Goal: Task Accomplishment & Management: Complete application form

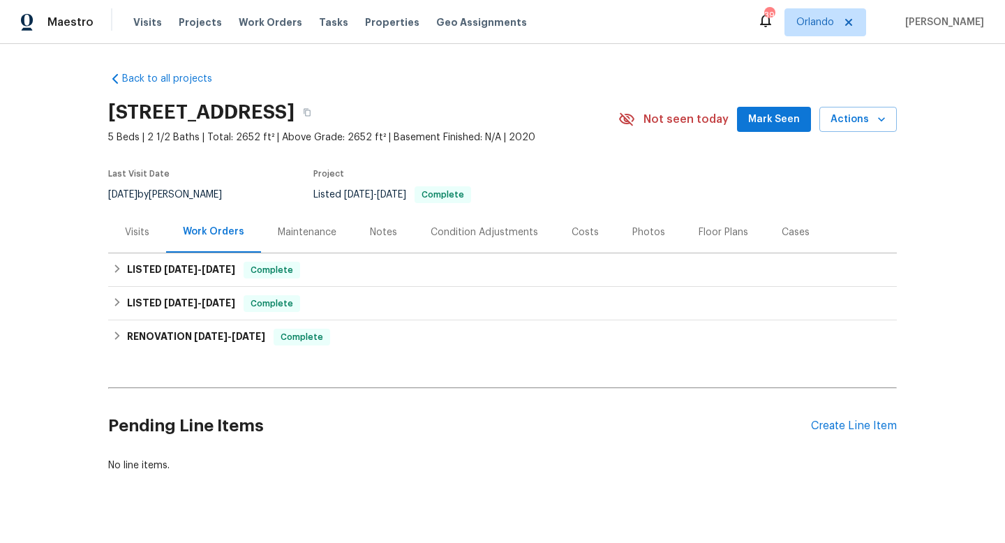
click at [185, 190] on div "7/16/2025 by Isaul Martinez" at bounding box center [173, 194] width 131 height 17
copy div "7/16/2025 by Isaul Martinez"
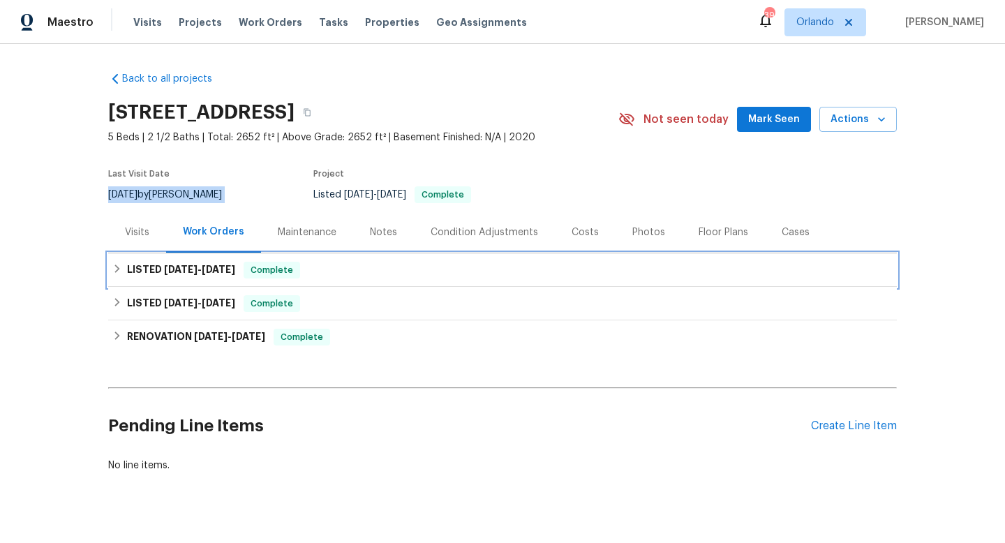
click at [221, 267] on span "6/26/25" at bounding box center [219, 270] width 34 height 10
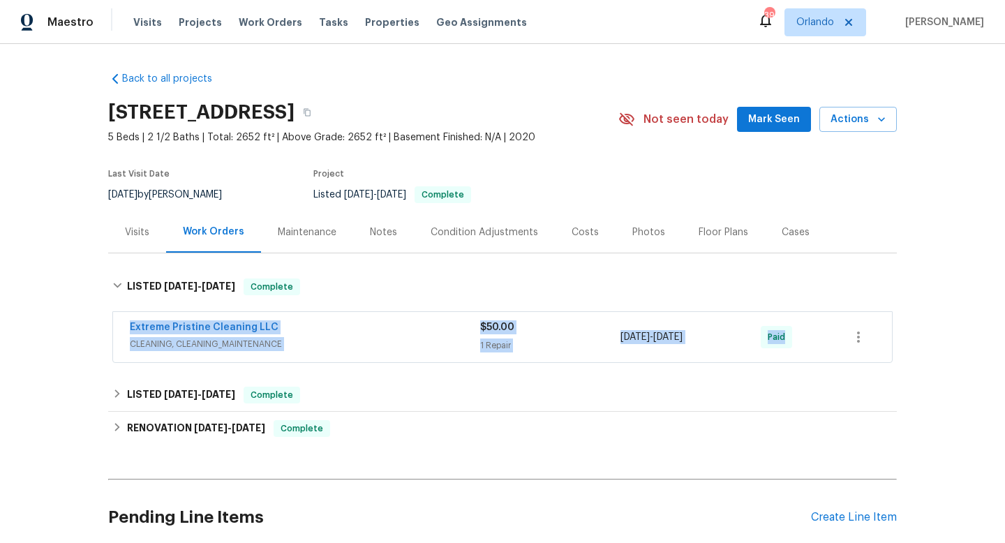
drag, startPoint x: 119, startPoint y: 321, endPoint x: 758, endPoint y: 388, distance: 642.9
click at [839, 364] on div "Extreme Pristine Cleaning LLC CLEANING, CLEANING_MAINTENANCE $50.00 1 Repair 6/…" at bounding box center [502, 338] width 789 height 58
copy div "Extreme Pristine Cleaning LLC CLEANING, CLEANING_MAINTENANCE $50.00 1 Repair 6/…"
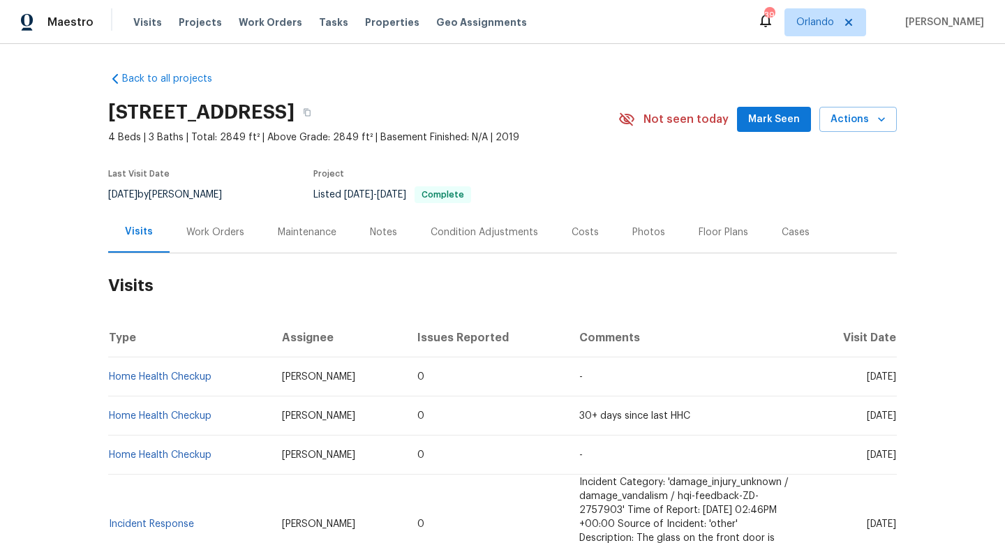
click at [208, 230] on div "Work Orders" at bounding box center [215, 232] width 58 height 14
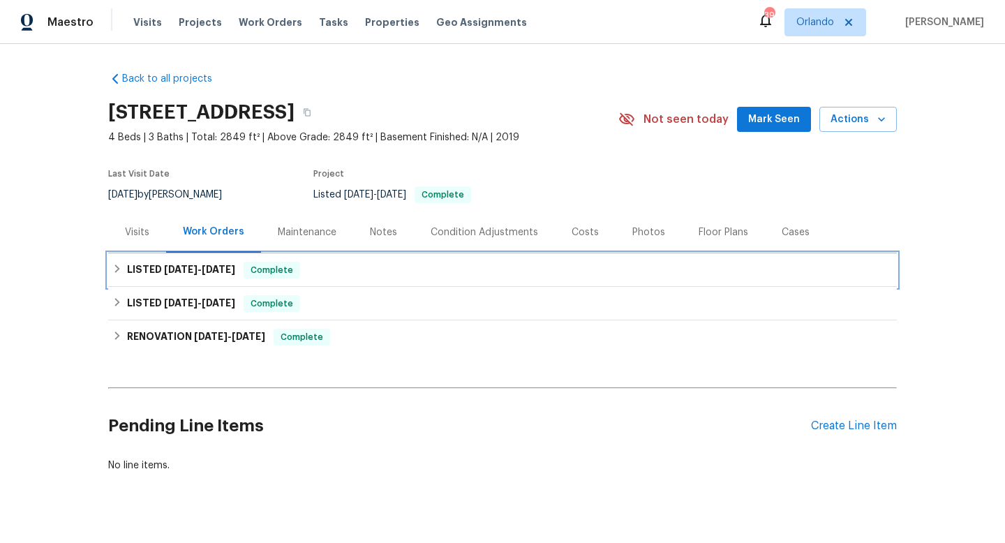
click at [189, 269] on span "[DATE]" at bounding box center [181, 270] width 34 height 10
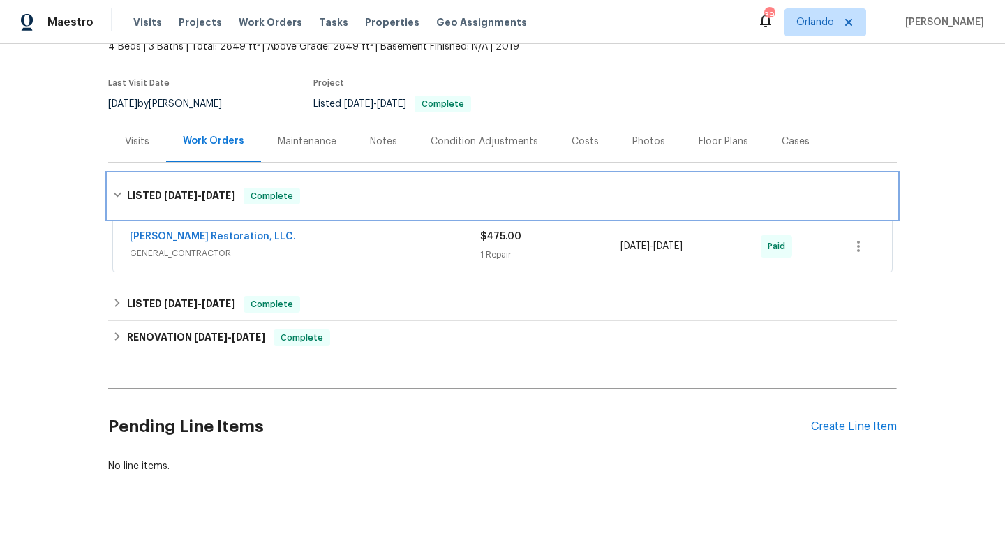
scroll to position [116, 0]
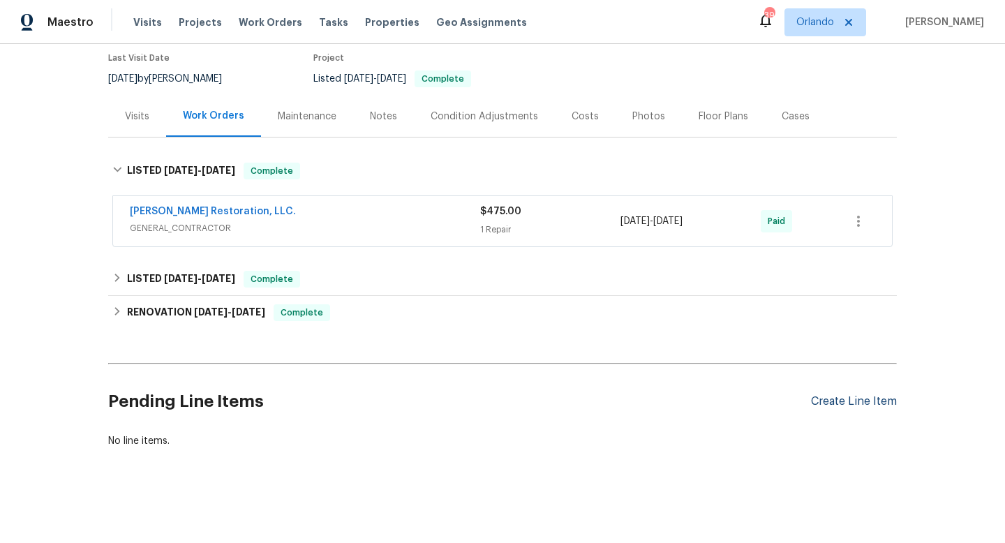
click at [863, 399] on div "Create Line Item" at bounding box center [854, 401] width 86 height 13
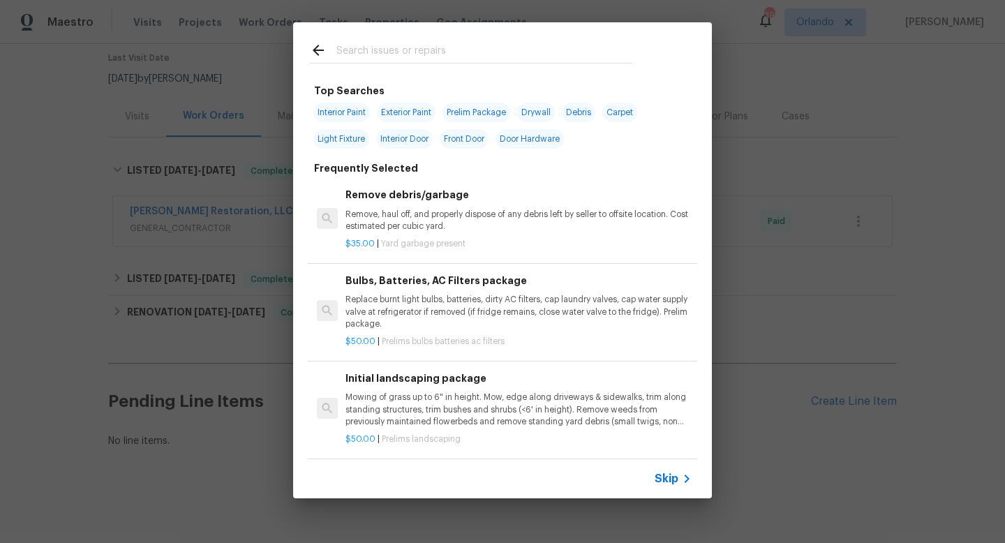
click at [662, 481] on span "Skip" at bounding box center [667, 479] width 24 height 14
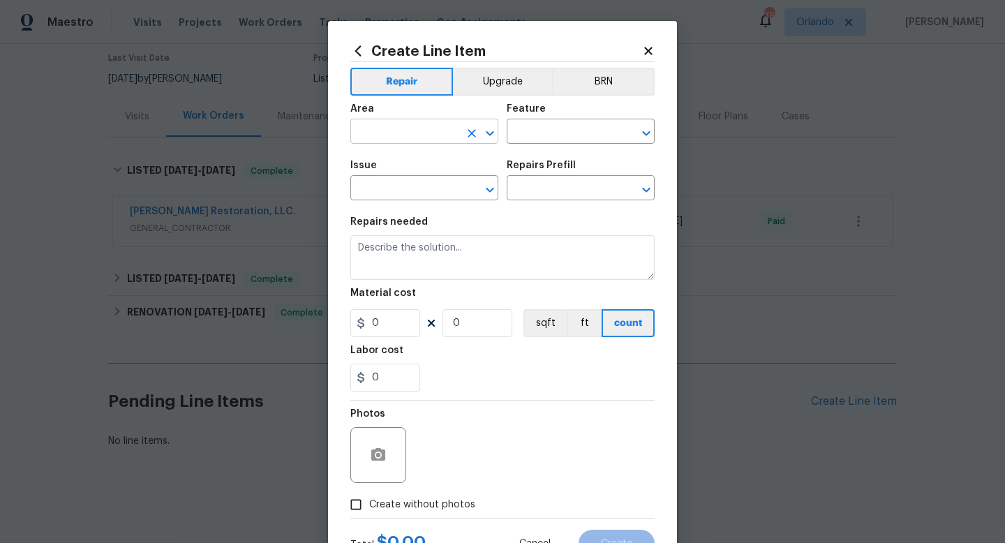
click at [422, 124] on input "text" at bounding box center [404, 133] width 109 height 22
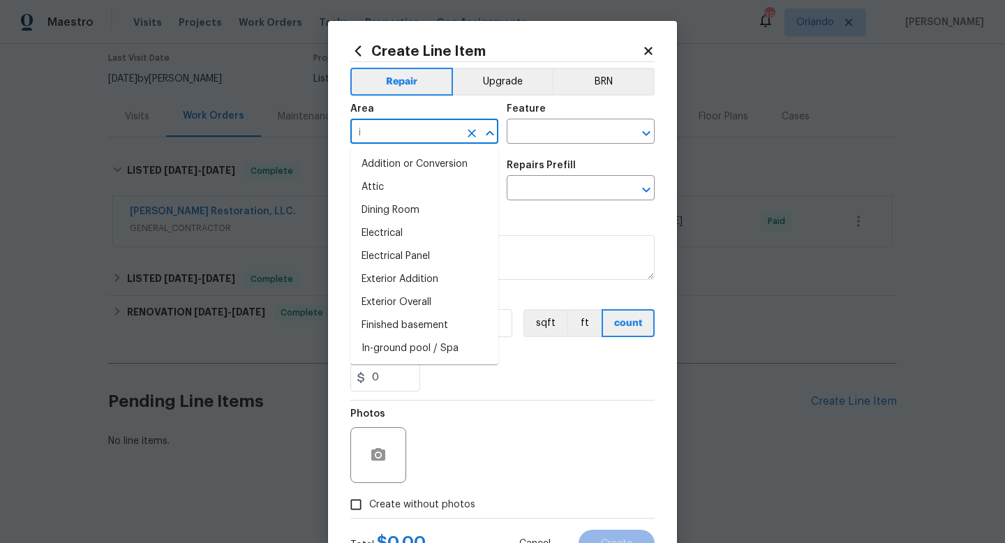
type input "i"
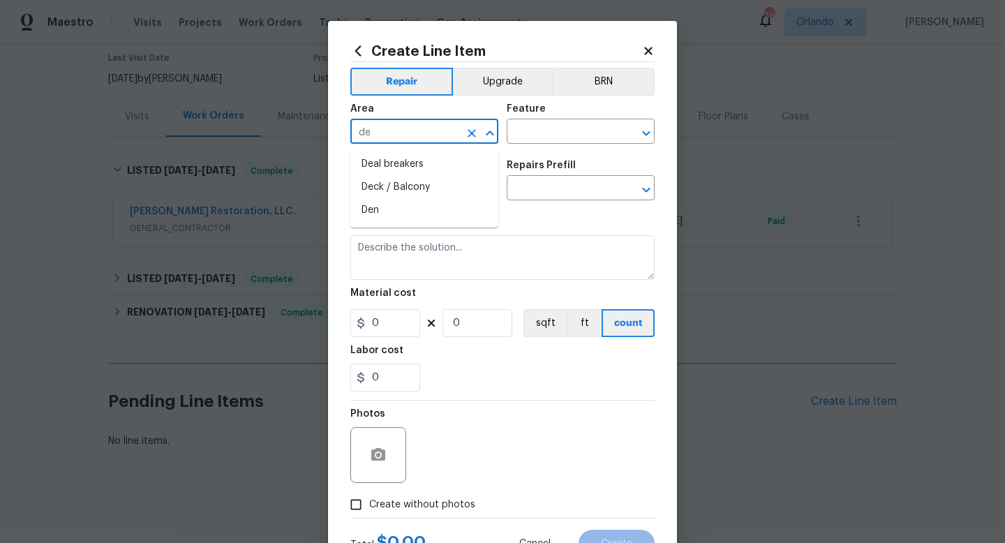
type input "d"
click at [389, 167] on li "Bedroom" at bounding box center [424, 164] width 148 height 23
type input "Bedroom"
click at [532, 130] on input "text" at bounding box center [561, 133] width 109 height 22
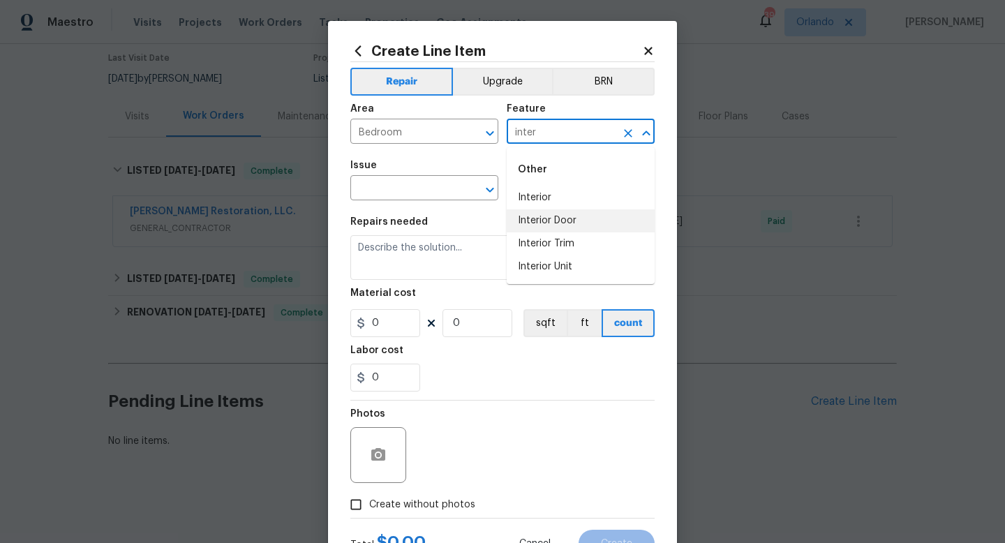
click at [551, 198] on li "Interior" at bounding box center [581, 197] width 148 height 23
type input "Interior"
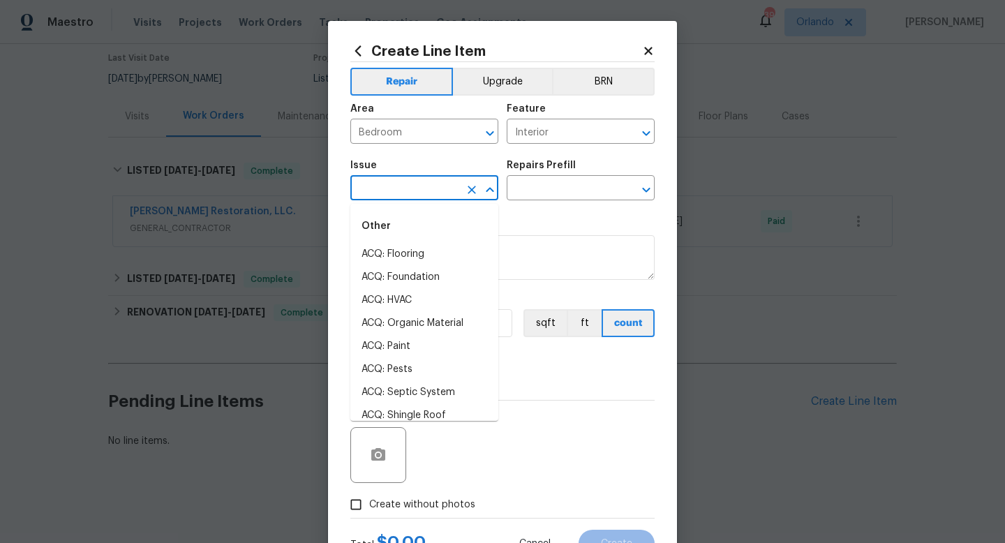
click at [357, 195] on input "text" at bounding box center [404, 190] width 109 height 22
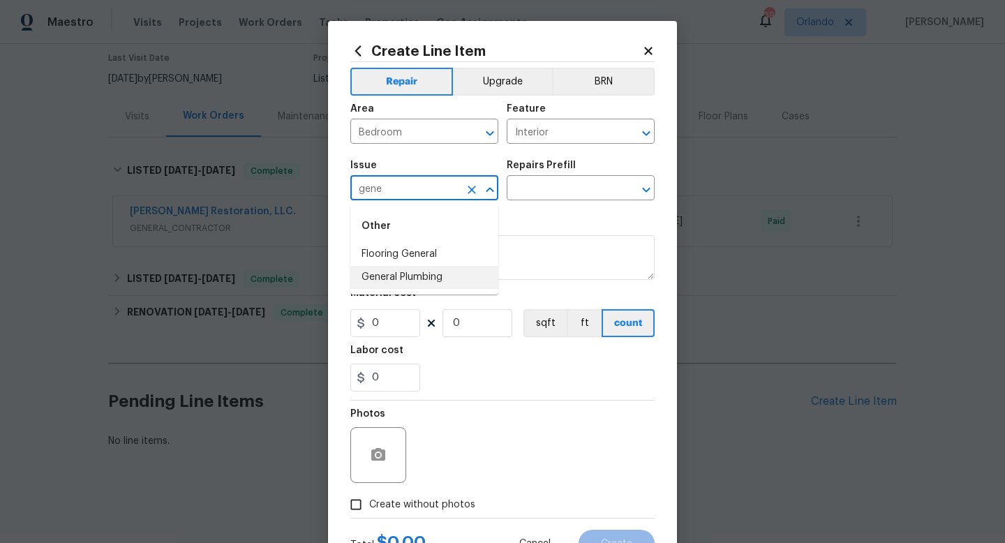
click at [376, 274] on li "General Plumbing" at bounding box center [424, 277] width 148 height 23
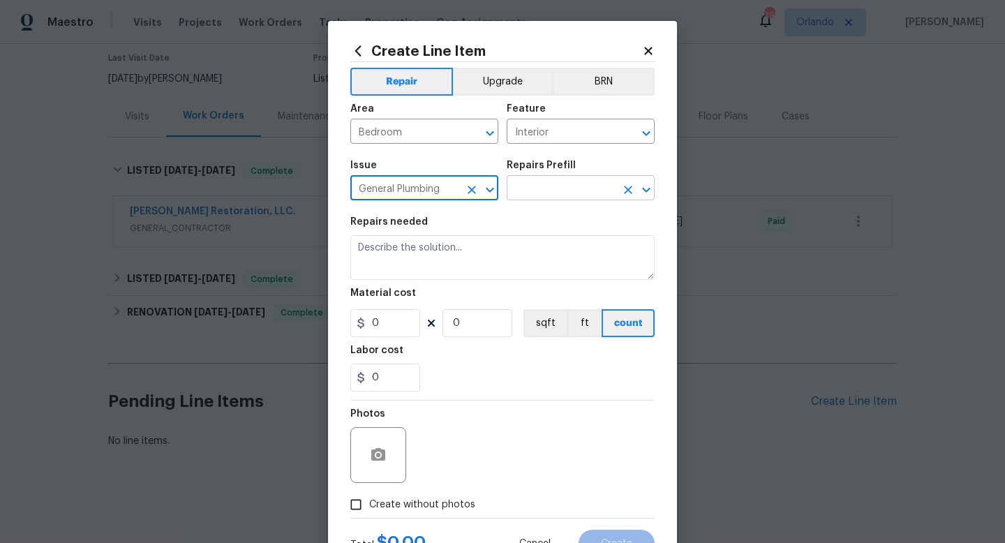
type input "General Plumbing"
click at [542, 197] on input "text" at bounding box center [561, 190] width 109 height 22
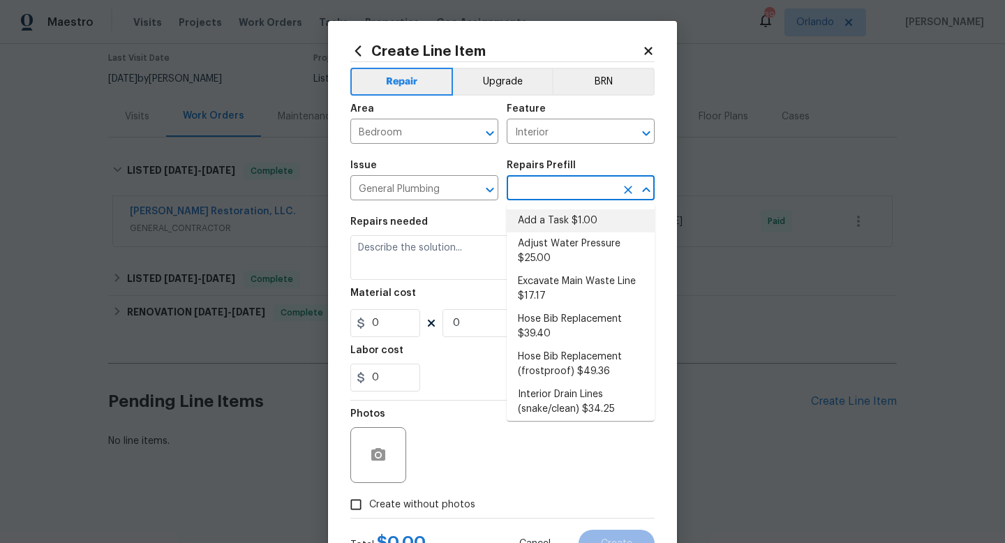
click at [545, 220] on li "Add a Task $1.00" at bounding box center [581, 220] width 148 height 23
type input "Plumbing"
type input "Add a Task $1.00"
type textarea "HPM to detail"
type input "1"
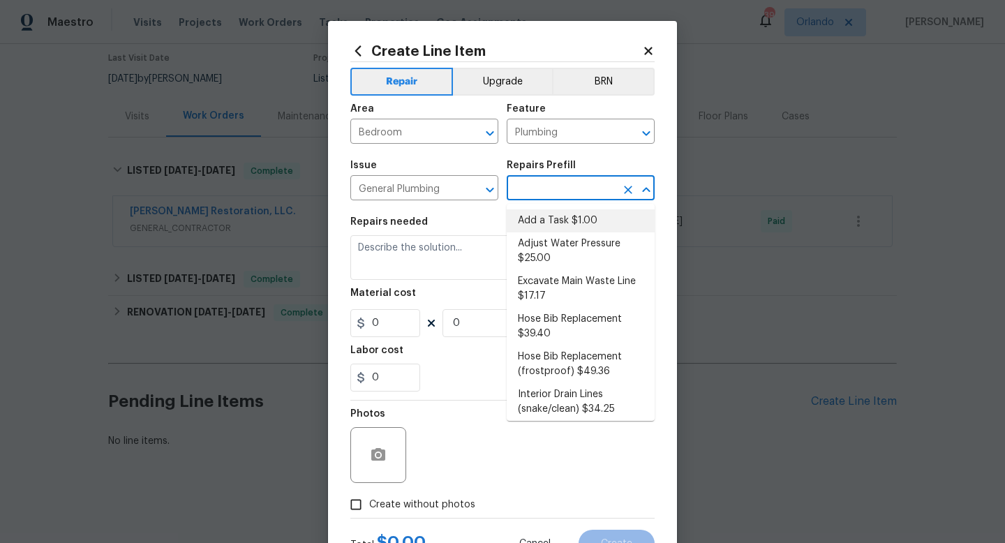
type input "1"
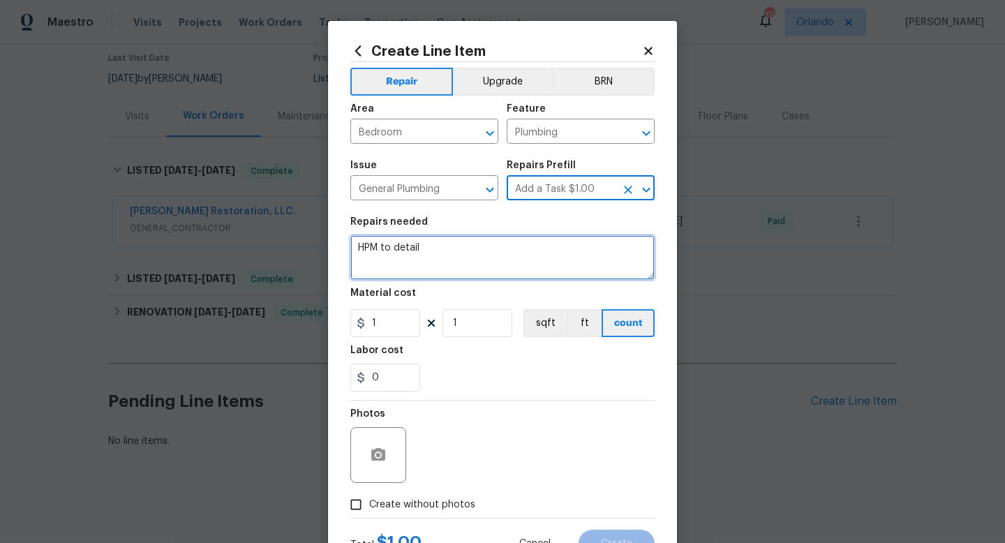
click at [482, 262] on textarea "HPM to detail" at bounding box center [502, 257] width 304 height 45
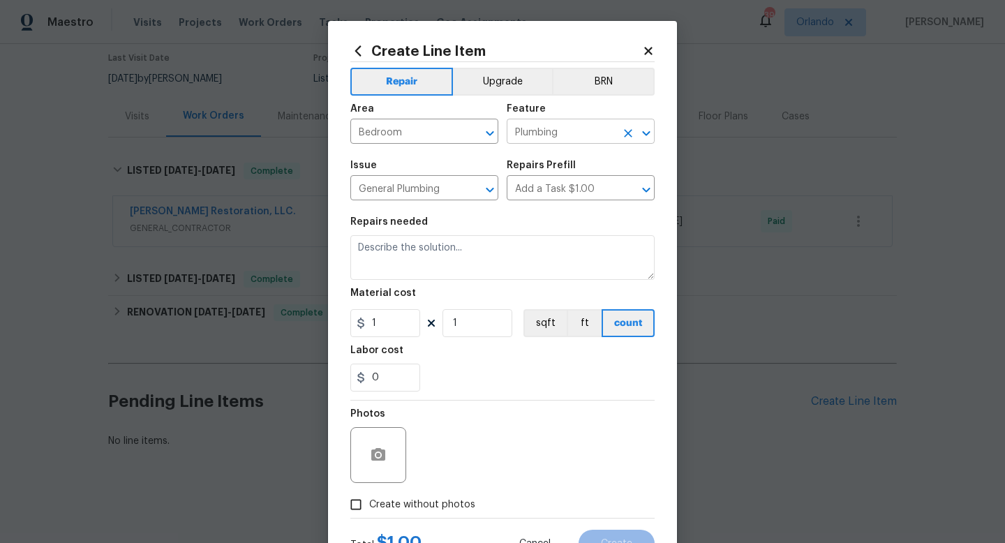
click at [543, 125] on input "Plumbing" at bounding box center [561, 133] width 109 height 22
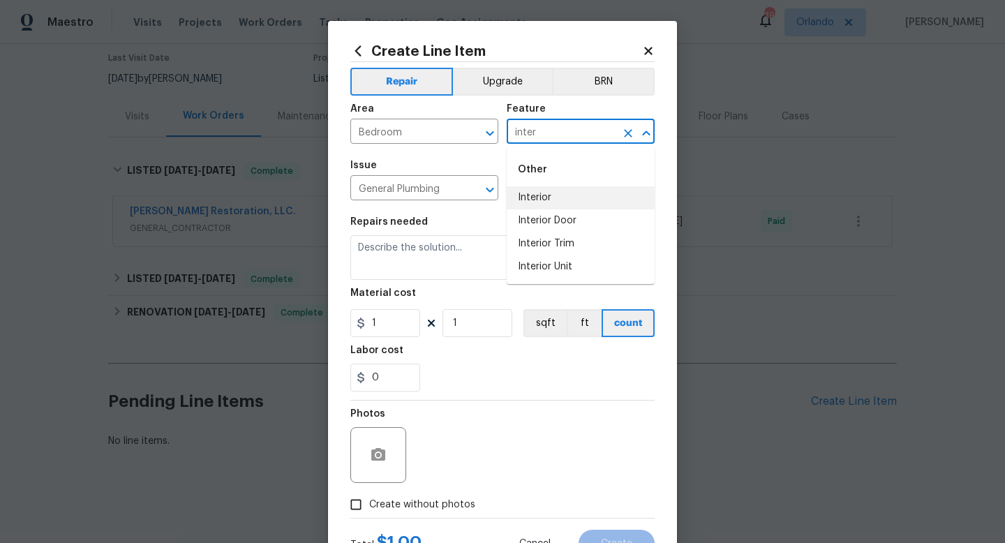
click at [534, 196] on li "Interior" at bounding box center [581, 197] width 148 height 23
type input "Interior"
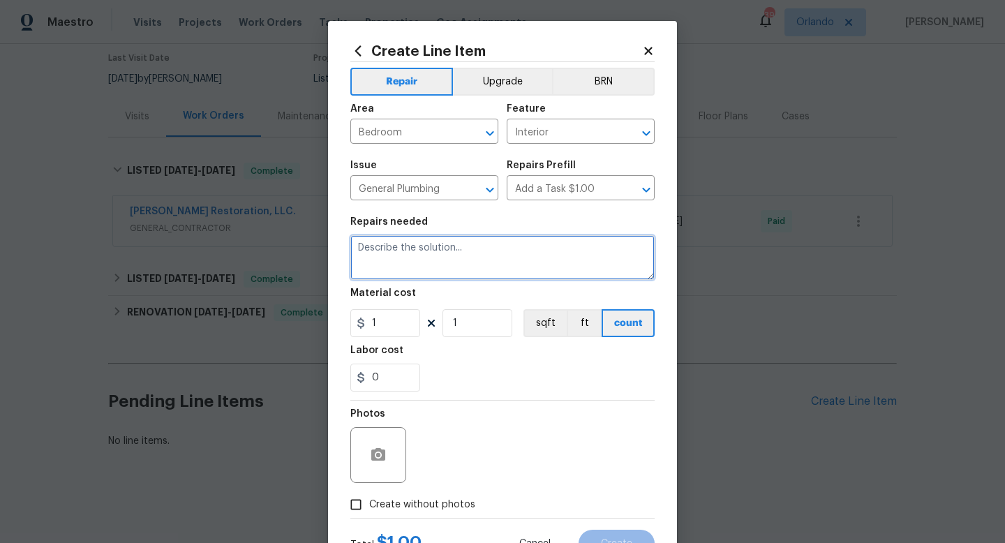
click at [420, 255] on textarea at bounding box center [502, 257] width 304 height 45
paste textarea "There is a leaking down into the bedroom at the front inside the closet, the wa…"
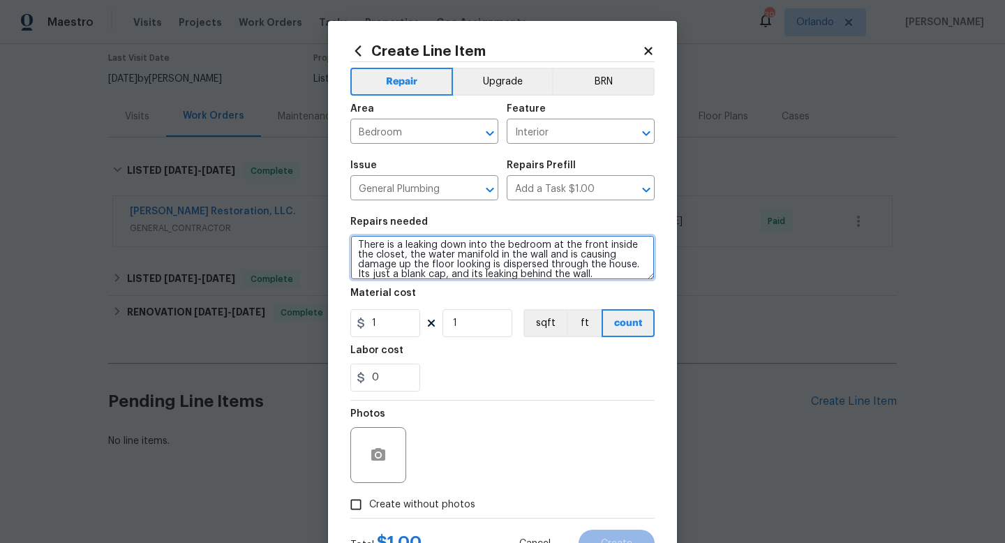
scroll to position [10, 0]
paste textarea "(Remove and paste feedback message here) Please prioritize this WO due to a lea…"
drag, startPoint x: 563, startPoint y: 252, endPoint x: 360, endPoint y: 250, distance: 202.4
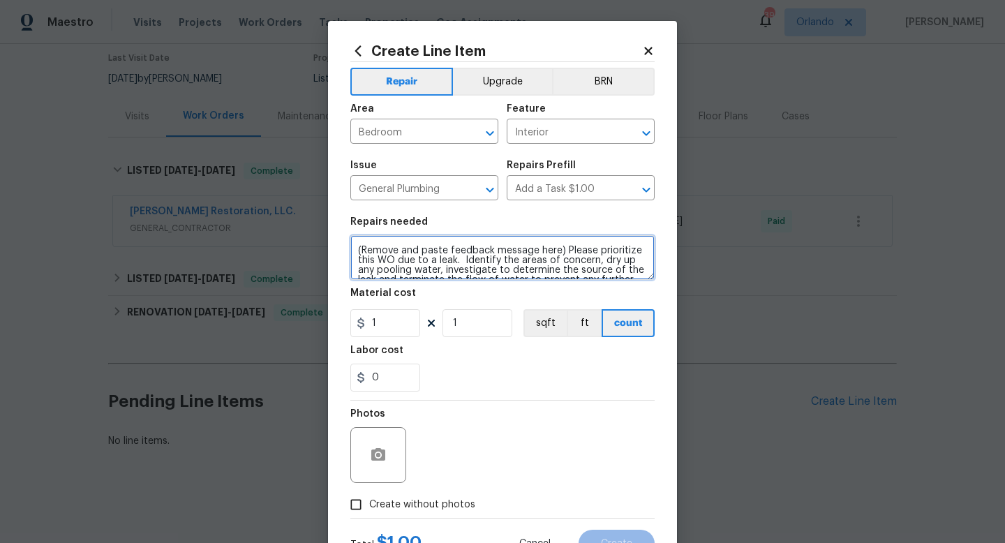
click at [360, 250] on textarea "There is a leaking down into the bedroom at the front inside the closet, the wa…" at bounding box center [502, 257] width 304 height 45
type textarea "There is a leaking down into the bedroom at the front inside the closet, the wa…"
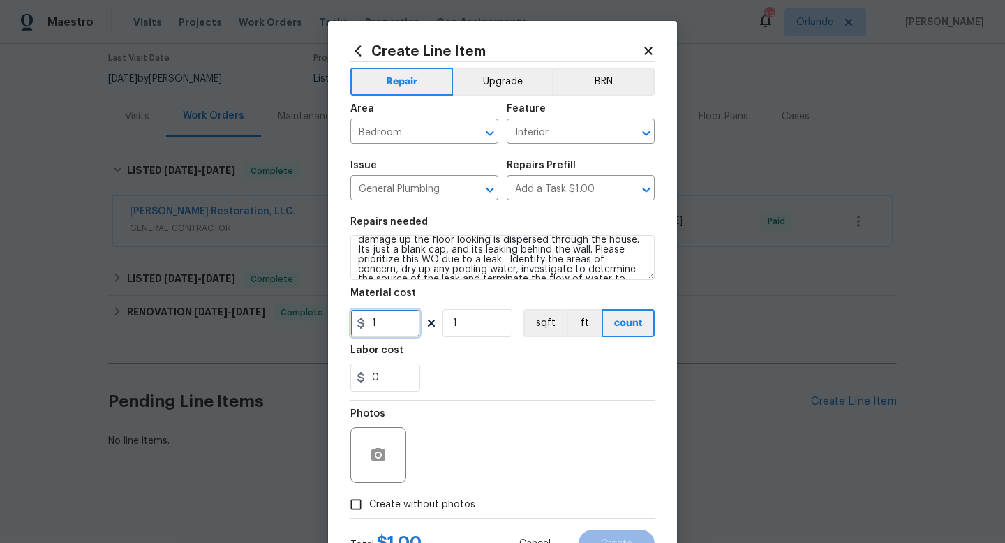
click at [399, 323] on input "1" at bounding box center [385, 323] width 70 height 28
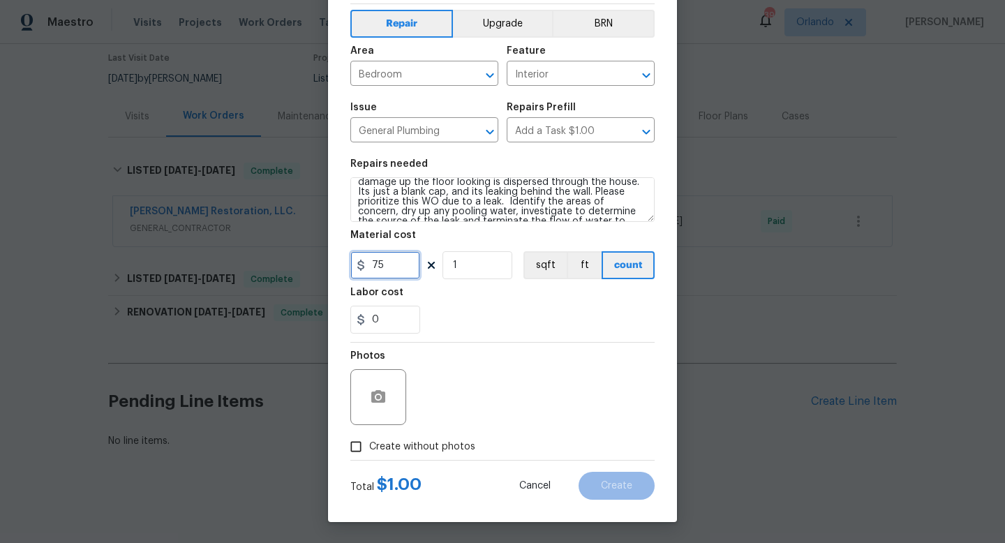
type input "75"
click at [356, 446] on input "Create without photos" at bounding box center [356, 446] width 27 height 27
checkbox input "true"
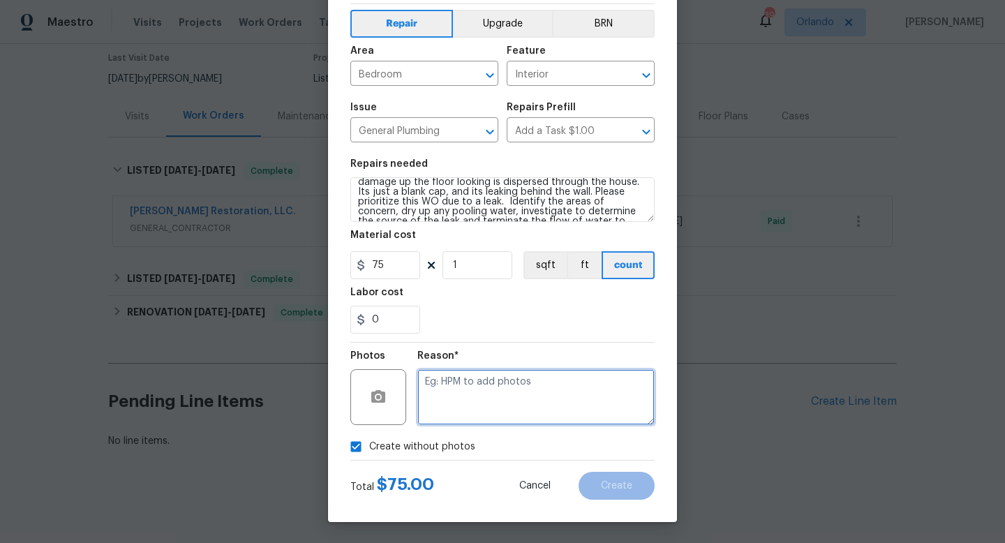
click at [444, 376] on textarea at bounding box center [535, 397] width 237 height 56
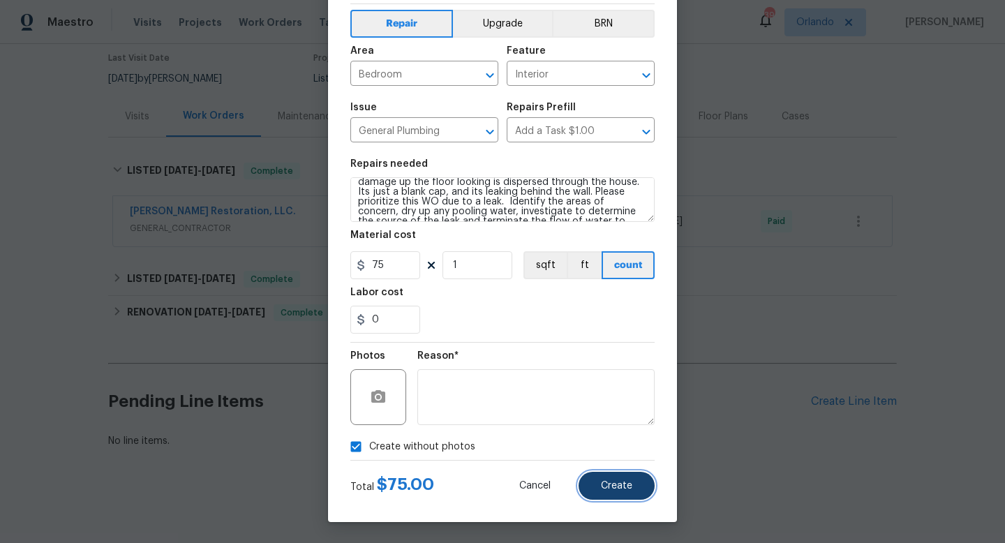
click at [594, 481] on button "Create" at bounding box center [617, 486] width 76 height 28
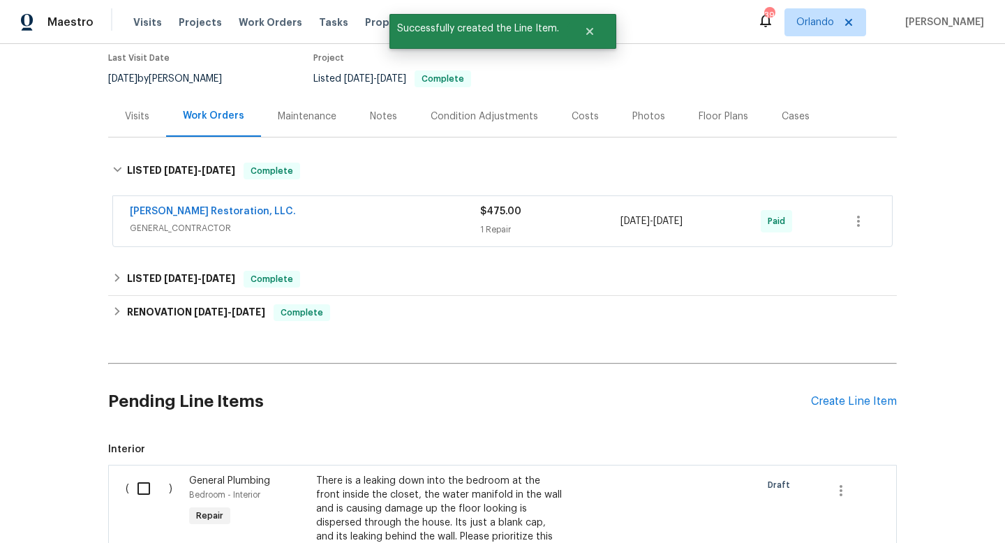
scroll to position [358, 0]
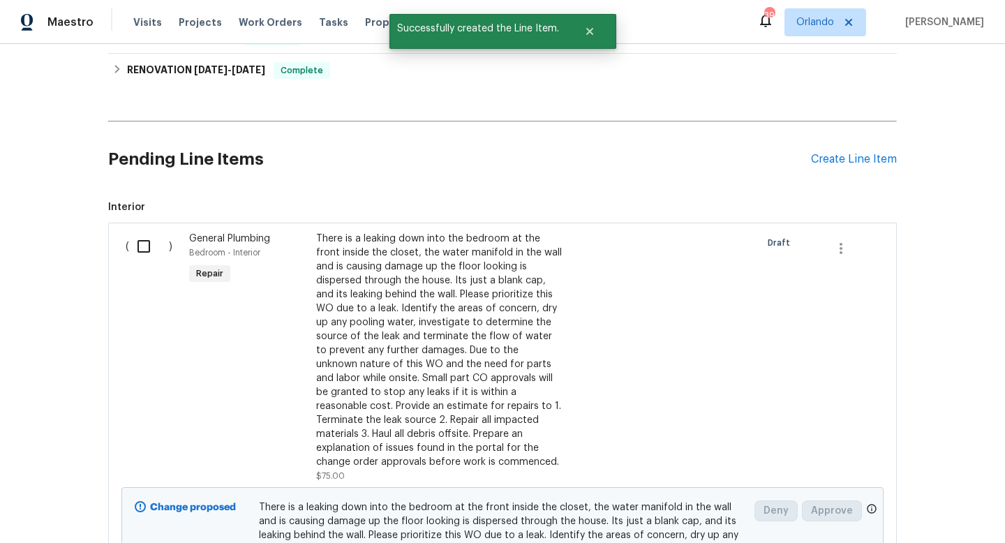
click at [144, 246] on input "checkbox" at bounding box center [149, 246] width 40 height 29
checkbox input "true"
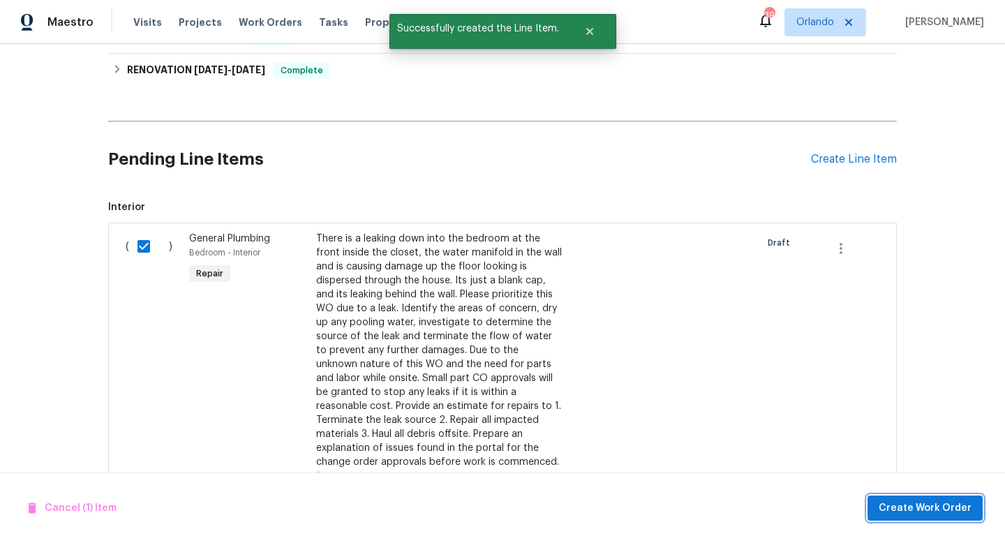
click at [906, 496] on button "Create Work Order" at bounding box center [925, 509] width 115 height 26
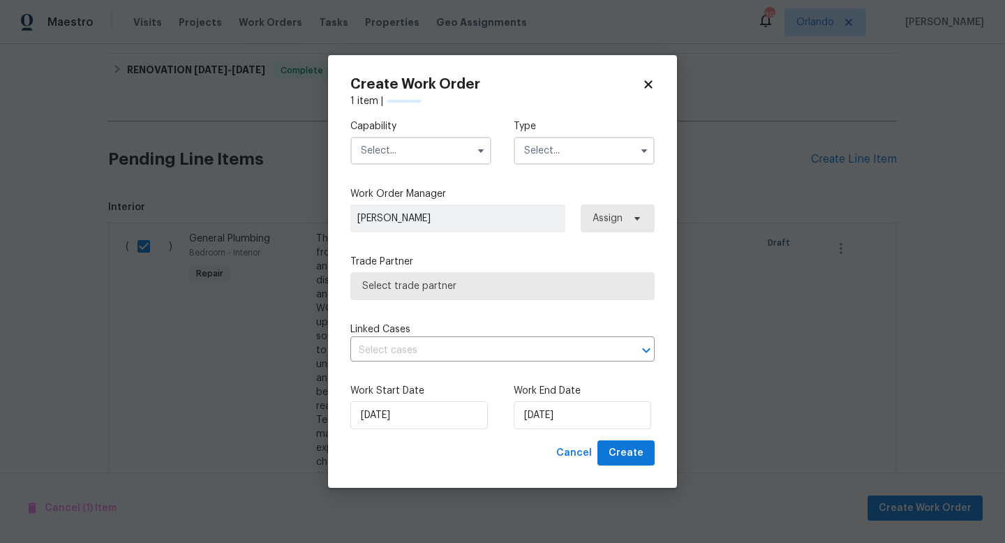
click at [389, 155] on input "text" at bounding box center [420, 151] width 141 height 28
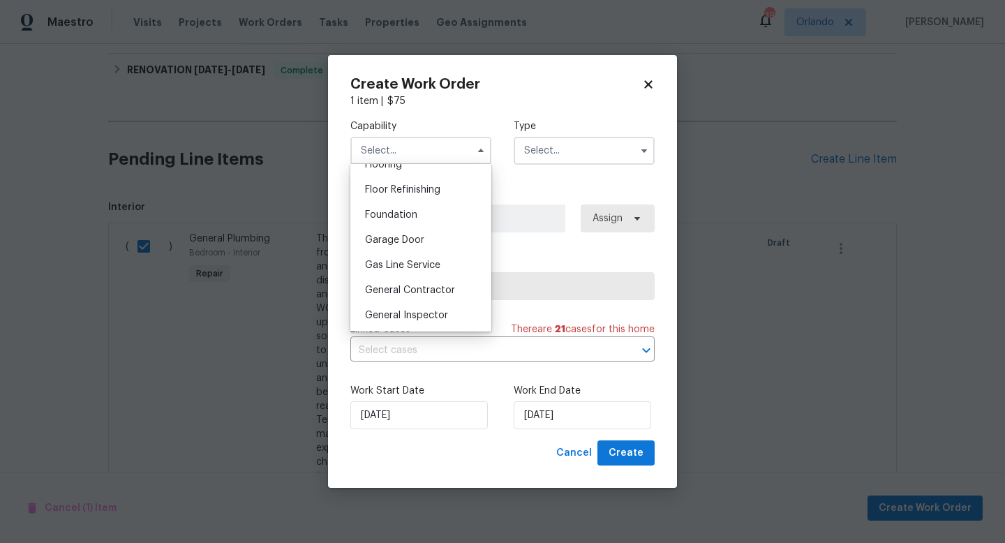
scroll to position [640, 0]
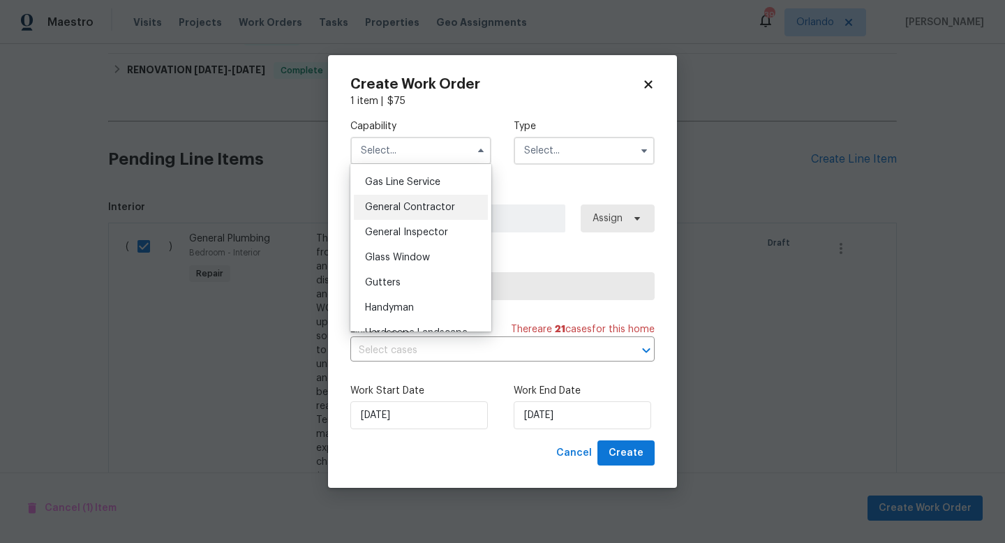
click at [424, 207] on span "General Contractor" at bounding box center [410, 207] width 90 height 10
type input "General Contractor"
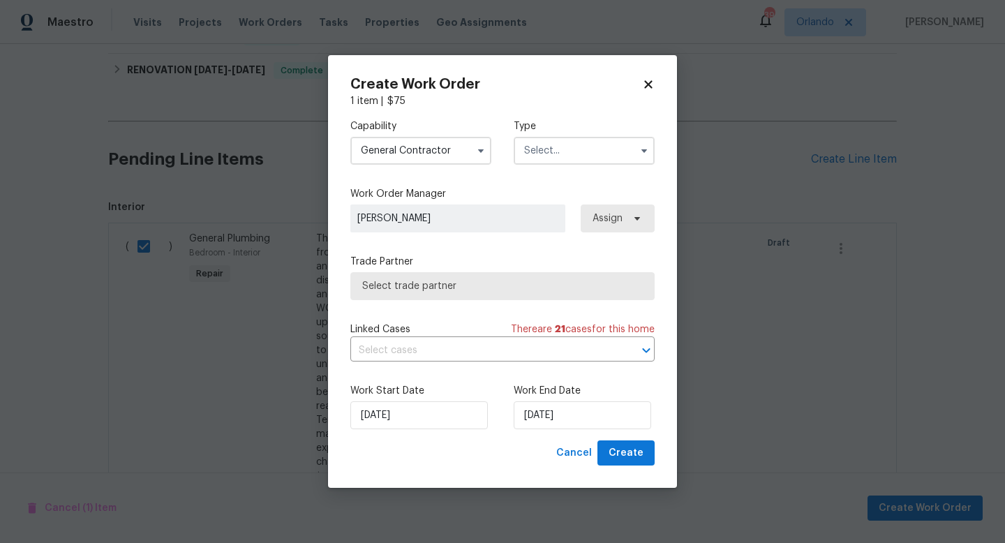
click at [558, 159] on input "text" at bounding box center [584, 151] width 141 height 28
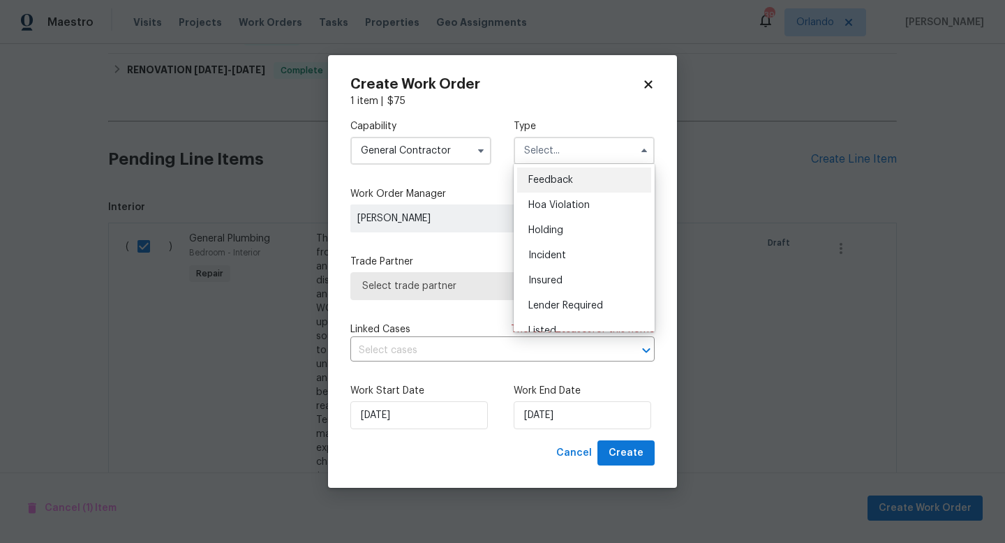
click at [556, 181] on span "Feedback" at bounding box center [550, 180] width 45 height 10
type input "Feedback"
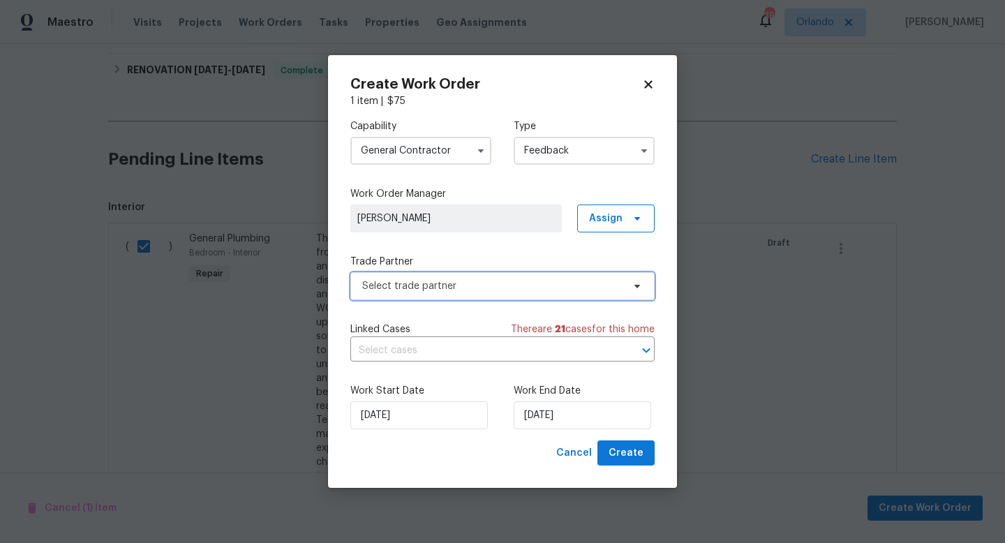
click at [441, 291] on span "Select trade partner" at bounding box center [492, 286] width 260 height 14
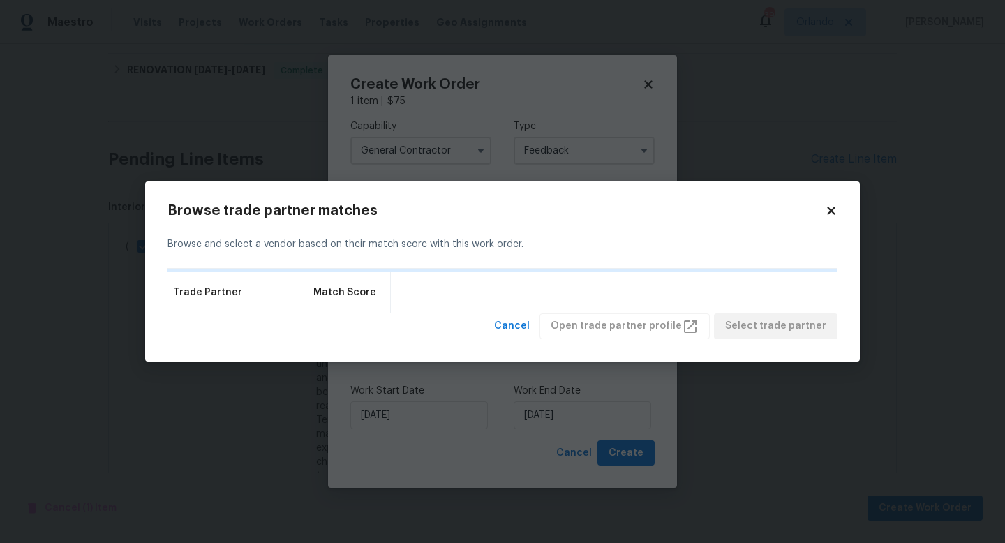
click at [441, 291] on div "Trade Partner Match Score" at bounding box center [503, 293] width 670 height 42
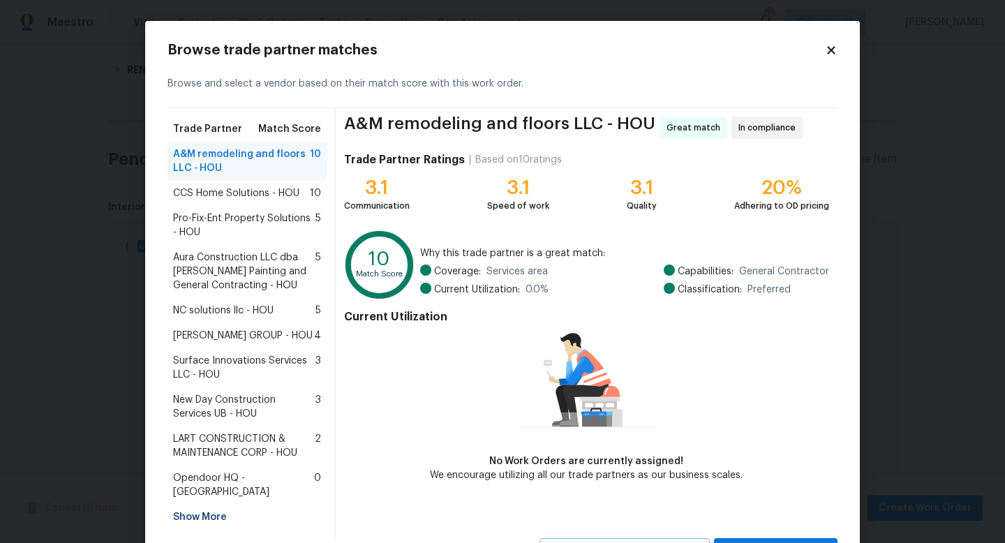
scroll to position [50, 0]
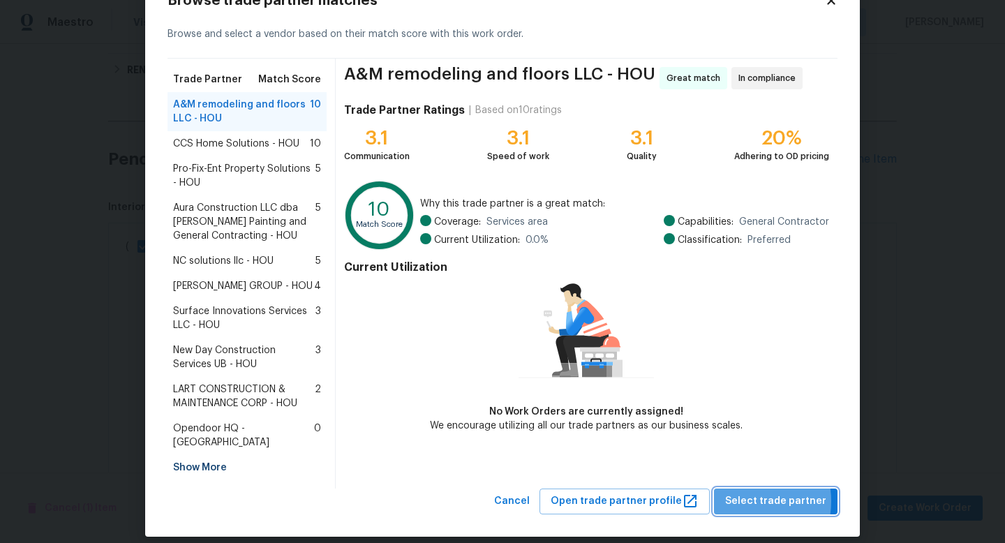
click at [743, 493] on span "Select trade partner" at bounding box center [775, 501] width 101 height 17
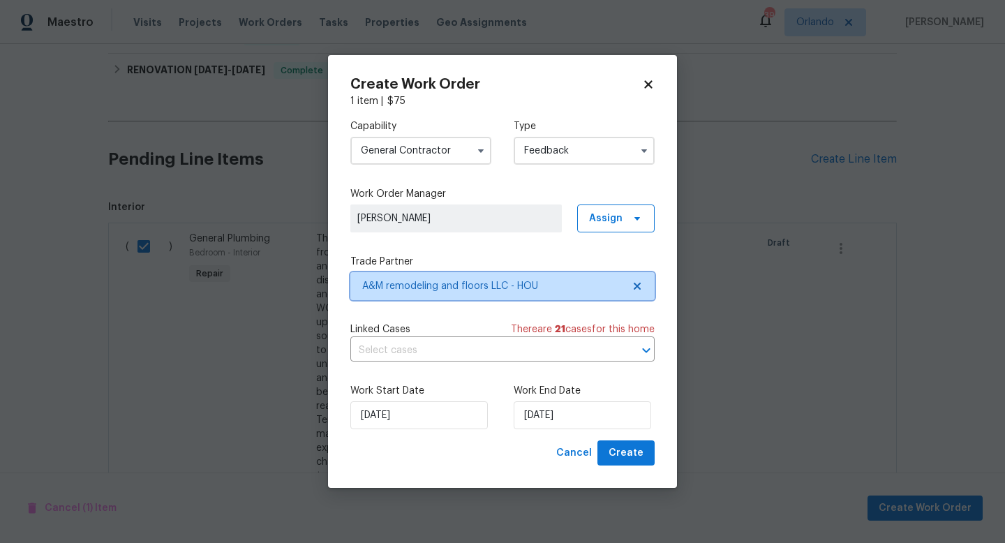
scroll to position [0, 0]
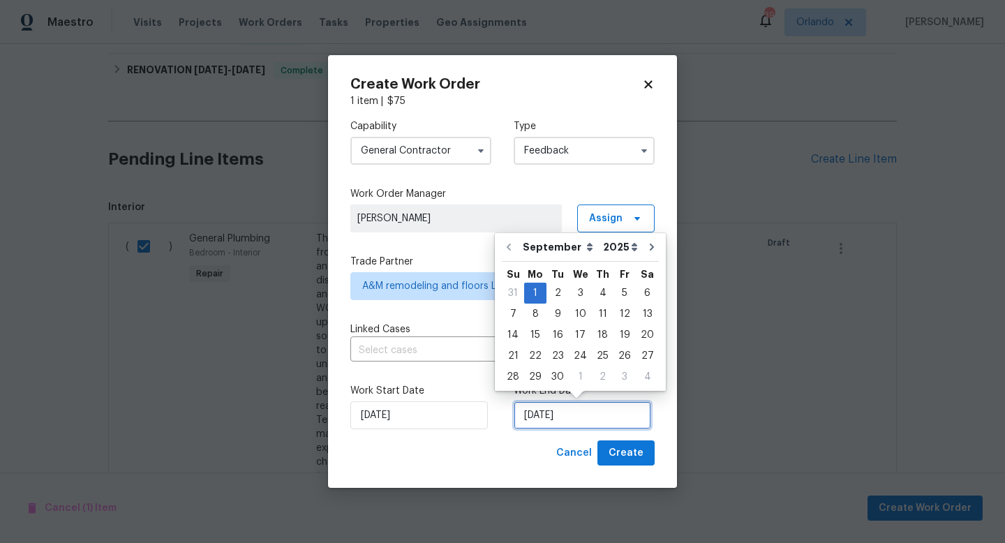
click at [575, 423] on input "01/09/2025" at bounding box center [583, 415] width 138 height 28
click at [572, 297] on div "3" at bounding box center [580, 293] width 23 height 20
type input "03/09/2025"
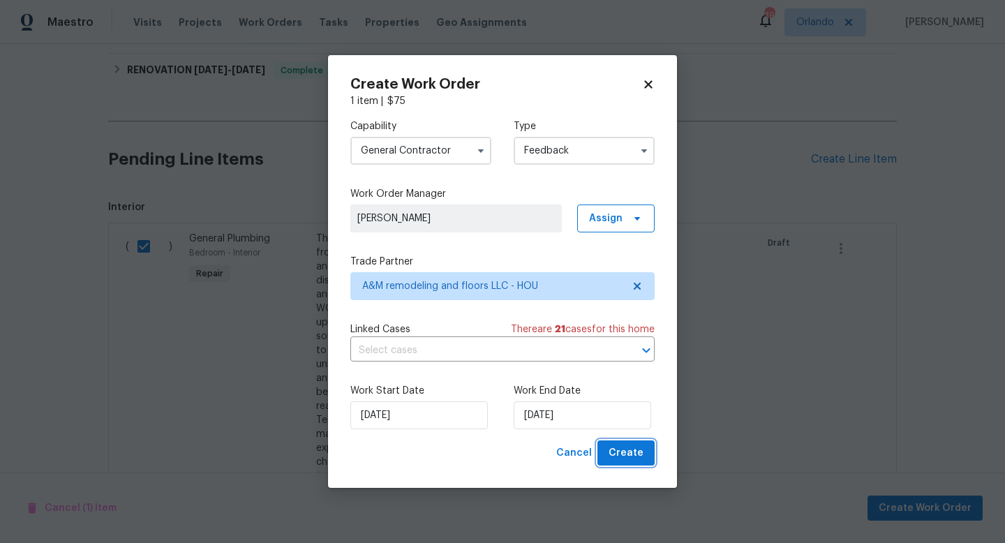
click at [626, 453] on span "Create" at bounding box center [626, 453] width 35 height 17
checkbox input "false"
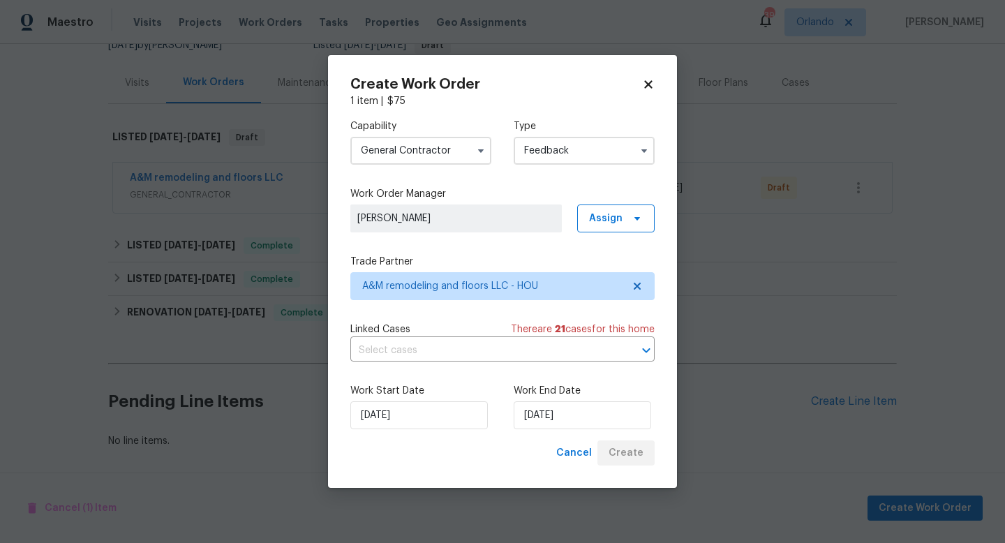
scroll to position [149, 0]
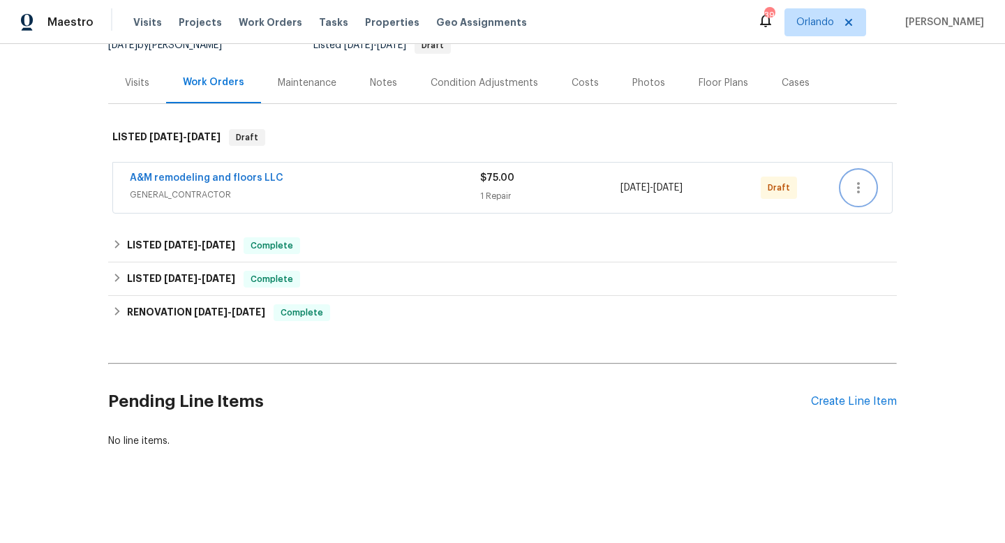
click at [851, 187] on icon "button" at bounding box center [858, 187] width 17 height 17
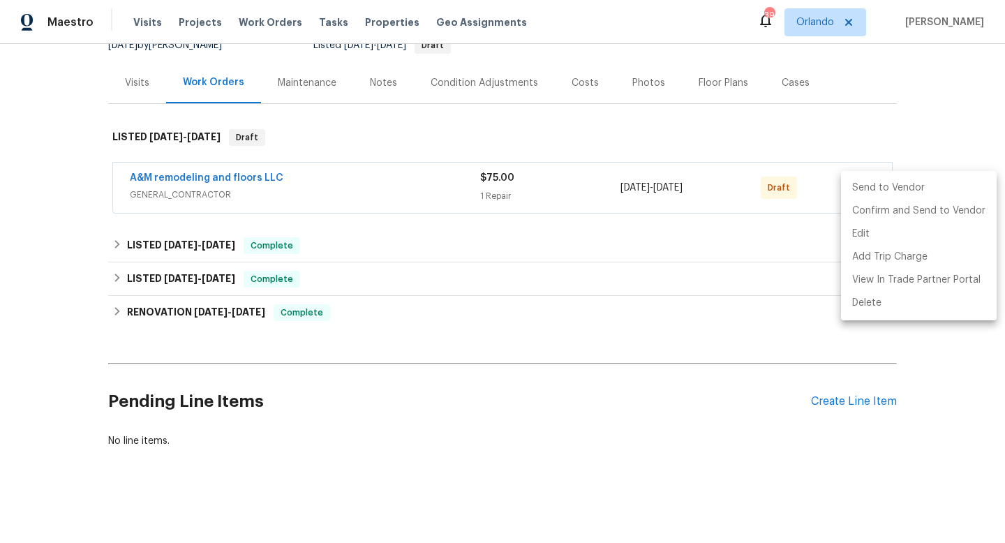
click at [855, 187] on li "Send to Vendor" at bounding box center [919, 188] width 156 height 23
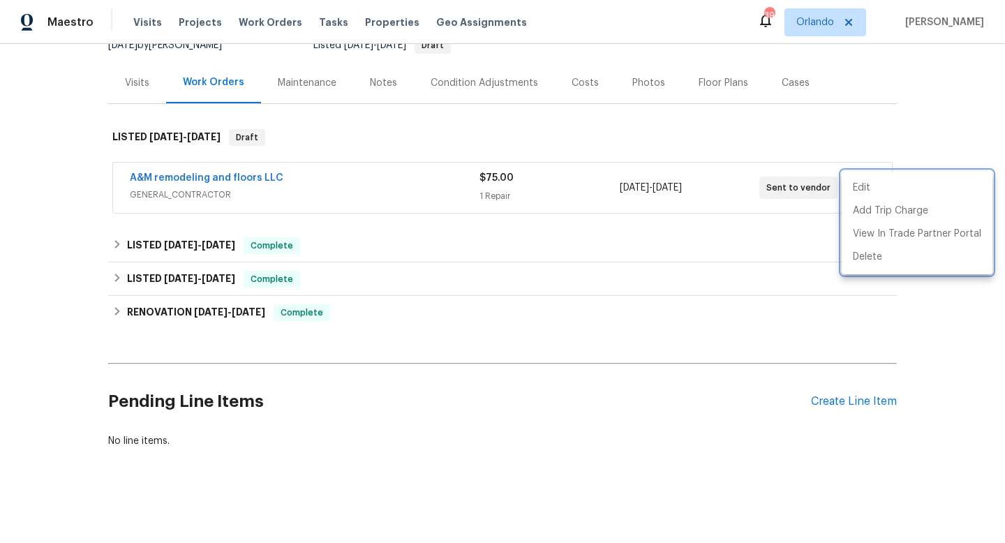
click at [228, 236] on div at bounding box center [502, 271] width 1005 height 543
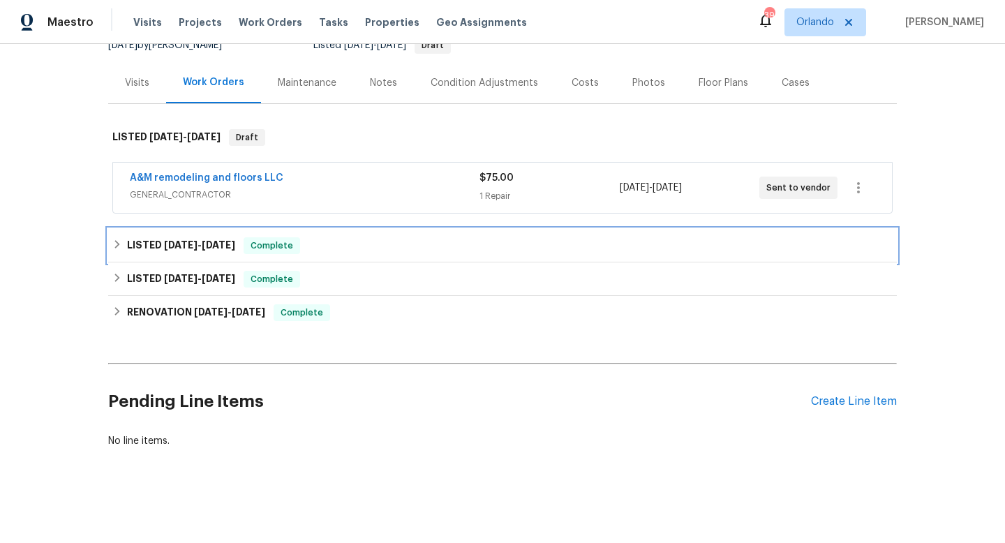
click at [221, 252] on h6 "LISTED 2/14/25 - 2/18/25" at bounding box center [181, 245] width 108 height 17
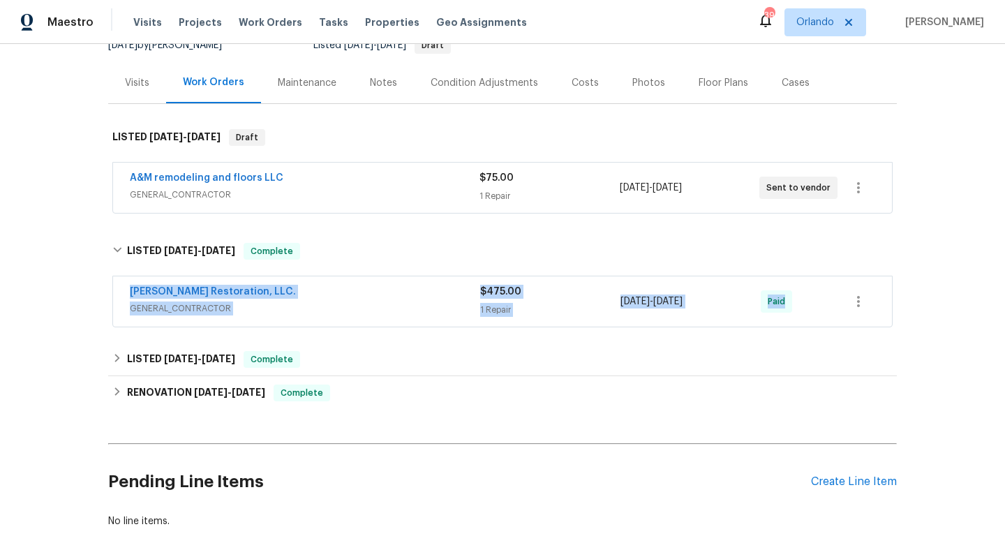
drag, startPoint x: 124, startPoint y: 285, endPoint x: 799, endPoint y: 293, distance: 674.3
click at [806, 300] on div "Nash Restoration, LLC. GENERAL_CONTRACTOR $475.00 1 Repair 2/14/2025 - 2/18/202…" at bounding box center [502, 301] width 779 height 50
copy div "Nash Restoration, LLC. GENERAL_CONTRACTOR $475.00 1 Repair 2/14/2025 - 2/18/202…"
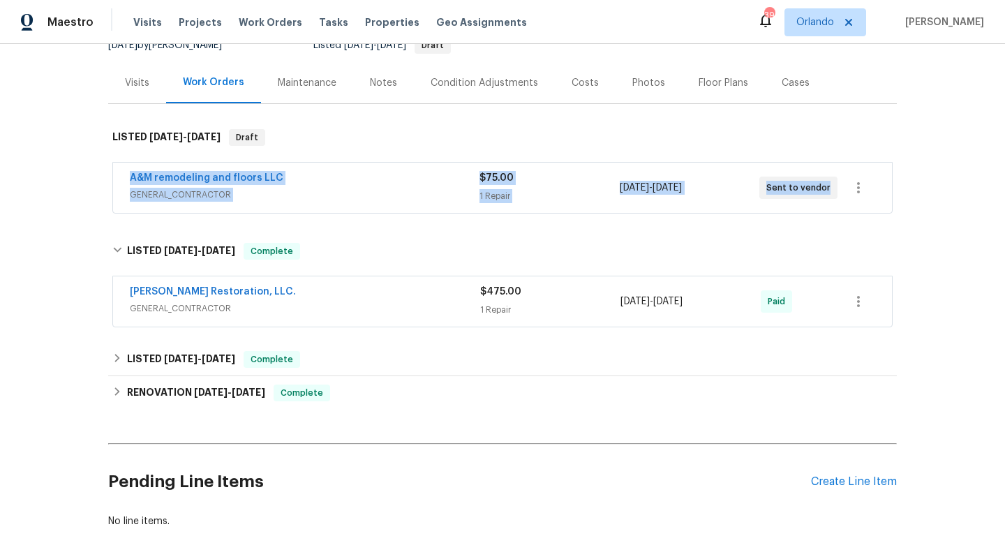
drag, startPoint x: 120, startPoint y: 174, endPoint x: 833, endPoint y: 220, distance: 714.8
click at [833, 220] on div "Back to all projects 2811 Apache St, League City, TX 77573 4 Beds | 3 Baths | T…" at bounding box center [502, 225] width 789 height 628
copy div "A&M remodeling and floors LLC GENERAL_CONTRACTOR $75.00 1 Repair 9/1/2025 - 9/3…"
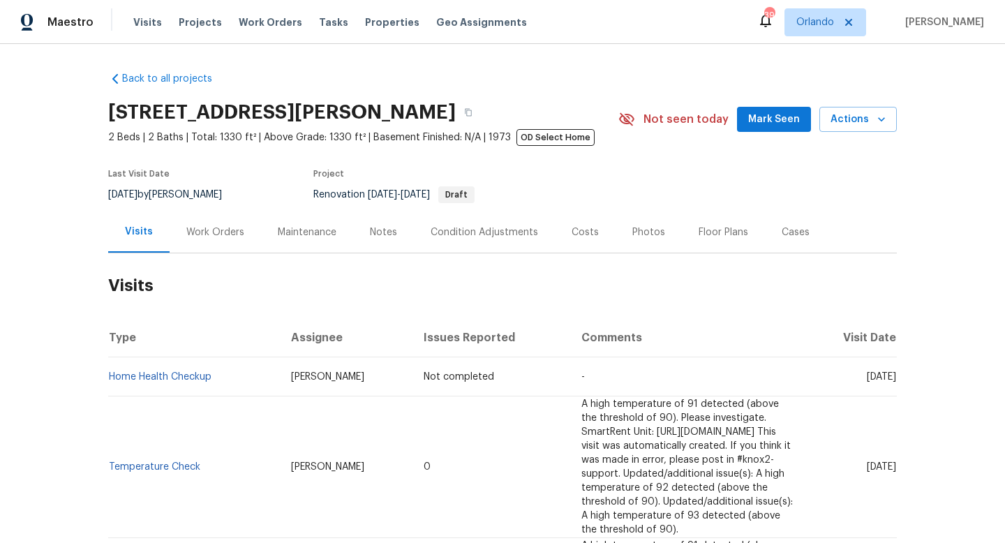
click at [198, 199] on div "5/15/2025 by Naomi Ferreira" at bounding box center [173, 194] width 131 height 17
copy div "5/15/2025 by Naomi Ferreira"
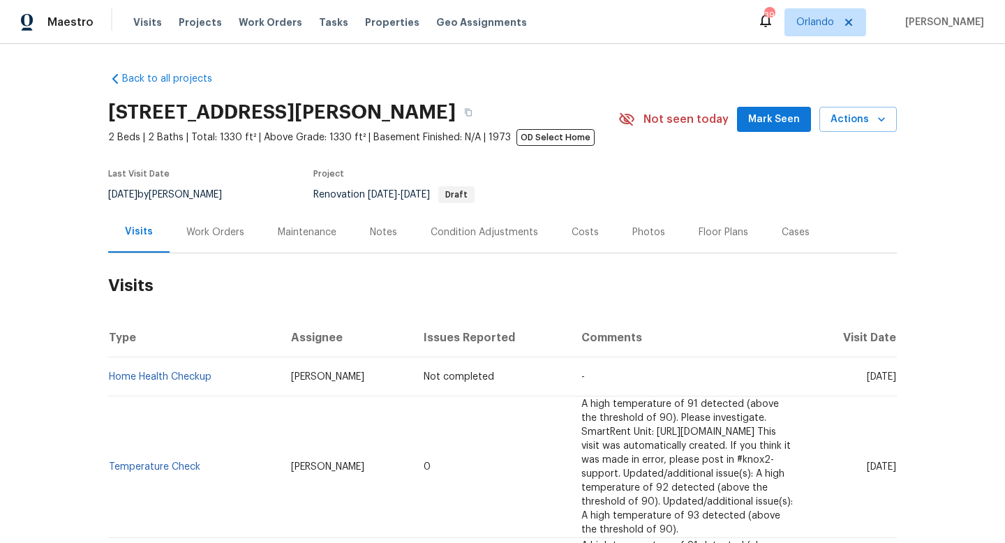
click at [222, 247] on div "Work Orders" at bounding box center [215, 231] width 91 height 41
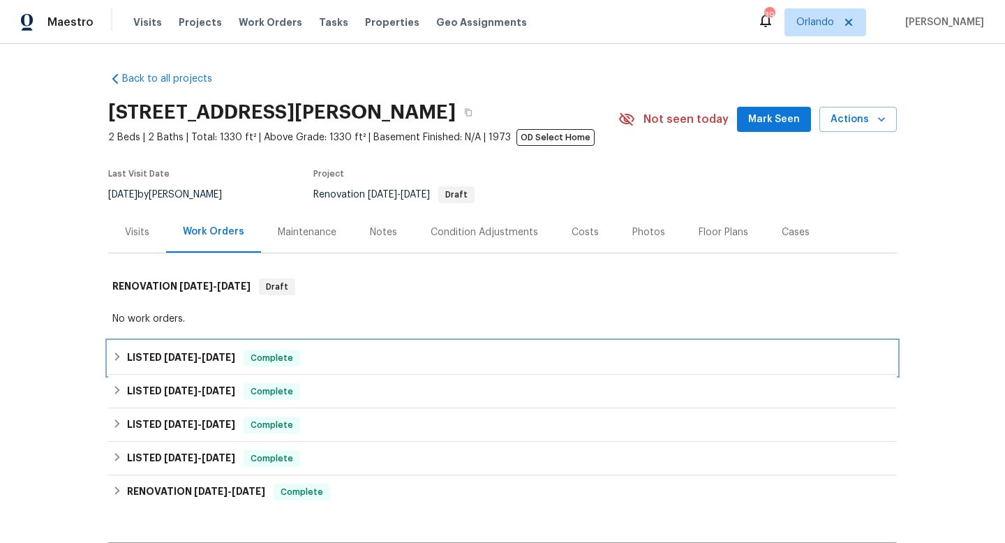
click at [151, 350] on h6 "LISTED 6/18/25 - 6/23/25" at bounding box center [181, 358] width 108 height 17
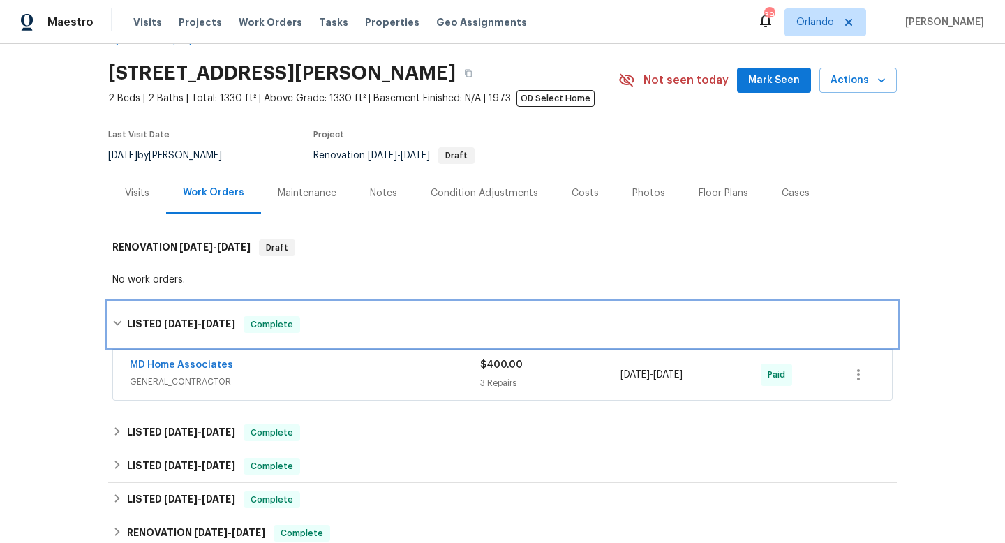
scroll to position [49, 0]
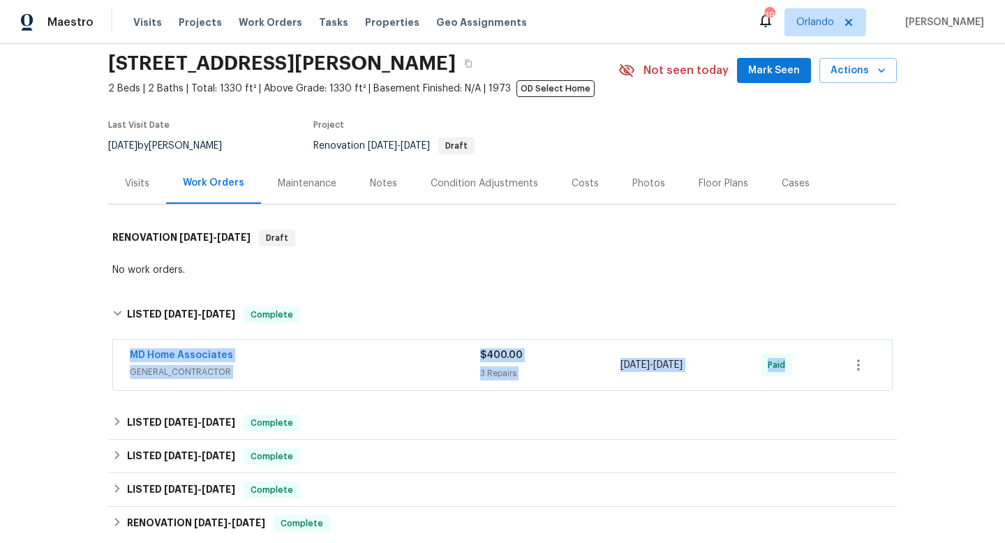
drag, startPoint x: 116, startPoint y: 348, endPoint x: 856, endPoint y: 394, distance: 742.0
click at [870, 397] on div "Back to all projects 4642 Spahn St, Sarasota, FL 34232 2 Beds | 2 Baths | Total…" at bounding box center [502, 341] width 789 height 658
copy div "MD Home Associates GENERAL_CONTRACTOR $400.00 3 Repairs 6/18/2025 - 6/23/2025 P…"
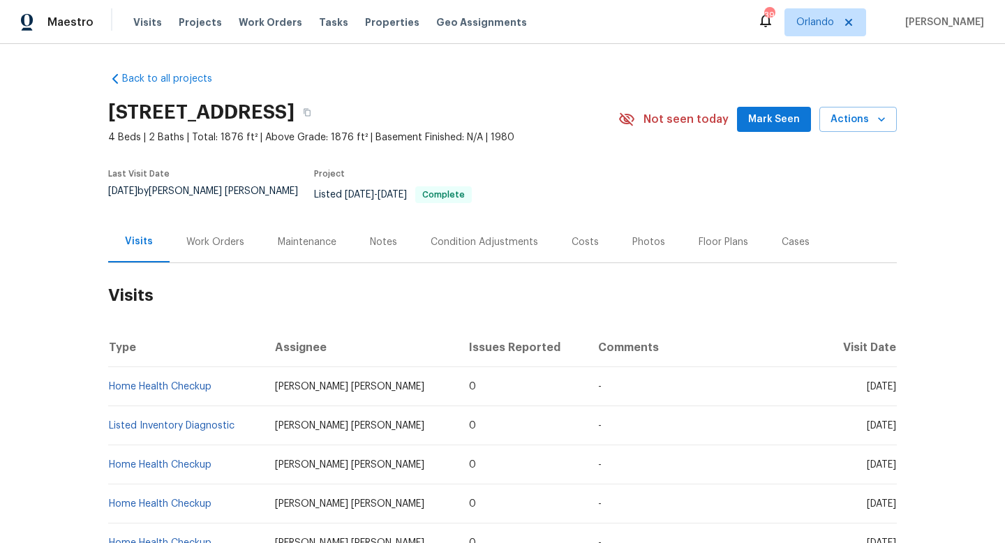
scroll to position [34, 0]
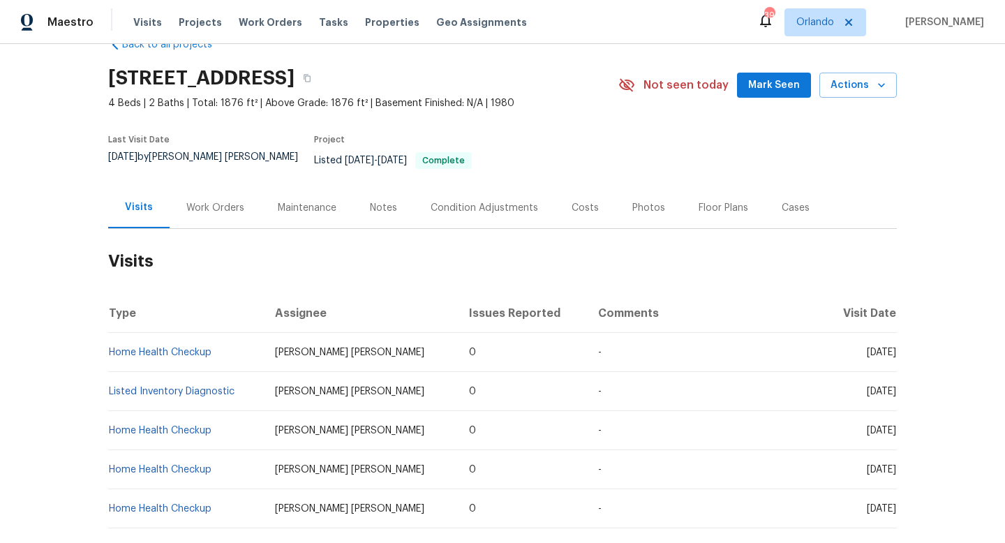
click at [207, 201] on div "Work Orders" at bounding box center [215, 208] width 58 height 14
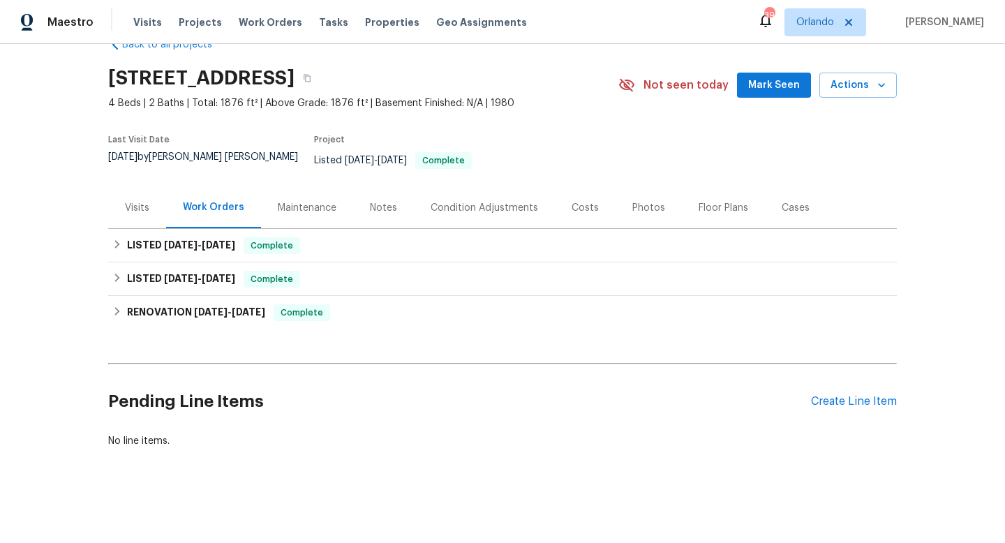
scroll to position [24, 0]
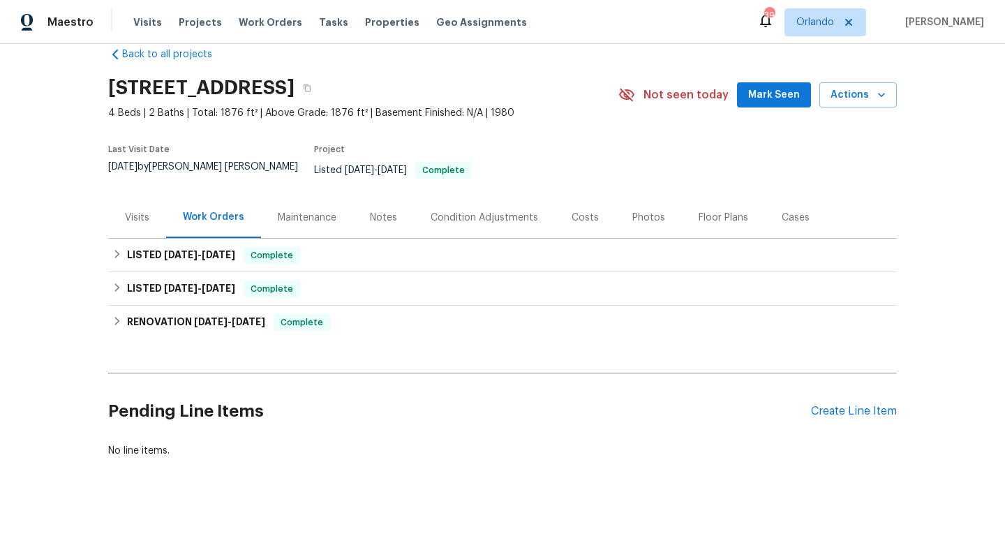
click at [168, 168] on div "8/15/2025 by David Puente Yanes" at bounding box center [211, 175] width 206 height 27
copy div "8/15/2025 by David Puente Yanes"
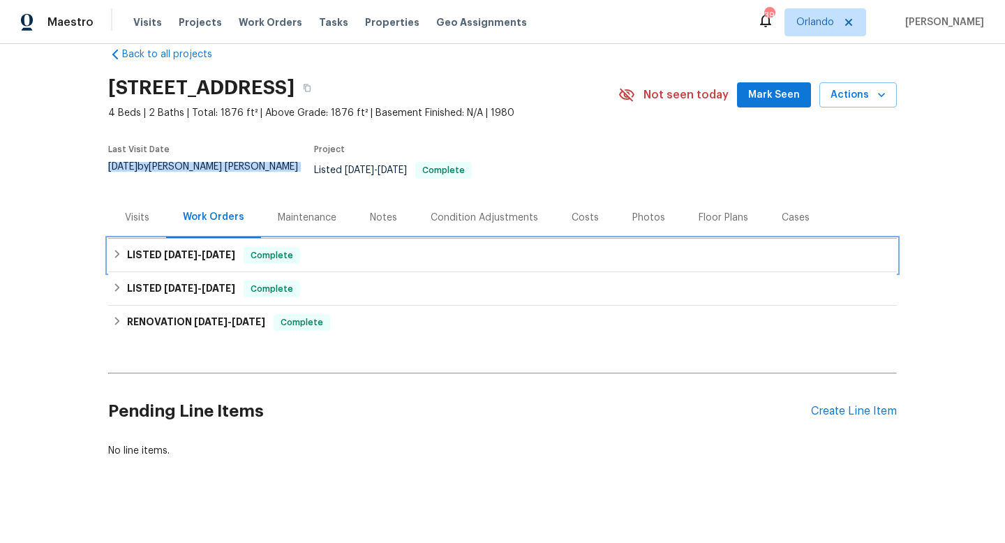
click at [176, 250] on span "7/3/25" at bounding box center [181, 255] width 34 height 10
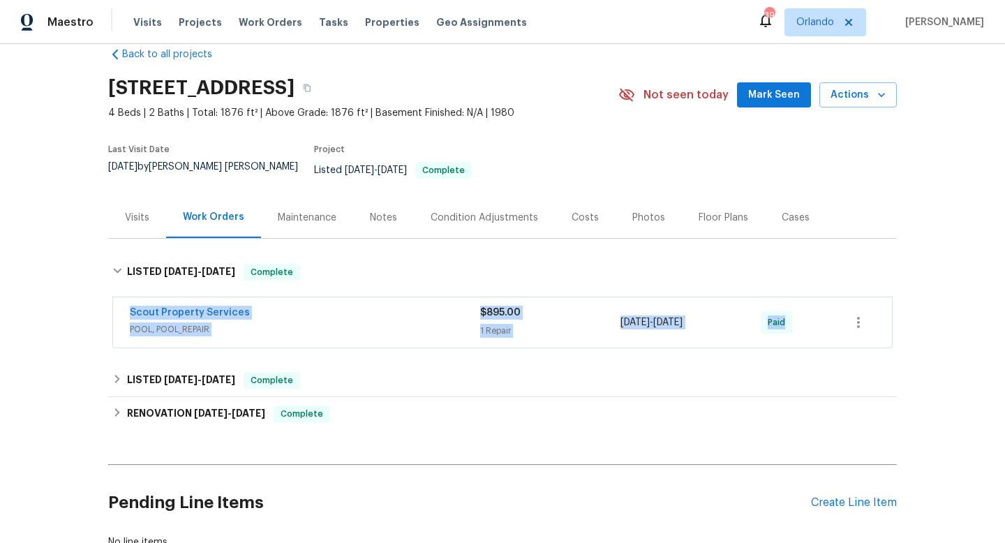
drag, startPoint x: 124, startPoint y: 299, endPoint x: 812, endPoint y: 313, distance: 688.4
click at [812, 315] on div "Scout Property Services POOL, POOL_REPAIR $895.00 1 Repair 7/10/2025 - 7/10/202…" at bounding box center [502, 322] width 779 height 50
copy div "Scout Property Services POOL, POOL_REPAIR $895.00 1 Repair 7/10/2025 - 7/10/202…"
click at [791, 212] on div "Cases" at bounding box center [796, 218] width 28 height 14
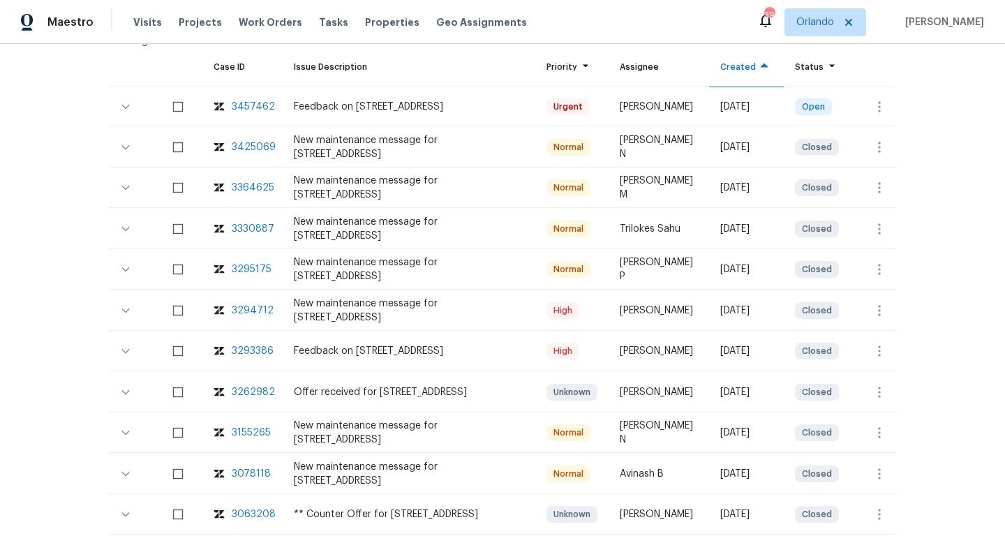
scroll to position [295, 0]
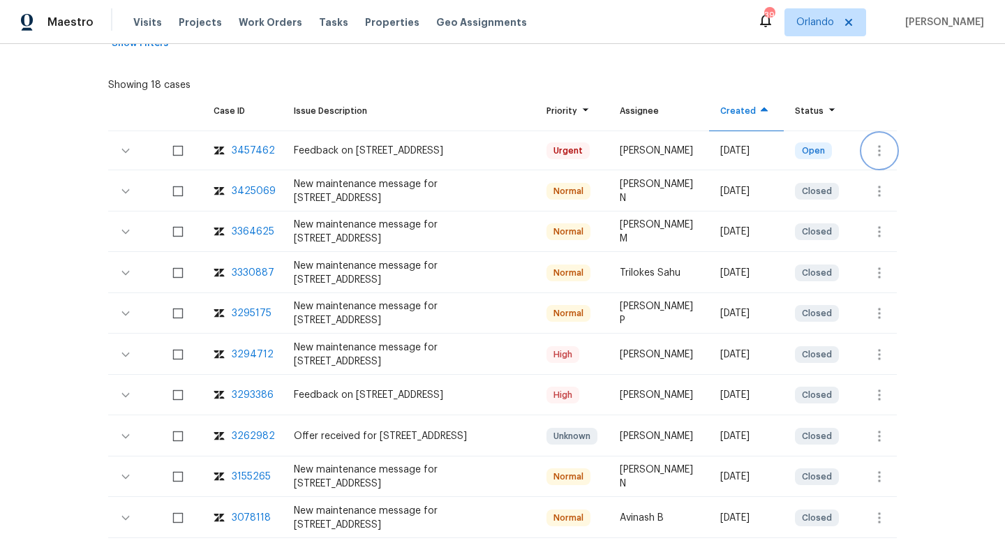
click at [876, 144] on icon "button" at bounding box center [879, 150] width 17 height 17
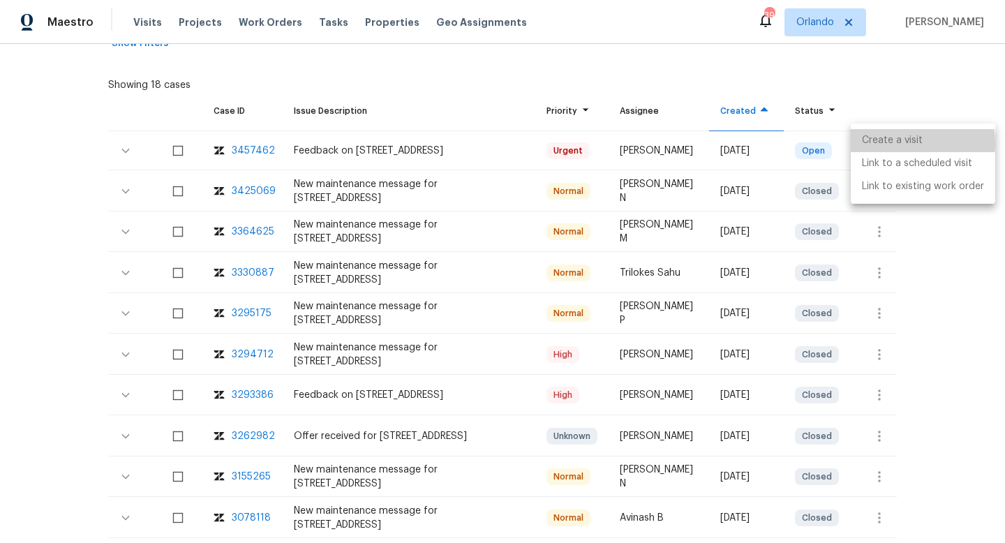
click at [876, 144] on li "Create a visit" at bounding box center [923, 140] width 144 height 23
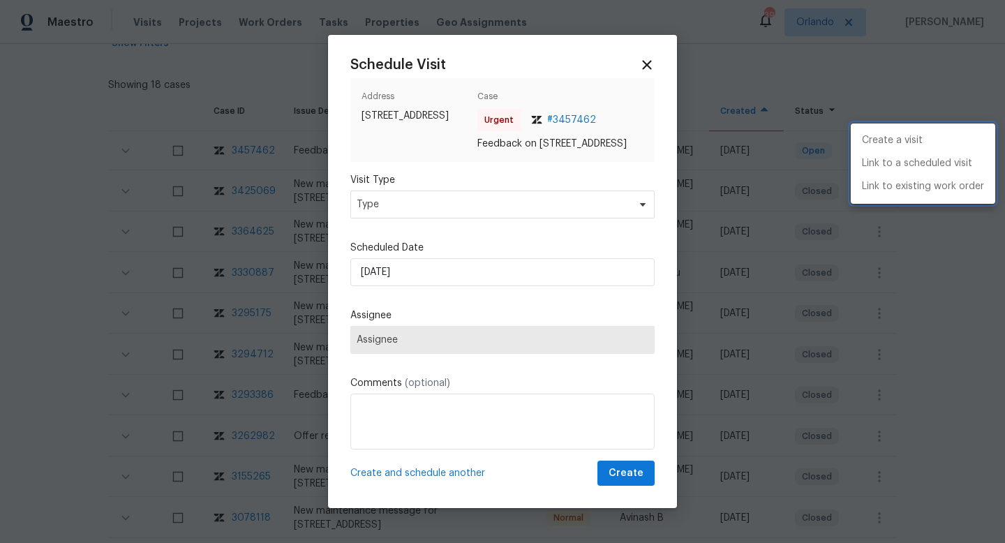
click at [408, 210] on div at bounding box center [502, 271] width 1005 height 543
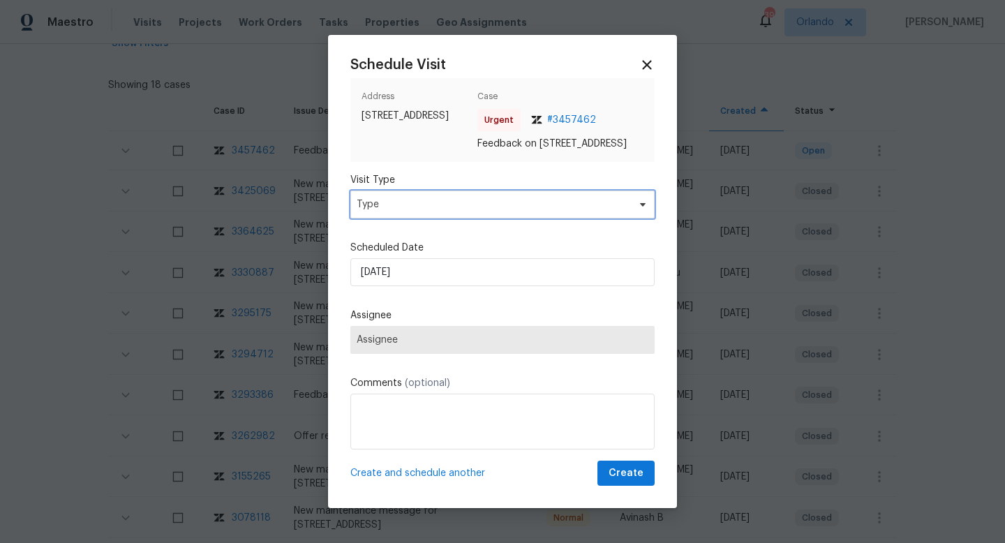
click at [395, 218] on span "Type" at bounding box center [502, 205] width 304 height 28
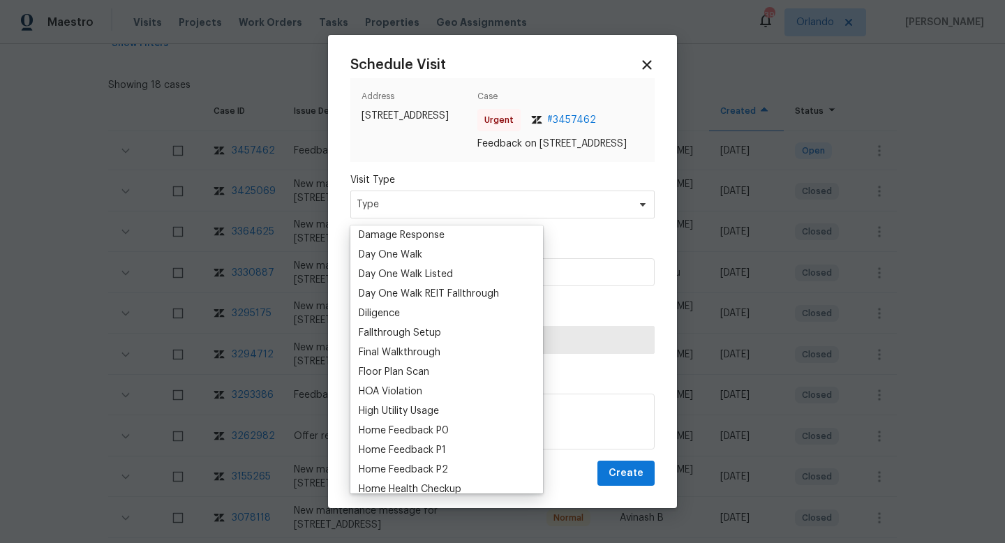
scroll to position [273, 0]
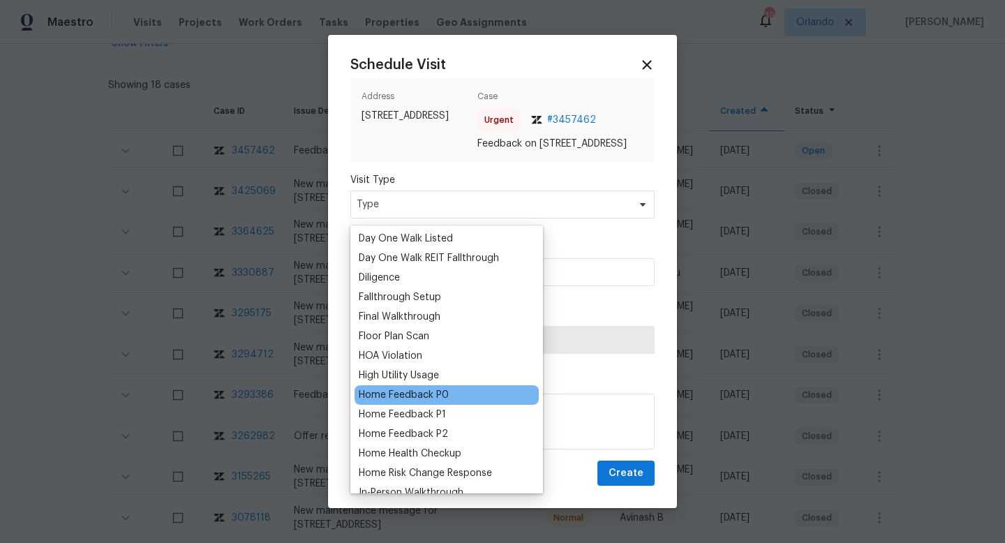
click at [408, 394] on div "Home Feedback P0" at bounding box center [404, 395] width 90 height 14
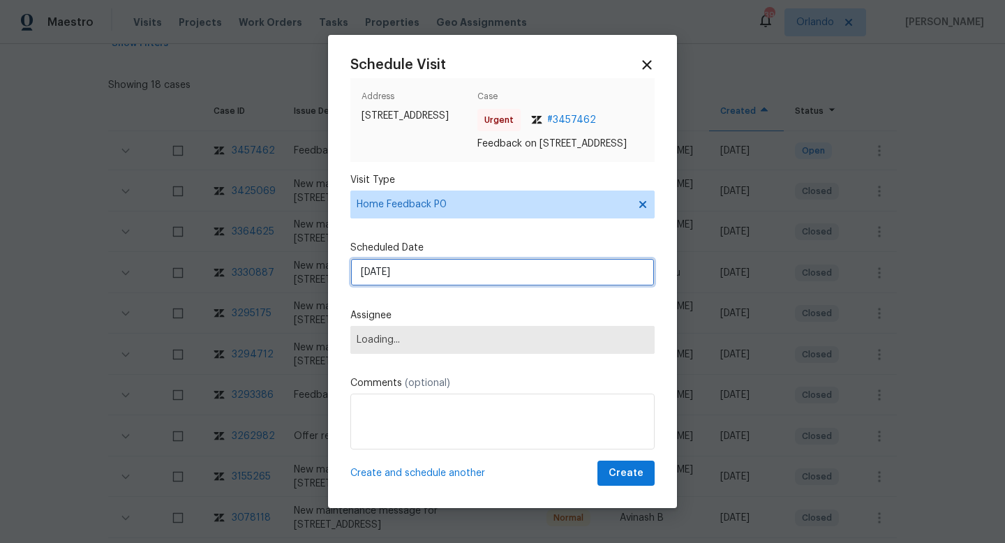
click at [388, 267] on input "[DATE]" at bounding box center [502, 272] width 304 height 28
click at [394, 262] on div "Scheduled Date 01/09/2025" at bounding box center [502, 263] width 304 height 45
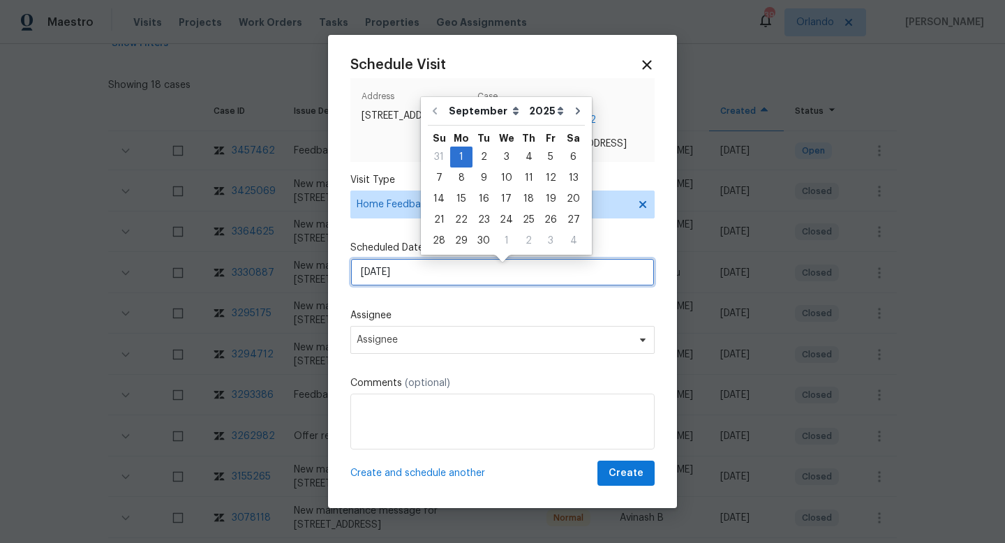
click at [396, 281] on input "[DATE]" at bounding box center [502, 272] width 304 height 28
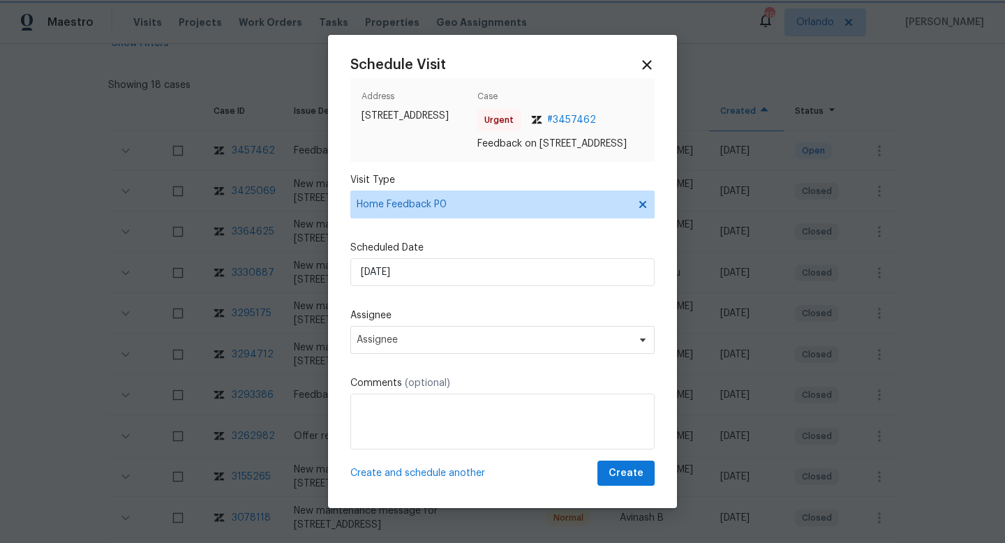
click at [438, 306] on div "Schedule Visit Address 914 Quailridge Ct, Orange Park, FL 32065 Case Urgent # 3…" at bounding box center [502, 271] width 304 height 429
click at [411, 346] on span "Assignee" at bounding box center [494, 339] width 274 height 11
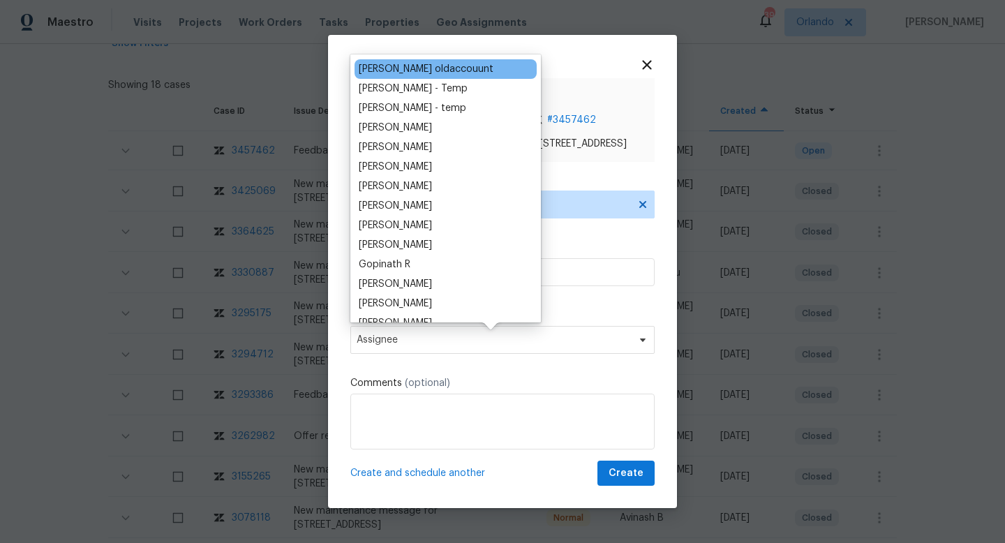
scroll to position [0, 0]
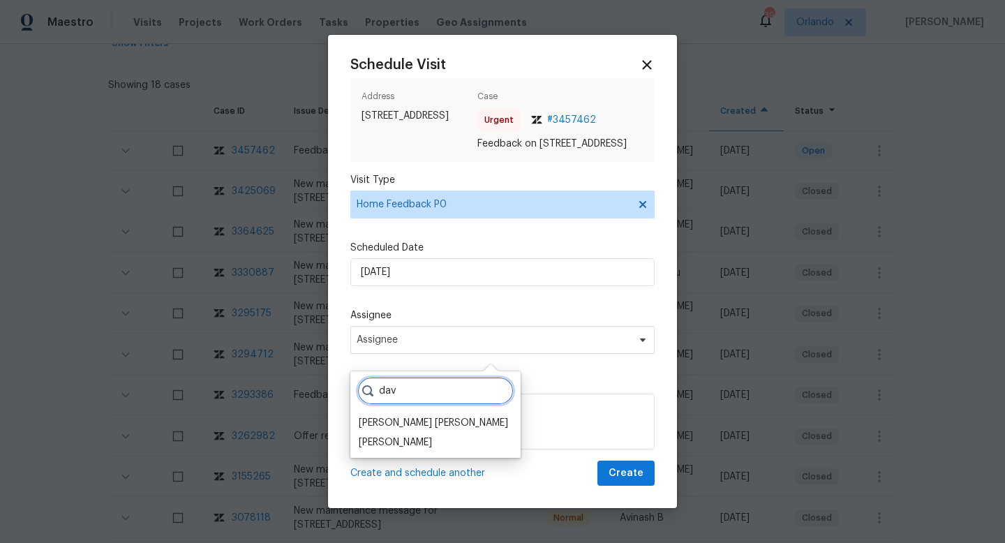
type input "dav"
click at [420, 454] on div "dav David Puente Yanes David Dickinson" at bounding box center [435, 414] width 170 height 87
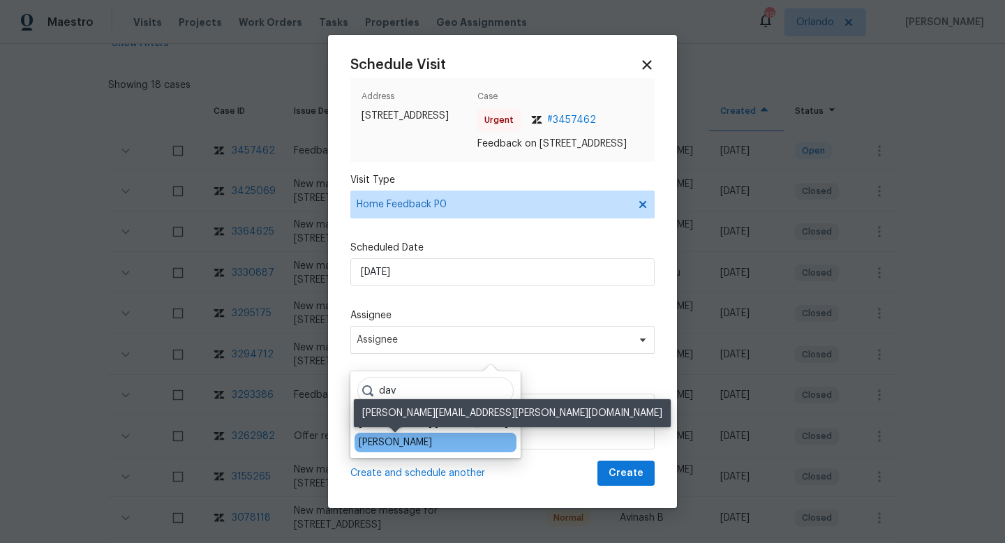
click at [420, 440] on div "David Dickinson" at bounding box center [395, 443] width 73 height 14
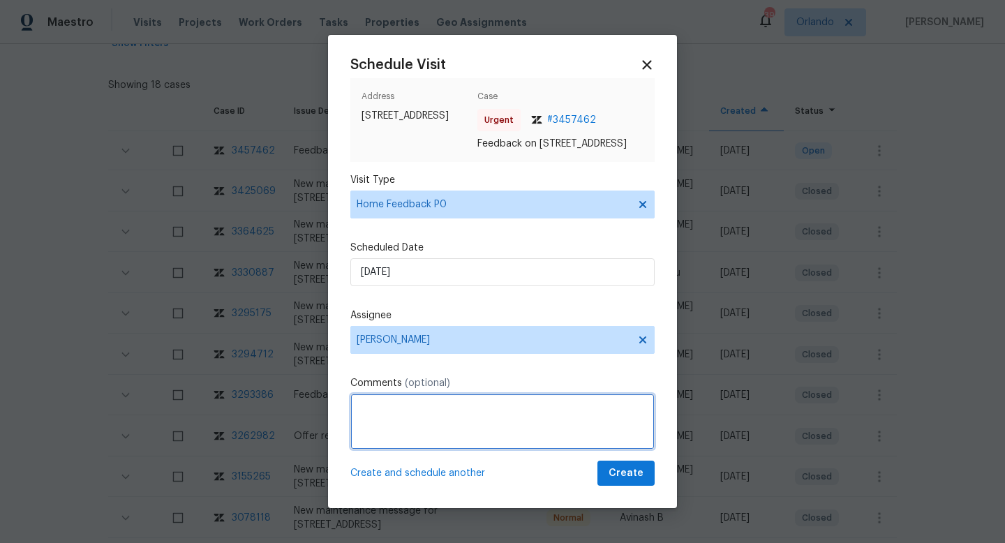
click at [408, 408] on textarea at bounding box center [502, 422] width 304 height 56
paste textarea "Caller reached us to report she could not secured the door when leaving. keypad…"
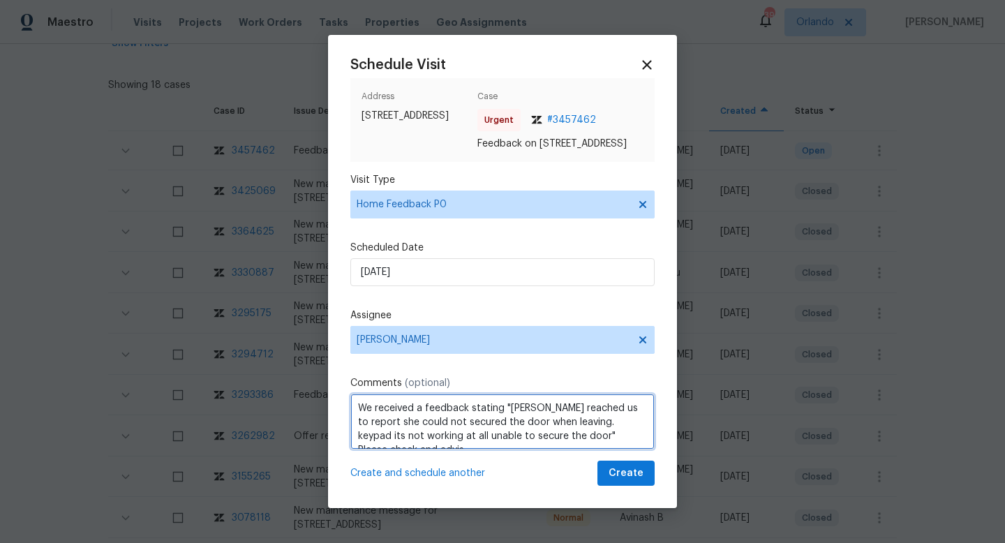
scroll to position [6, 0]
type textarea "We received a feedback stating "Caller reached us to report she could not secur…"
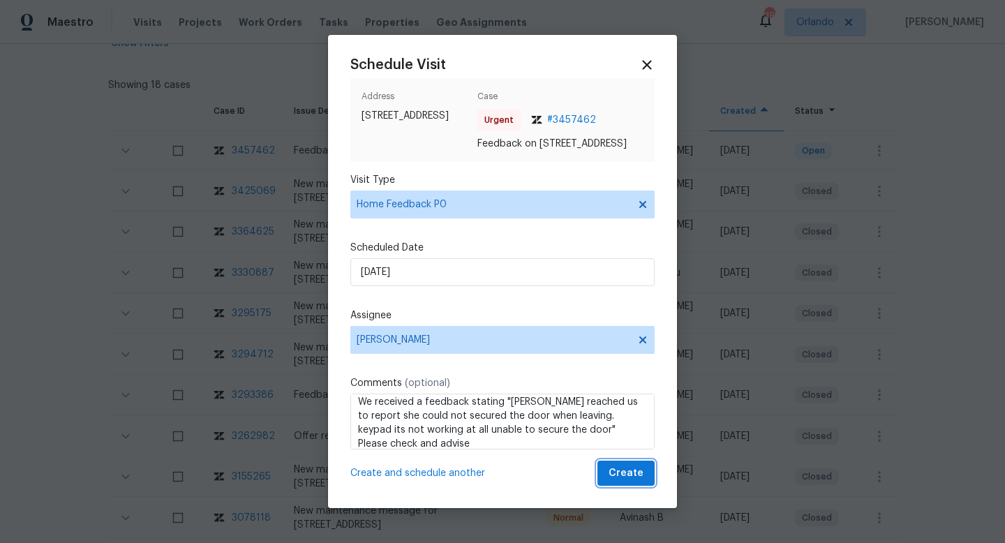
click at [632, 486] on button "Create" at bounding box center [625, 474] width 57 height 26
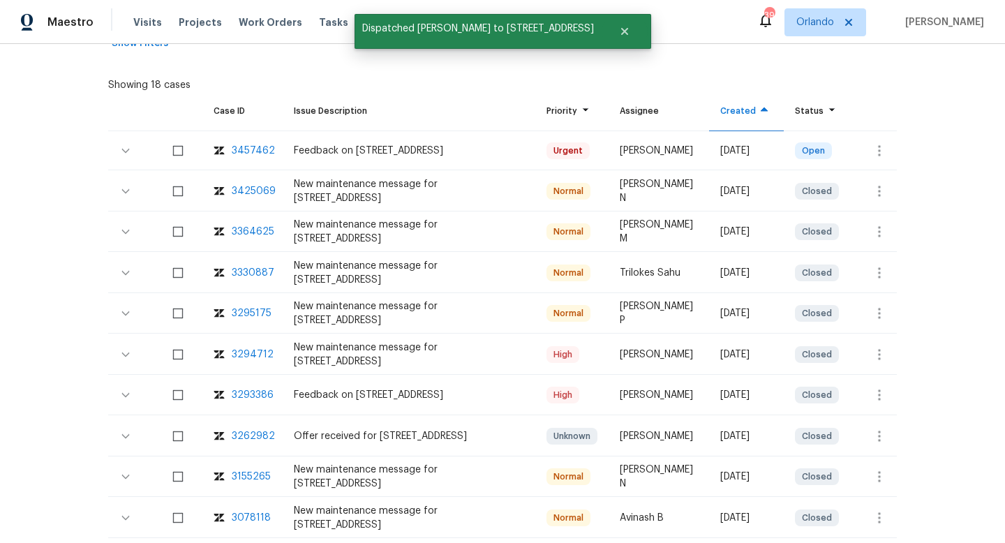
scroll to position [0, 0]
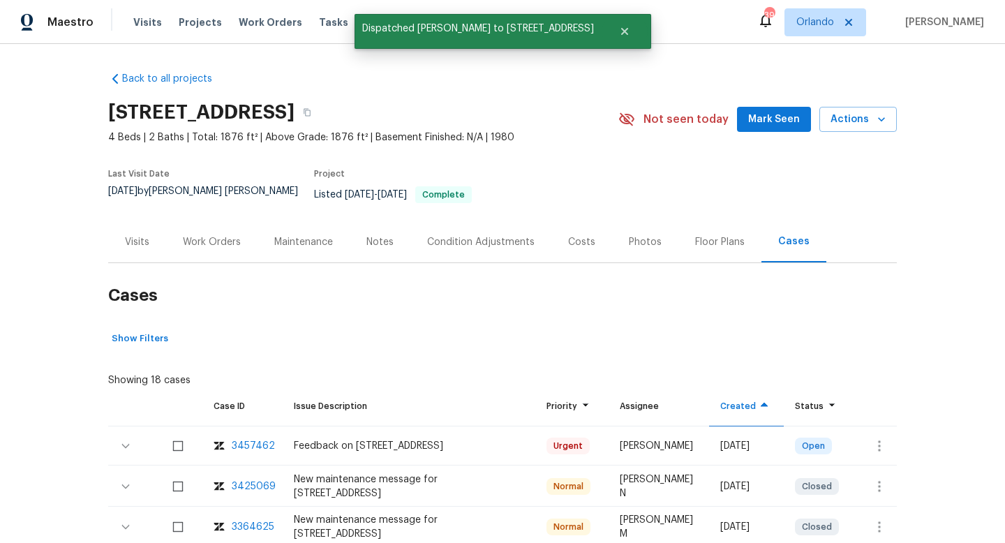
click at [140, 235] on div "Visits" at bounding box center [137, 242] width 24 height 14
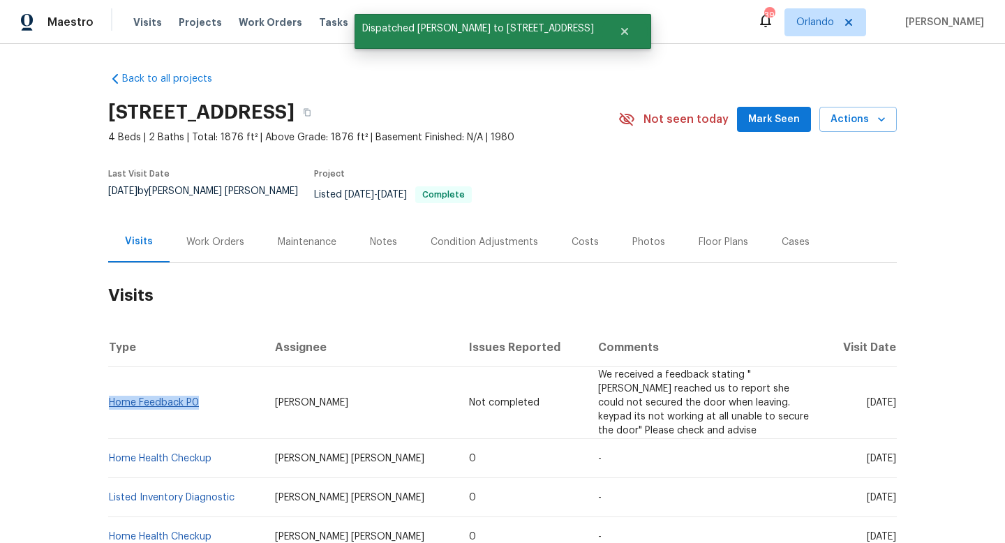
drag, startPoint x: 207, startPoint y: 398, endPoint x: 110, endPoint y: 396, distance: 96.3
click at [110, 396] on td "Home Feedback P0" at bounding box center [186, 403] width 156 height 72
copy link "Home Feedback P0"
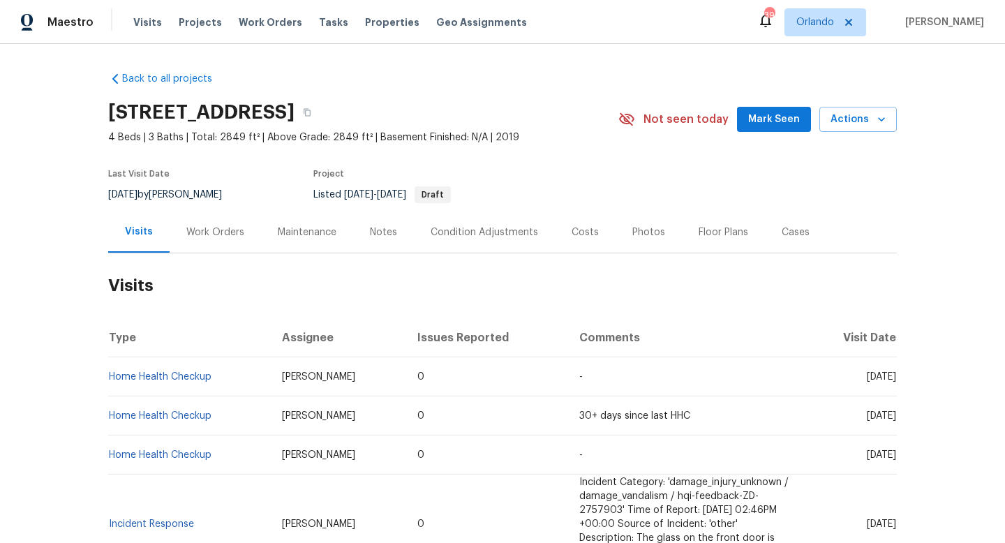
click at [193, 189] on div "[DATE] by [PERSON_NAME]" at bounding box center [173, 194] width 131 height 17
copy div "[DATE] by [PERSON_NAME]"
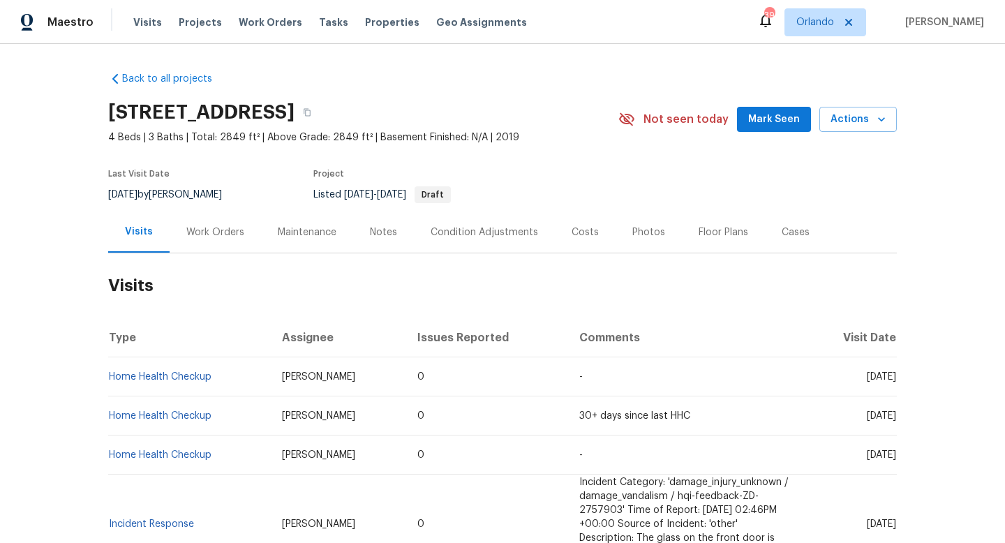
click at [192, 239] on div "Work Orders" at bounding box center [215, 231] width 91 height 41
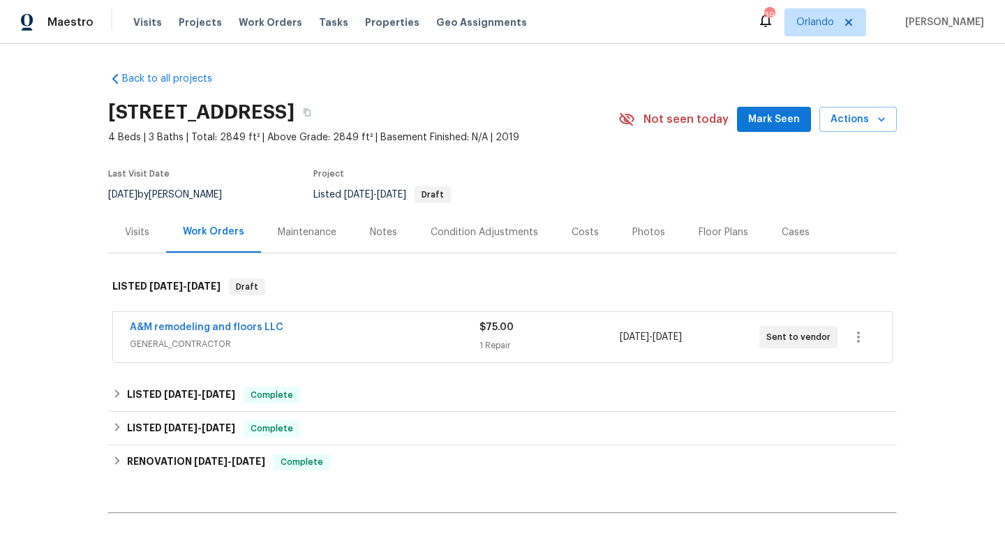
scroll to position [31, 0]
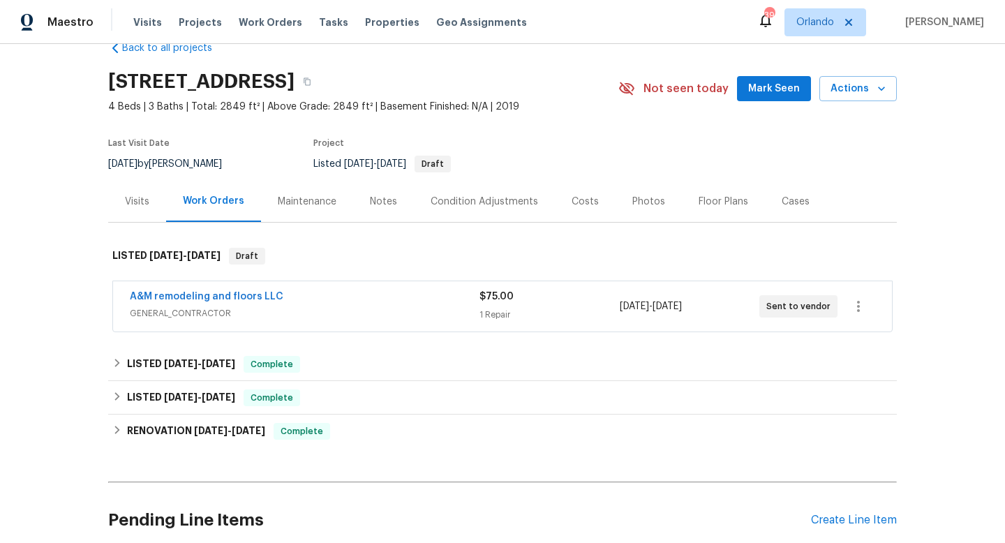
click at [314, 318] on span "GENERAL_CONTRACTOR" at bounding box center [305, 313] width 350 height 14
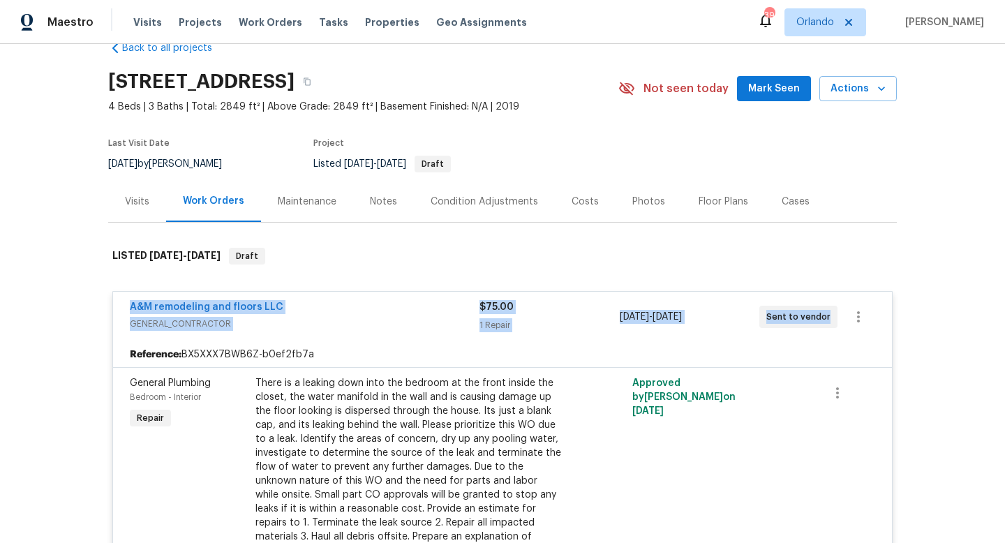
drag, startPoint x: 122, startPoint y: 295, endPoint x: 880, endPoint y: 302, distance: 758.1
click at [886, 303] on div "A&M remodeling and floors LLC GENERAL_CONTRACTOR $75.00 1 Repair [DATE] - [DATE…" at bounding box center [502, 317] width 779 height 50
copy div "A&M remodeling and floors LLC GENERAL_CONTRACTOR $75.00 1 Repair 9/1/2025 - 9/3…"
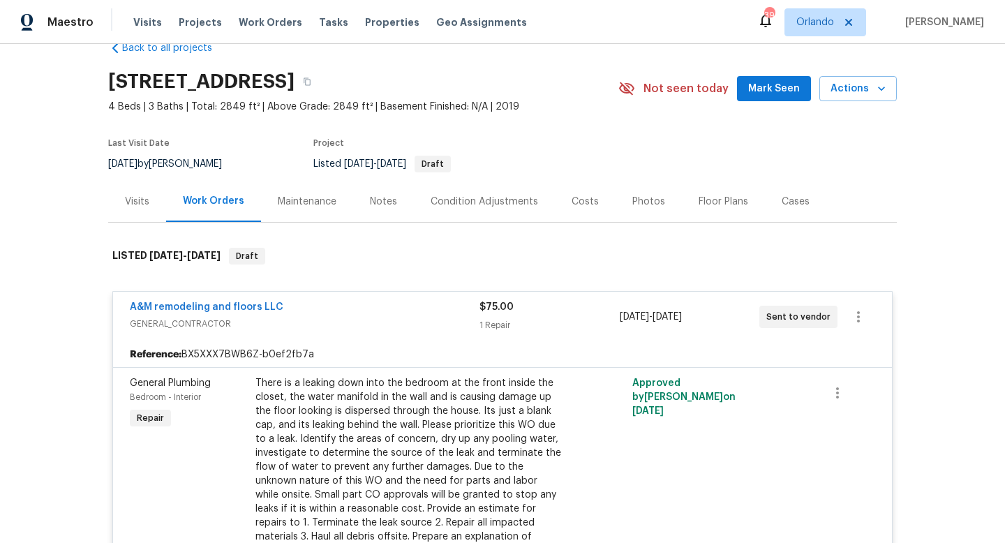
click at [142, 204] on div "Visits" at bounding box center [137, 202] width 24 height 14
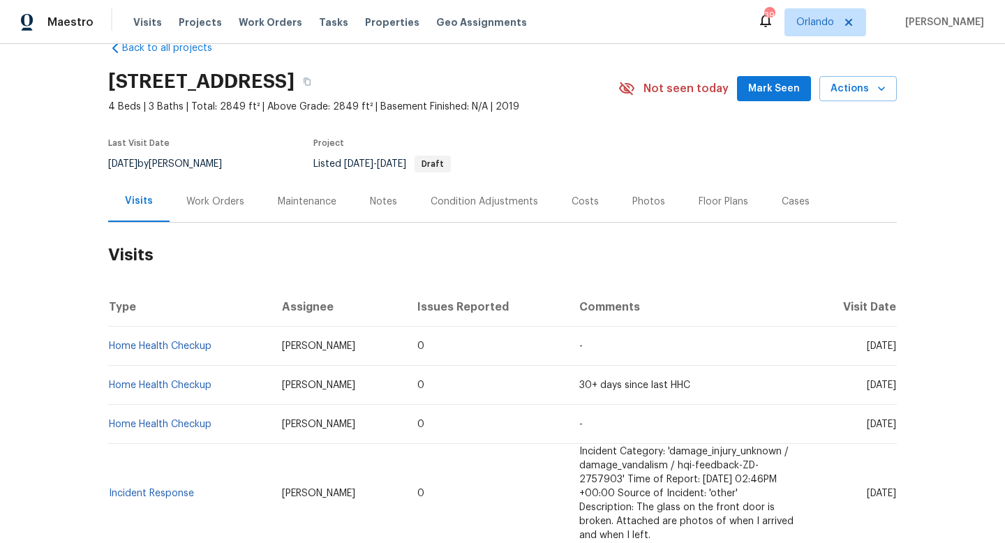
click at [230, 198] on div "Work Orders" at bounding box center [215, 202] width 58 height 14
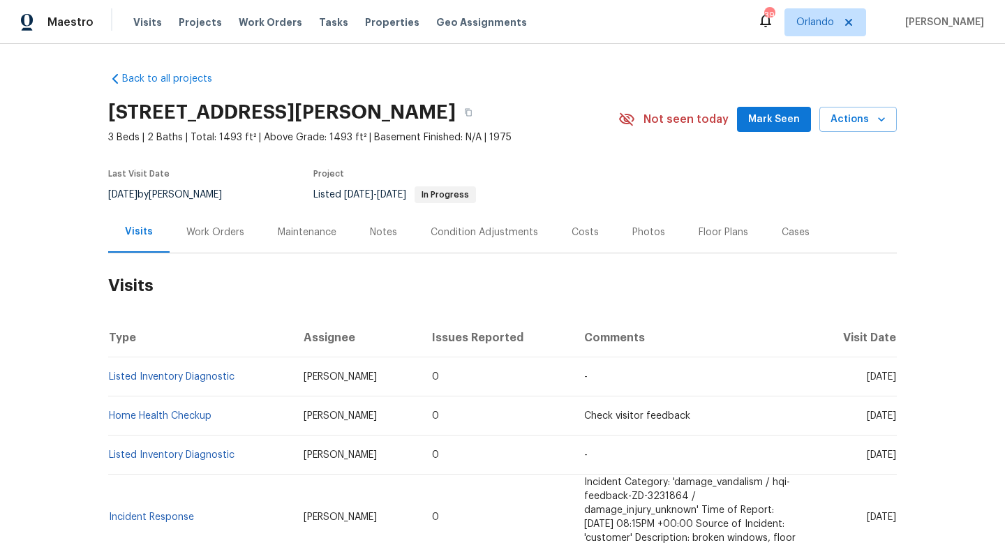
click at [165, 189] on div "8/28/2025 by Ken Romain" at bounding box center [173, 194] width 131 height 17
copy div "8/28/2025 by Ken Romain"
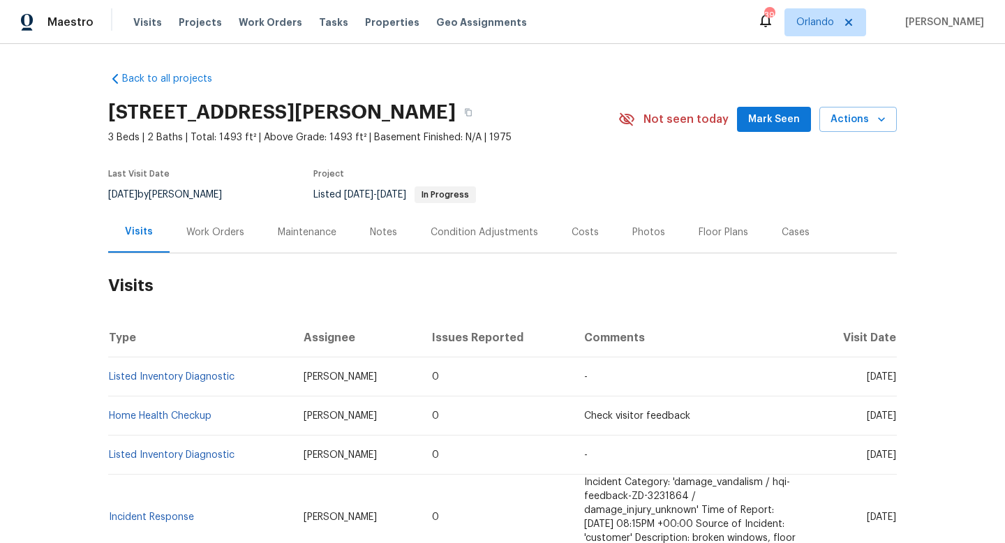
click at [232, 233] on div "Work Orders" at bounding box center [215, 232] width 58 height 14
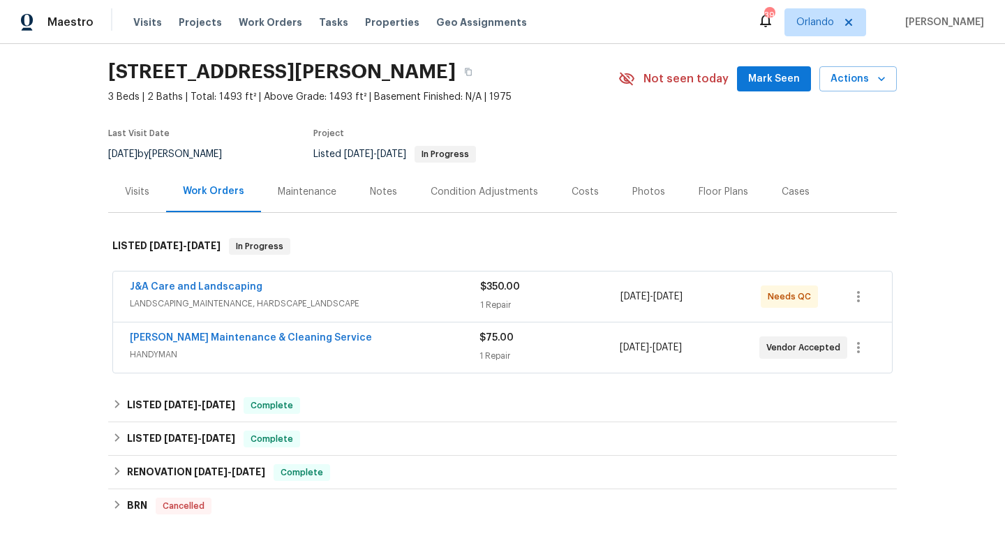
scroll to position [47, 0]
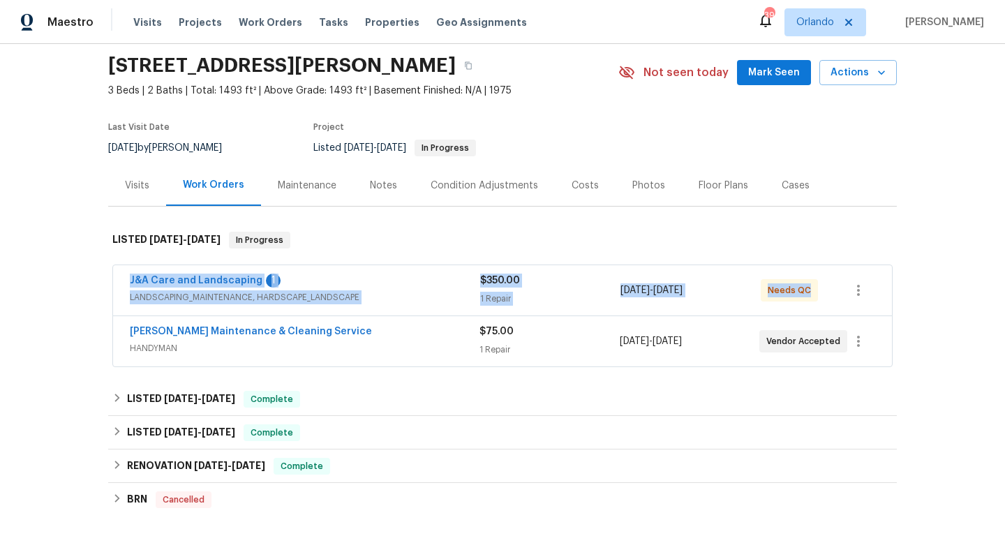
drag, startPoint x: 128, startPoint y: 271, endPoint x: 891, endPoint y: 276, distance: 762.9
click at [891, 276] on div "J&A Care and Landscaping 1 LANDSCAPING_MAINTENANCE, HARDSCAPE_LANDSCAPE $350.00…" at bounding box center [502, 290] width 779 height 50
copy div "J&A Care and Landscaping 1 LANDSCAPING_MAINTENANCE, HARDSCAPE_LANDSCAPE $350.00…"
click at [431, 288] on div "J&A Care and Landscaping 1" at bounding box center [305, 282] width 350 height 17
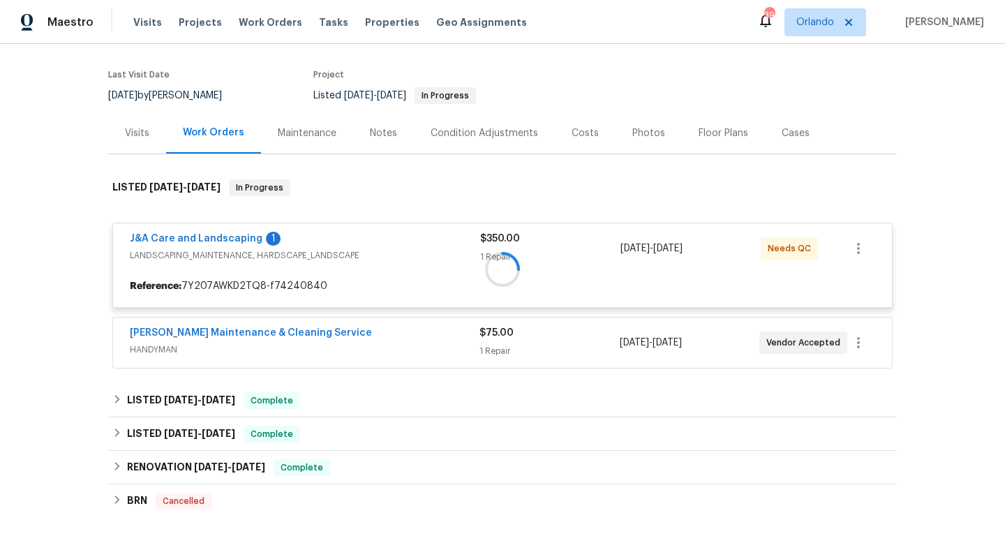
scroll to position [167, 0]
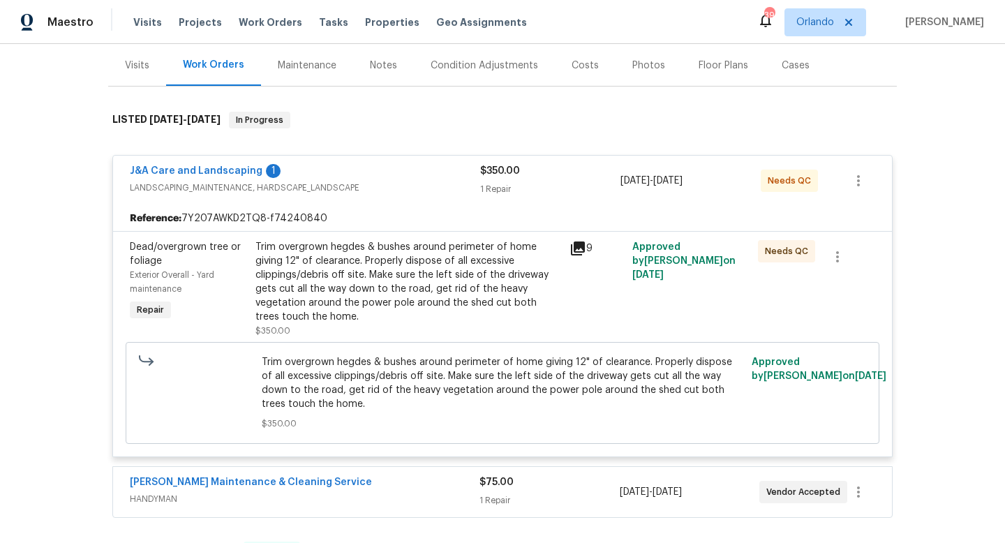
click at [142, 70] on div "Visits" at bounding box center [137, 66] width 24 height 14
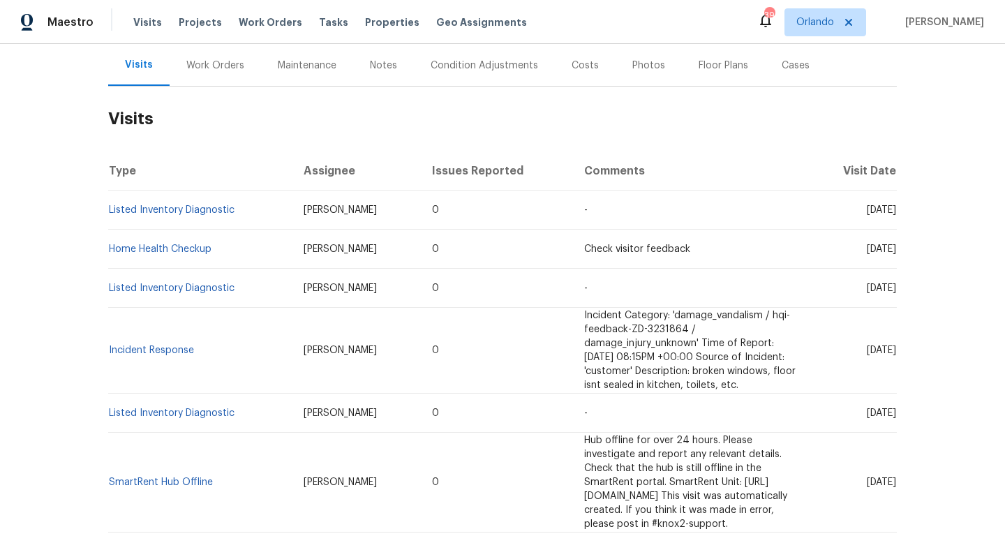
click at [223, 64] on div "Work Orders" at bounding box center [215, 66] width 58 height 14
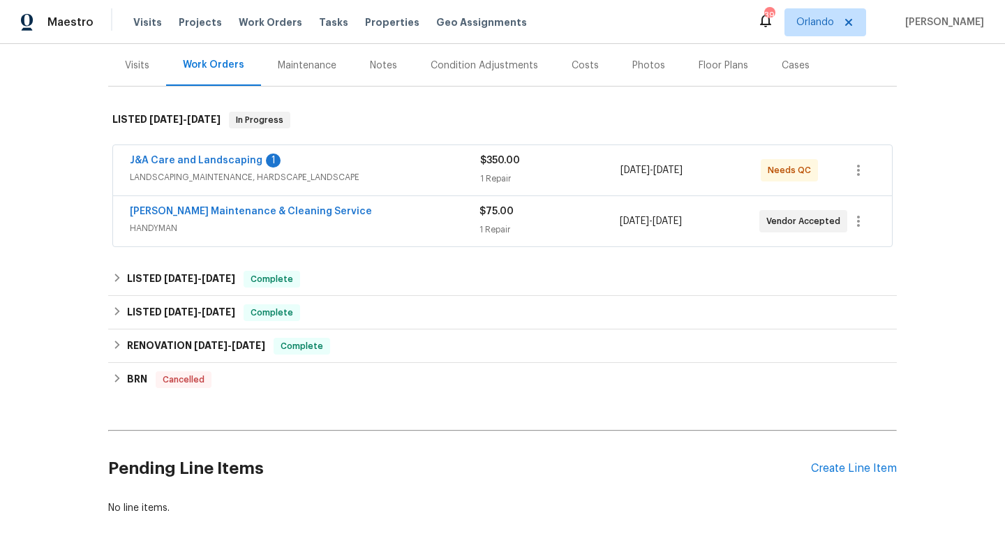
click at [145, 59] on div "Visits" at bounding box center [137, 66] width 24 height 14
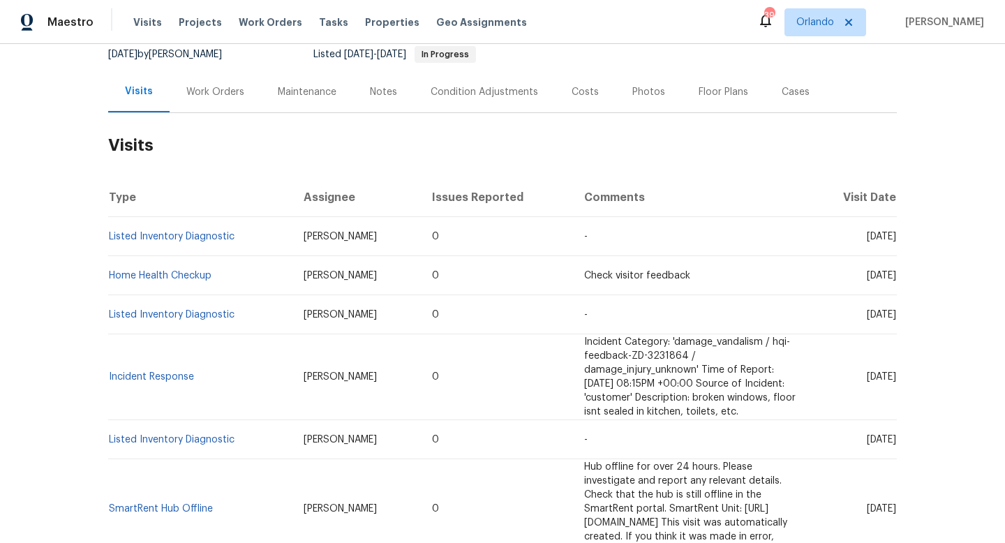
scroll to position [142, 0]
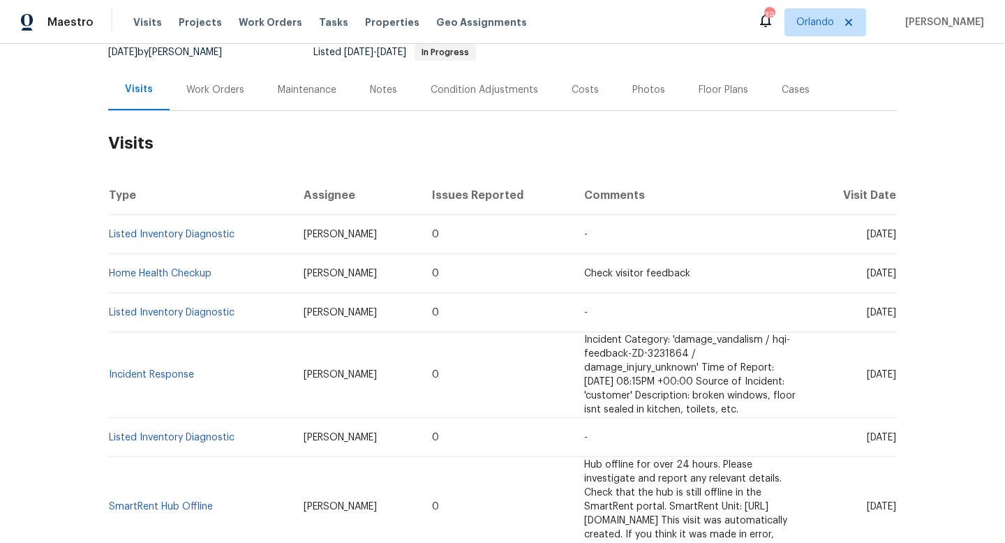
click at [216, 87] on div "Work Orders" at bounding box center [215, 90] width 58 height 14
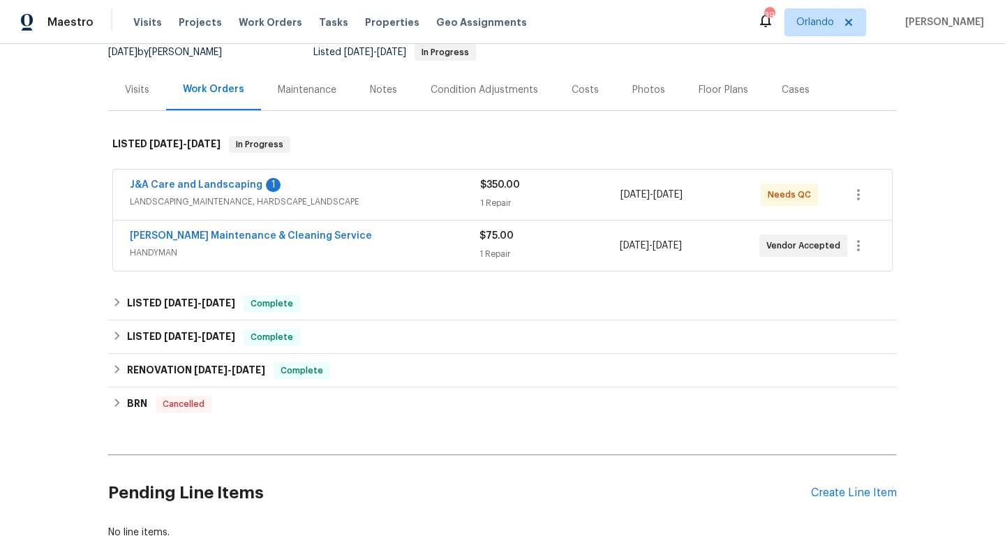
click at [328, 251] on span "HANDYMAN" at bounding box center [305, 253] width 350 height 14
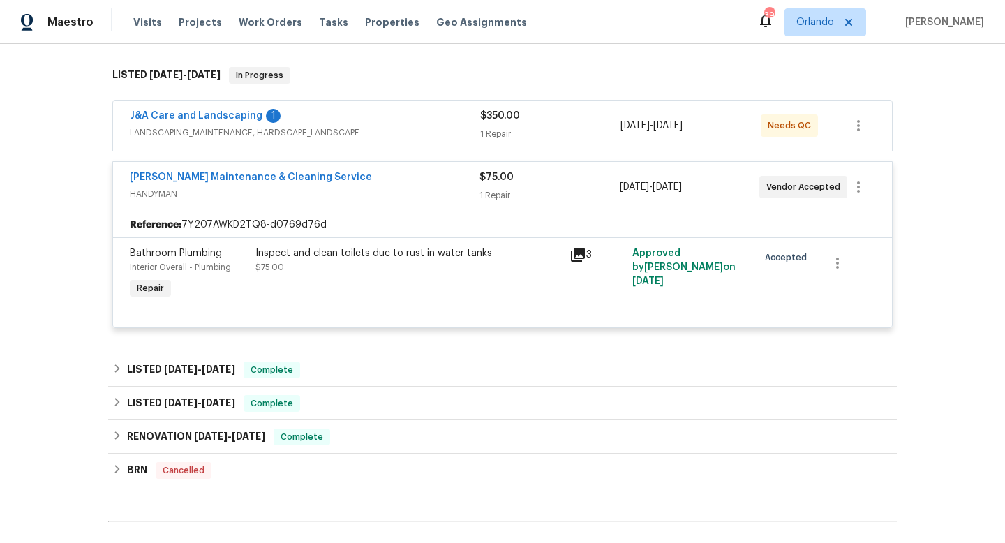
scroll to position [207, 0]
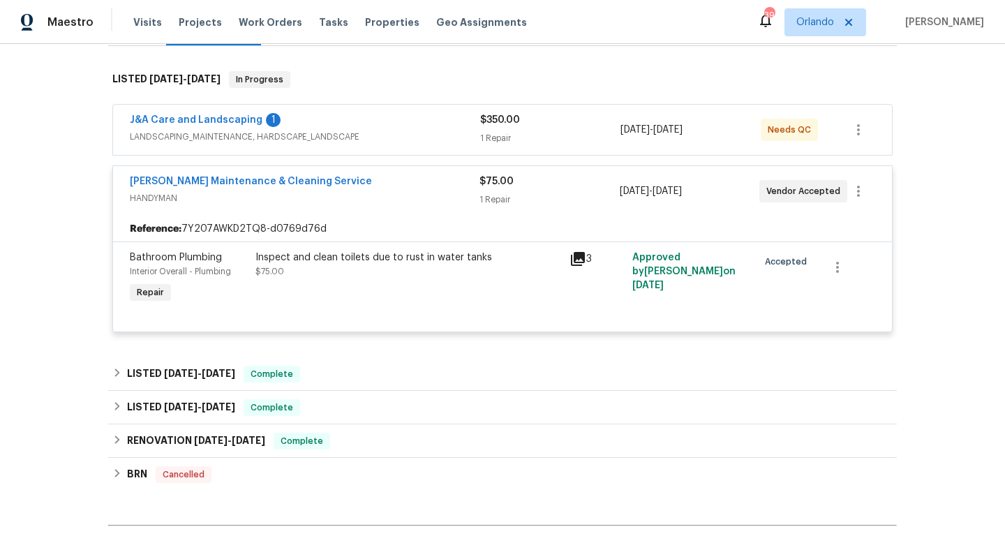
click at [378, 128] on div "J&A Care and Landscaping 1" at bounding box center [305, 121] width 350 height 17
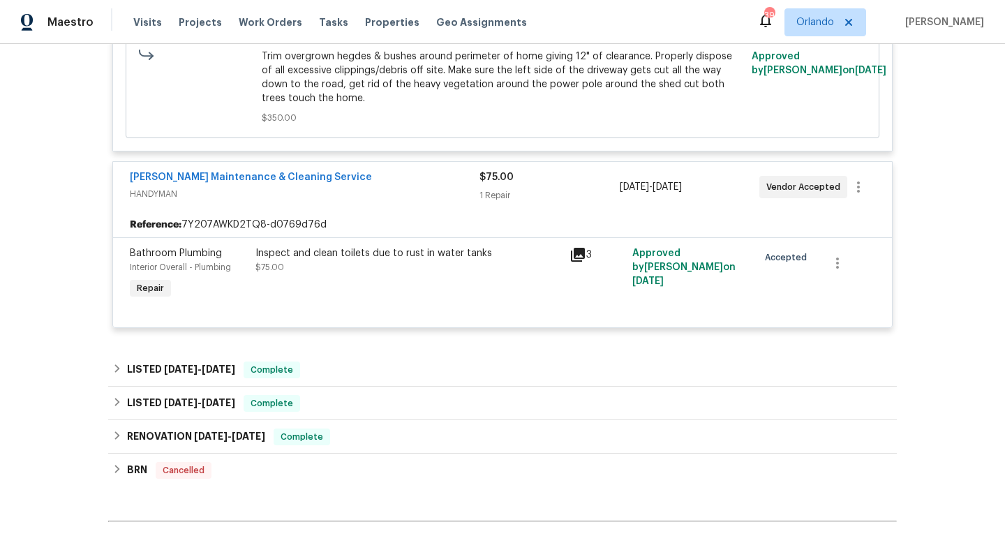
scroll to position [492, 0]
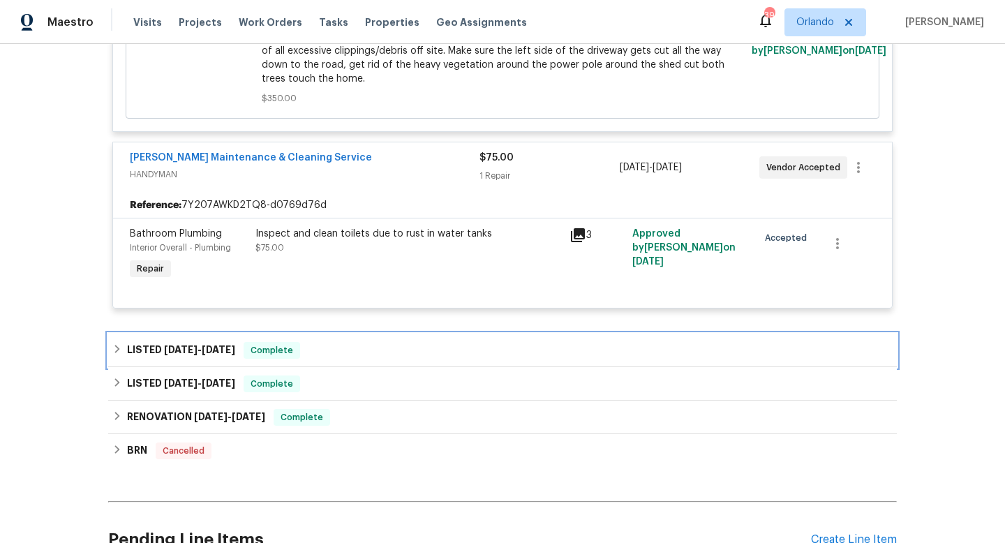
click at [325, 340] on div "LISTED 6/3/25 - 6/13/25 Complete" at bounding box center [502, 351] width 789 height 34
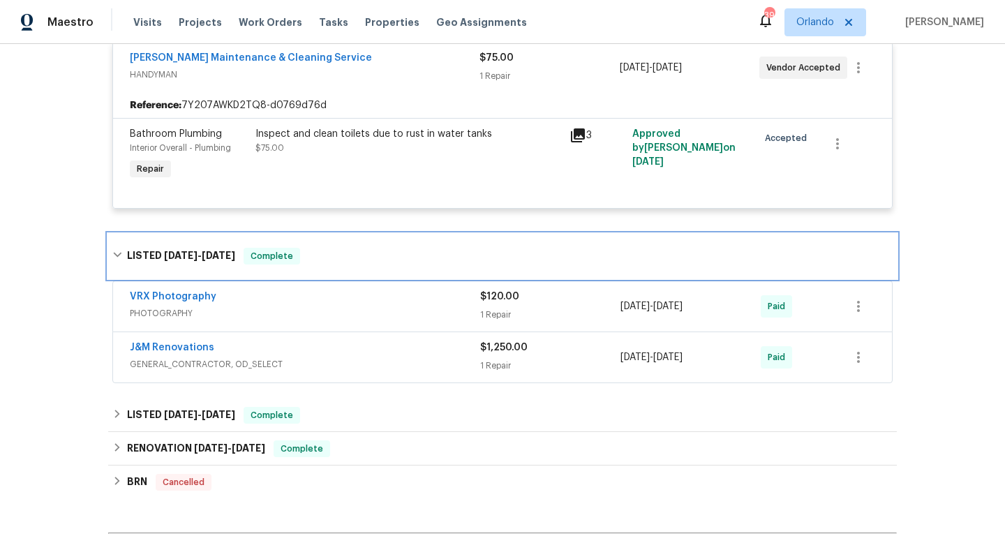
scroll to position [644, 0]
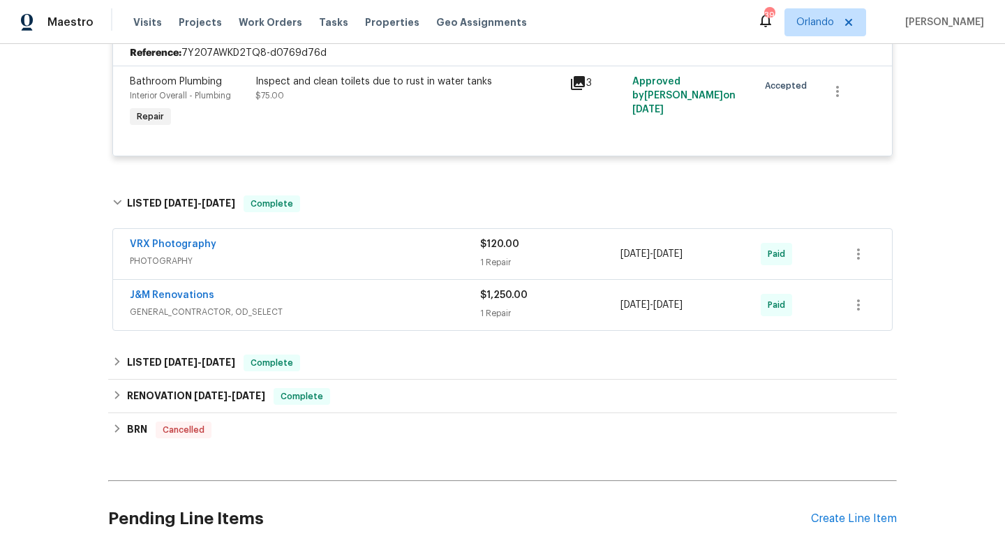
click at [341, 306] on span "GENERAL_CONTRACTOR, OD_SELECT" at bounding box center [305, 312] width 350 height 14
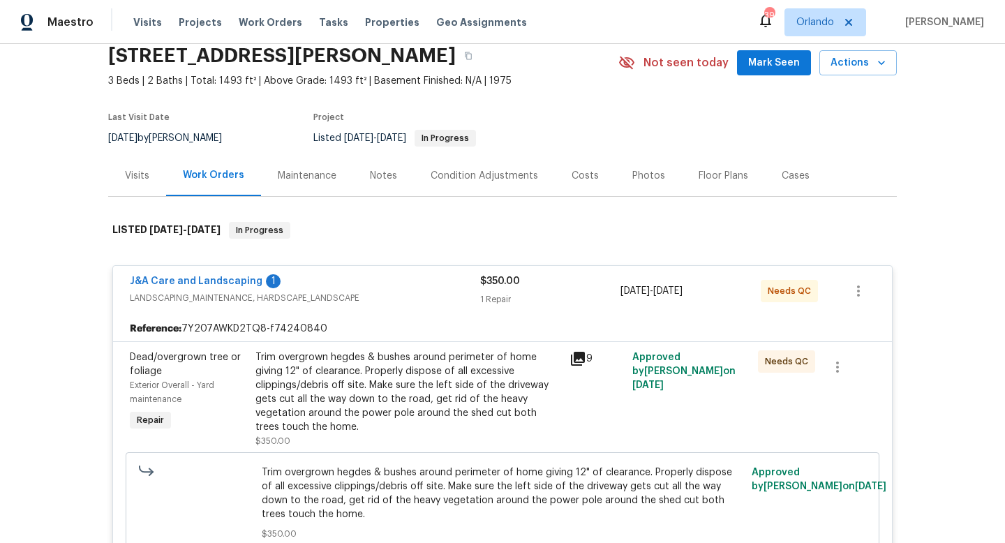
scroll to position [57, 0]
click at [380, 287] on div "J&A Care and Landscaping 1" at bounding box center [305, 282] width 350 height 17
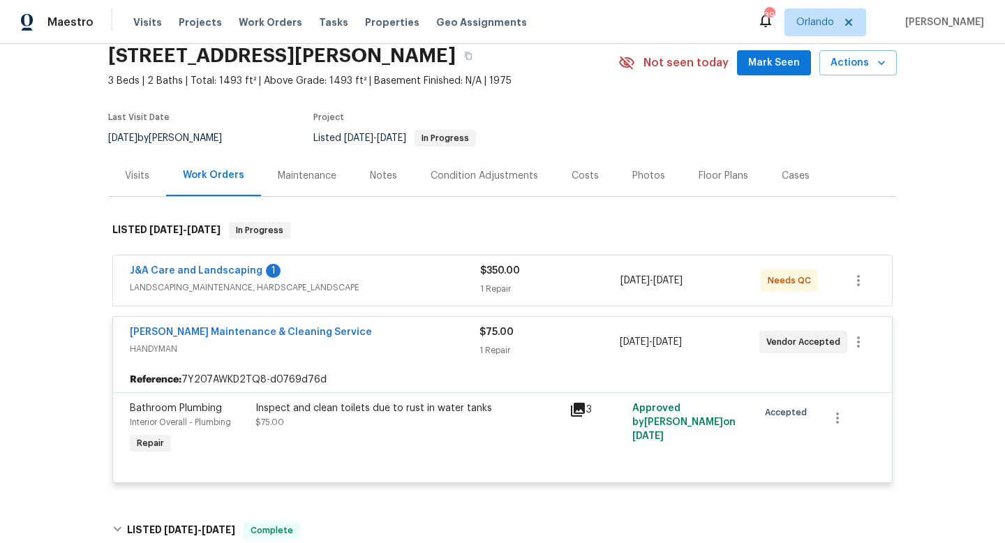
click at [385, 269] on div "J&A Care and Landscaping 1" at bounding box center [305, 272] width 350 height 17
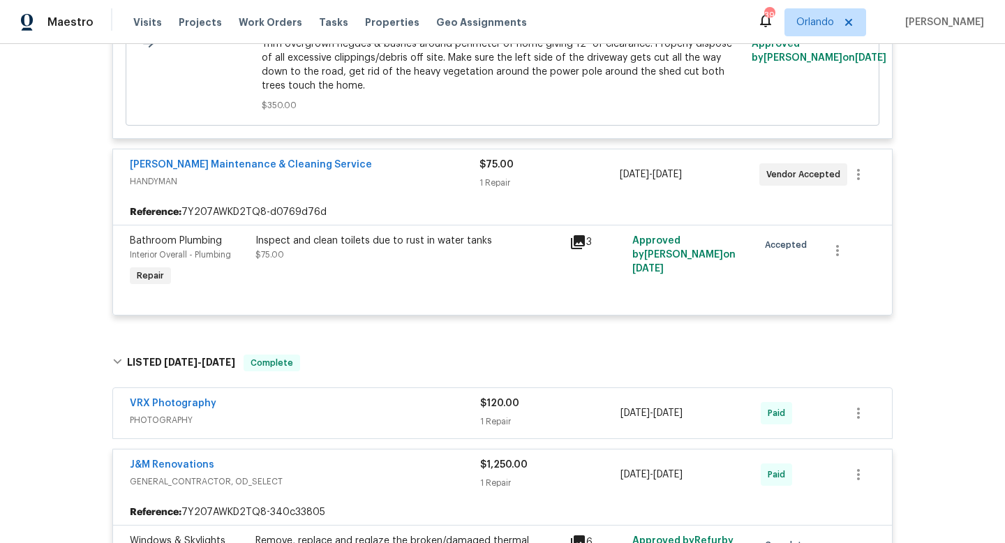
scroll to position [702, 0]
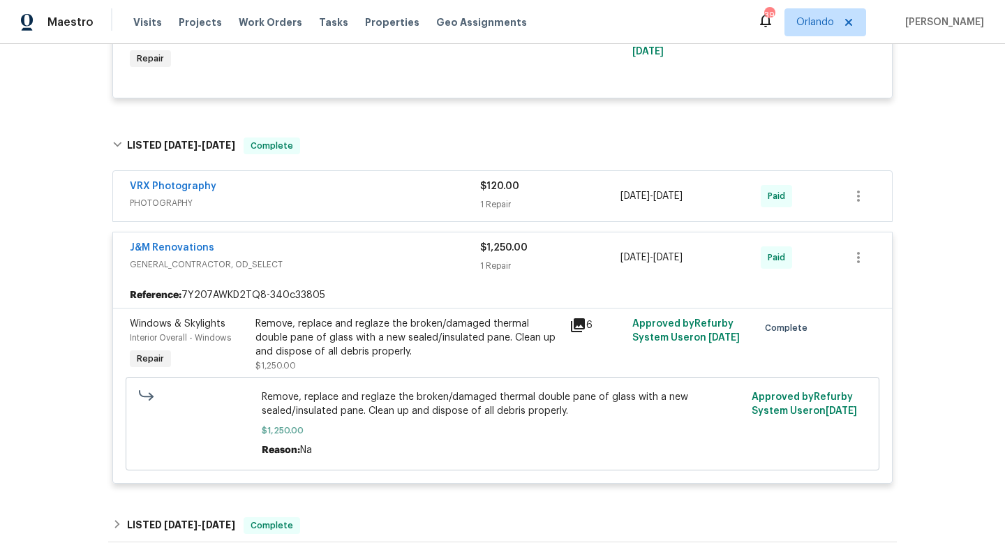
click at [81, 211] on div "Back to all projects 149 Marshall Smith Rd, Colfax, NC 27235 3 Beds | 2 Baths |…" at bounding box center [502, 293] width 1005 height 499
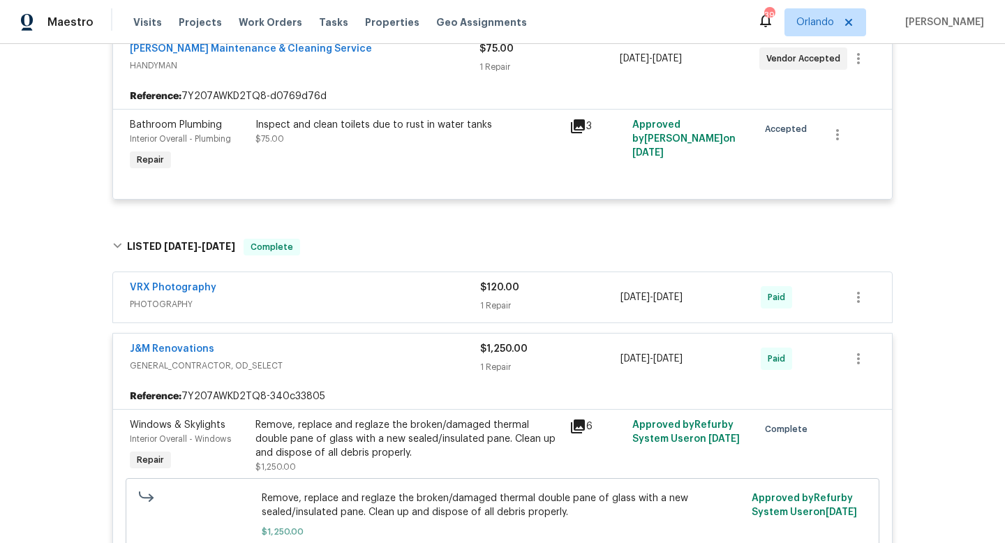
scroll to position [573, 0]
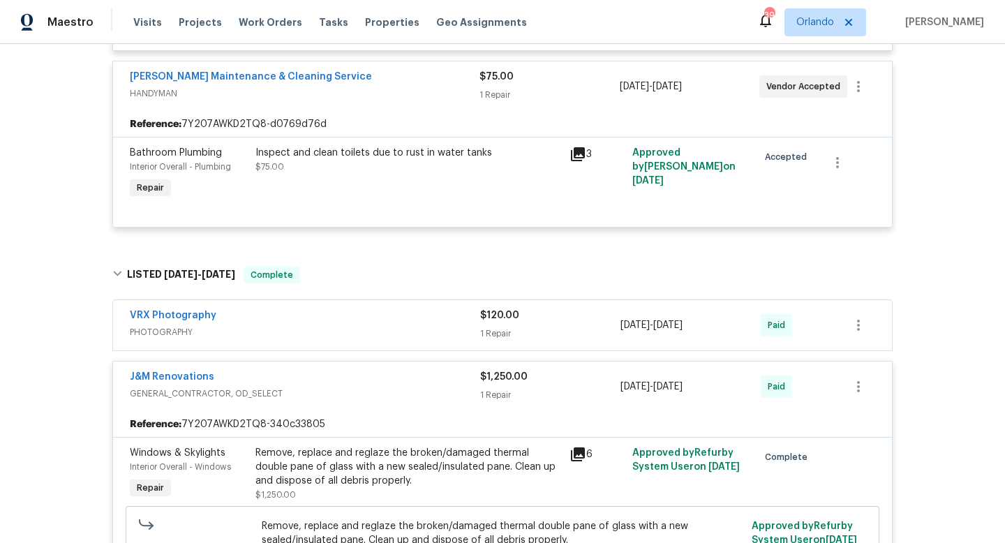
click at [75, 244] on div "Back to all projects 149 Marshall Smith Rd, Colfax, NC 27235 3 Beds | 2 Baths |…" at bounding box center [502, 293] width 1005 height 499
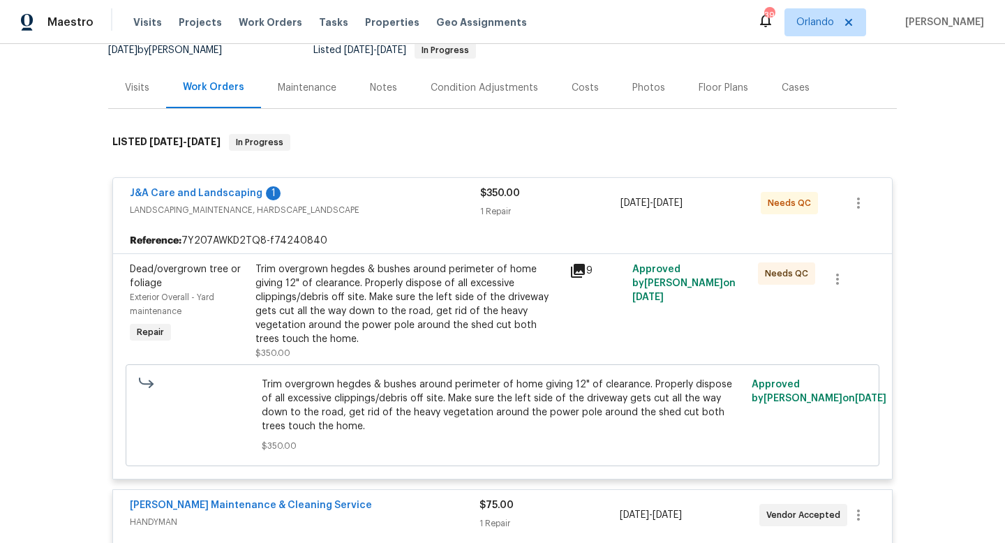
scroll to position [0, 0]
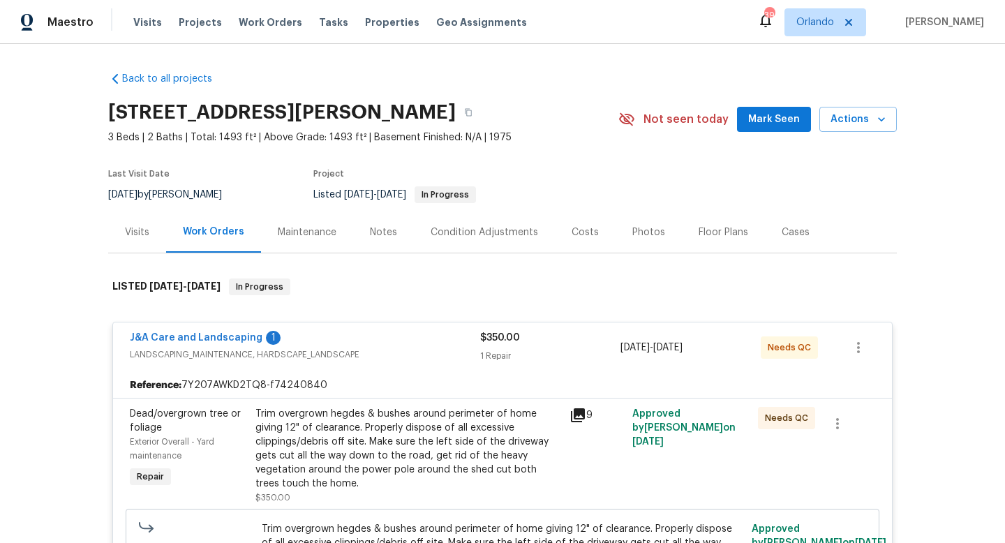
click at [782, 232] on div "Cases" at bounding box center [796, 232] width 28 height 14
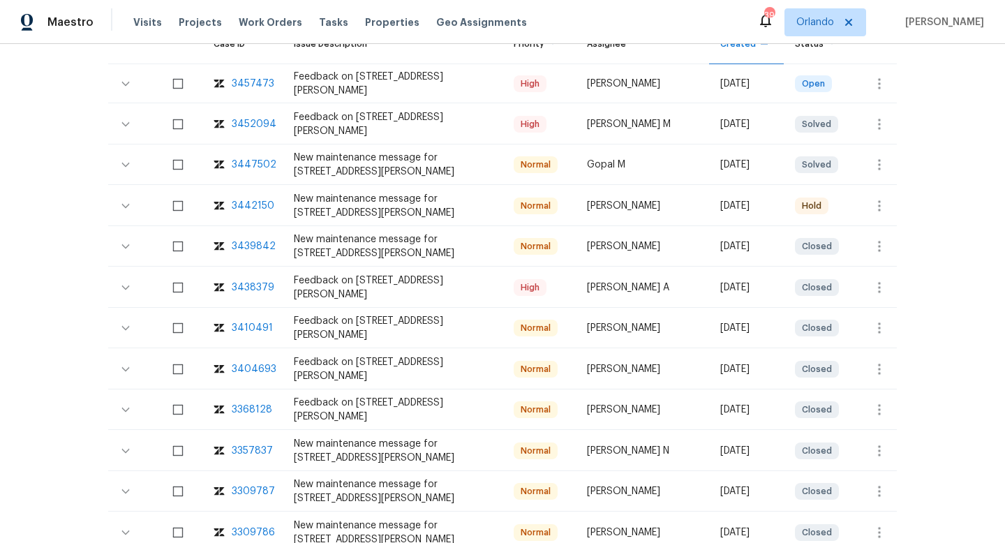
scroll to position [329, 0]
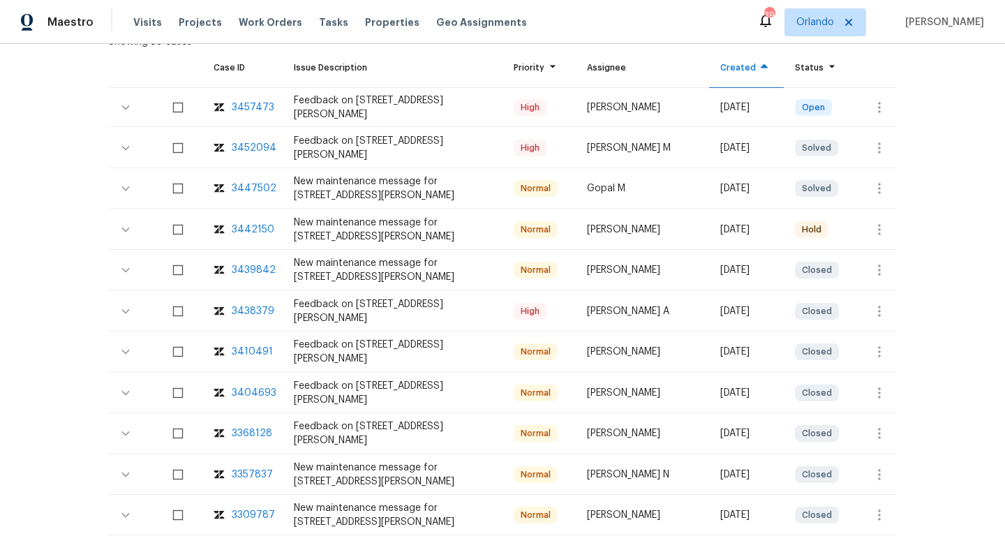
click at [250, 150] on div "3452094" at bounding box center [254, 148] width 45 height 14
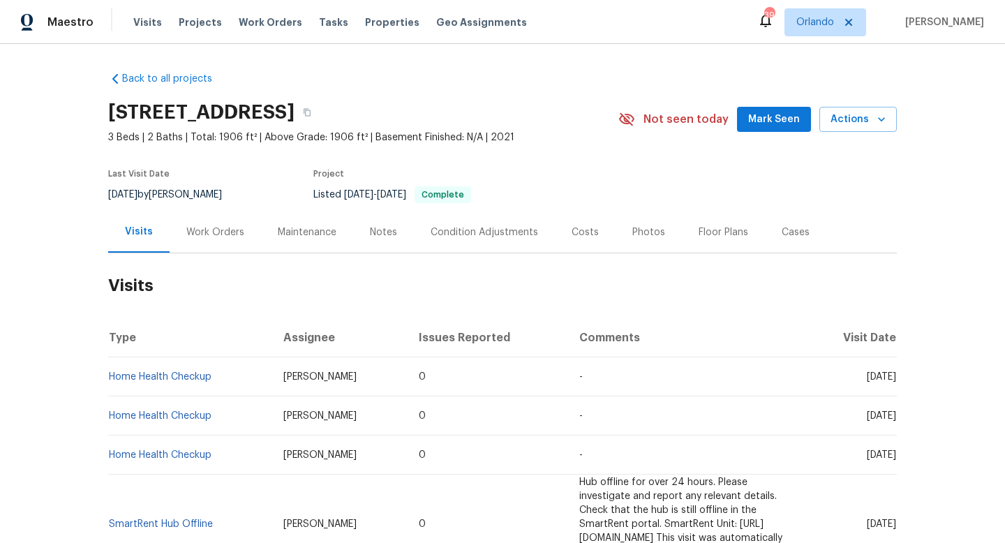
click at [202, 188] on div "[DATE] by [PERSON_NAME]" at bounding box center [173, 194] width 131 height 17
copy div "[DATE] by [PERSON_NAME]"
click at [201, 232] on div "Work Orders" at bounding box center [215, 232] width 58 height 14
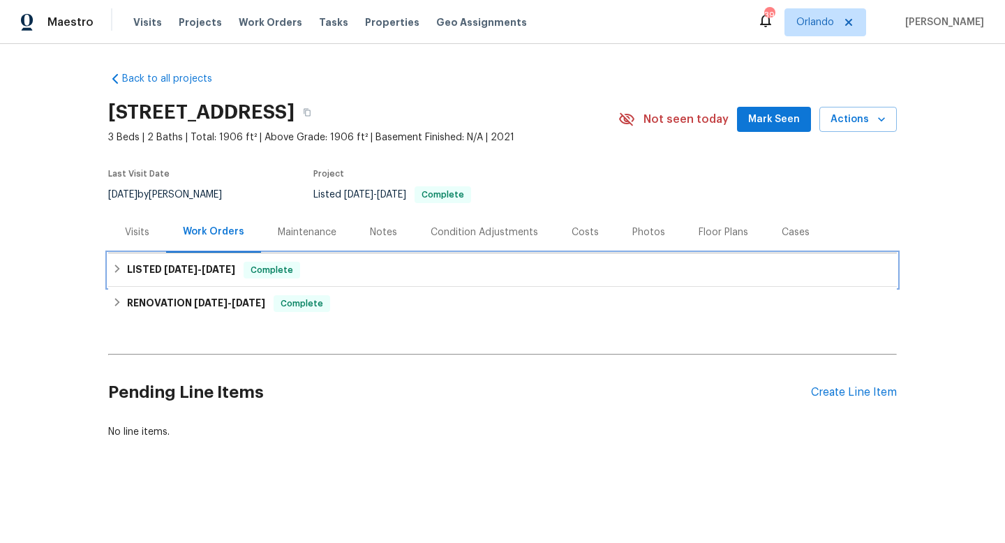
click at [186, 268] on span "[DATE]" at bounding box center [181, 270] width 34 height 10
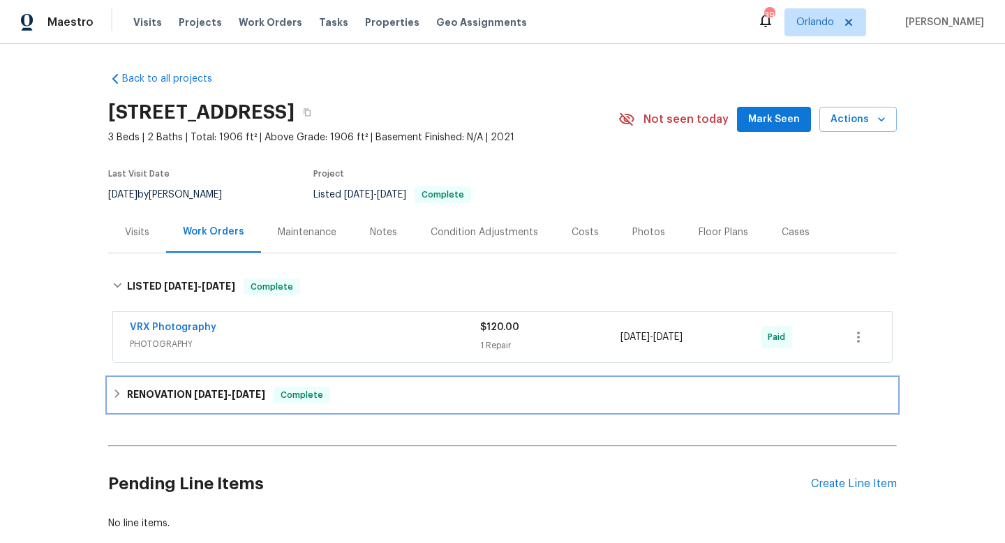
click at [168, 392] on h6 "RENOVATION [DATE] - [DATE]" at bounding box center [196, 395] width 138 height 17
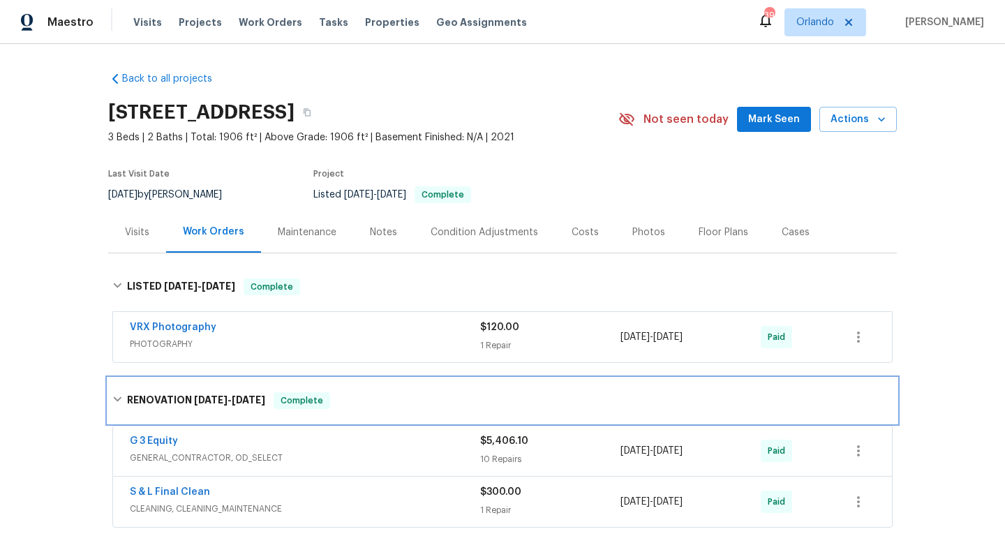
scroll to position [94, 0]
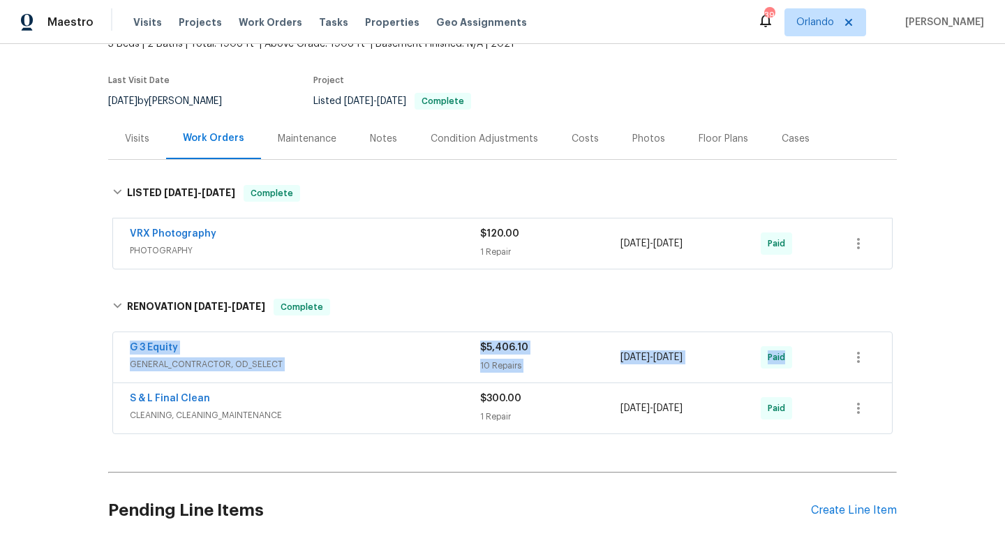
drag, startPoint x: 125, startPoint y: 341, endPoint x: 845, endPoint y: 356, distance: 719.8
click at [845, 357] on div "G 3 Equity GENERAL_CONTRACTOR, OD_SELECT $5,406.10 10 Repairs [DATE] - [DATE] P…" at bounding box center [502, 357] width 779 height 50
copy div "G 3 Equity GENERAL_CONTRACTOR, OD_SELECT $5,406.10 10 Repairs [DATE] - [DATE] P…"
click at [72, 380] on div "Back to all projects [STREET_ADDRESS] 3 Beds | 2 Baths | Total: 1906 ft² | Abov…" at bounding box center [502, 293] width 1005 height 499
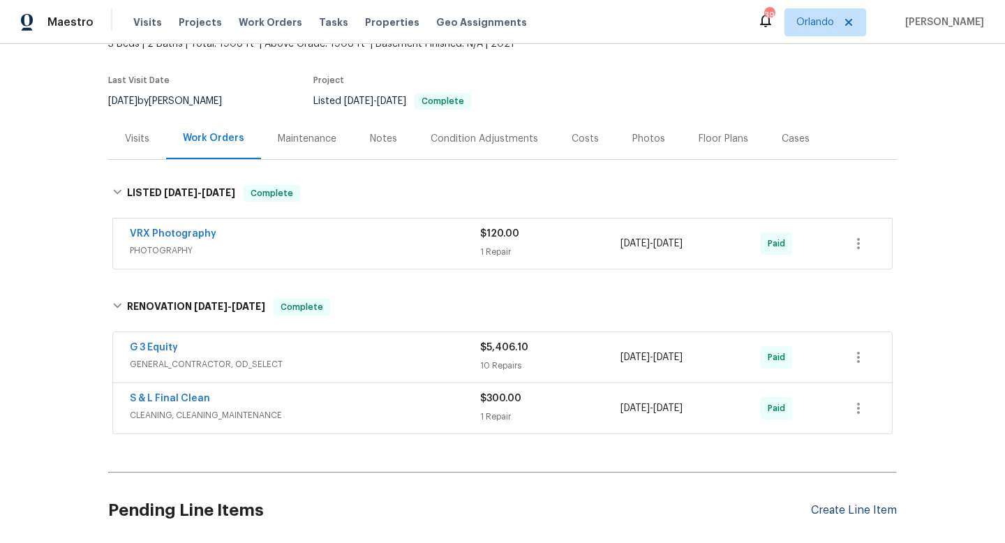
click at [846, 508] on div "Create Line Item" at bounding box center [854, 510] width 86 height 13
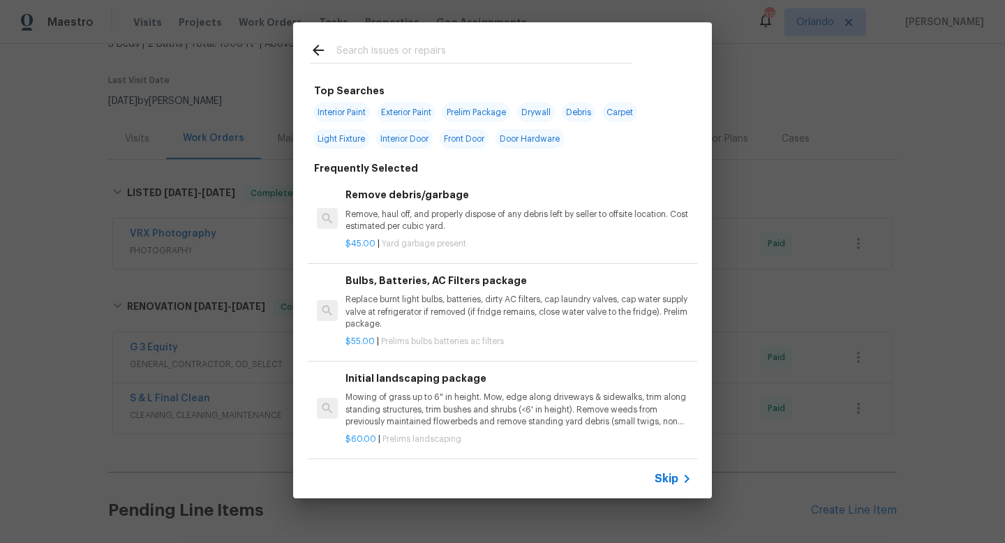
click at [674, 480] on span "Skip" at bounding box center [667, 479] width 24 height 14
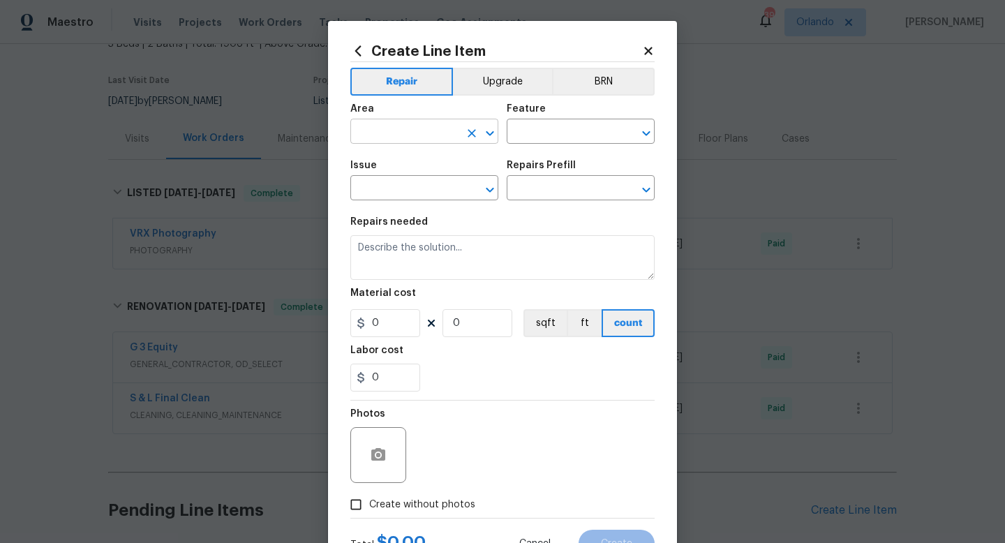
click at [391, 140] on input "text" at bounding box center [404, 133] width 109 height 22
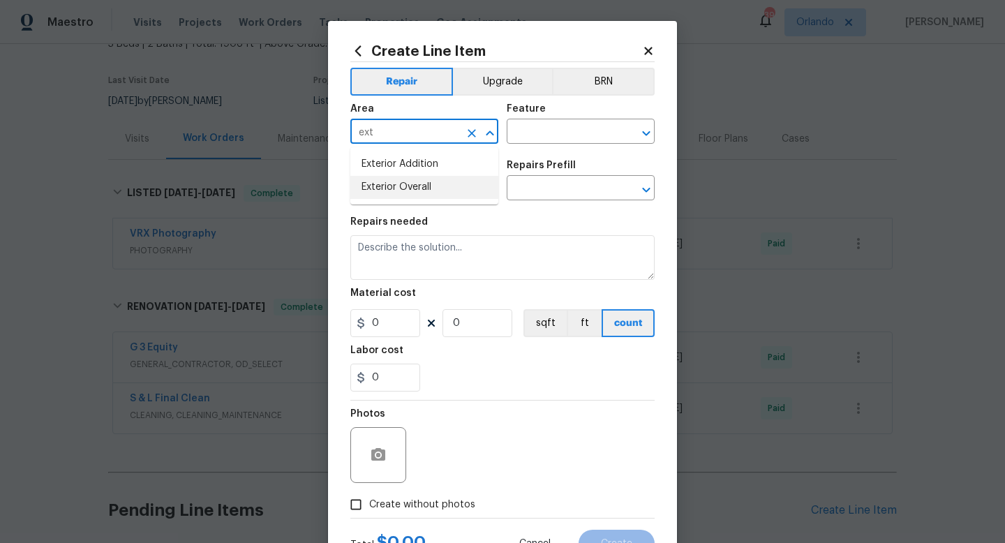
click at [414, 184] on li "Exterior Overall" at bounding box center [424, 187] width 148 height 23
type input "Exterior Overall"
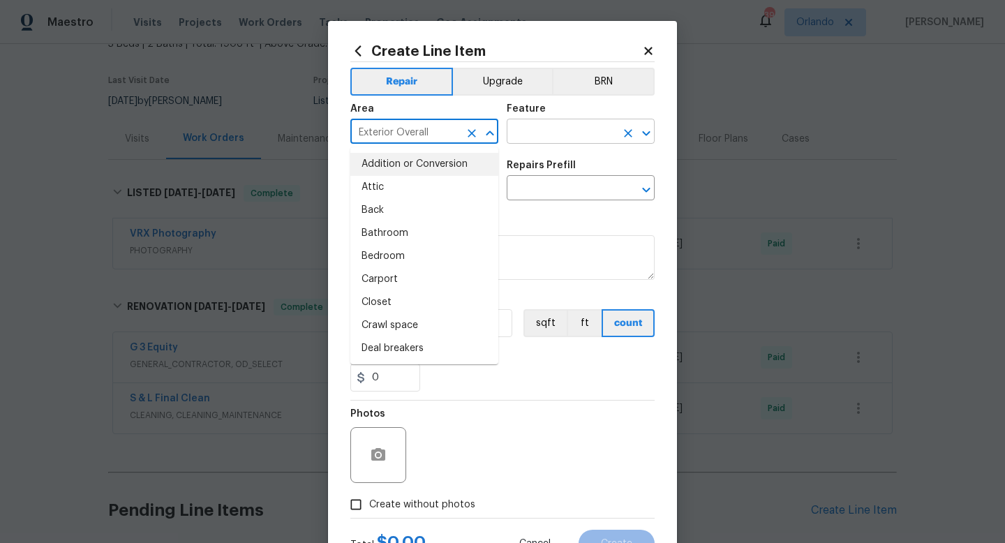
click at [523, 136] on input "text" at bounding box center [561, 133] width 109 height 22
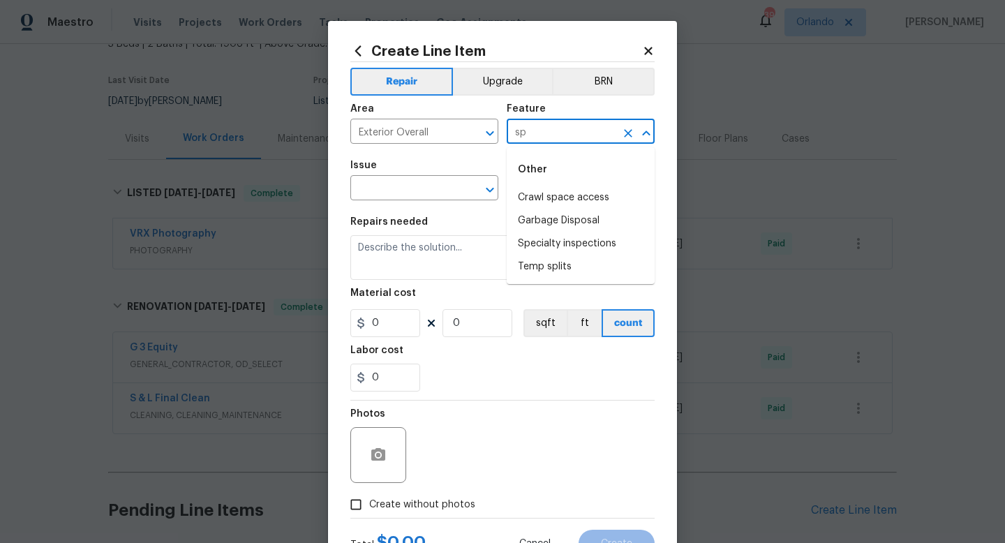
type input "s"
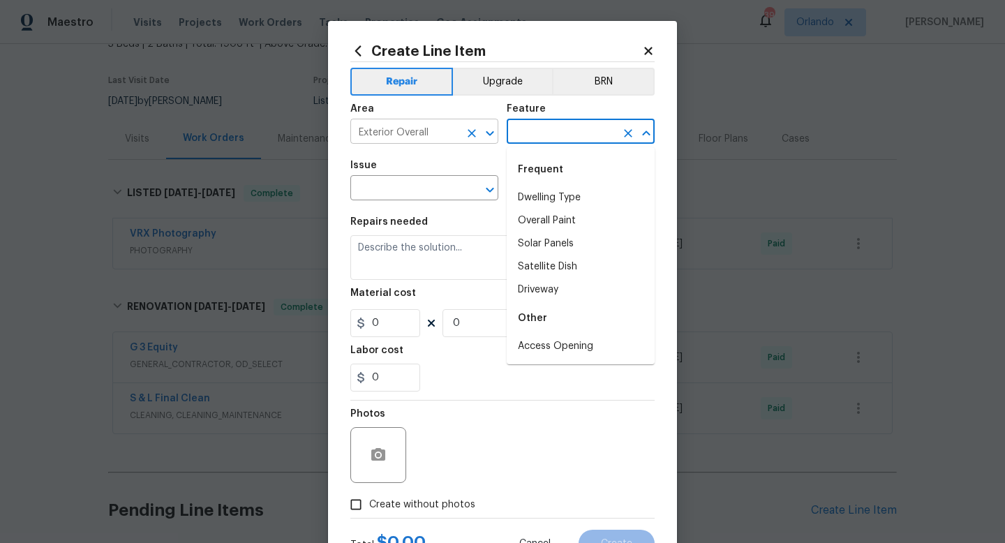
click at [382, 140] on input "Exterior Overall" at bounding box center [404, 133] width 109 height 22
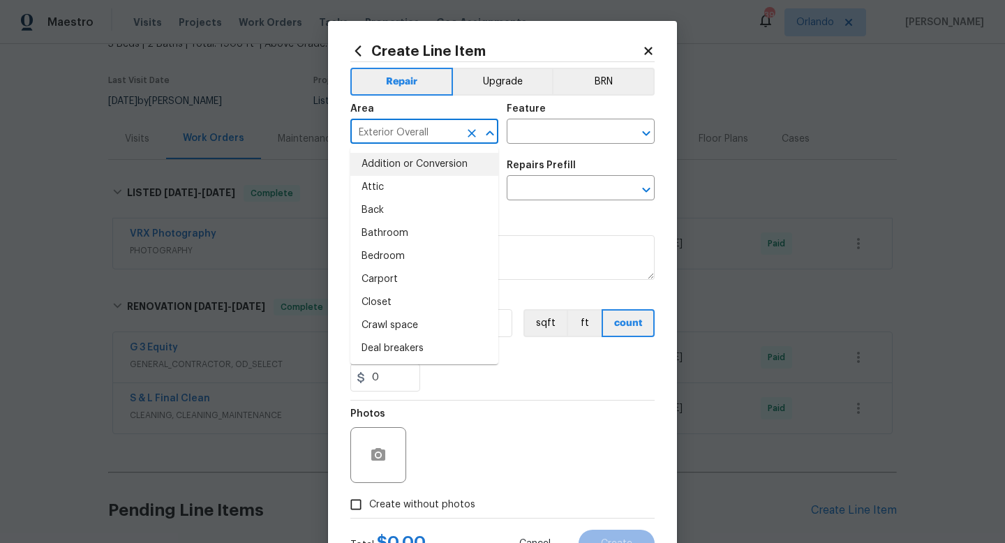
click at [382, 140] on input "Exterior Overall" at bounding box center [404, 133] width 109 height 22
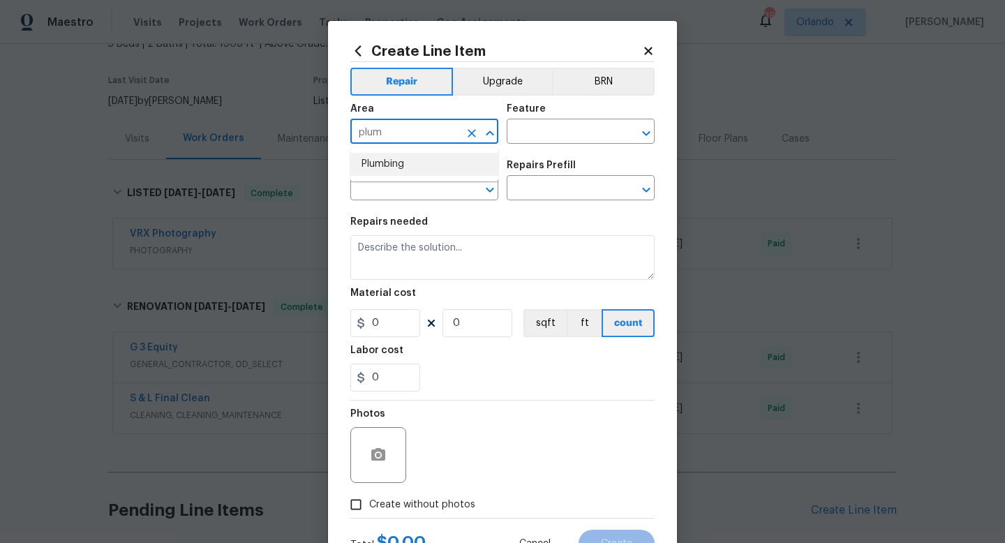
click at [380, 164] on li "Plumbing" at bounding box center [424, 164] width 148 height 23
type input "Plumbing"
click at [536, 128] on input "text" at bounding box center [561, 133] width 109 height 22
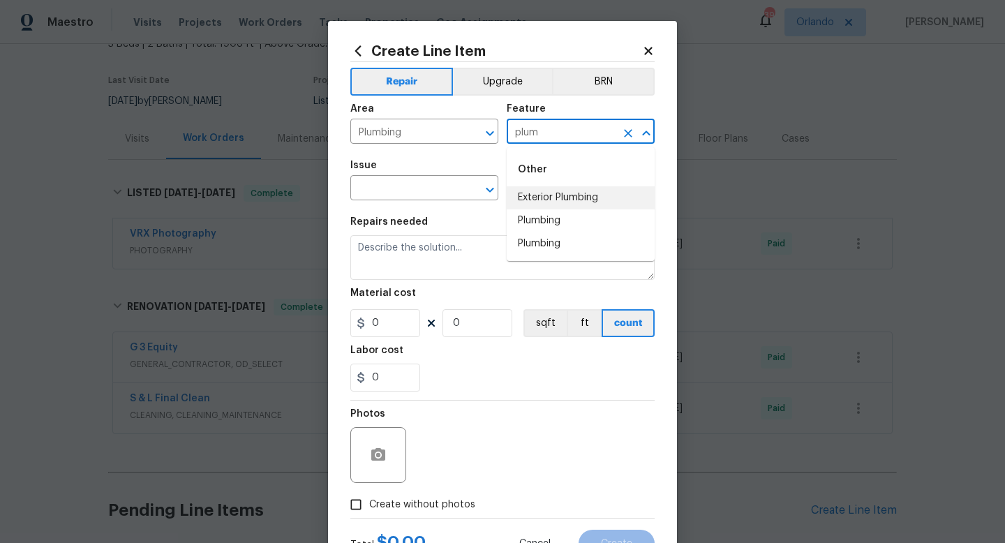
click at [547, 202] on li "Exterior Plumbing" at bounding box center [581, 197] width 148 height 23
type input "Exterior Plumbing"
click at [428, 193] on input "text" at bounding box center [404, 190] width 109 height 22
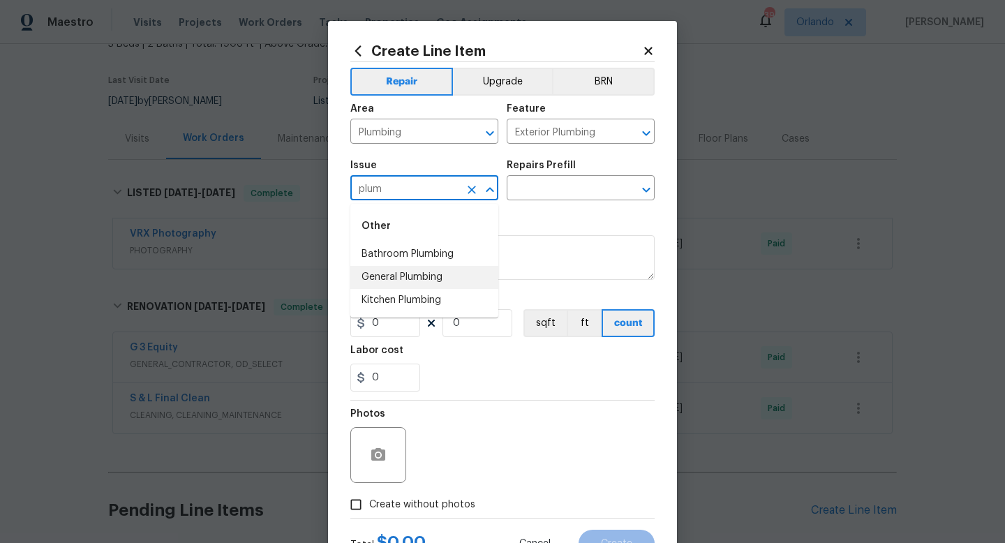
click at [421, 272] on li "General Plumbing" at bounding box center [424, 277] width 148 height 23
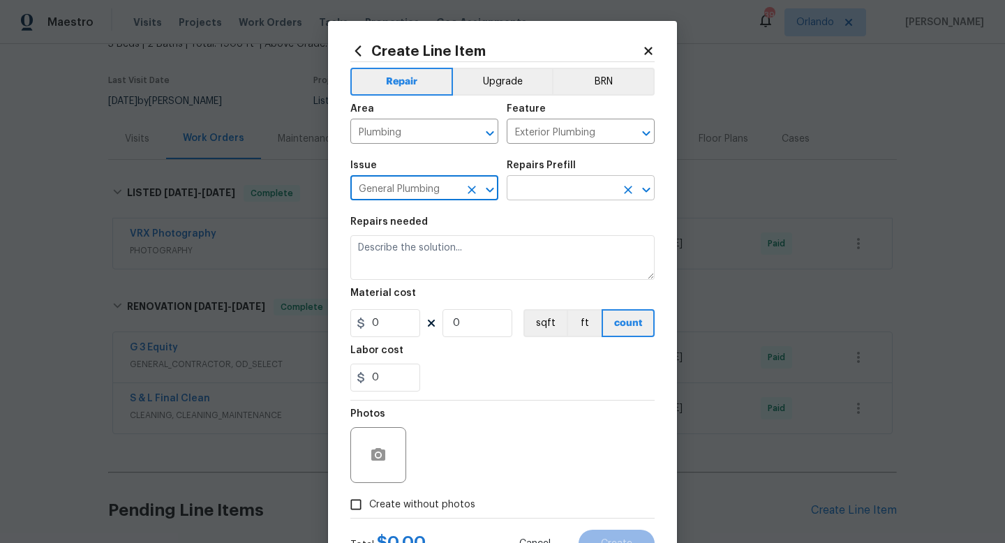
type input "General Plumbing"
click at [524, 188] on input "text" at bounding box center [561, 190] width 109 height 22
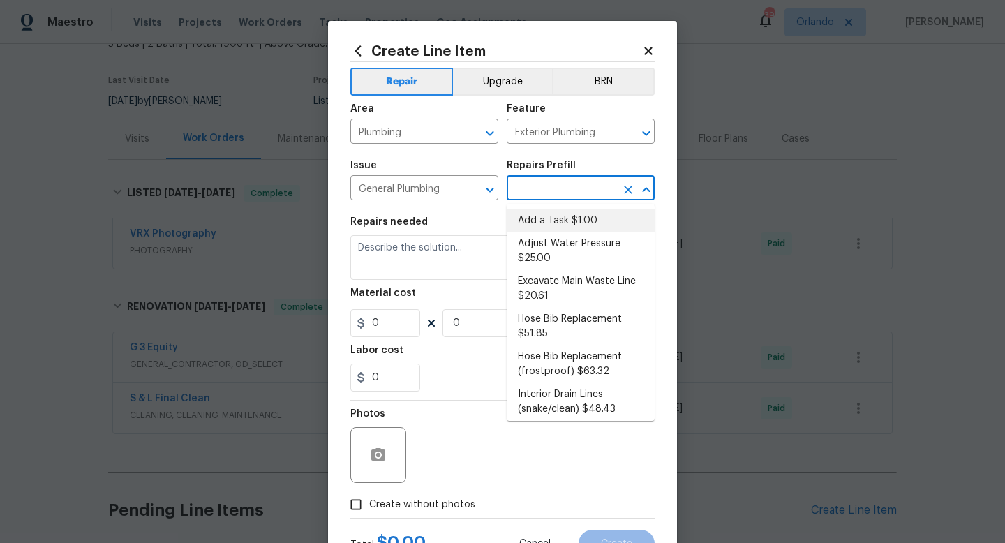
click at [544, 220] on li "Add a Task $1.00" at bounding box center [581, 220] width 148 height 23
type input "Plumbing"
type input "Add a Task $1.00"
type textarea "HPM to detail"
type input "1"
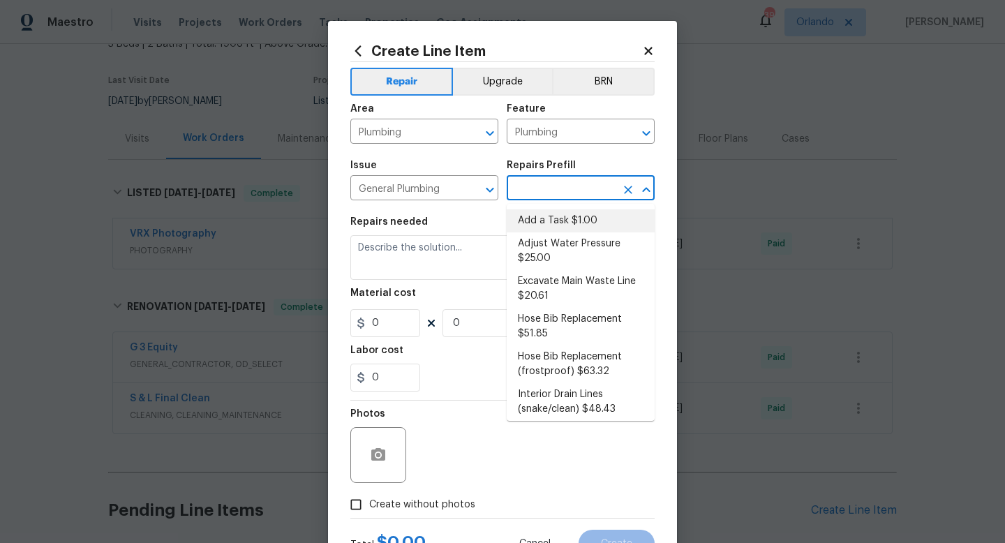
type input "1"
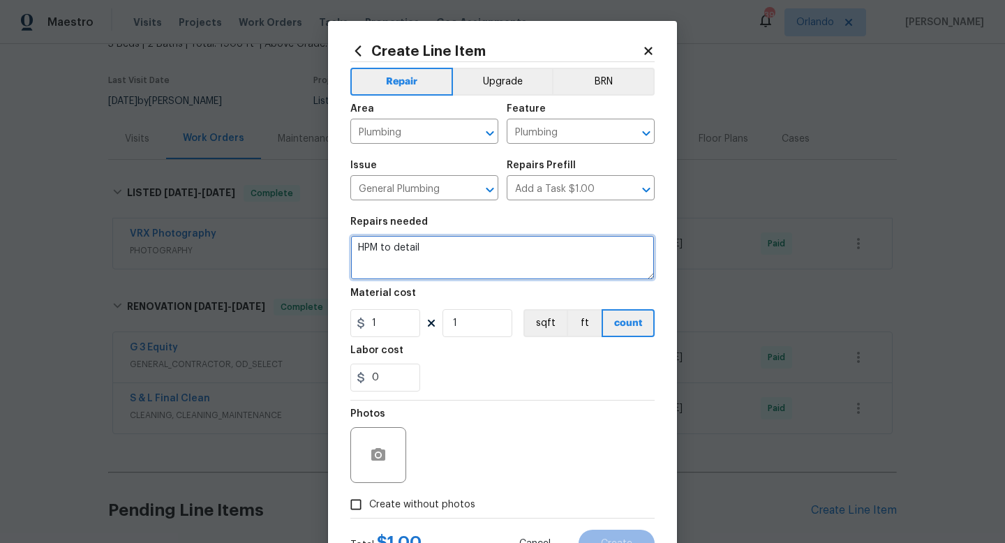
click at [491, 251] on textarea "HPM to detail" at bounding box center [502, 257] width 304 height 45
paste textarea "She said there is a sprinkler issue in the property, the landscape bark has flo…"
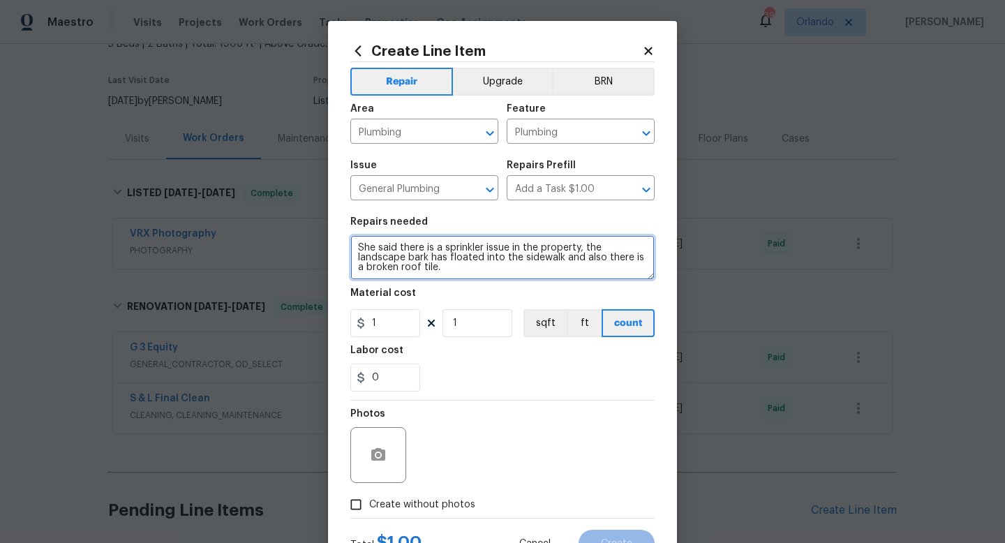
type textarea "She said there is a sprinkler issue in the property, the landscape bark has flo…"
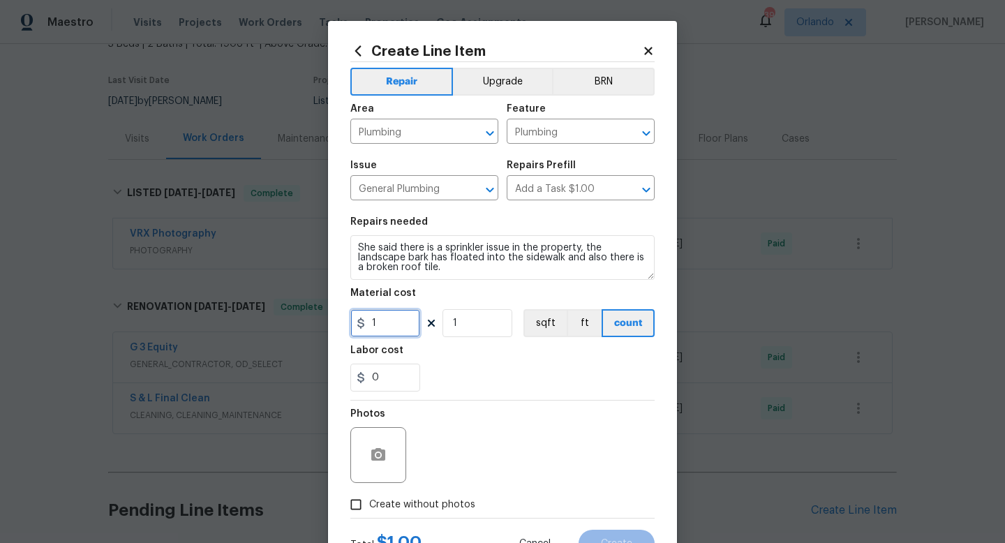
click at [396, 325] on input "1" at bounding box center [385, 323] width 70 height 28
type input "75"
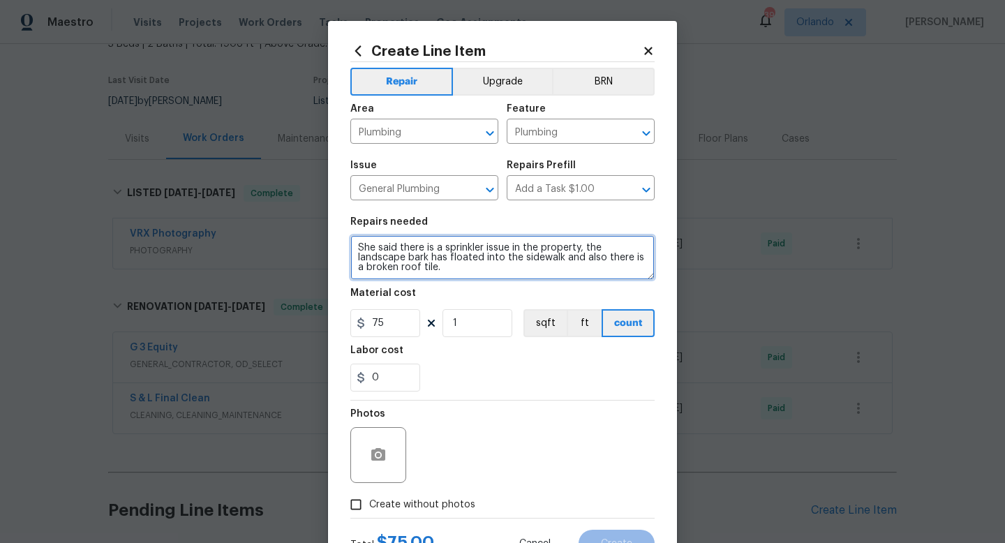
click at [449, 271] on textarea "She said there is a sprinkler issue in the property, the landscape bark has flo…" at bounding box center [502, 257] width 304 height 45
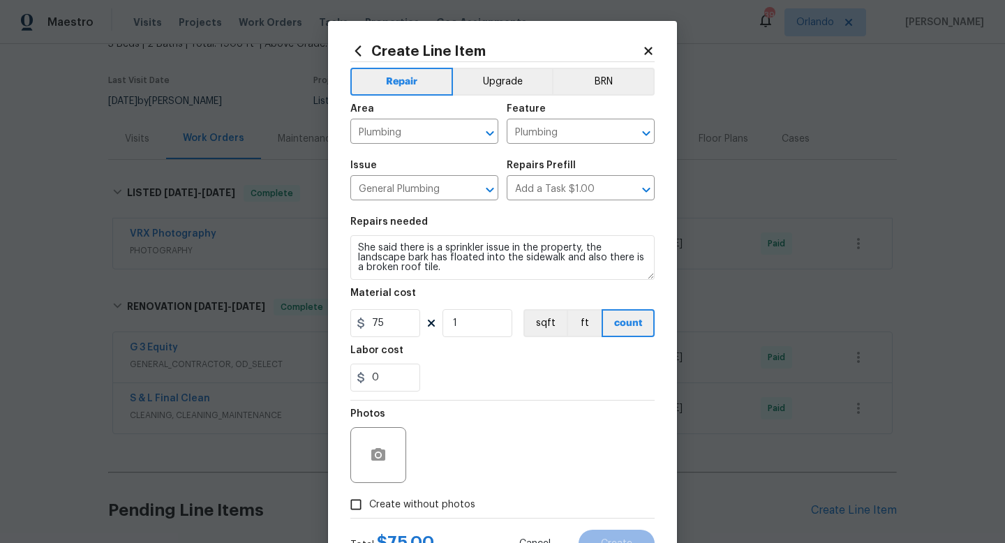
click at [357, 508] on input "Create without photos" at bounding box center [356, 504] width 27 height 27
checkbox input "true"
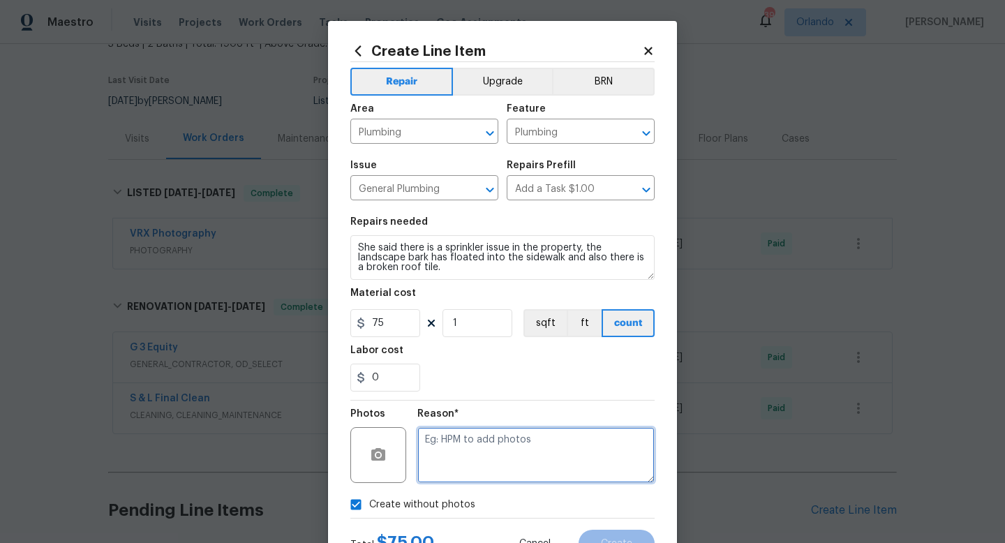
click at [449, 436] on textarea at bounding box center [535, 455] width 237 height 56
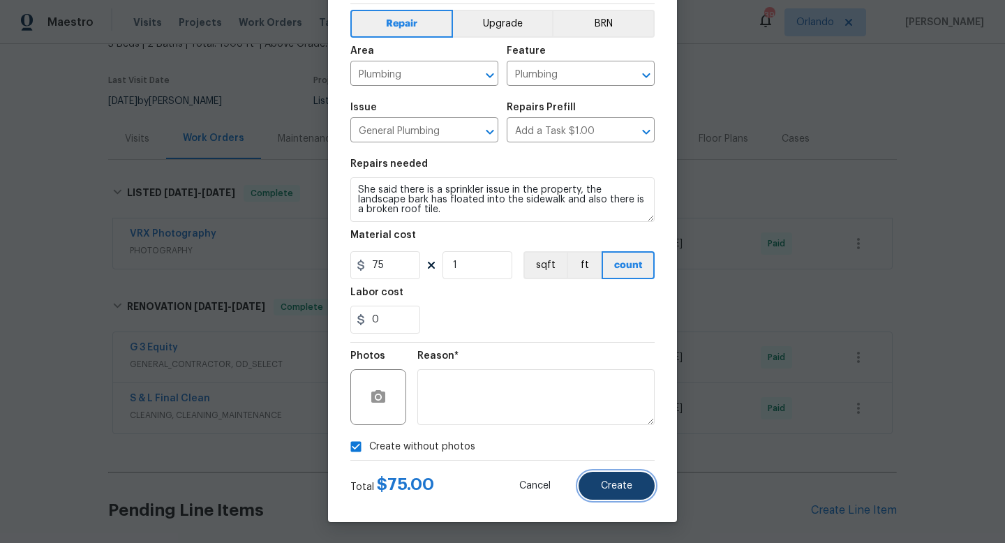
click at [611, 490] on span "Create" at bounding box center [616, 486] width 31 height 10
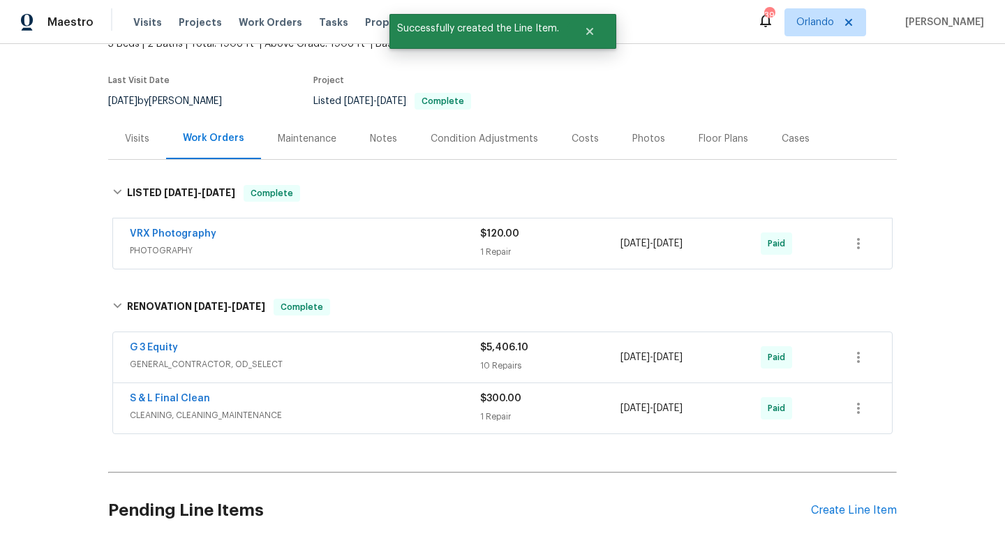
scroll to position [376, 0]
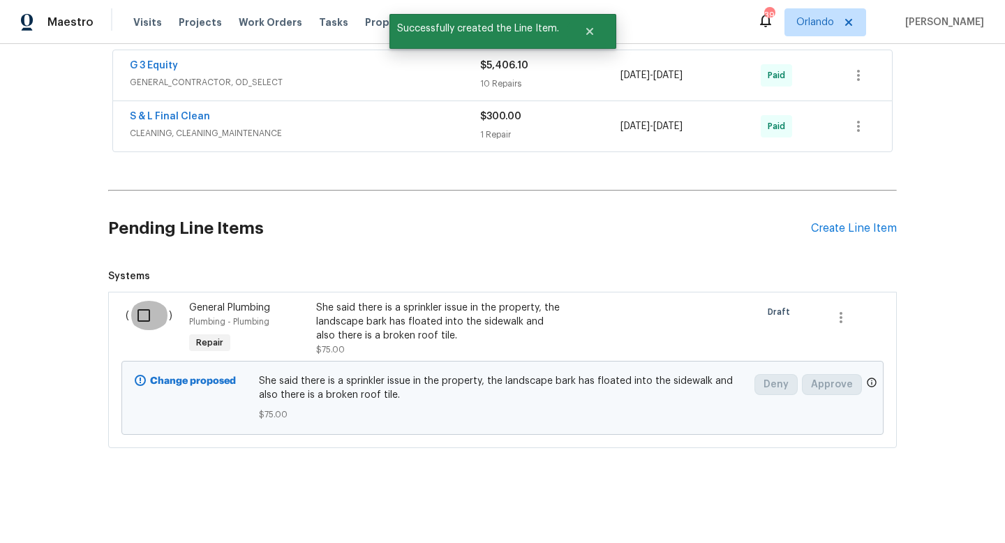
click at [138, 315] on input "checkbox" at bounding box center [149, 315] width 40 height 29
checkbox input "true"
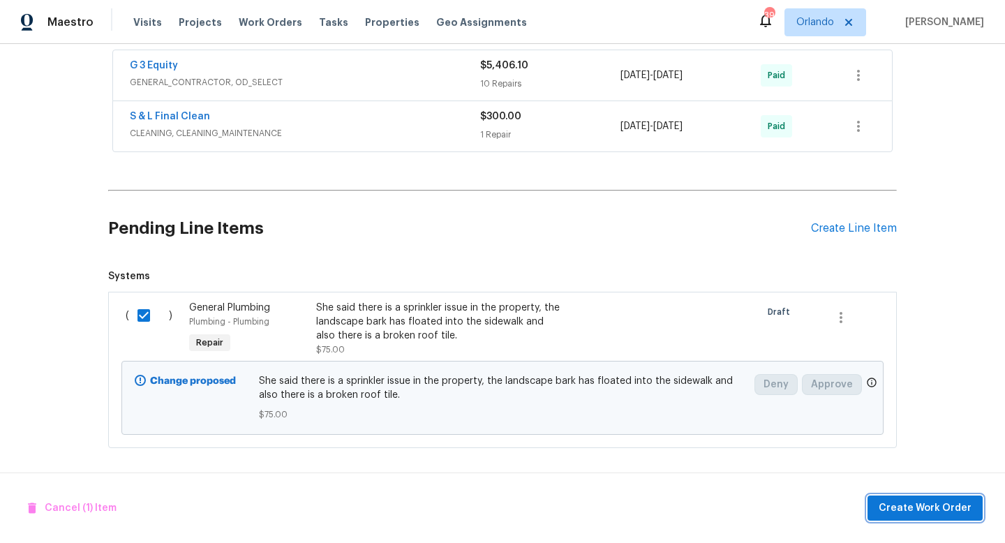
click at [915, 507] on span "Create Work Order" at bounding box center [925, 508] width 93 height 17
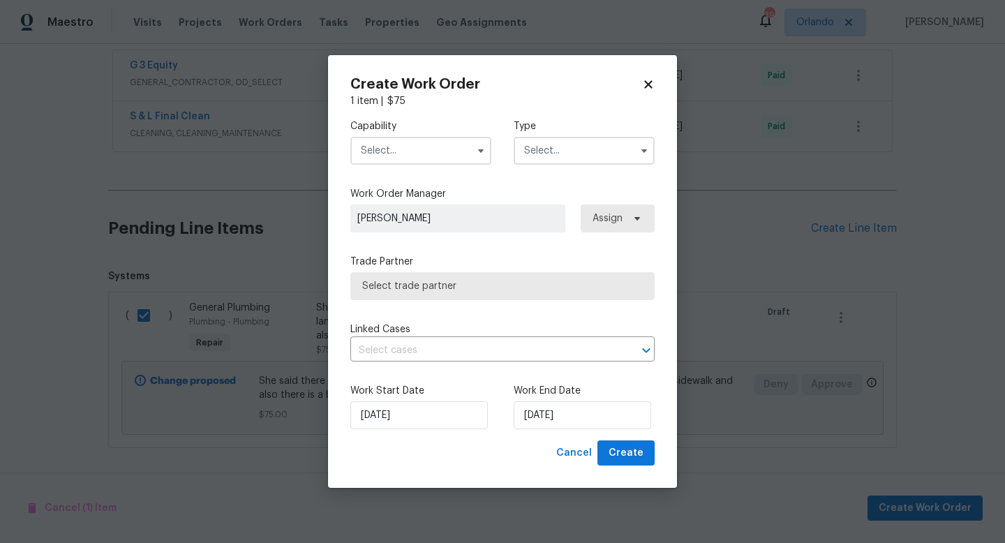
click at [436, 146] on input "text" at bounding box center [420, 151] width 141 height 28
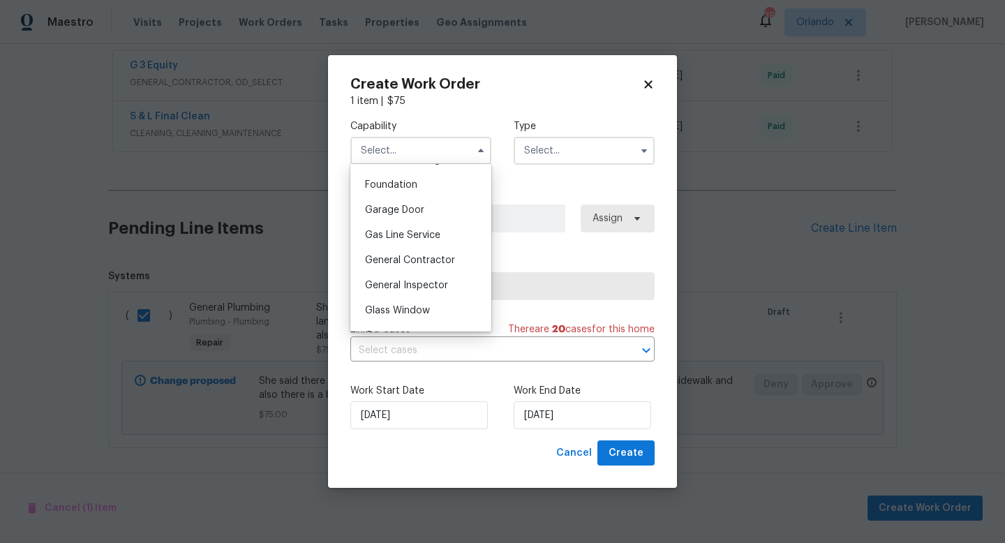
scroll to position [586, 0]
click at [419, 257] on span "General Contractor" at bounding box center [410, 262] width 90 height 10
type input "General Contractor"
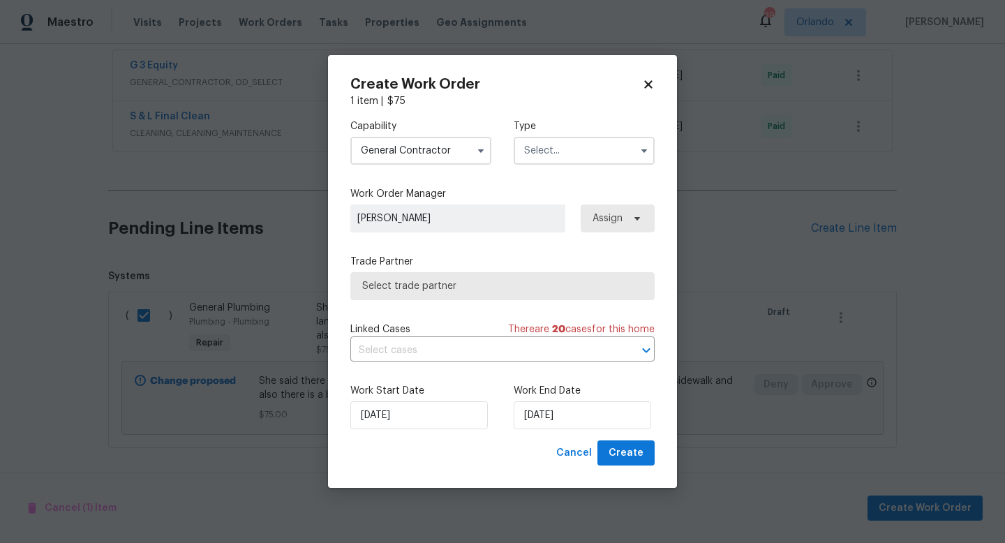
click at [530, 144] on input "text" at bounding box center [584, 151] width 141 height 28
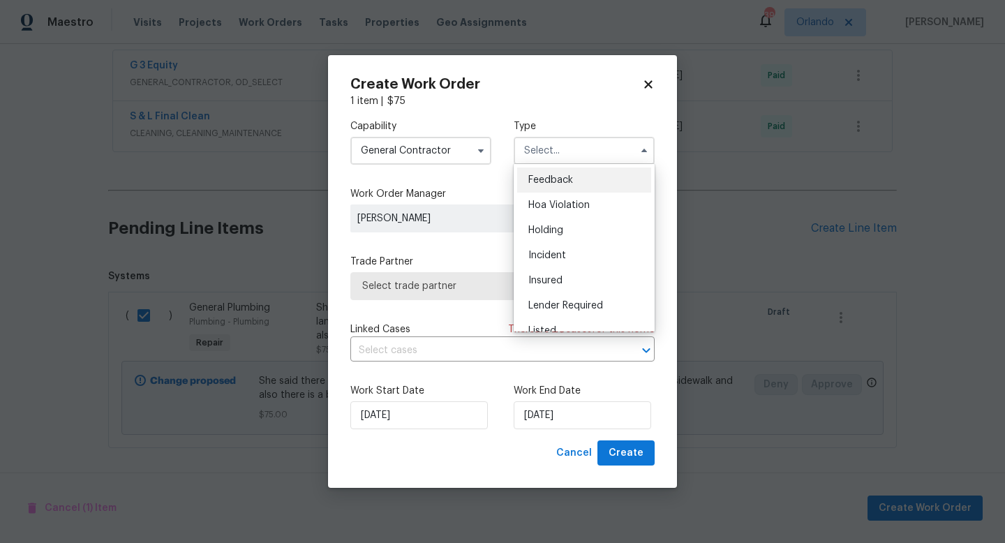
click at [551, 186] on div "Feedback" at bounding box center [584, 180] width 134 height 25
type input "Feedback"
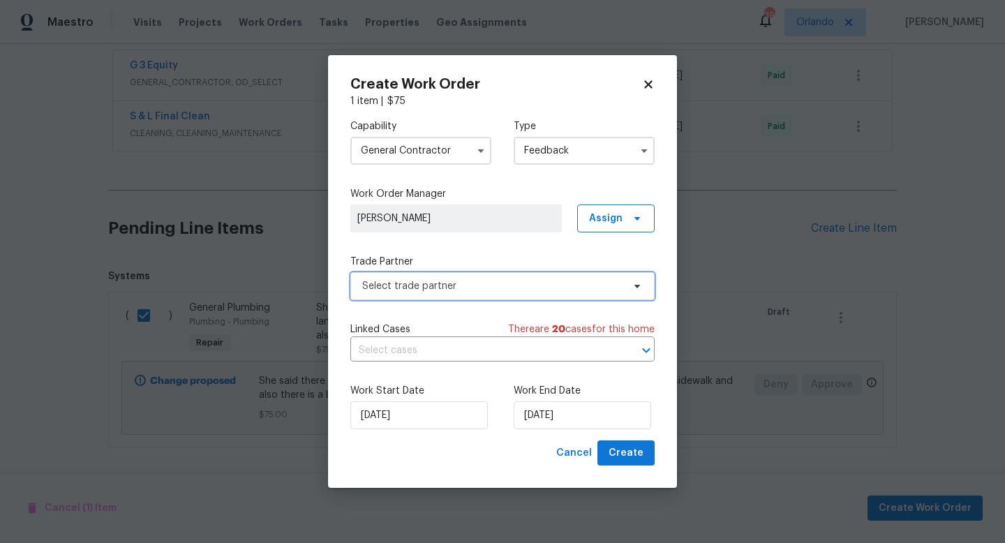
click at [437, 287] on span "Select trade partner" at bounding box center [492, 286] width 260 height 14
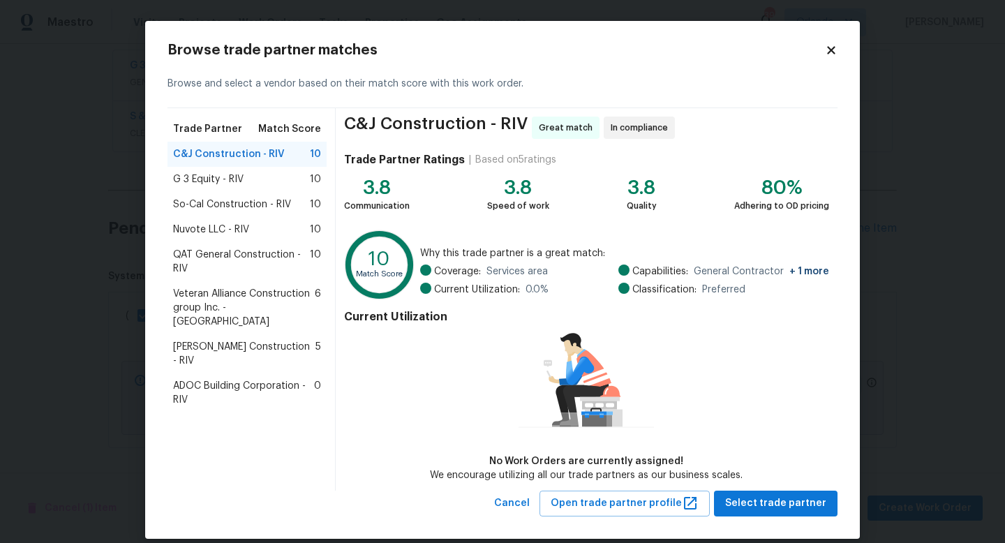
scroll to position [15, 0]
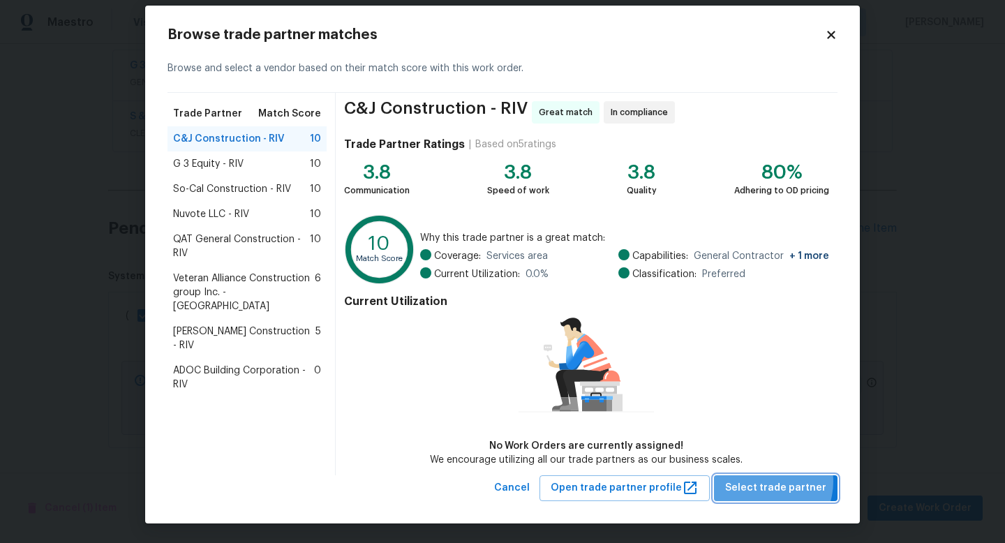
click at [770, 481] on span "Select trade partner" at bounding box center [775, 488] width 101 height 17
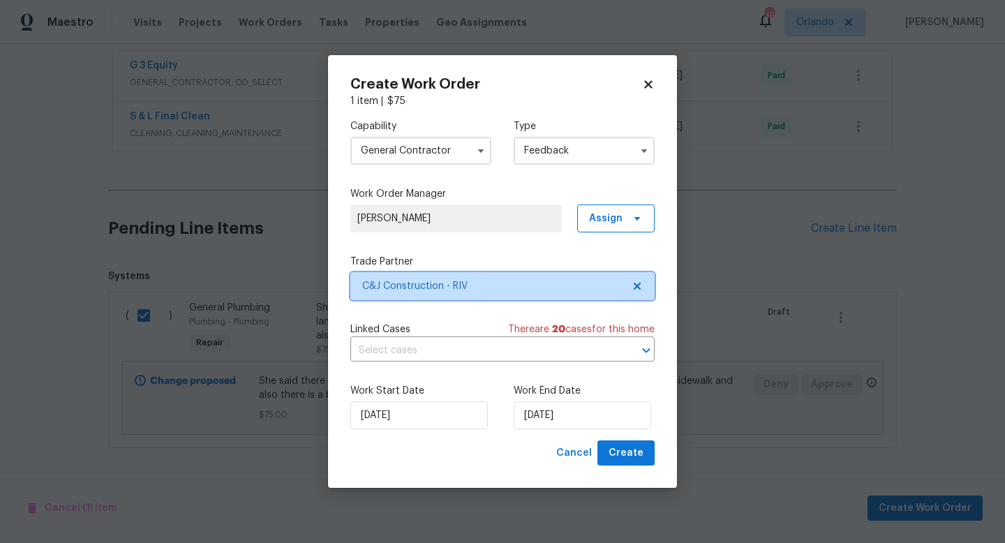
scroll to position [0, 0]
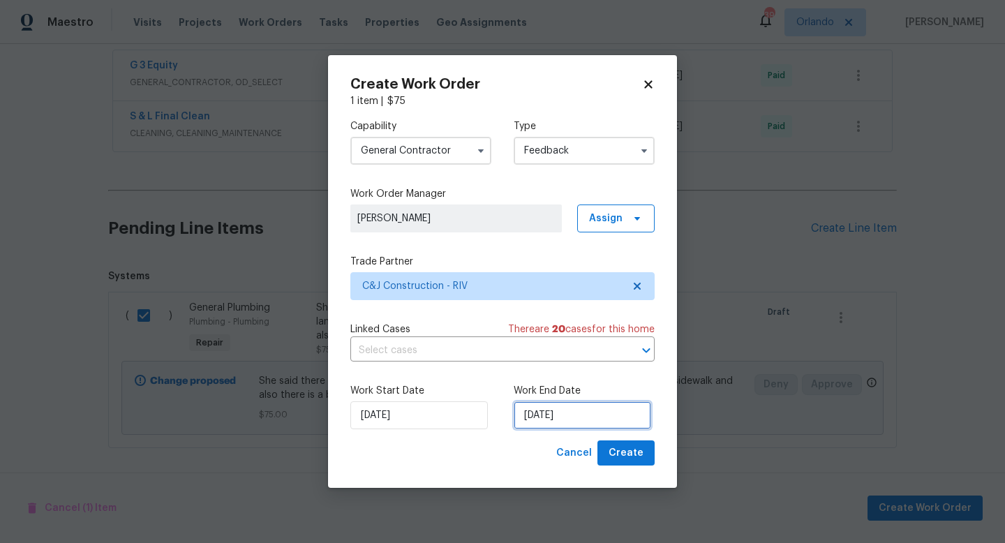
click at [579, 422] on input "01/09/2025" at bounding box center [583, 415] width 138 height 28
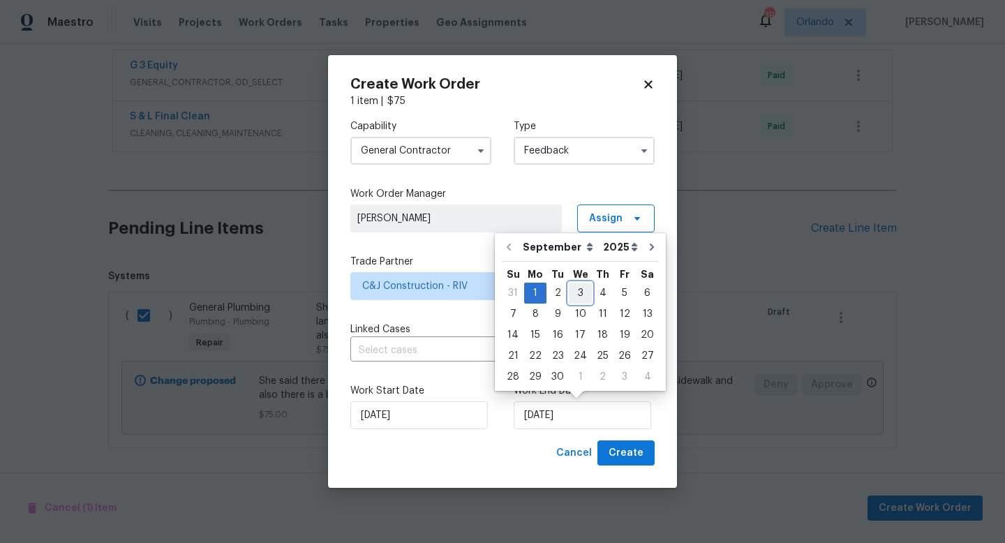
click at [572, 295] on div "3" at bounding box center [580, 293] width 23 height 20
type input "03/09/2025"
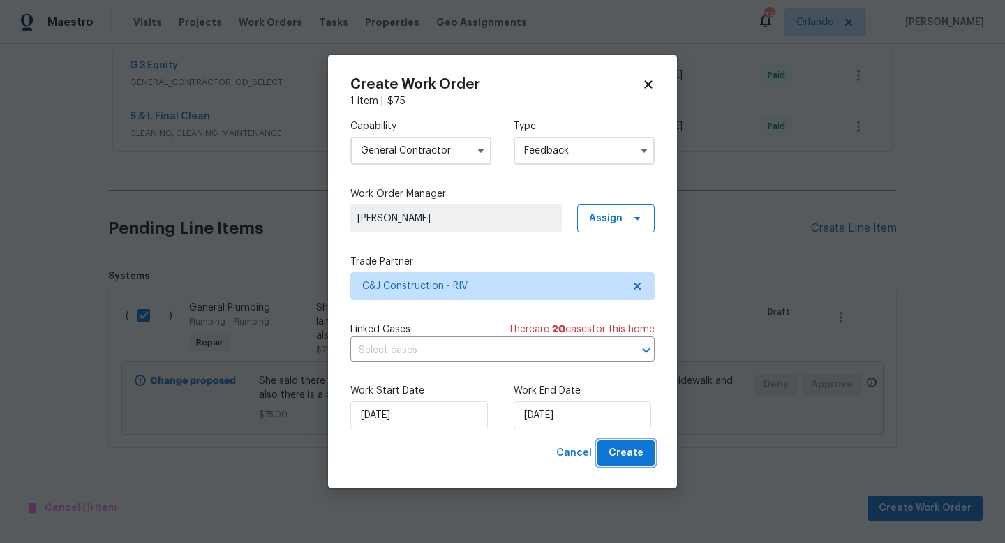
click at [606, 453] on button "Create" at bounding box center [625, 453] width 57 height 26
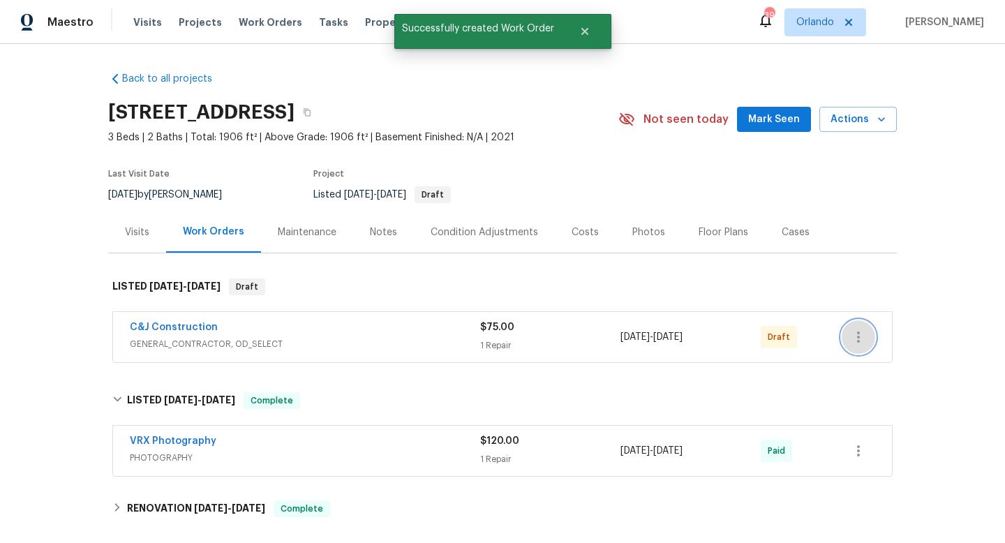
click at [852, 331] on icon "button" at bounding box center [858, 337] width 17 height 17
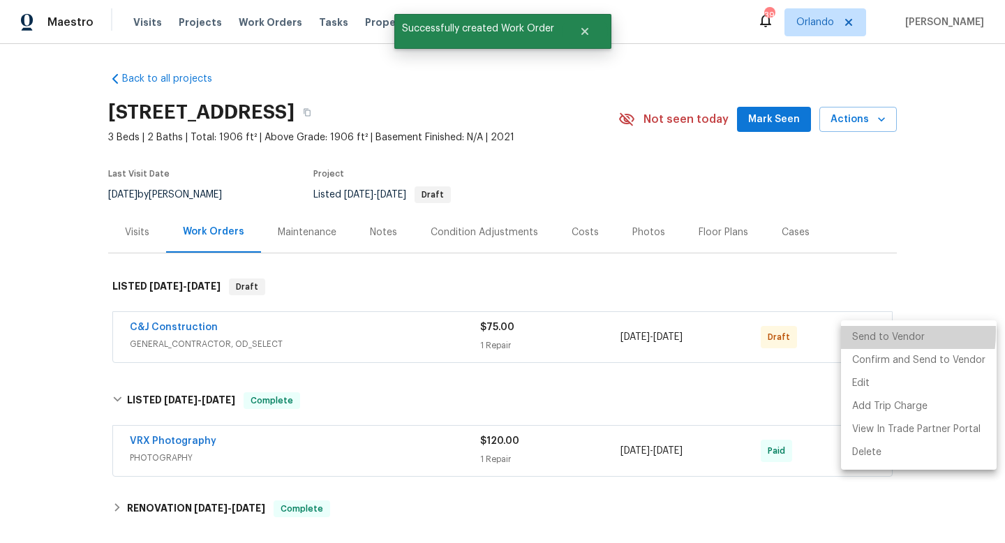
click at [852, 332] on li "Send to Vendor" at bounding box center [919, 337] width 156 height 23
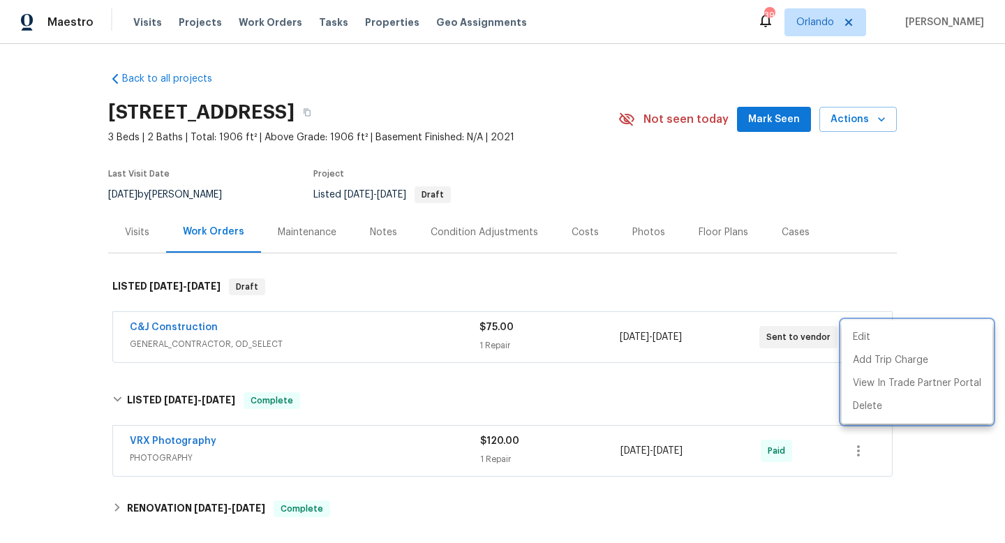
click at [805, 260] on div at bounding box center [502, 271] width 1005 height 543
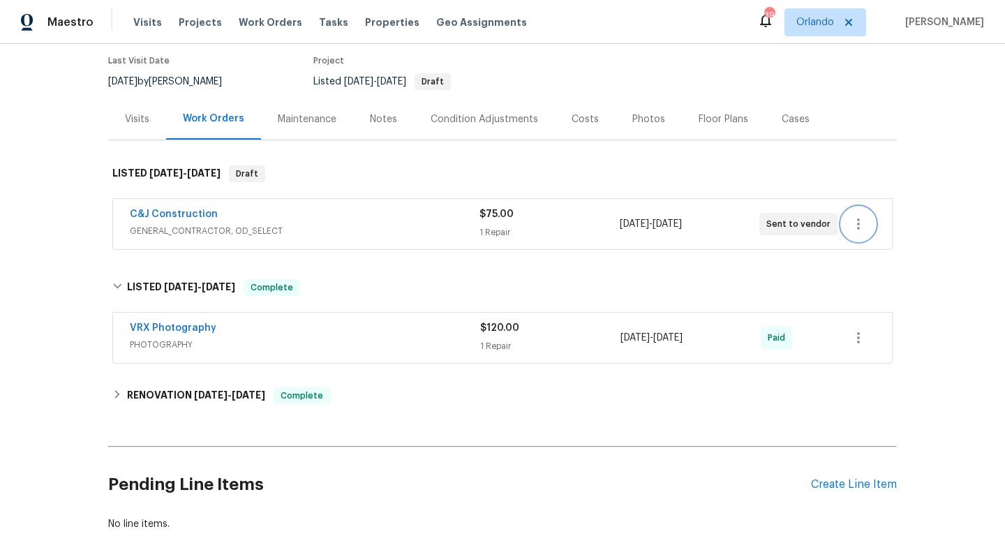
scroll to position [196, 0]
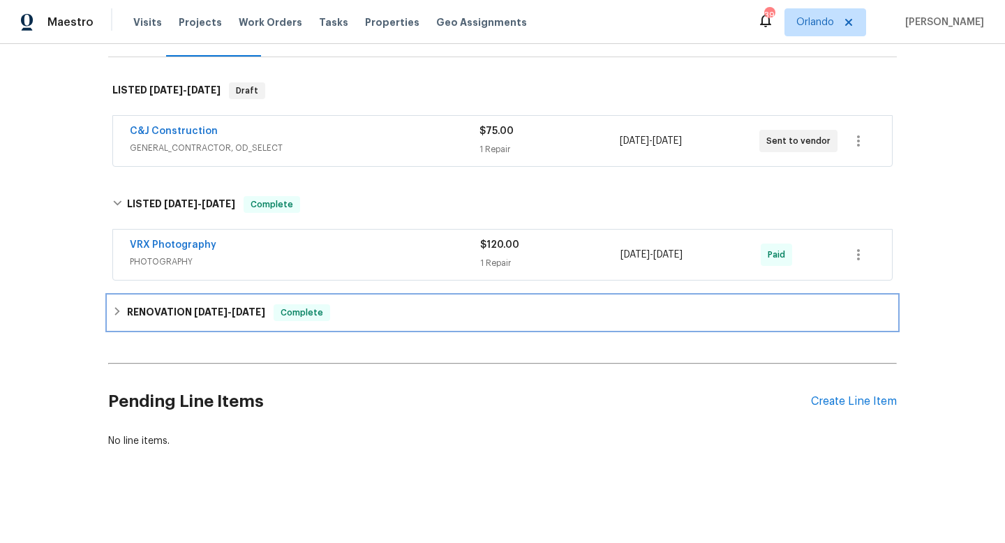
click at [275, 303] on div "RENOVATION 5/16/25 - 5/21/25 Complete" at bounding box center [502, 313] width 789 height 34
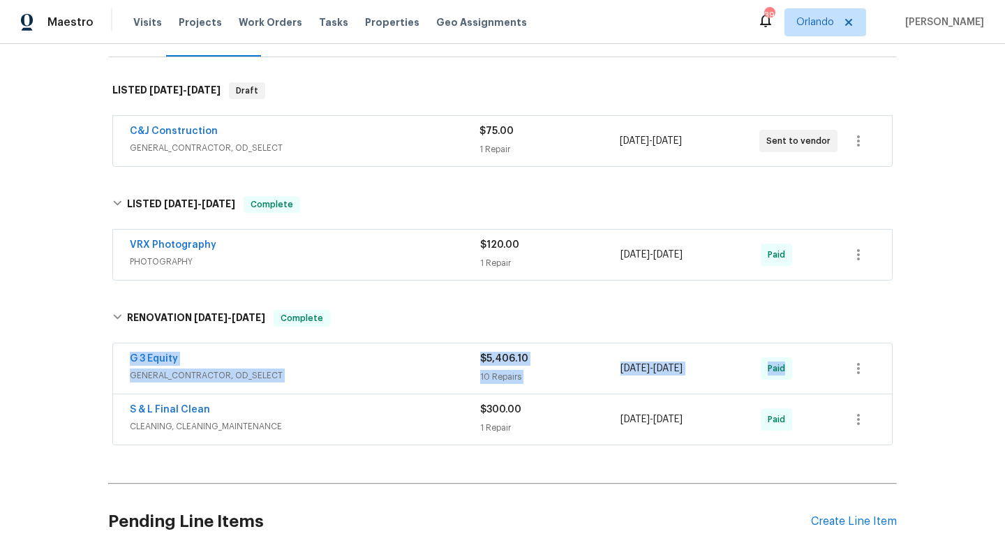
drag, startPoint x: 117, startPoint y: 355, endPoint x: 819, endPoint y: 369, distance: 703.0
click at [819, 369] on div "G 3 Equity GENERAL_CONTRACTOR, OD_SELECT $5,406.10 10 Repairs 5/19/2025 - 5/20/…" at bounding box center [502, 368] width 779 height 50
copy div "G 3 Equity GENERAL_CONTRACTOR, OD_SELECT $5,406.10 10 Repairs 5/19/2025 - 5/20/…"
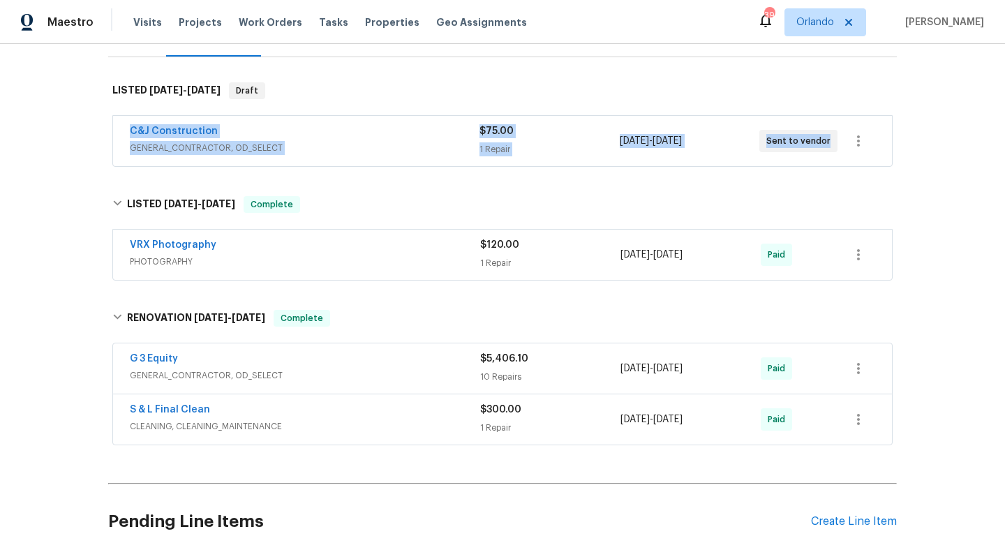
drag, startPoint x: 121, startPoint y: 122, endPoint x: 784, endPoint y: 172, distance: 664.3
click at [784, 178] on div "Back to all projects 27117 Great Plains Ct, Menifee, CA 92585 3 Beds | 2 Baths …" at bounding box center [502, 222] width 789 height 715
copy div "C&J Construction GENERAL_CONTRACTOR, OD_SELECT $75.00 1 Repair 9/1/2025 - 9/3/2…"
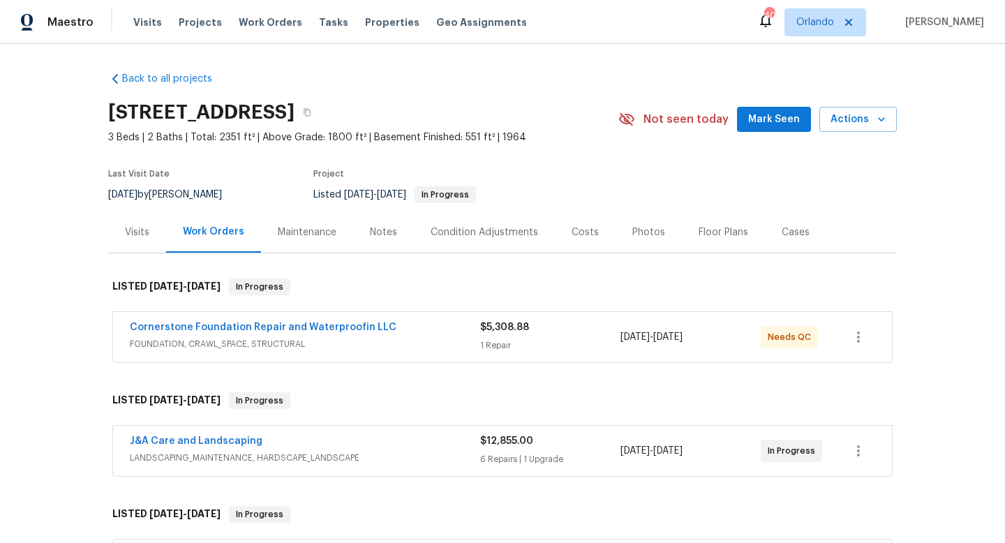
click at [130, 232] on div "Visits" at bounding box center [137, 232] width 24 height 14
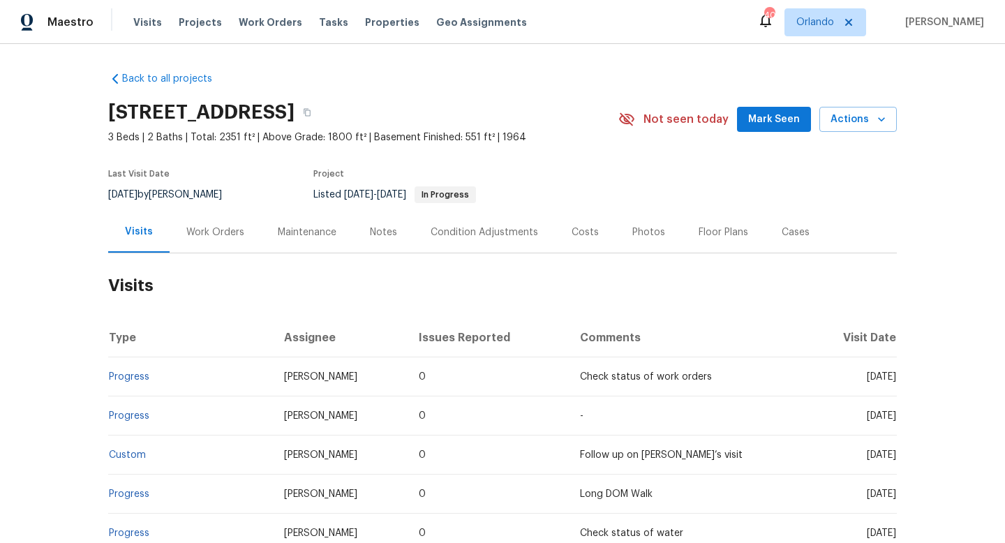
click at [238, 228] on div "Work Orders" at bounding box center [215, 232] width 58 height 14
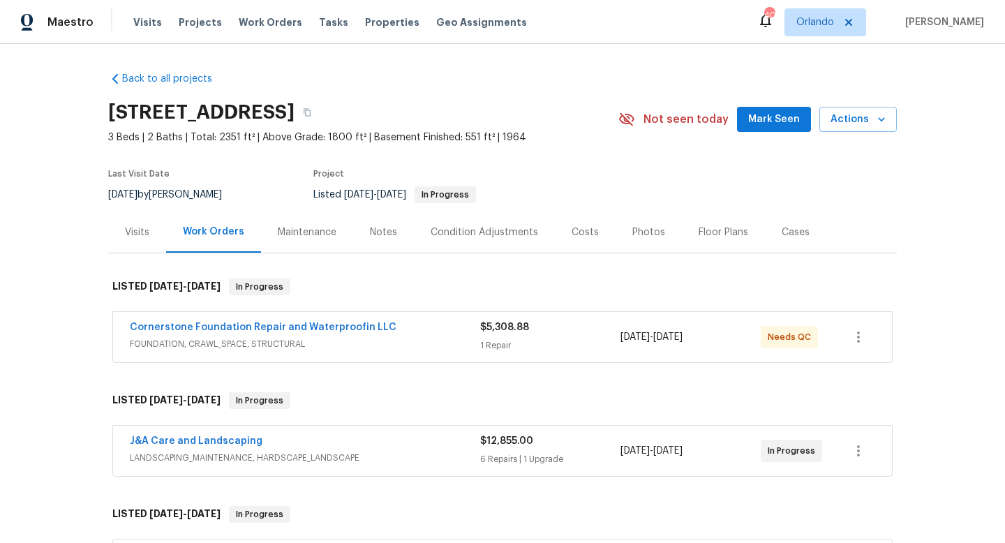
click at [433, 346] on span "FOUNDATION, CRAWL_SPACE, STRUCTURAL" at bounding box center [305, 344] width 350 height 14
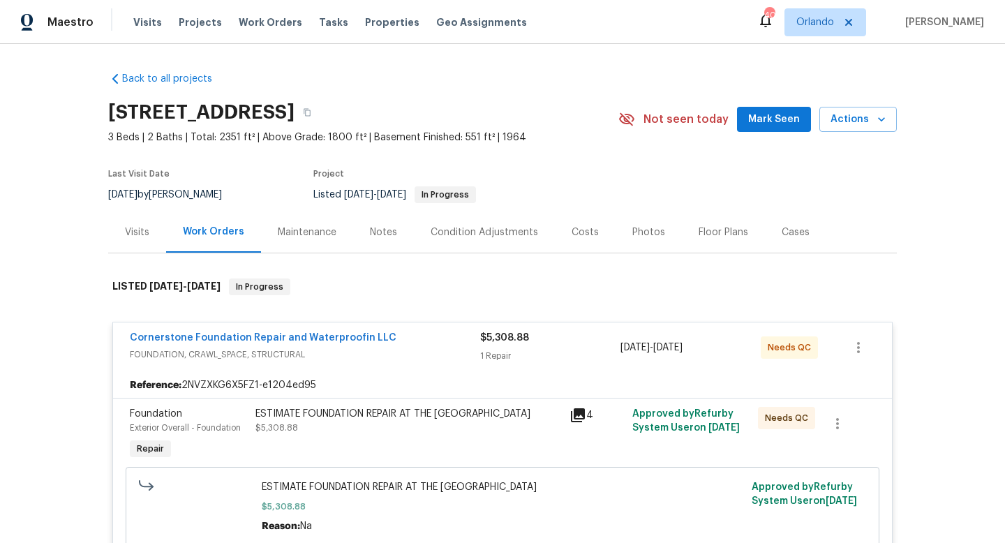
click at [432, 350] on span "FOUNDATION, CRAWL_SPACE, STRUCTURAL" at bounding box center [305, 355] width 350 height 14
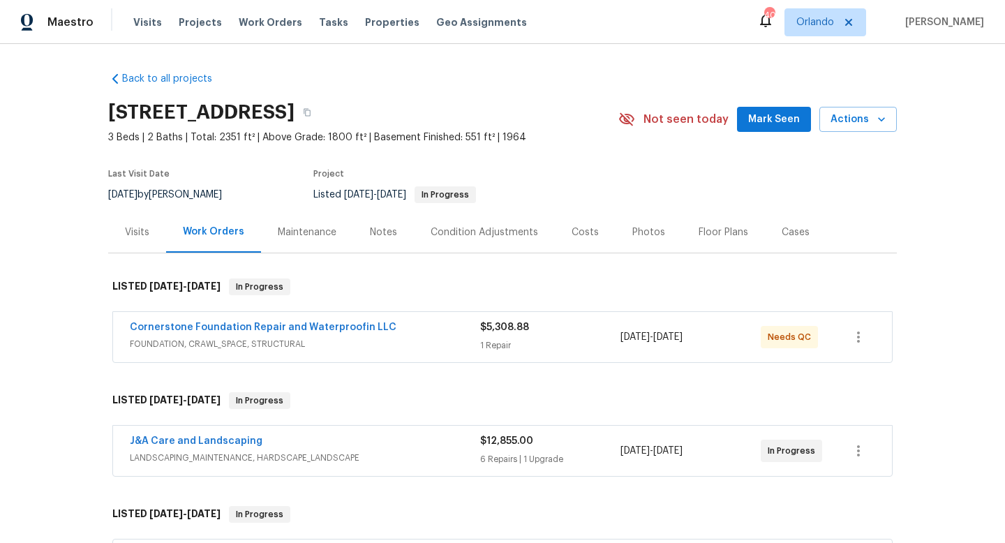
scroll to position [54, 0]
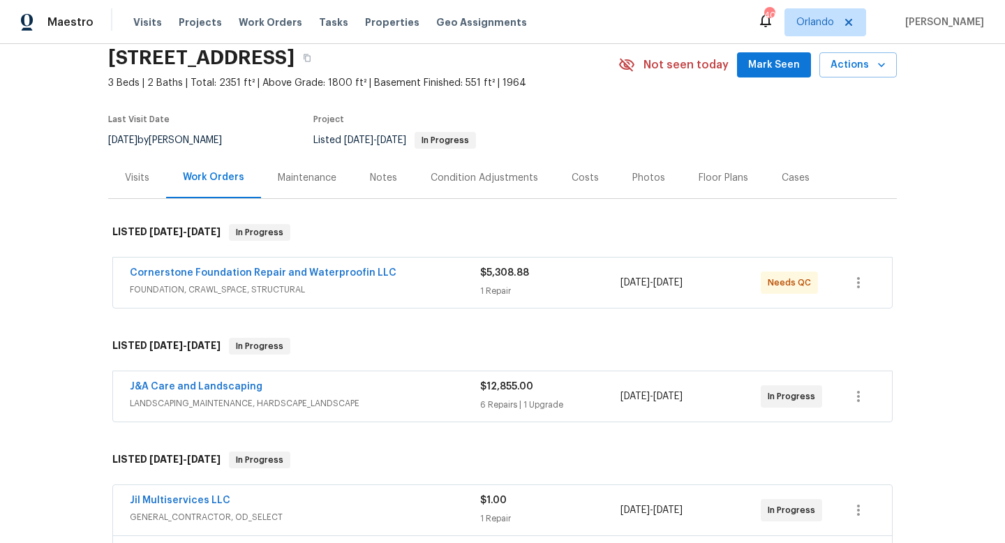
click at [424, 386] on div "J&A Care and Landscaping" at bounding box center [305, 388] width 350 height 17
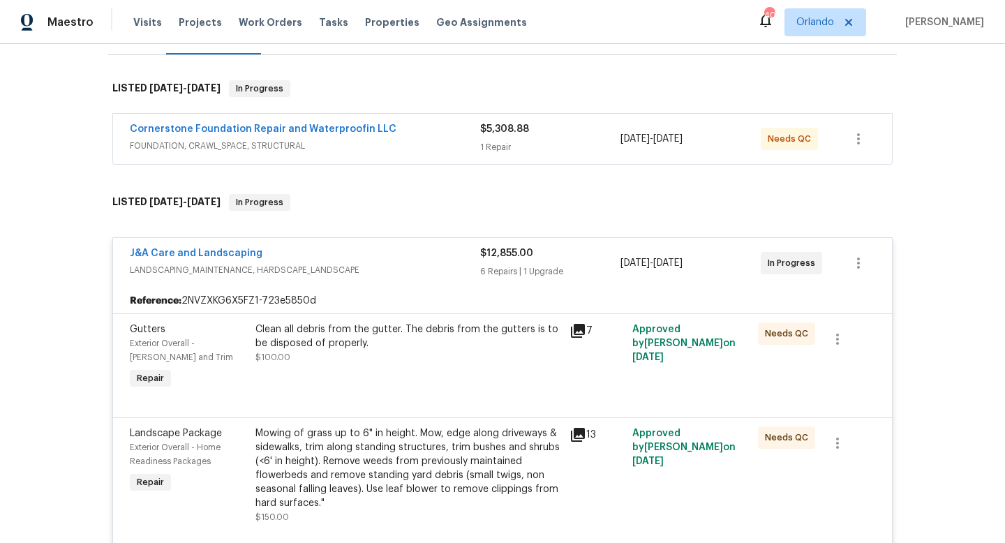
scroll to position [197, 0]
click at [415, 259] on div "J&A Care and Landscaping" at bounding box center [305, 256] width 350 height 17
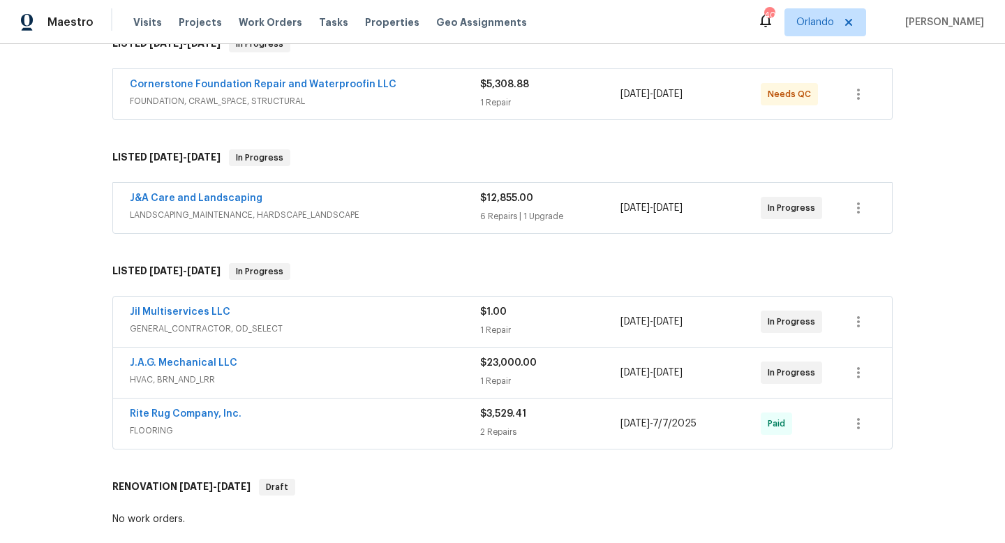
scroll to position [253, 0]
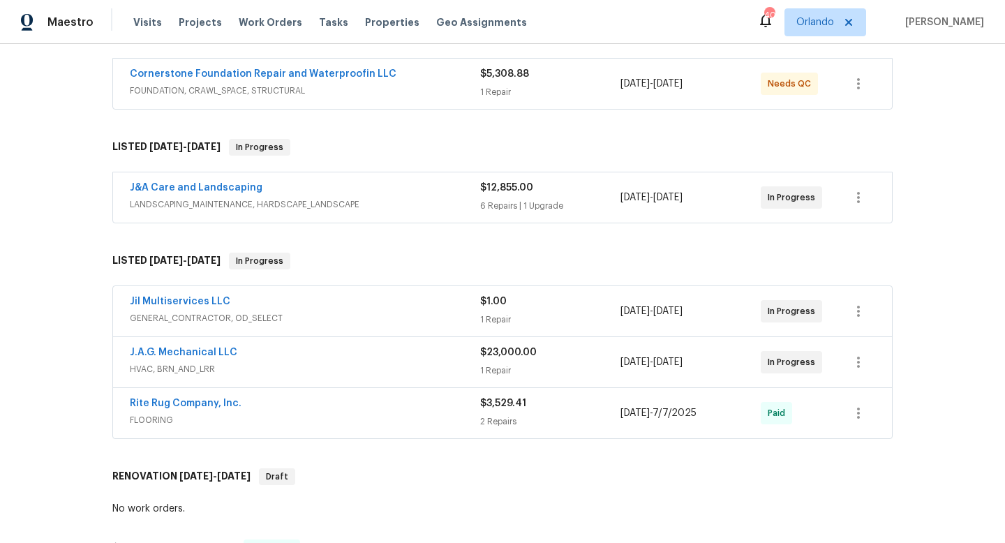
click at [410, 313] on span "GENERAL_CONTRACTOR, OD_SELECT" at bounding box center [305, 318] width 350 height 14
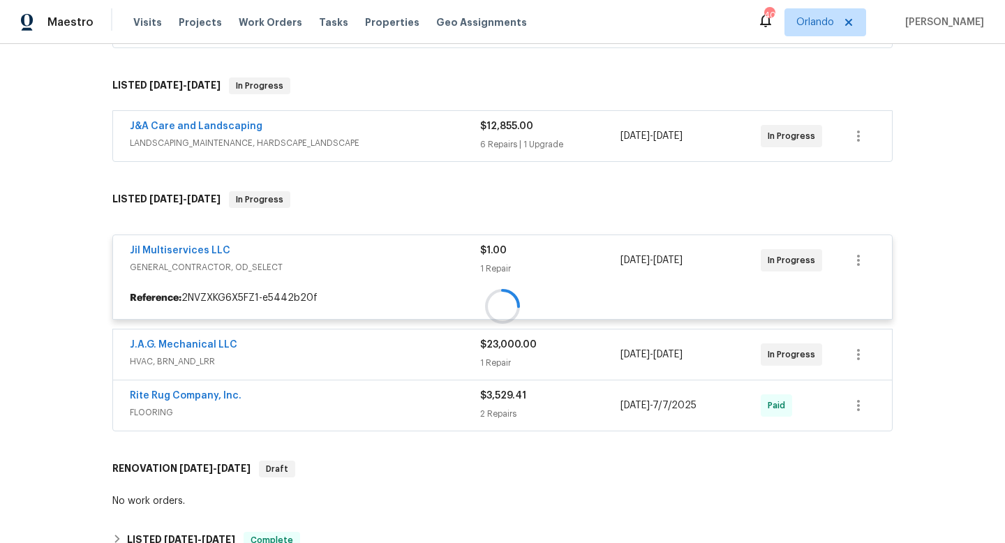
scroll to position [330, 0]
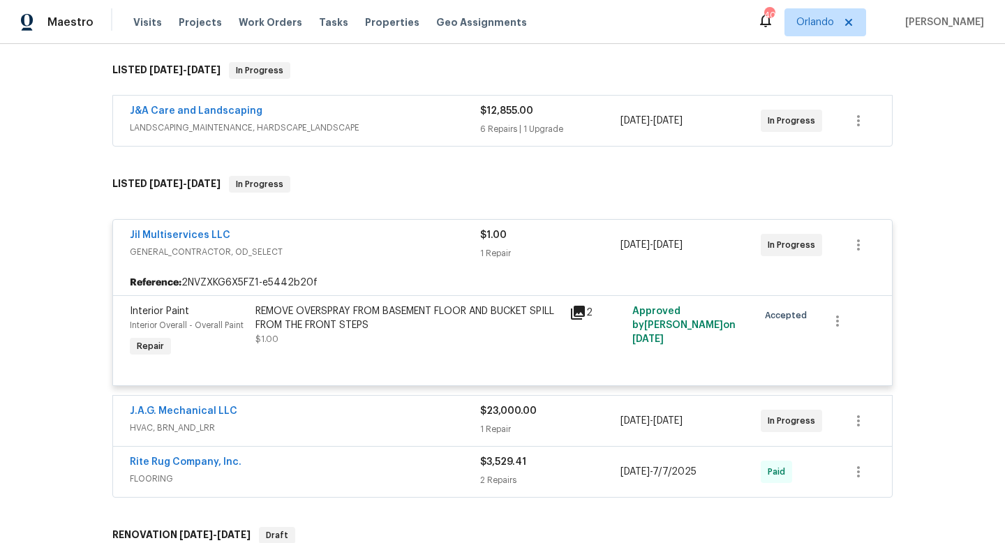
click at [404, 248] on span "GENERAL_CONTRACTOR, OD_SELECT" at bounding box center [305, 252] width 350 height 14
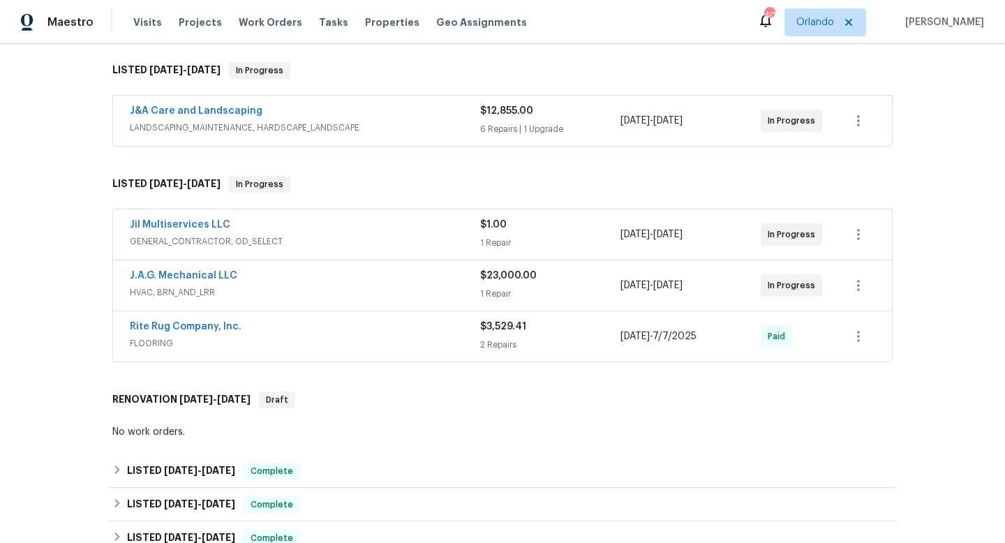
scroll to position [313, 0]
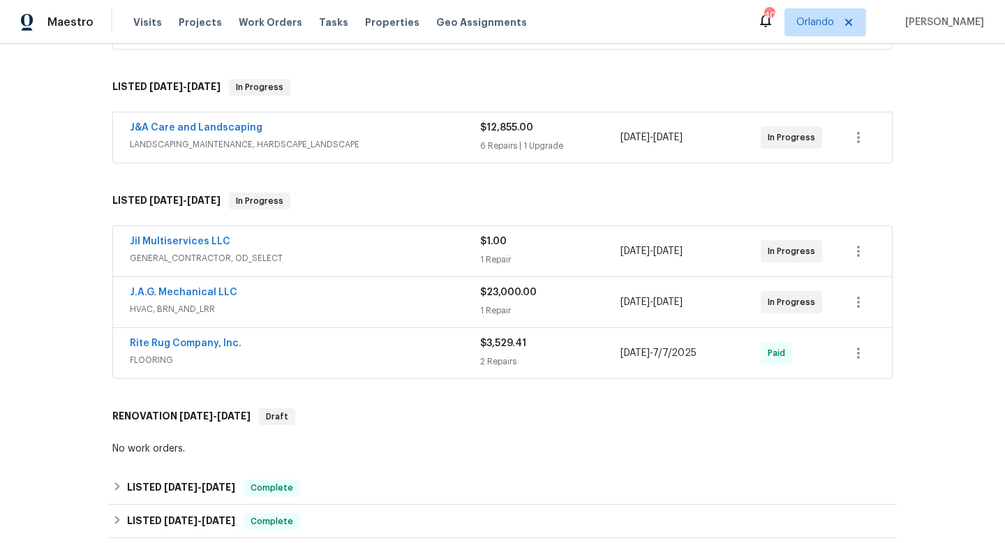
click at [385, 346] on div "Rite Rug Company, Inc." at bounding box center [305, 344] width 350 height 17
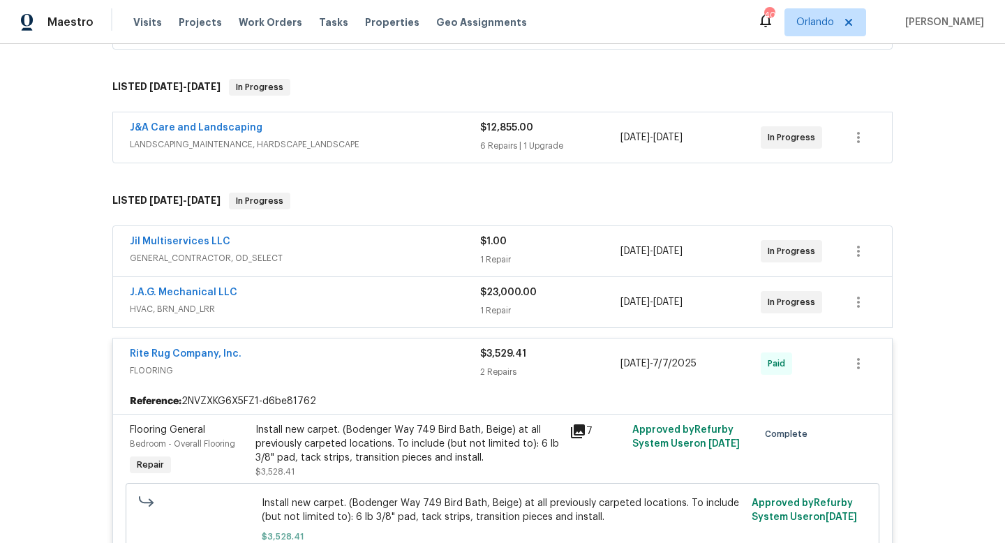
click at [378, 305] on span "HVAC, BRN_AND_LRR" at bounding box center [305, 309] width 350 height 14
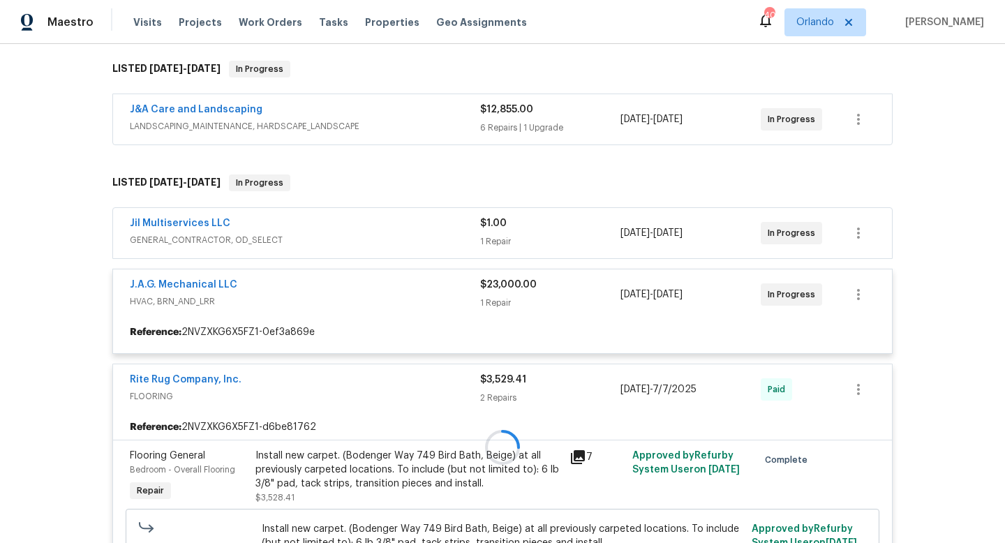
scroll to position [333, 0]
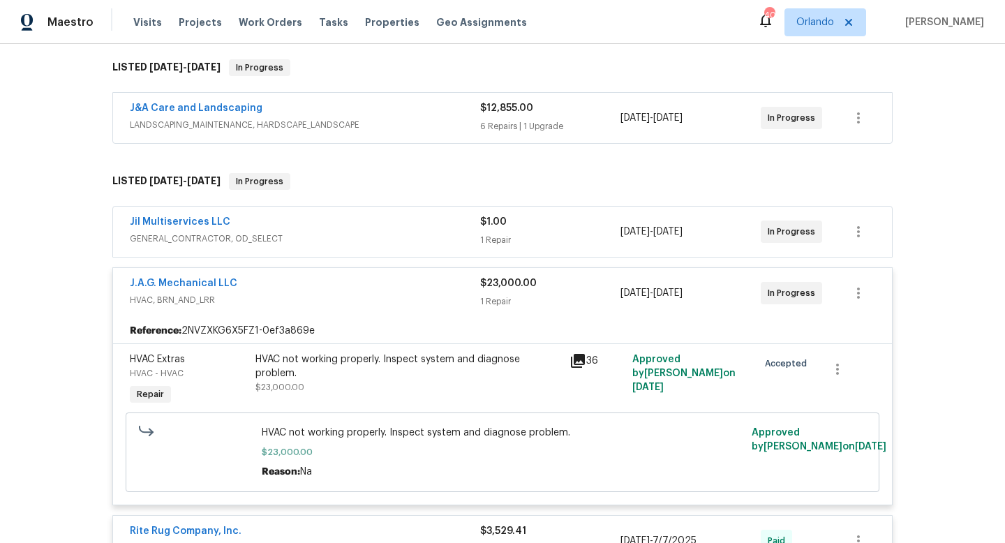
click at [378, 294] on span "HVAC, BRN_AND_LRR" at bounding box center [305, 300] width 350 height 14
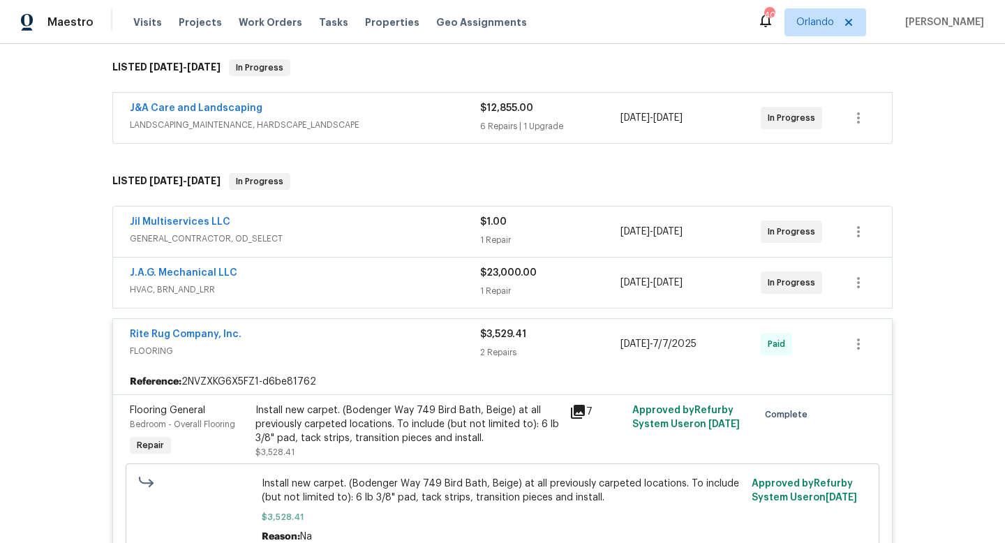
click at [375, 277] on div "J.A.G. Mechanical LLC" at bounding box center [305, 274] width 350 height 17
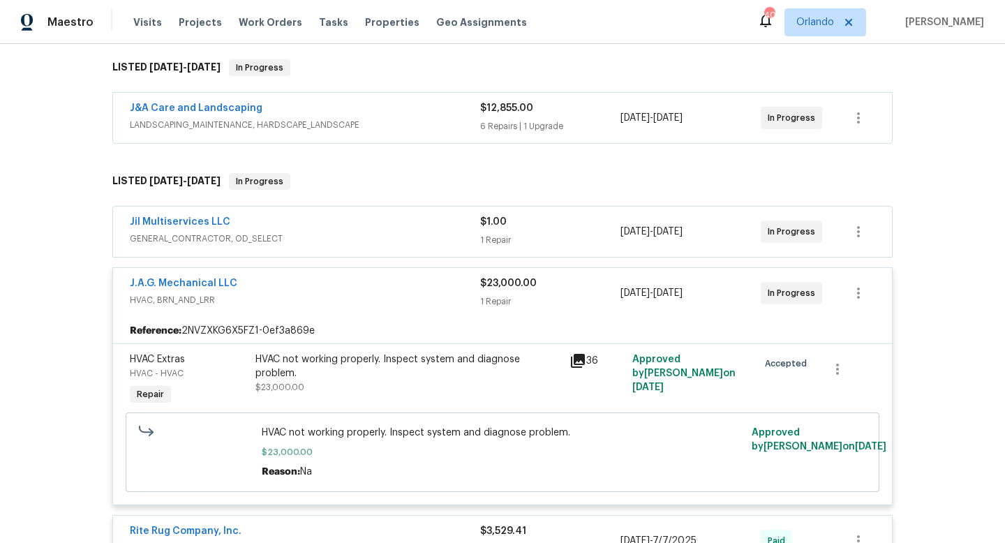
click at [387, 225] on div "Jil Multiservices LLC" at bounding box center [305, 223] width 350 height 17
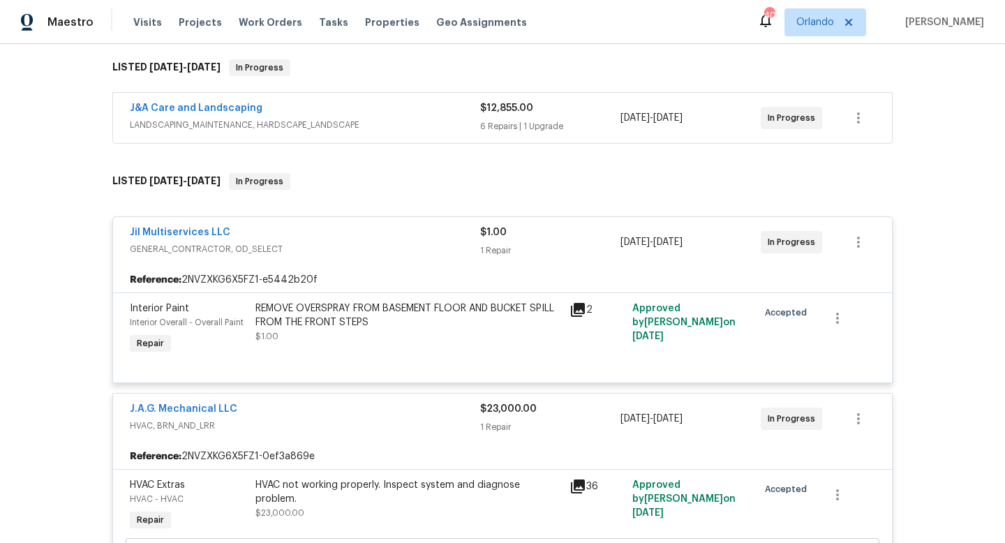
click at [376, 239] on div "Jil Multiservices LLC" at bounding box center [305, 233] width 350 height 17
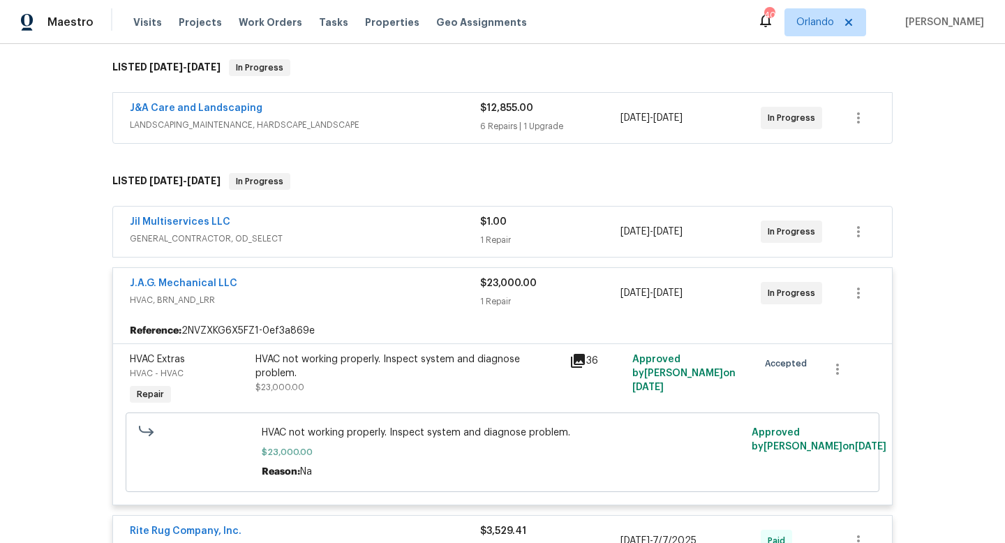
click at [376, 239] on span "GENERAL_CONTRACTOR, OD_SELECT" at bounding box center [305, 239] width 350 height 14
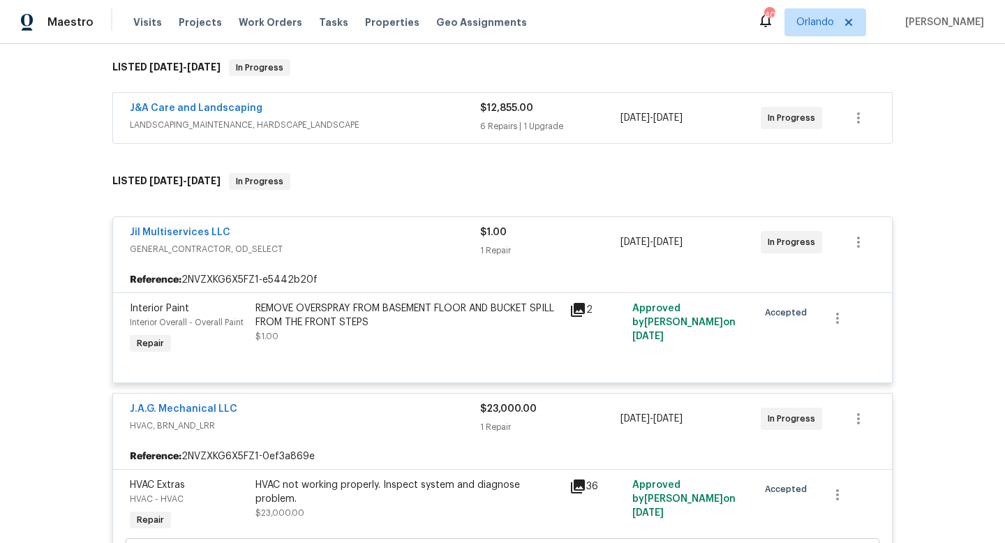
click at [376, 239] on div "Jil Multiservices LLC" at bounding box center [305, 233] width 350 height 17
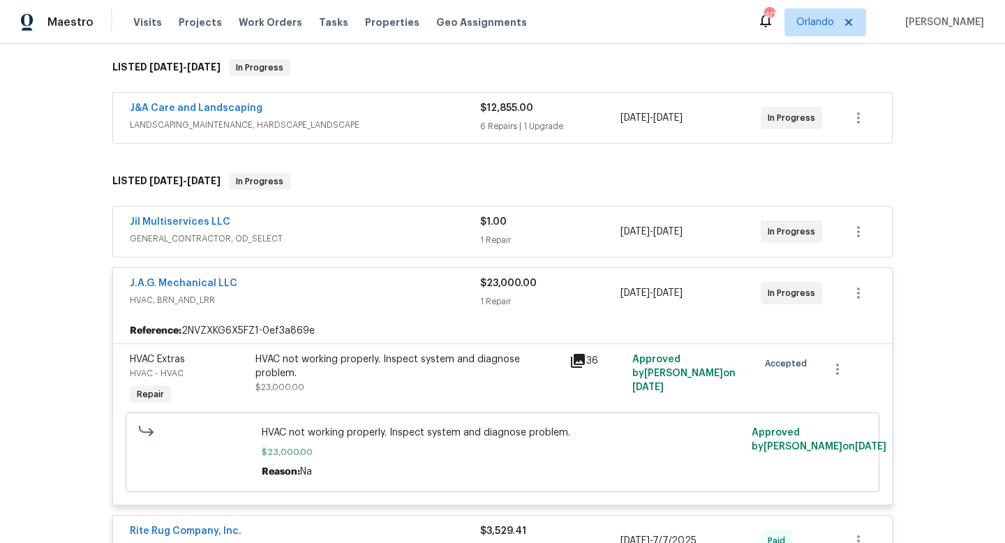
click at [359, 281] on div "J.A.G. Mechanical LLC" at bounding box center [305, 284] width 350 height 17
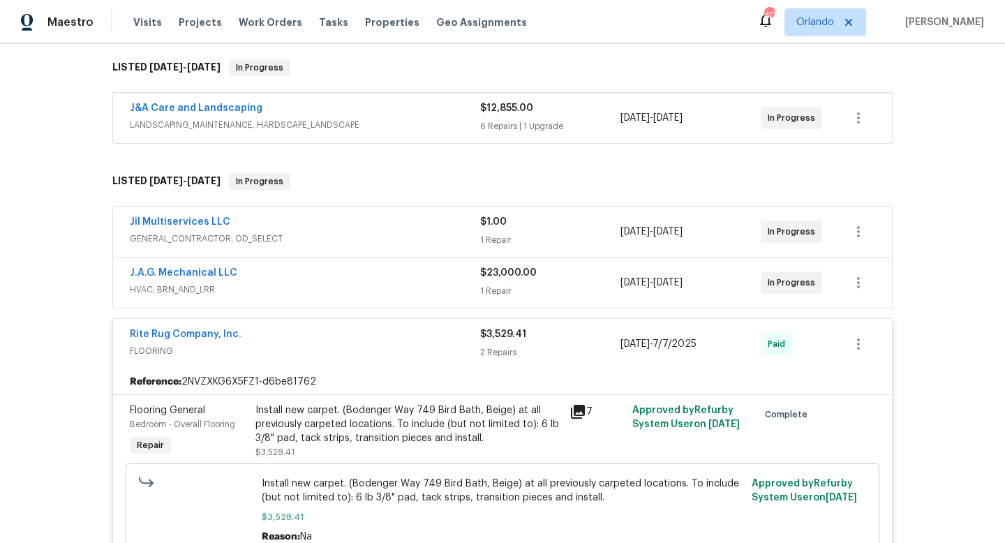
click at [395, 232] on span "GENERAL_CONTRACTOR, OD_SELECT" at bounding box center [305, 239] width 350 height 14
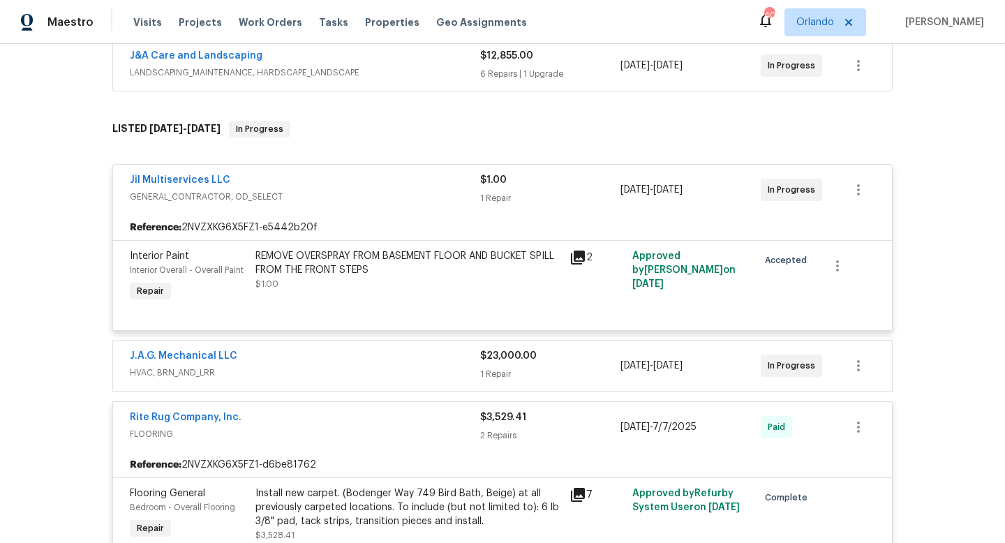
scroll to position [385, 0]
click at [382, 186] on div "Jil Multiservices LLC" at bounding box center [305, 182] width 350 height 17
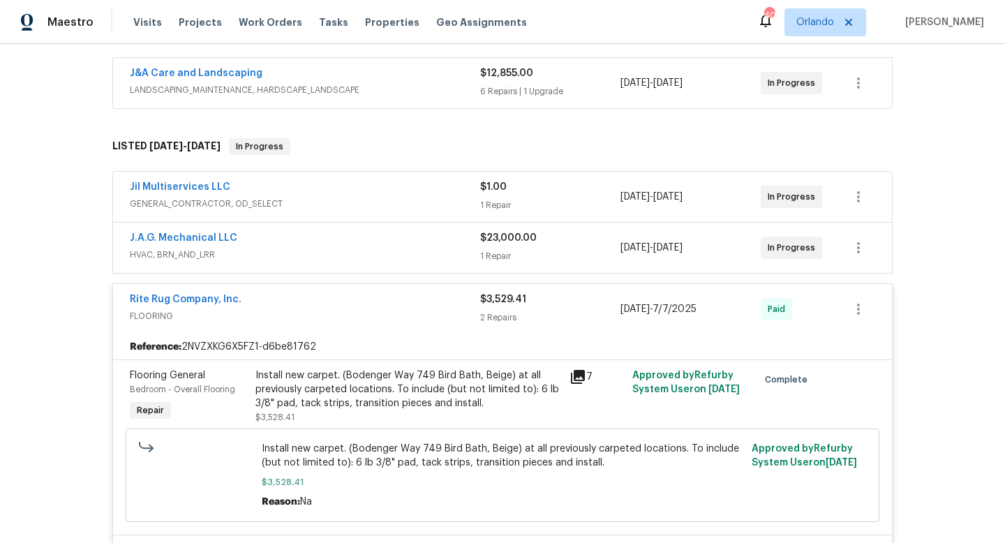
scroll to position [363, 0]
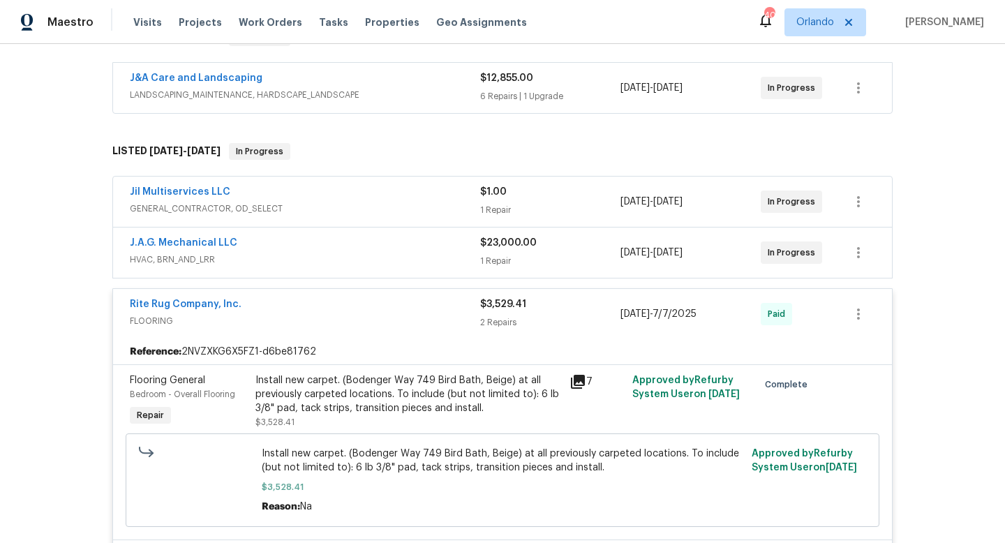
click at [386, 88] on span "LANDSCAPING_MAINTENANCE, HARDSCAPE_LANDSCAPE" at bounding box center [305, 95] width 350 height 14
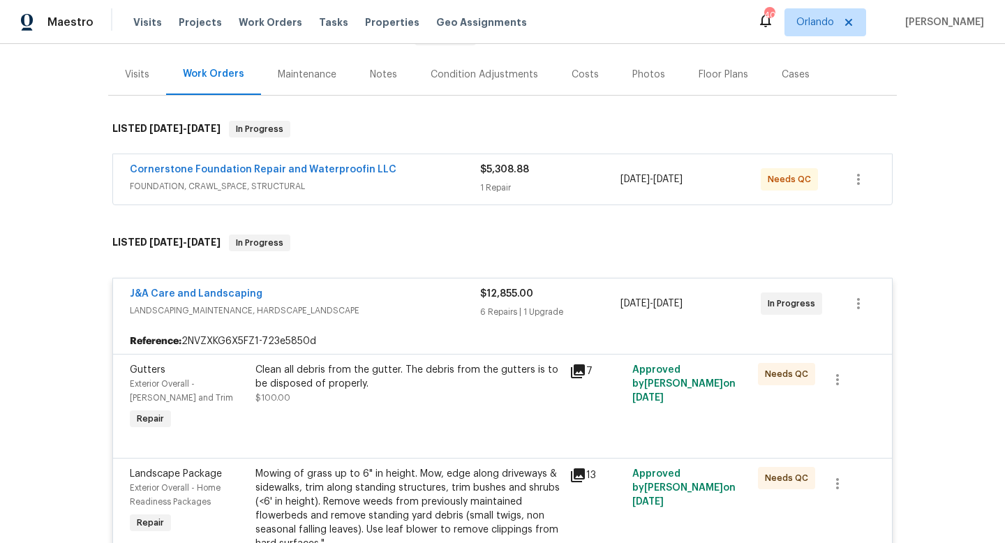
scroll to position [147, 0]
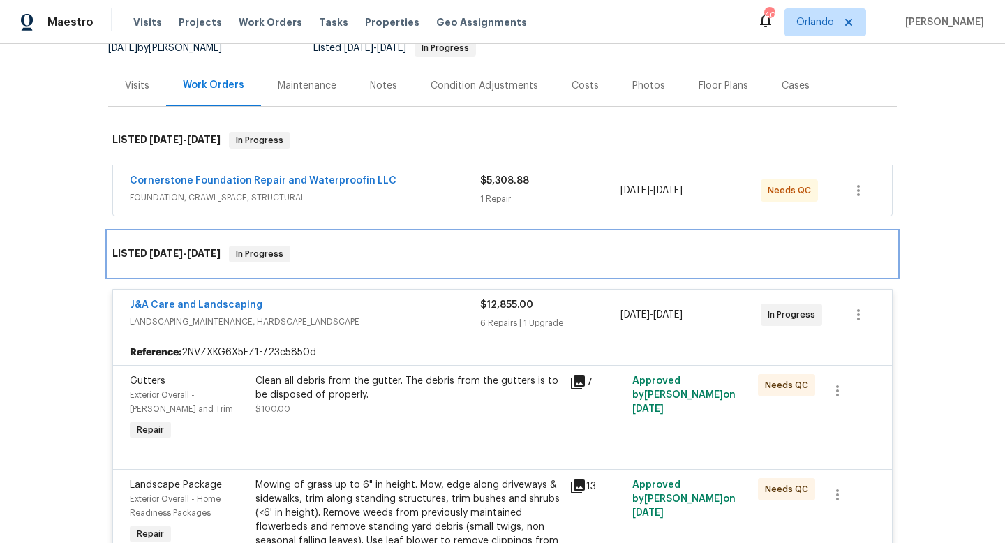
click at [359, 268] on div "LISTED 6/26/25 - 6/30/25 In Progress" at bounding box center [502, 254] width 789 height 45
click at [359, 258] on div "LISTED 6/26/25 - 6/30/25 In Progress" at bounding box center [502, 254] width 780 height 17
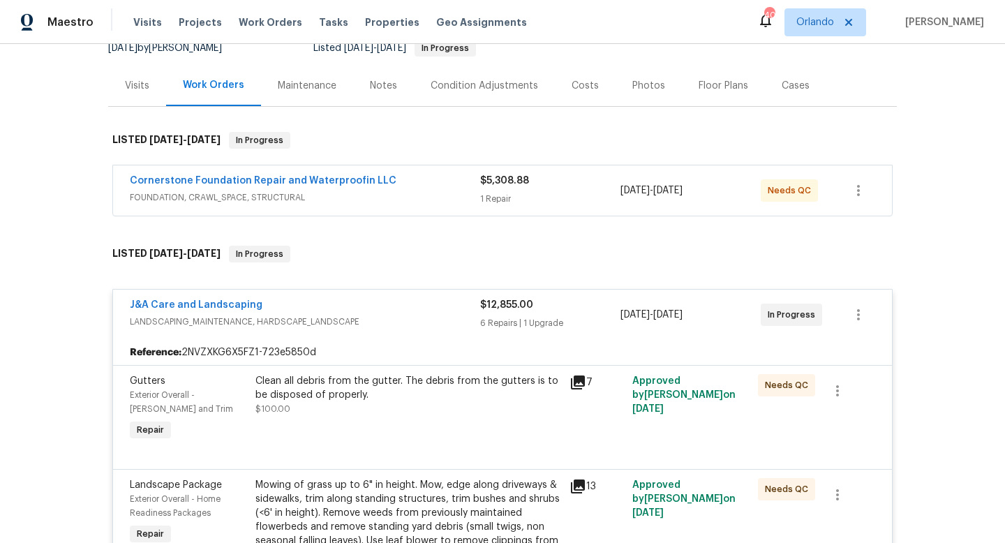
click at [358, 290] on div "J&A Care and Landscaping LANDSCAPING_MAINTENANCE, HARDSCAPE_LANDSCAPE $12,855.0…" at bounding box center [502, 315] width 779 height 50
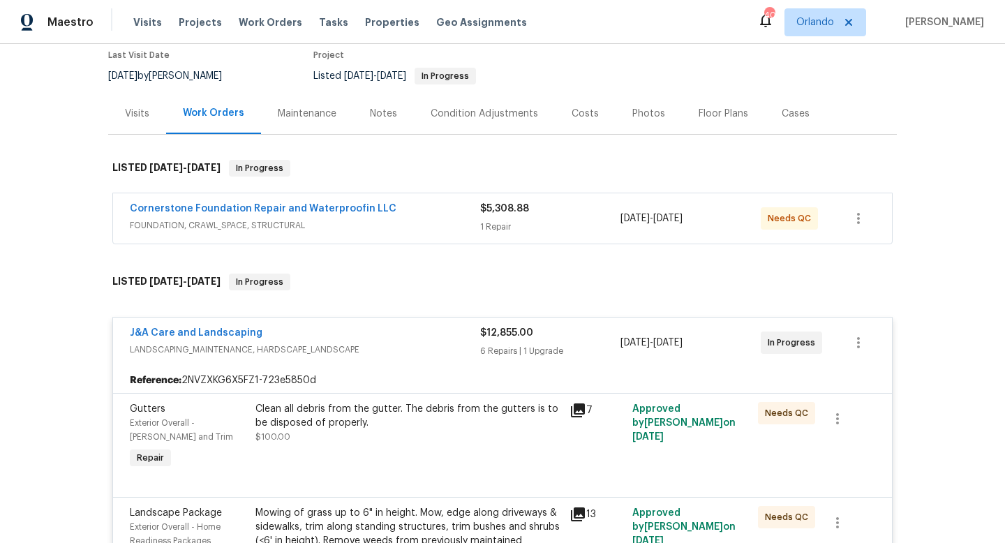
scroll to position [114, 0]
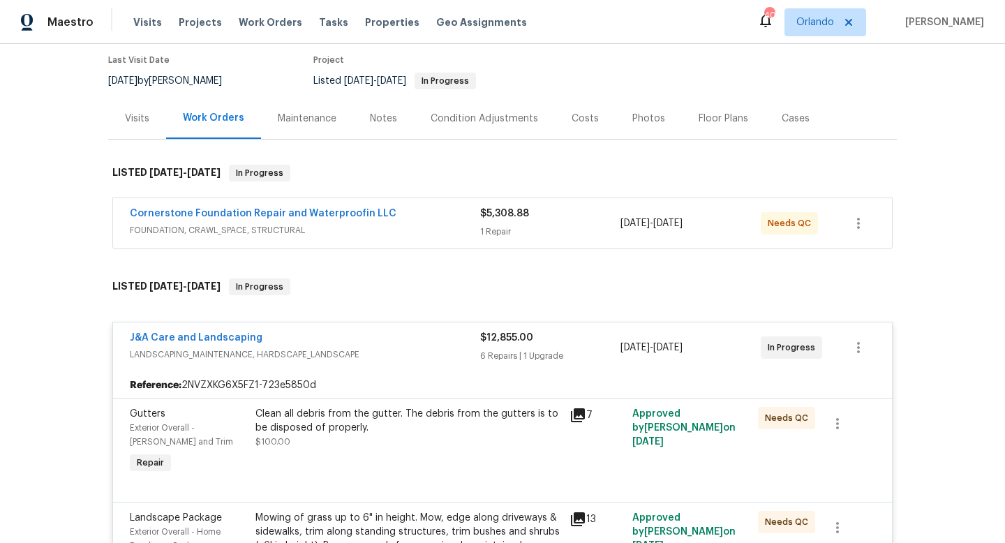
click at [140, 108] on div "Visits" at bounding box center [137, 118] width 58 height 41
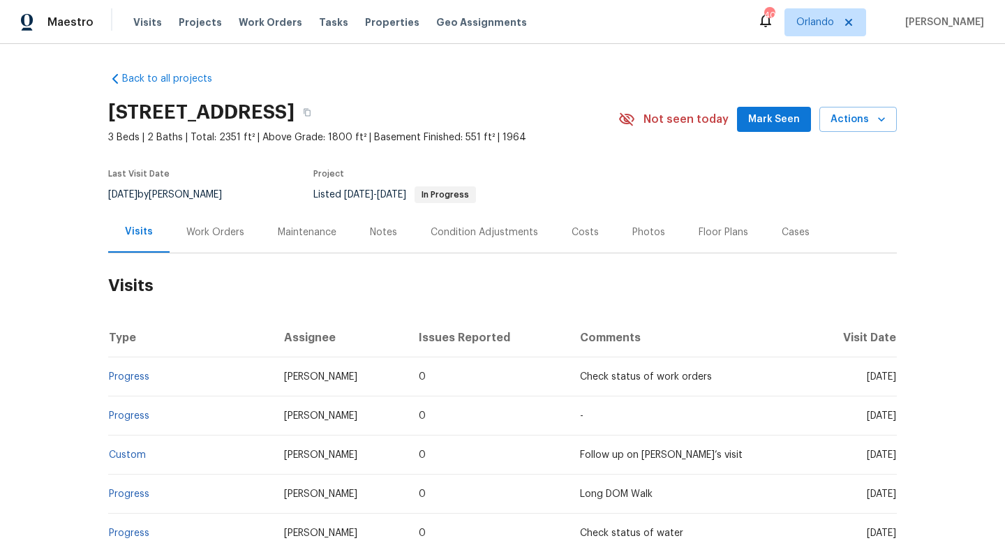
click at [179, 200] on div "8/12/2025 by Ken Romain" at bounding box center [173, 194] width 131 height 17
copy div "8/12/2025 by Ken Romain"
click at [231, 232] on div "Work Orders" at bounding box center [215, 232] width 58 height 14
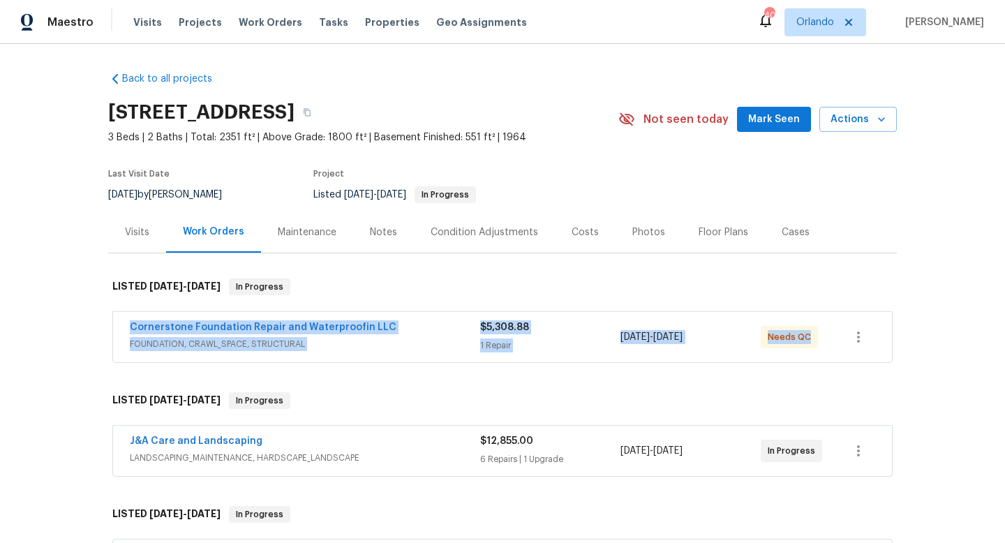
drag, startPoint x: 115, startPoint y: 323, endPoint x: 973, endPoint y: 338, distance: 858.0
click at [973, 339] on div "Back to all projects 4555 Old Town Dr, Winston Salem, NC 27106 3 Beds | 2 Baths…" at bounding box center [502, 293] width 1005 height 499
copy div "Cornerstone Foundation Repair and Waterproofin LLC FOUNDATION, CRAWL_SPACE, STR…"
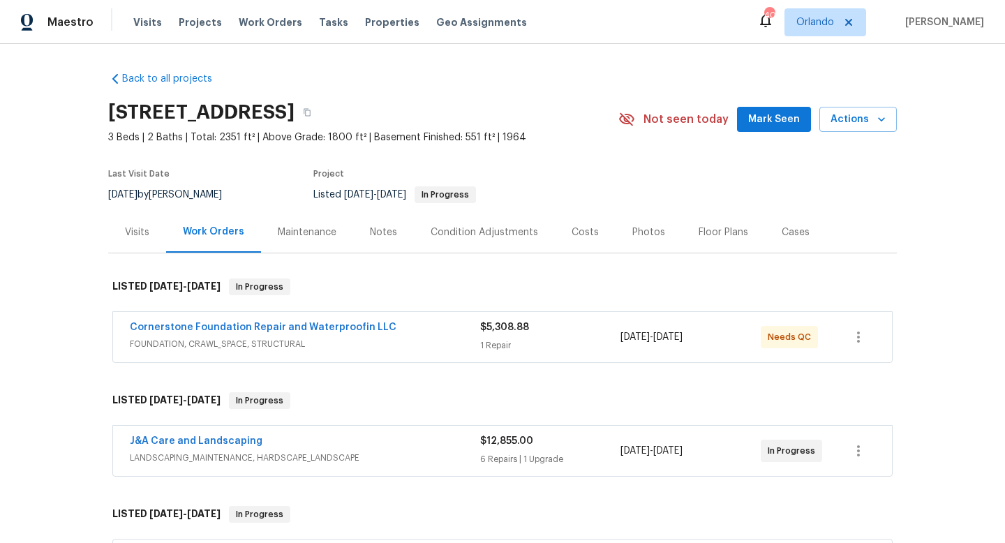
click at [142, 237] on div "Visits" at bounding box center [137, 232] width 24 height 14
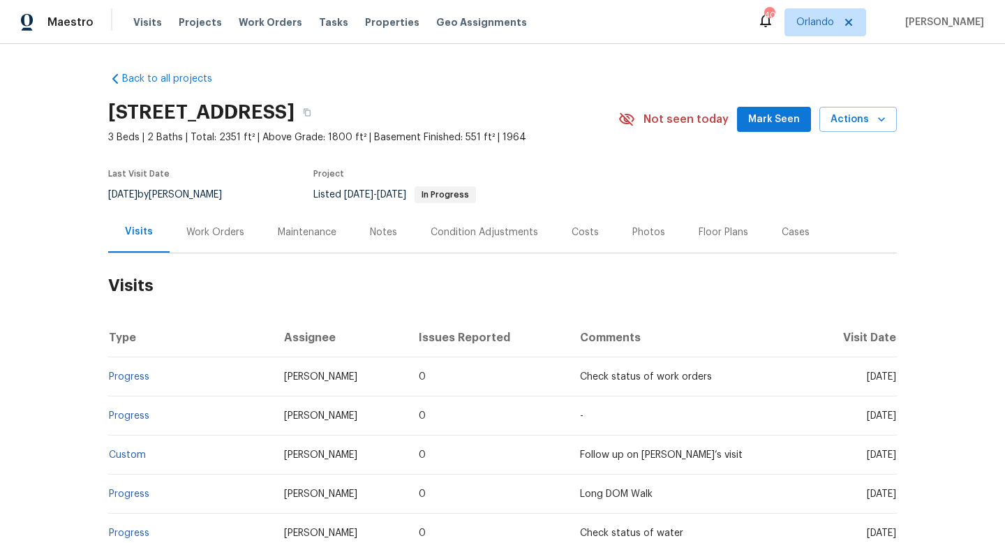
click at [218, 228] on div "Work Orders" at bounding box center [215, 232] width 58 height 14
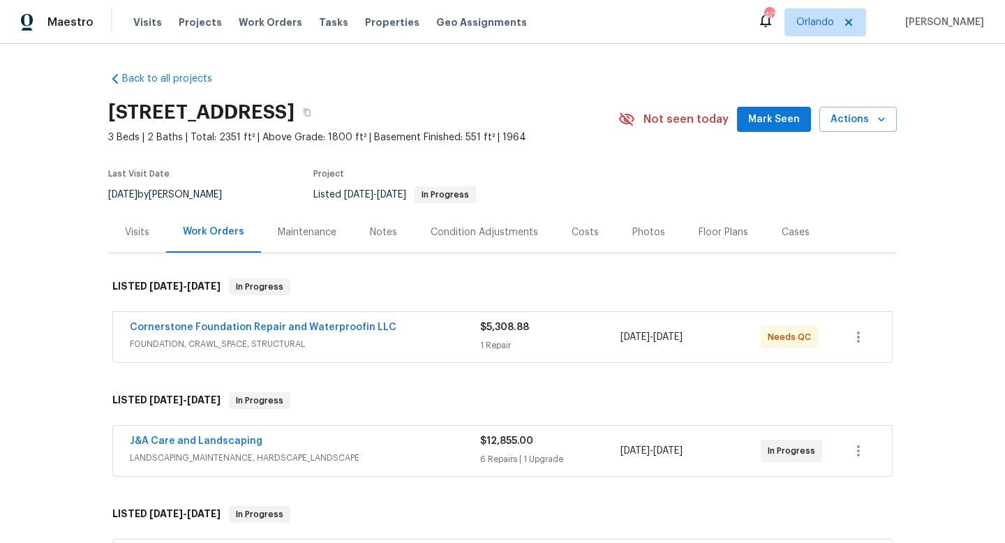
click at [146, 235] on div "Visits" at bounding box center [137, 232] width 24 height 14
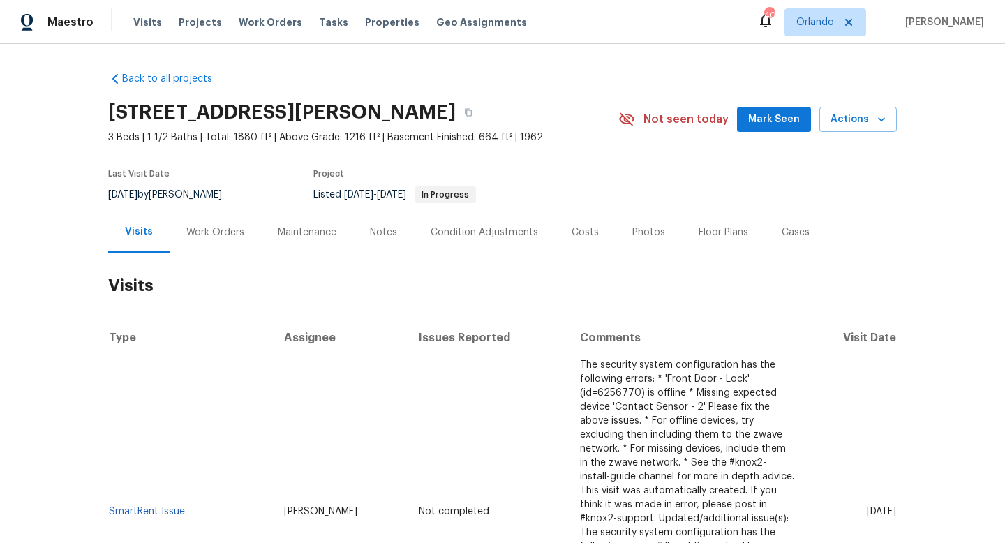
click at [782, 236] on div "Cases" at bounding box center [796, 232] width 28 height 14
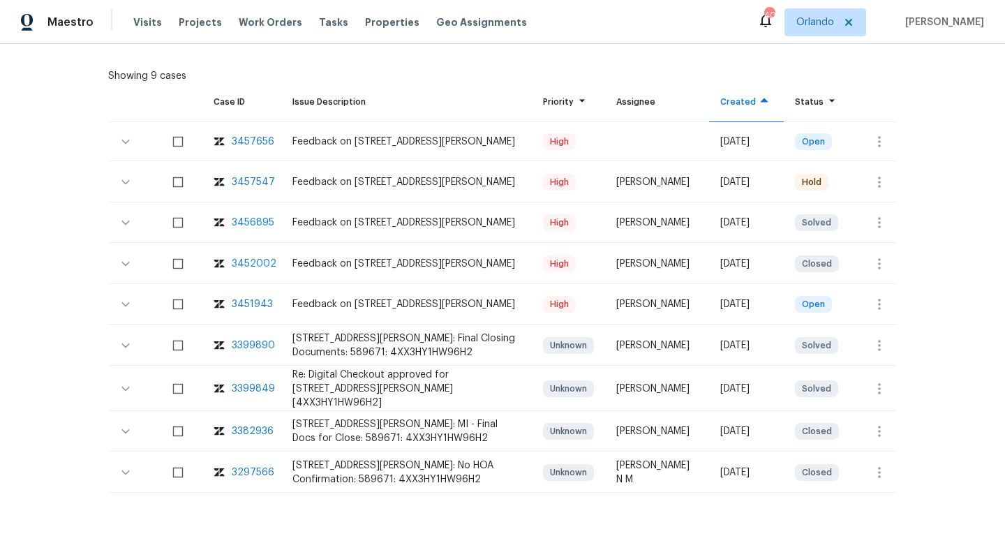
scroll to position [296, 0]
click at [251, 182] on div "3457547" at bounding box center [253, 181] width 43 height 14
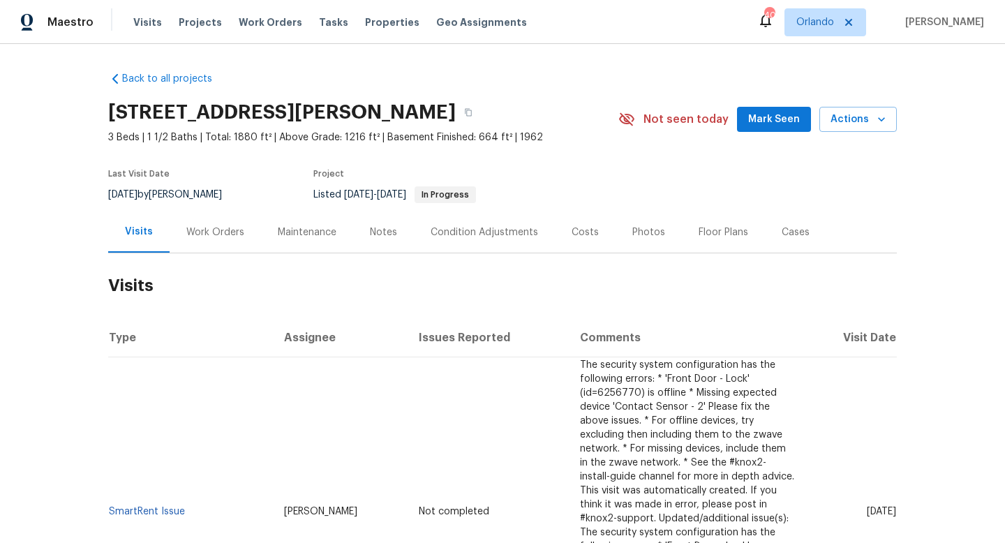
click at [176, 232] on div "Work Orders" at bounding box center [215, 231] width 91 height 41
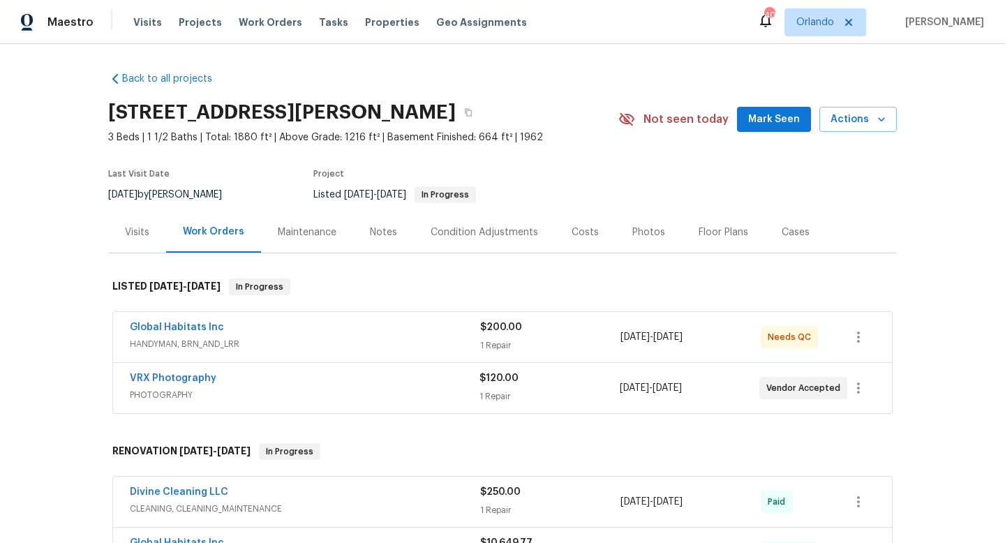
click at [308, 359] on div "Global Habitats Inc HANDYMAN, BRN_AND_LRR $200.00 1 Repair 8/29/2025 - 8/29/202…" at bounding box center [502, 337] width 779 height 50
click at [308, 355] on div "Global Habitats Inc HANDYMAN, BRN_AND_LRR $200.00 1 Repair 8/29/2025 - 8/29/202…" at bounding box center [502, 337] width 779 height 50
click at [325, 337] on span "HANDYMAN, BRN_AND_LRR" at bounding box center [305, 344] width 350 height 14
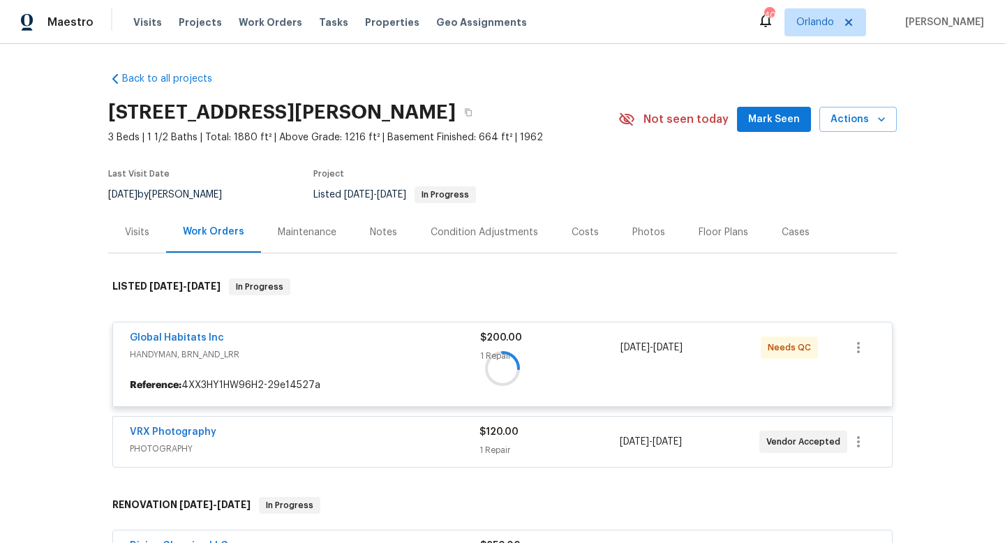
scroll to position [75, 0]
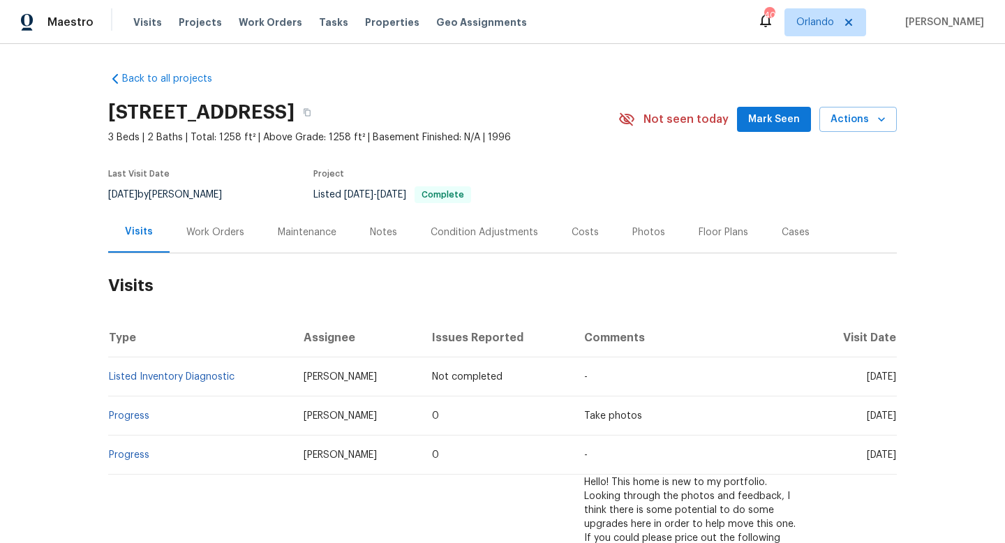
click at [215, 235] on div "Work Orders" at bounding box center [215, 231] width 91 height 41
click at [232, 238] on div "Work Orders" at bounding box center [215, 231] width 91 height 41
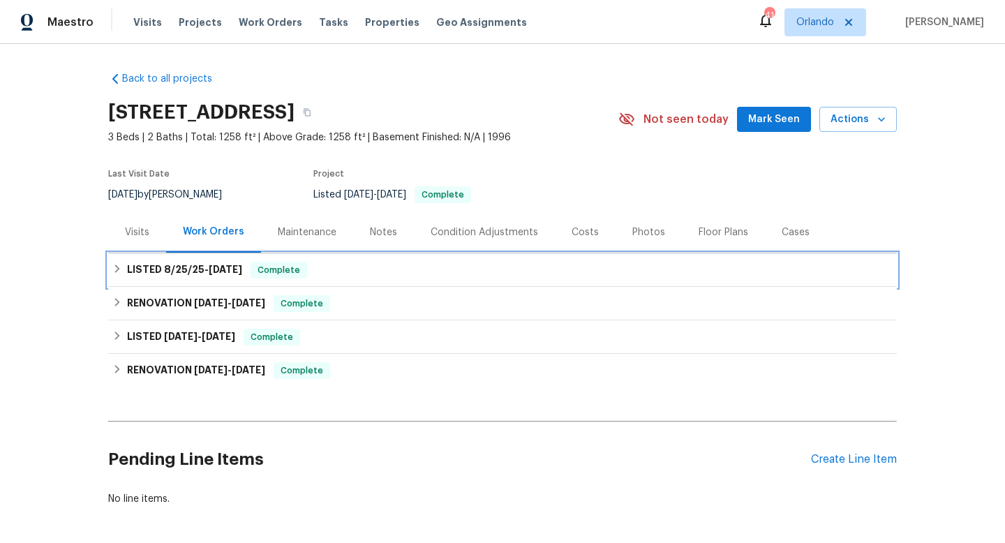
click at [207, 287] on div "LISTED [DATE] - [DATE] Complete" at bounding box center [502, 270] width 789 height 34
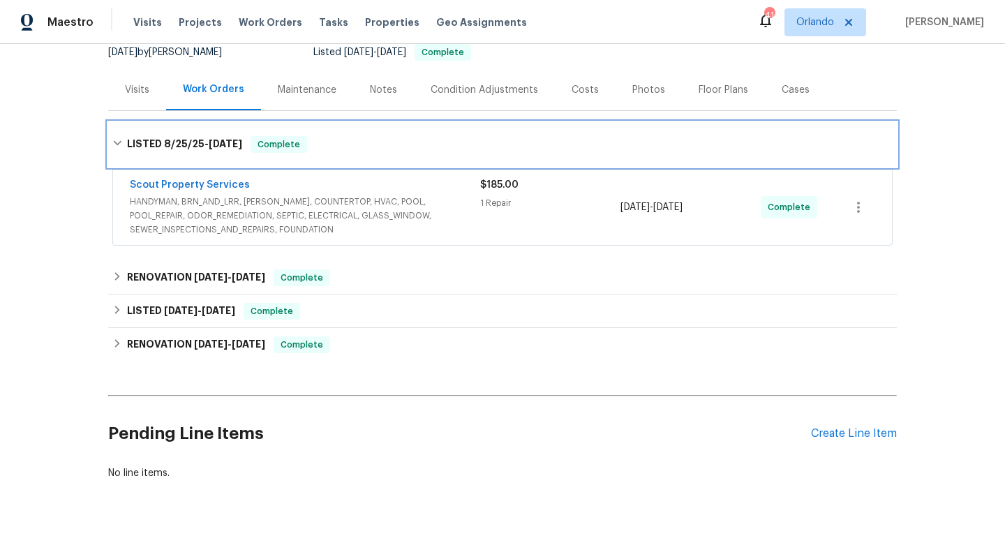
scroll to position [109, 0]
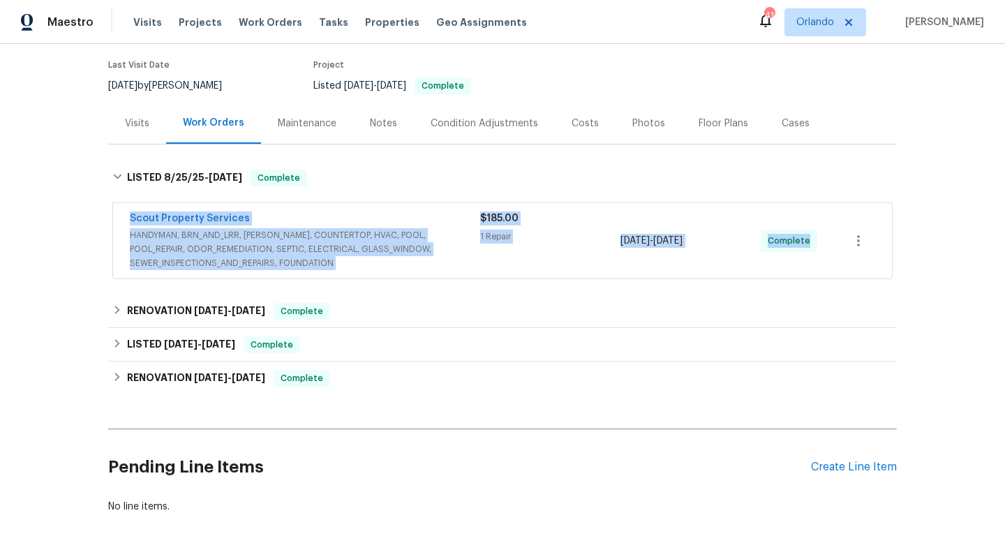
drag, startPoint x: 120, startPoint y: 228, endPoint x: 819, endPoint y: 271, distance: 700.7
click at [819, 271] on div "Scout Property Services HANDYMAN, BRN_AND_LRR, [PERSON_NAME], COUNTERTOP, HVAC,…" at bounding box center [502, 240] width 779 height 75
copy div "Scout Property Services HANDYMAN, BRN_AND_LRR, [PERSON_NAME], COUNTERTOP, HVAC,…"
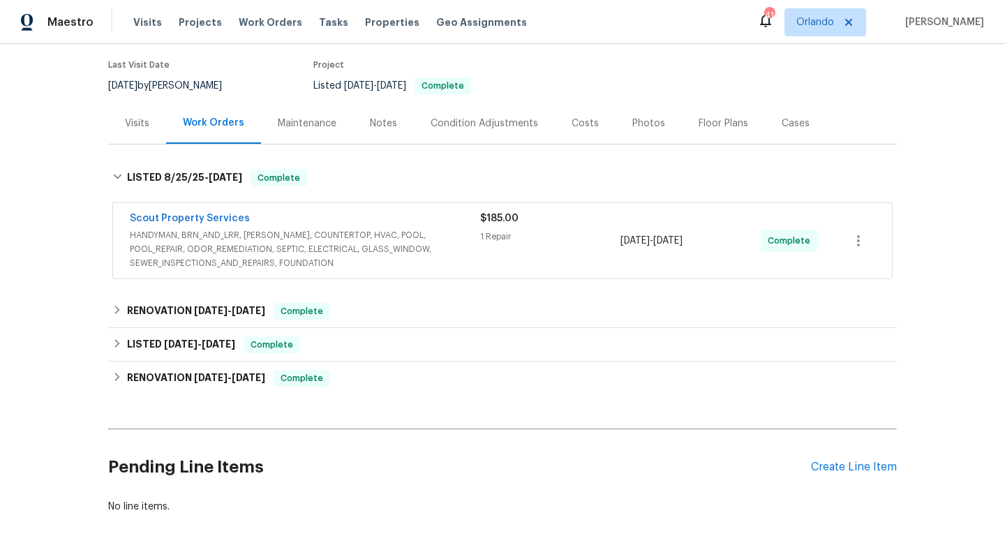
click at [161, 137] on div "Visits" at bounding box center [137, 123] width 58 height 41
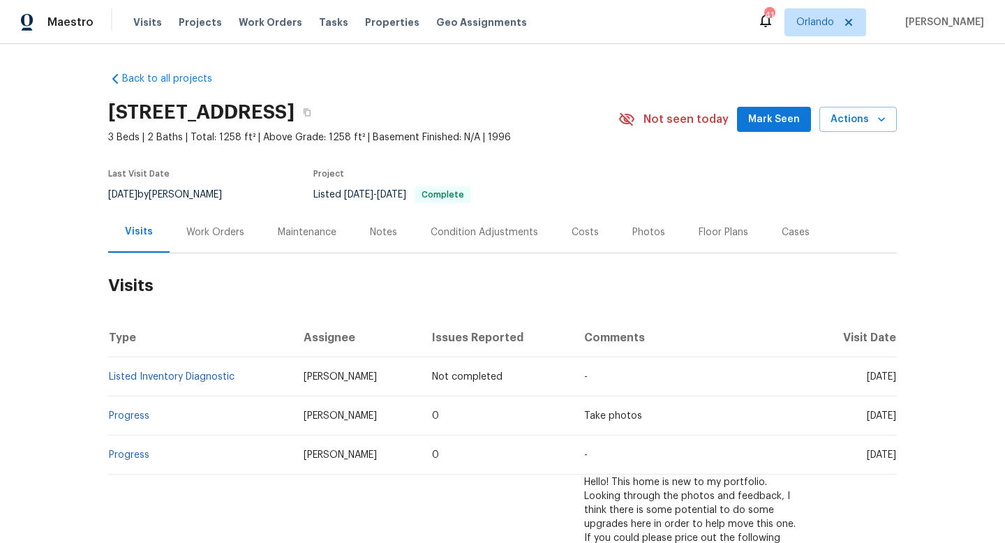
click at [218, 239] on div "Work Orders" at bounding box center [215, 232] width 58 height 14
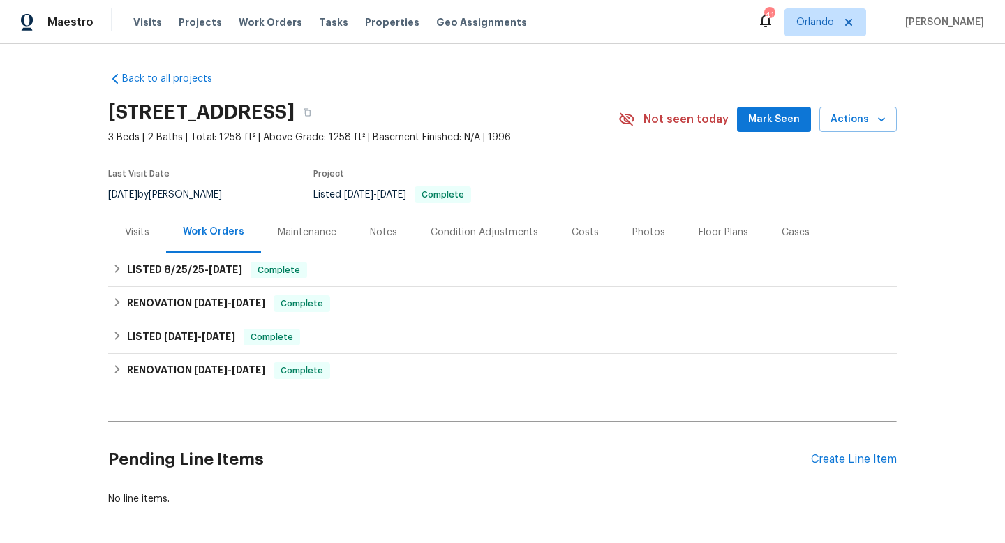
scroll to position [72, 0]
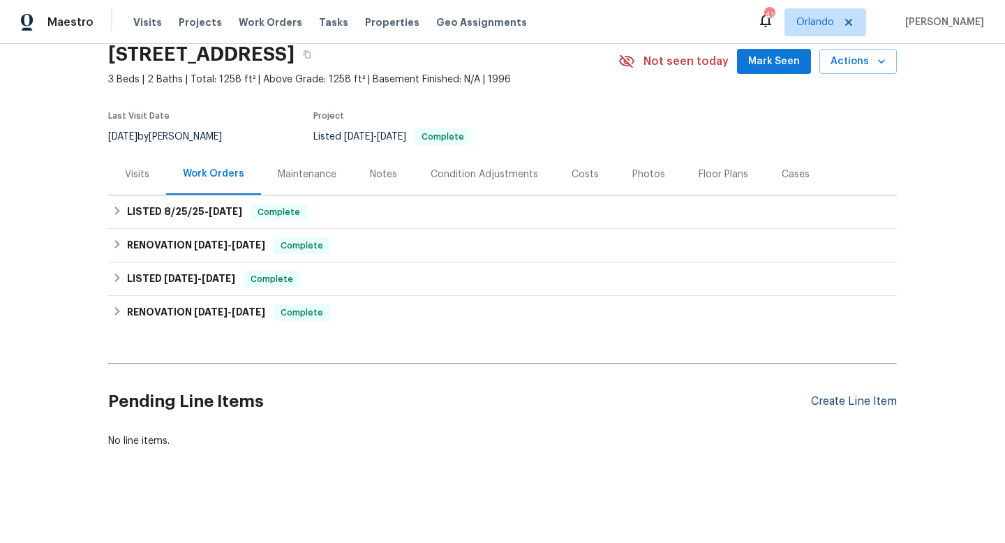
click at [856, 403] on div "Create Line Item" at bounding box center [854, 401] width 86 height 13
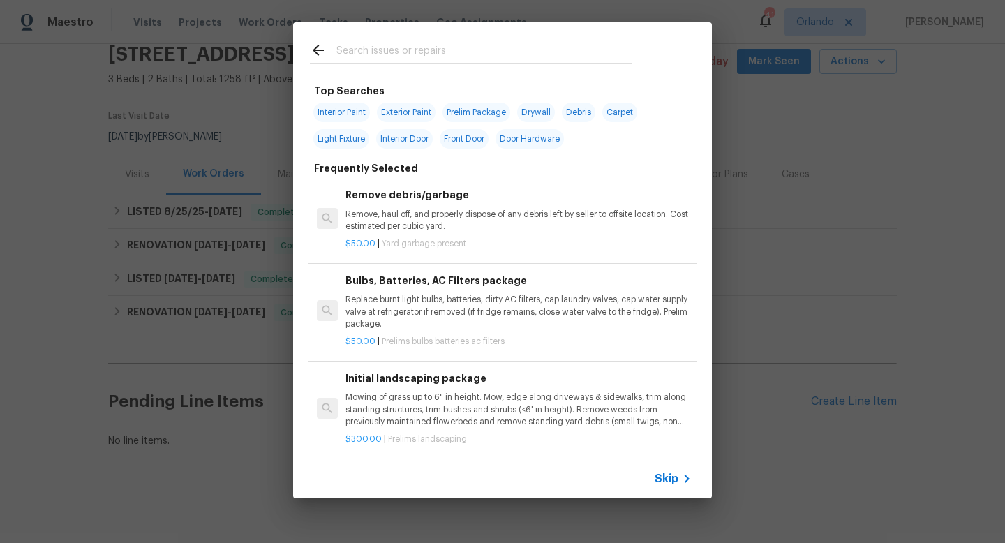
click at [667, 480] on span "Skip" at bounding box center [667, 479] width 24 height 14
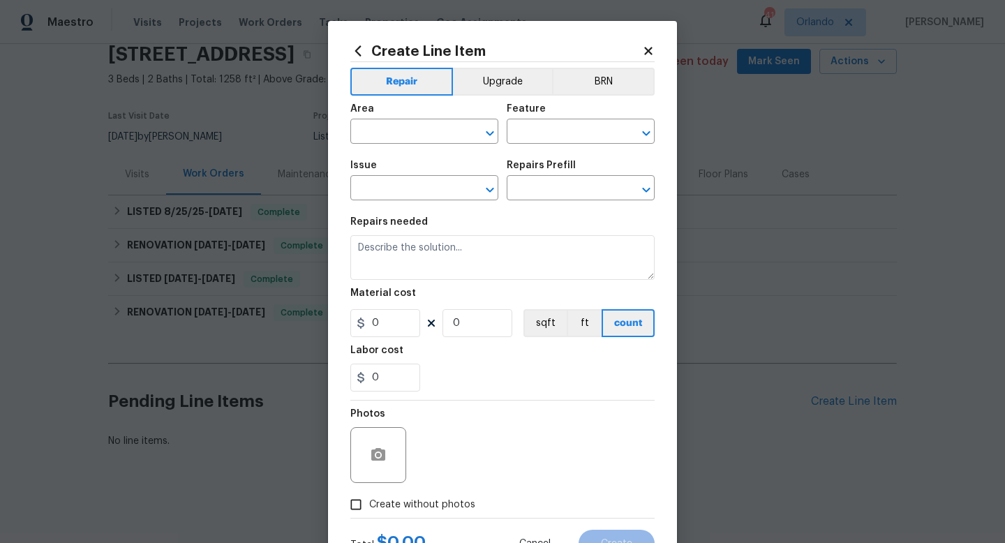
click at [413, 115] on div "Area" at bounding box center [424, 113] width 148 height 18
click at [418, 128] on input "text" at bounding box center [404, 133] width 109 height 22
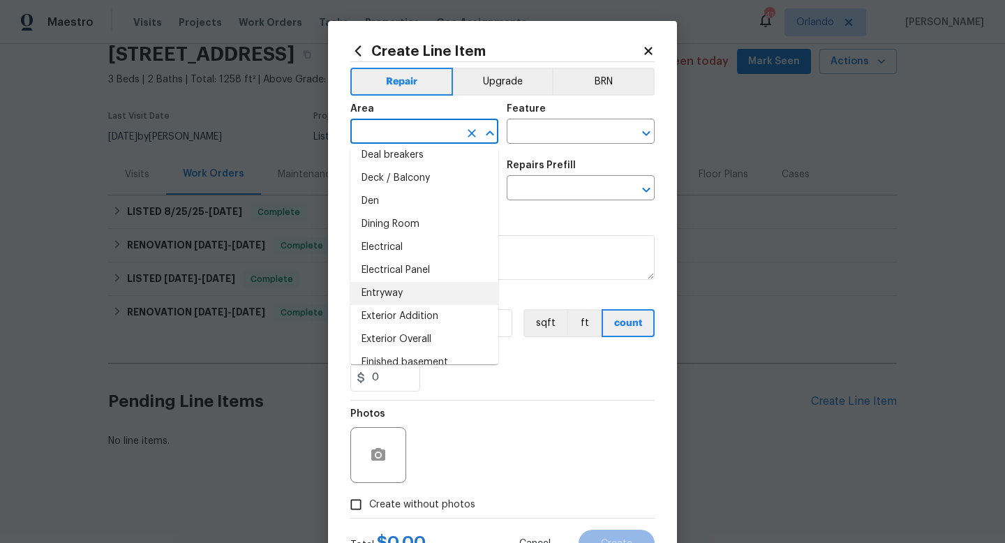
scroll to position [185, 0]
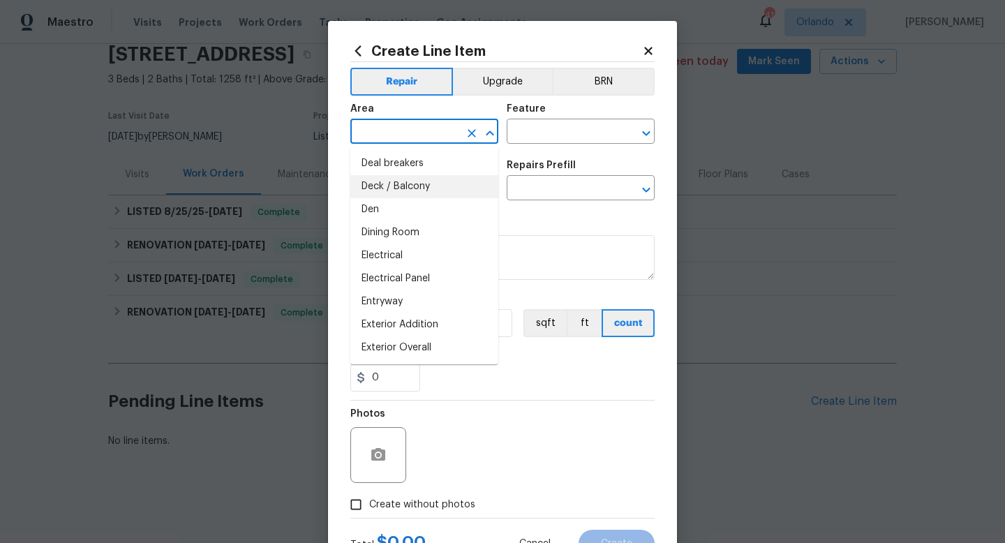
click at [427, 128] on input "text" at bounding box center [404, 133] width 109 height 22
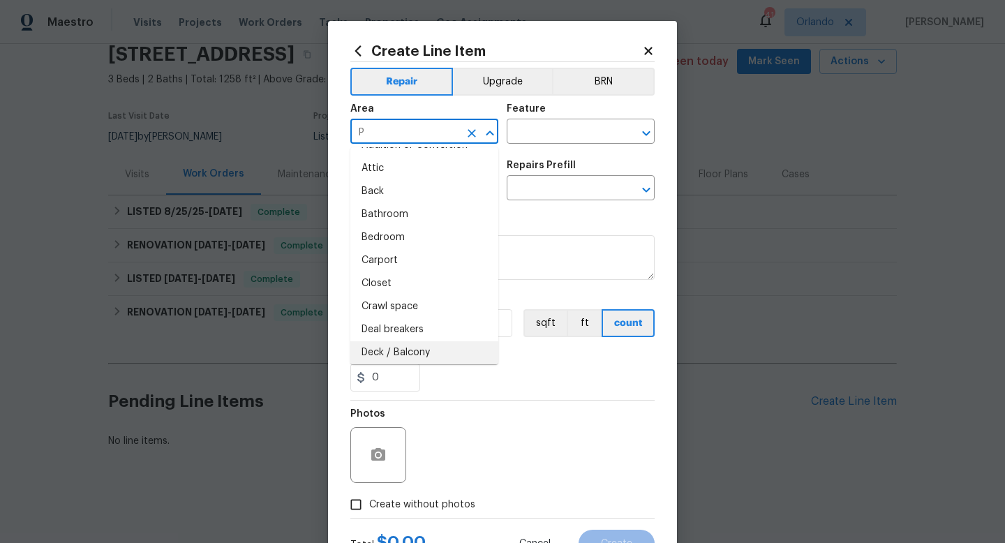
scroll to position [0, 0]
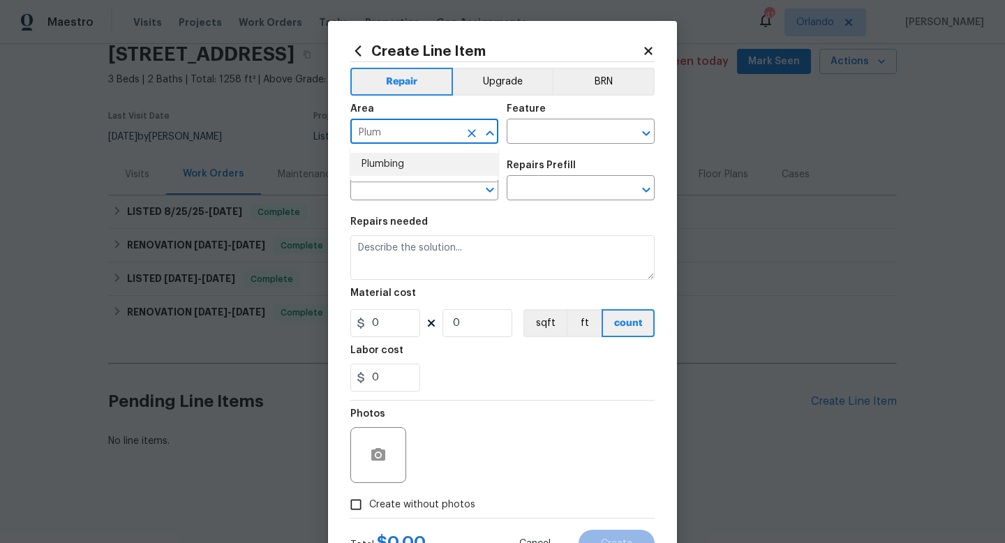
click at [380, 168] on li "Plumbing" at bounding box center [424, 164] width 148 height 23
type input "Plumbing"
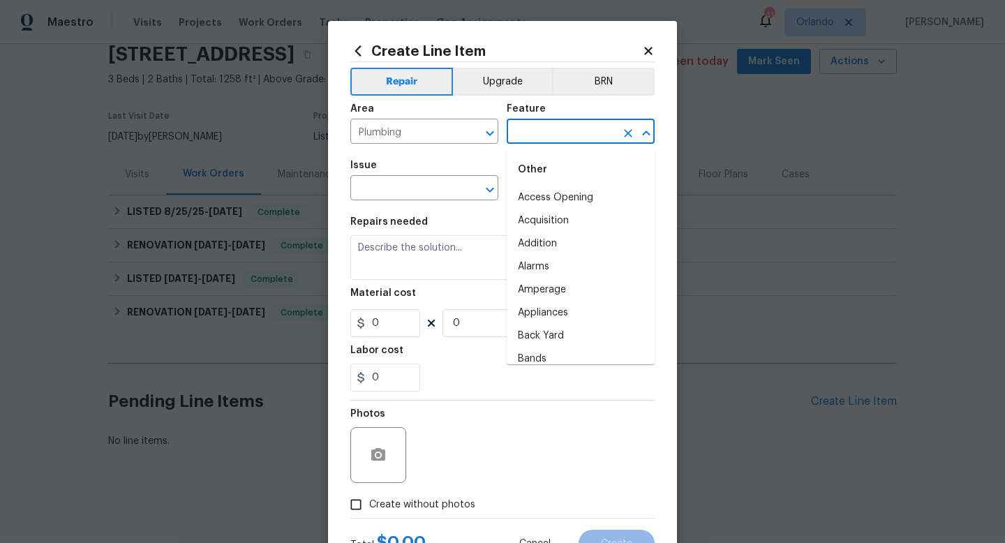
click at [571, 140] on input "text" at bounding box center [561, 133] width 109 height 22
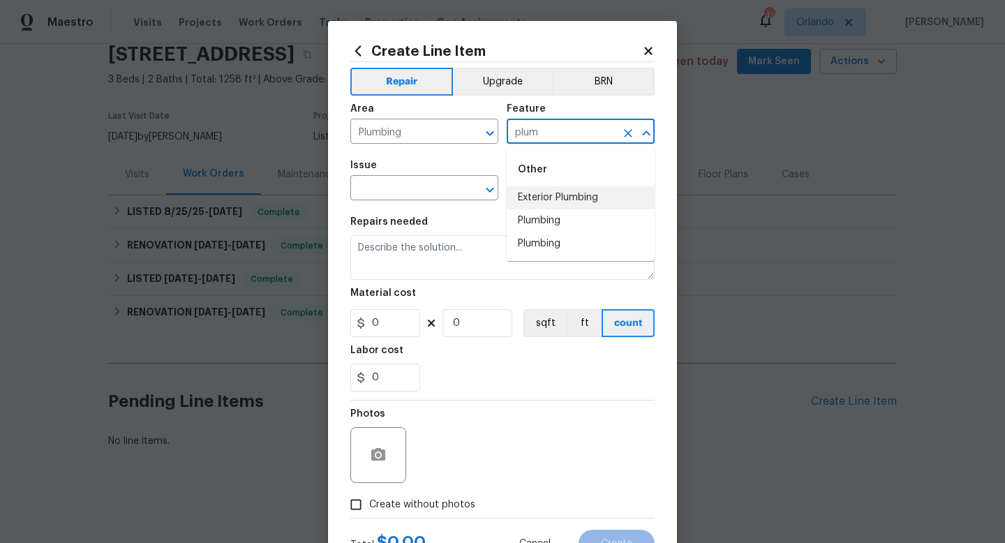
type input "plum"
click at [389, 126] on input "Plumbing" at bounding box center [404, 133] width 109 height 22
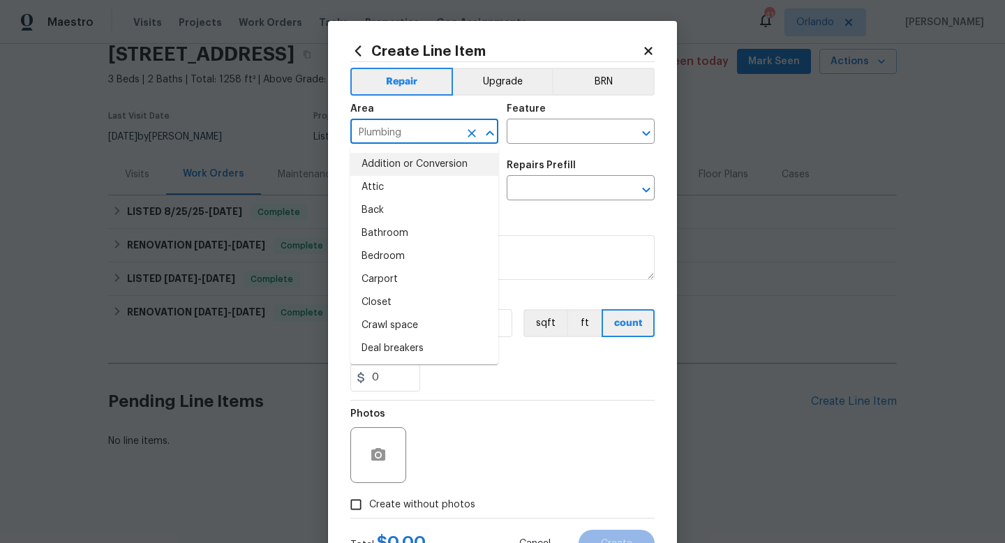
click at [389, 126] on input "Plumbing" at bounding box center [404, 133] width 109 height 22
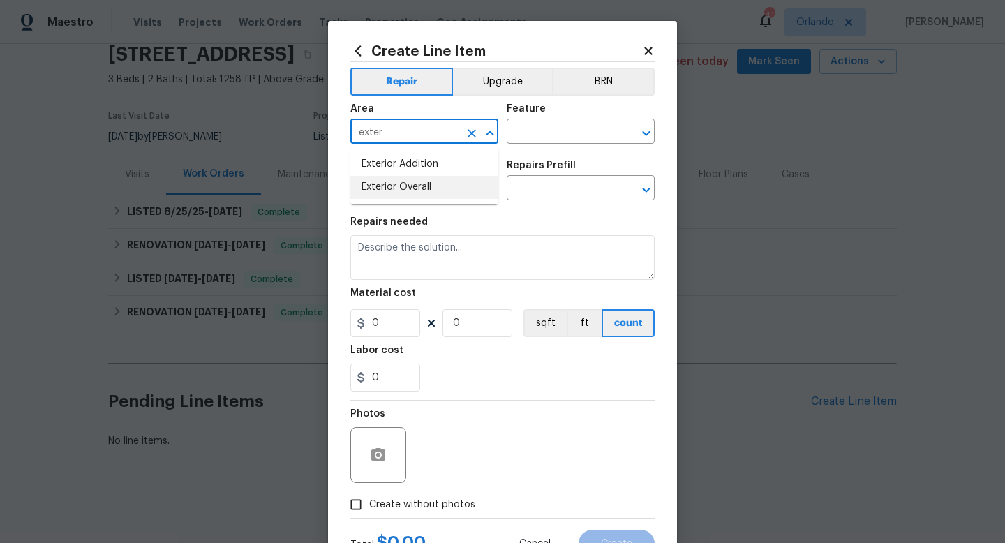
click at [376, 193] on li "Exterior Overall" at bounding box center [424, 187] width 148 height 23
type input "Exterior Overall"
click at [542, 133] on input "text" at bounding box center [561, 133] width 109 height 22
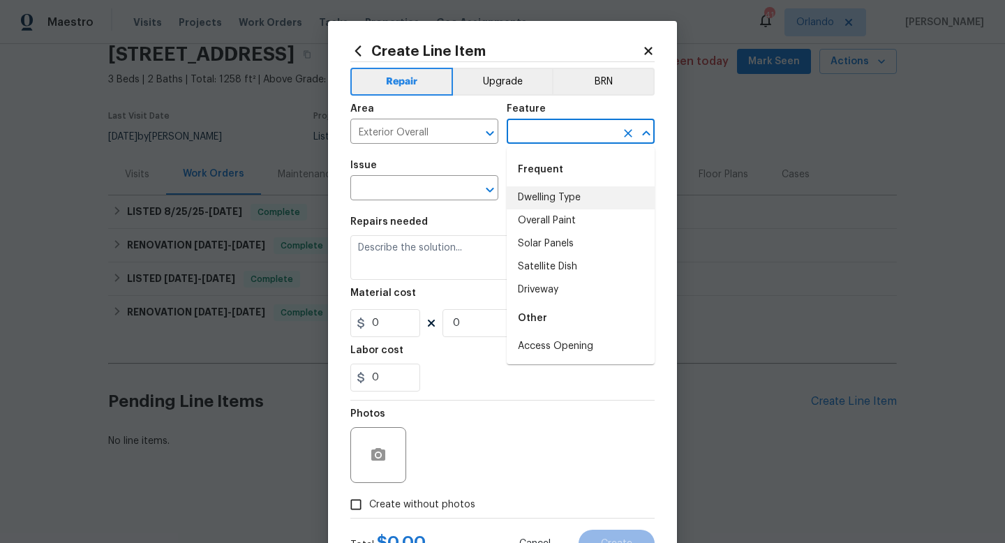
click at [531, 135] on input "text" at bounding box center [561, 133] width 109 height 22
click at [532, 132] on input "text" at bounding box center [561, 133] width 109 height 22
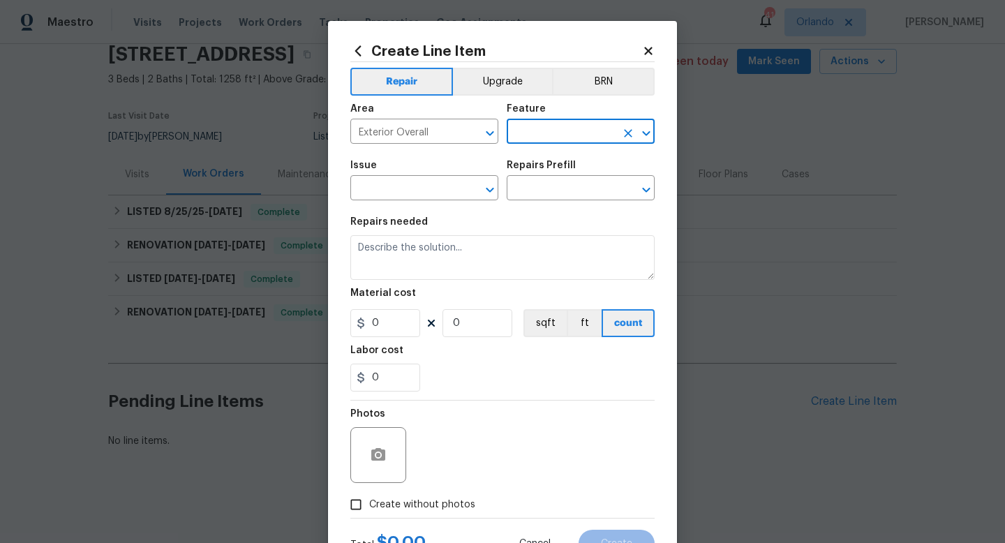
click at [532, 132] on input "text" at bounding box center [561, 133] width 109 height 22
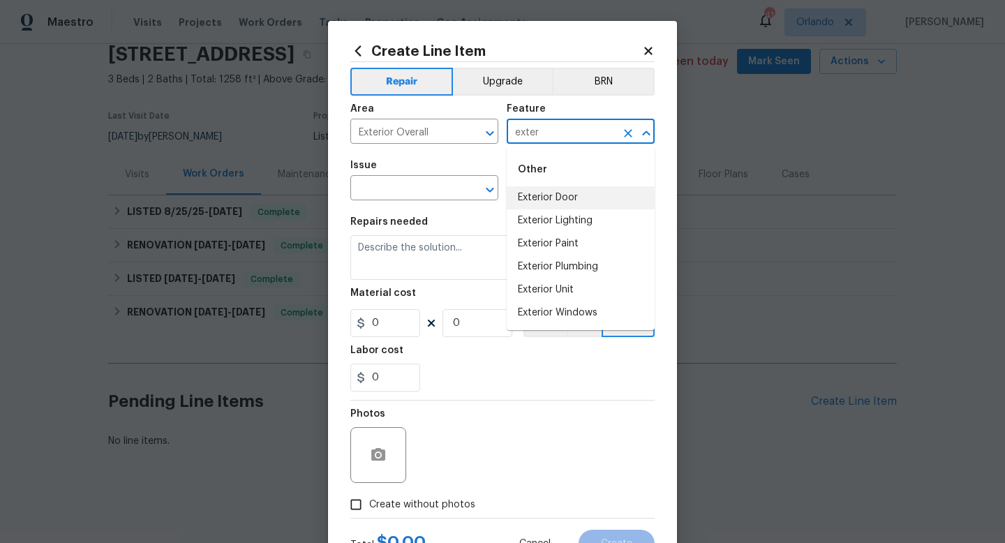
type input "exter"
type input "r"
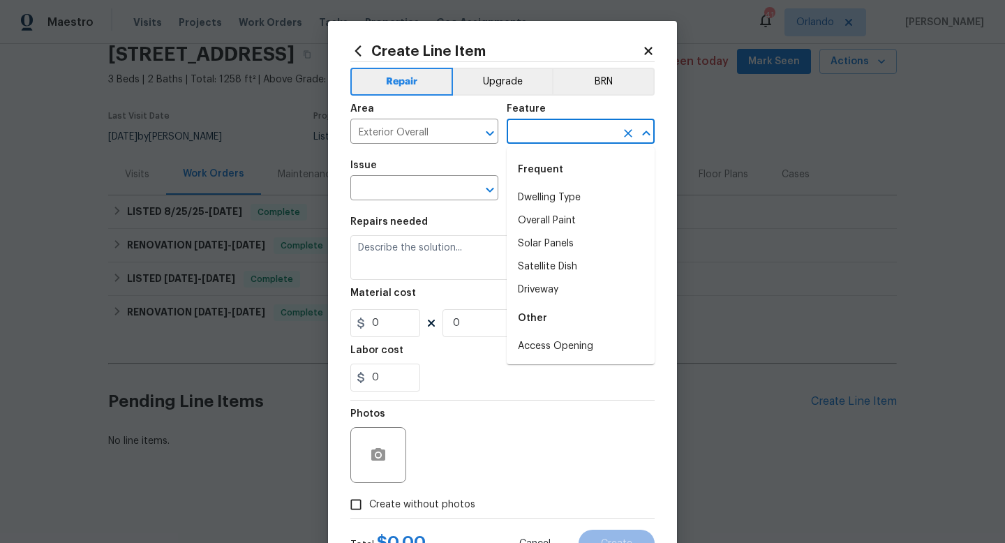
type input "e"
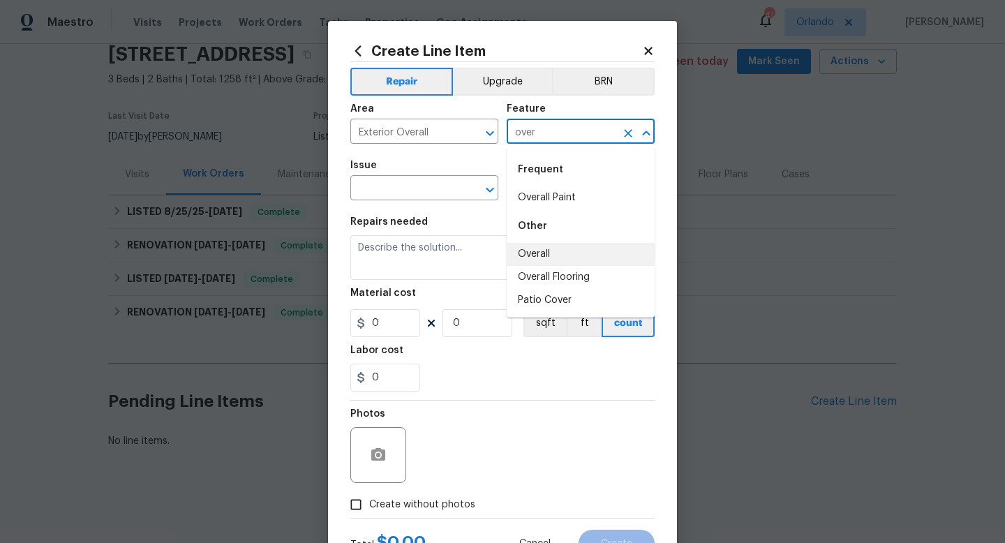
click at [567, 255] on li "Overall" at bounding box center [581, 254] width 148 height 23
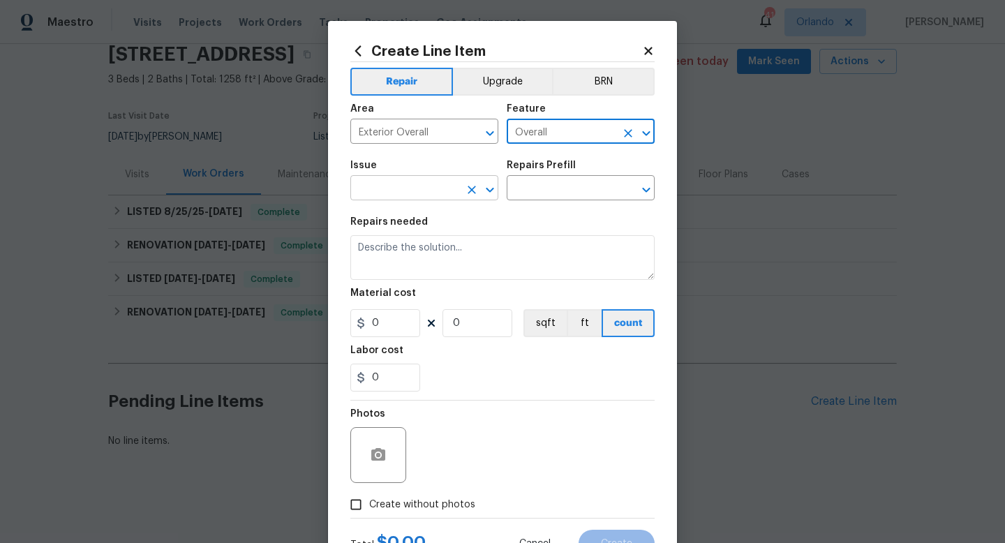
type input "Overall"
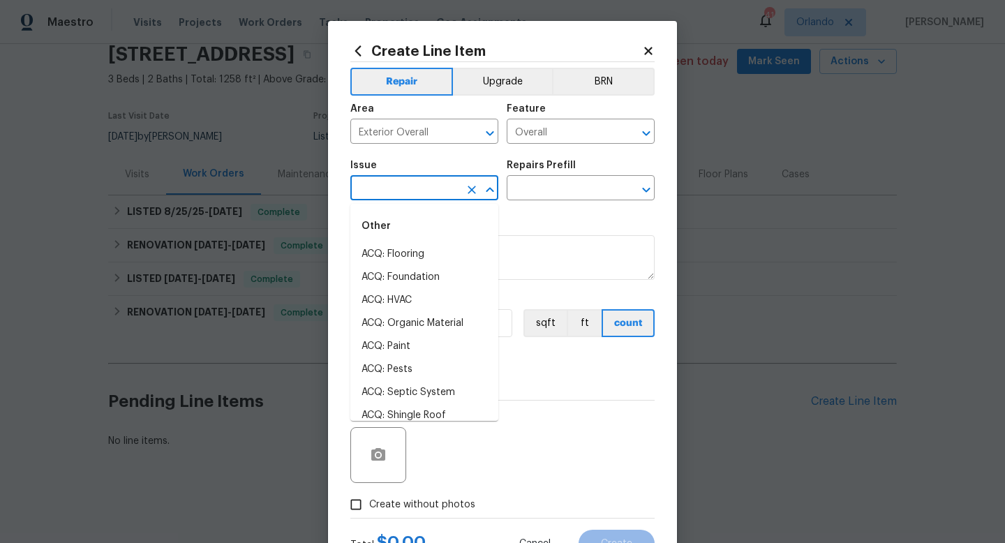
click at [428, 186] on input "text" at bounding box center [404, 190] width 109 height 22
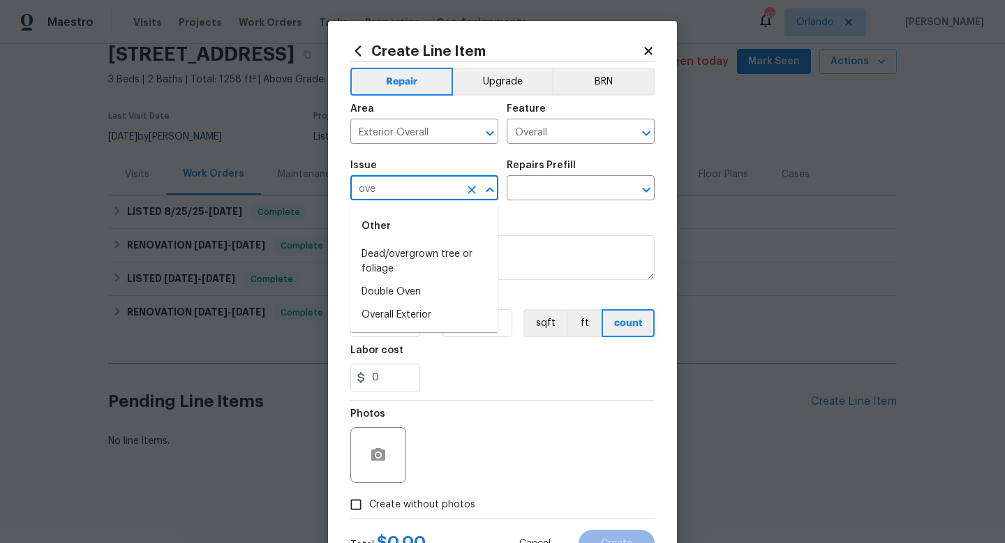
type input "over"
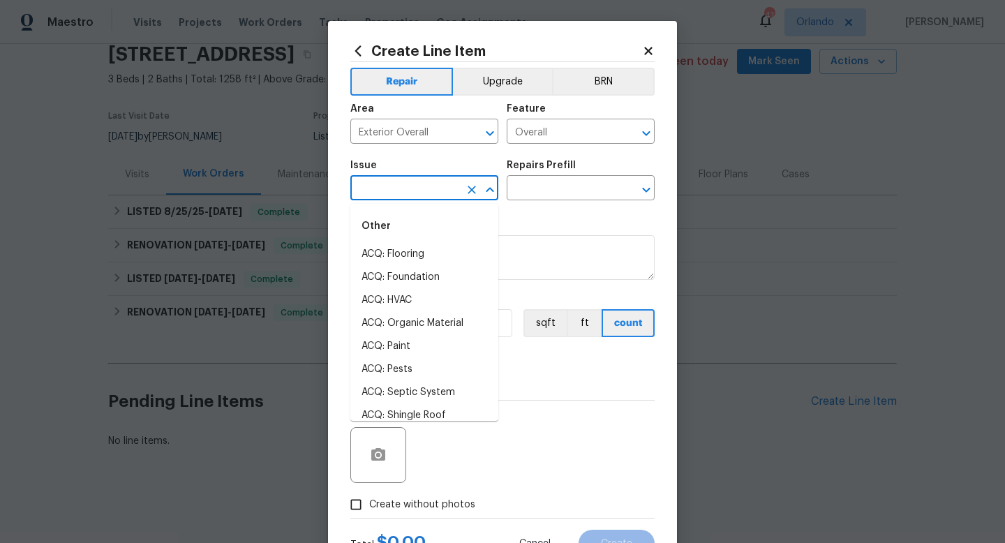
click at [421, 192] on input "text" at bounding box center [404, 190] width 109 height 22
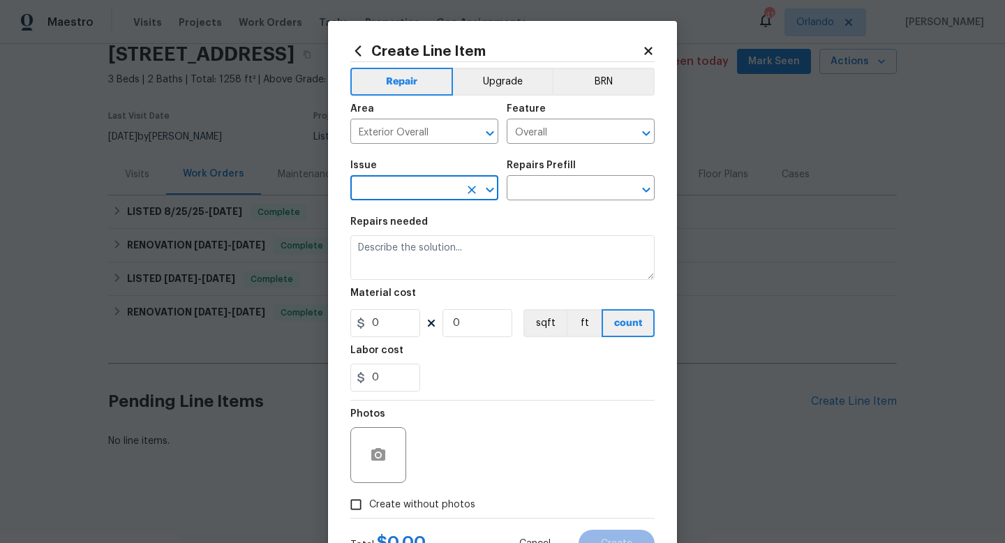
click at [421, 192] on input "text" at bounding box center [404, 190] width 109 height 22
click at [418, 276] on li "Landscaping" at bounding box center [424, 277] width 148 height 23
type input "Landscaping"
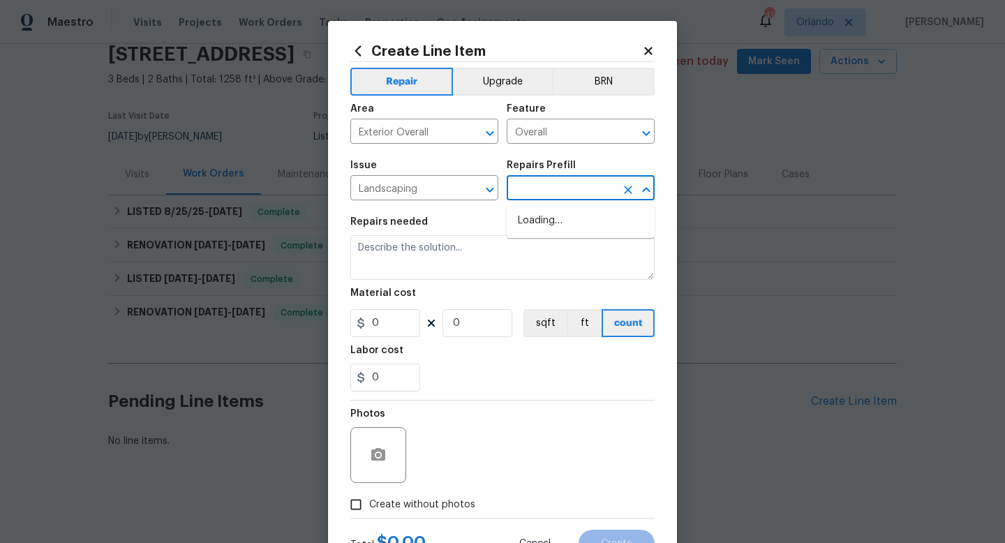
click at [541, 184] on input "text" at bounding box center [561, 190] width 109 height 22
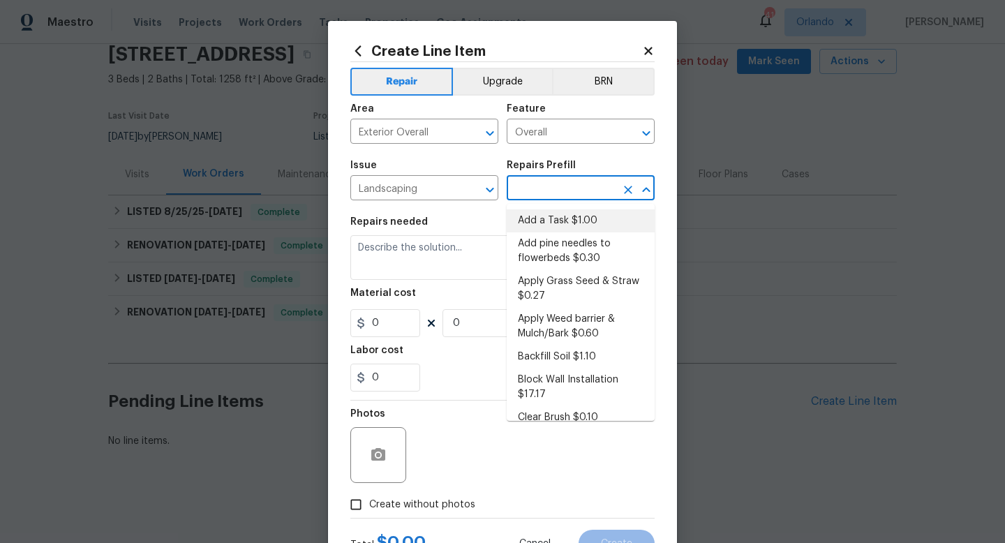
click at [549, 217] on li "Add a Task $1.00" at bounding box center [581, 220] width 148 height 23
type input "Add a Task $1.00"
type textarea "HPM to detail"
type input "1"
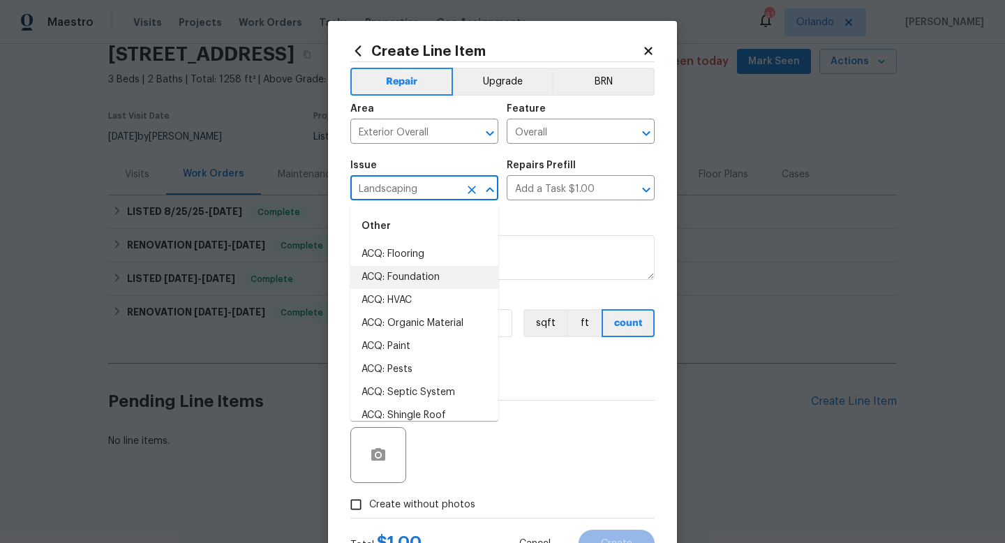
click at [442, 192] on input "Landscaping" at bounding box center [404, 190] width 109 height 22
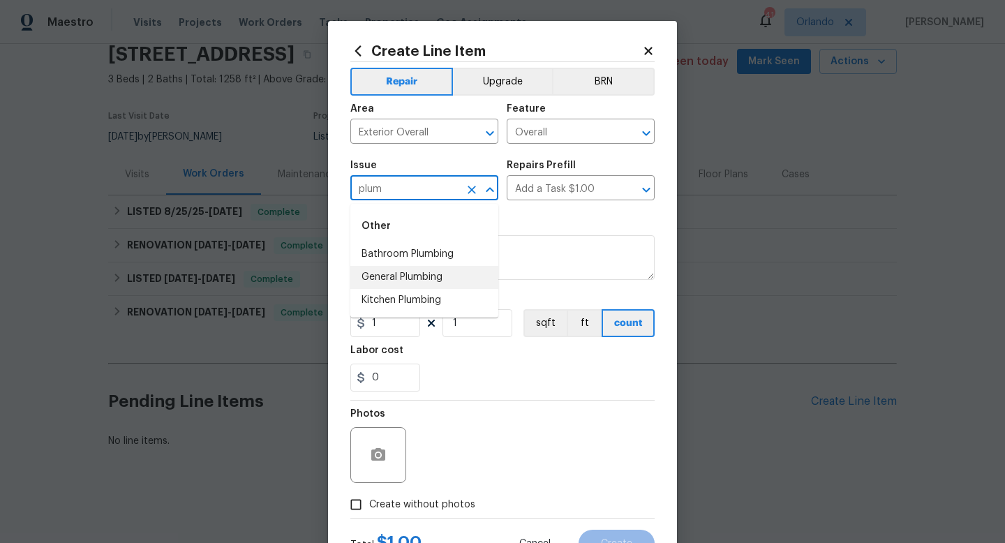
click at [422, 283] on li "General Plumbing" at bounding box center [424, 277] width 148 height 23
type input "General Plumbing"
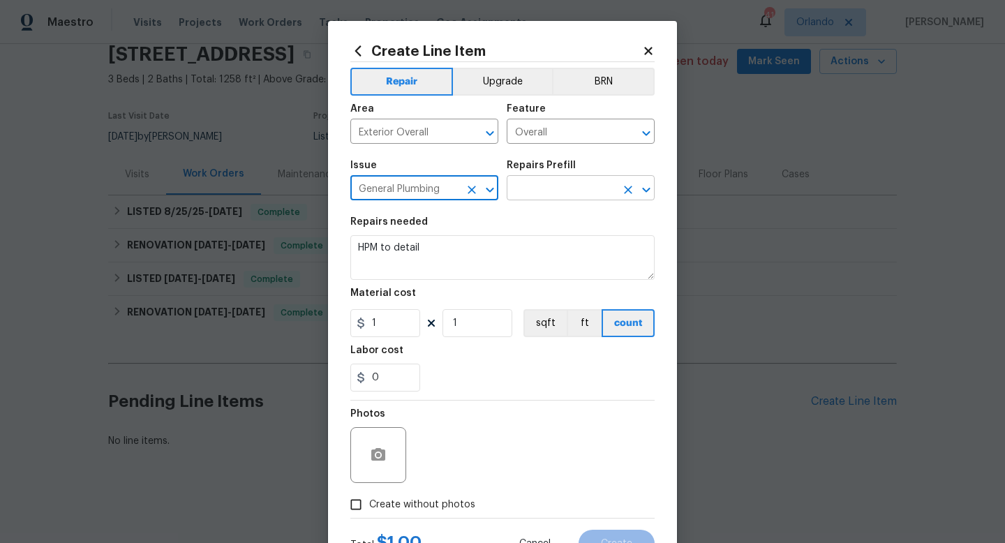
type input "General Plumbing"
click at [537, 184] on input "text" at bounding box center [561, 190] width 109 height 22
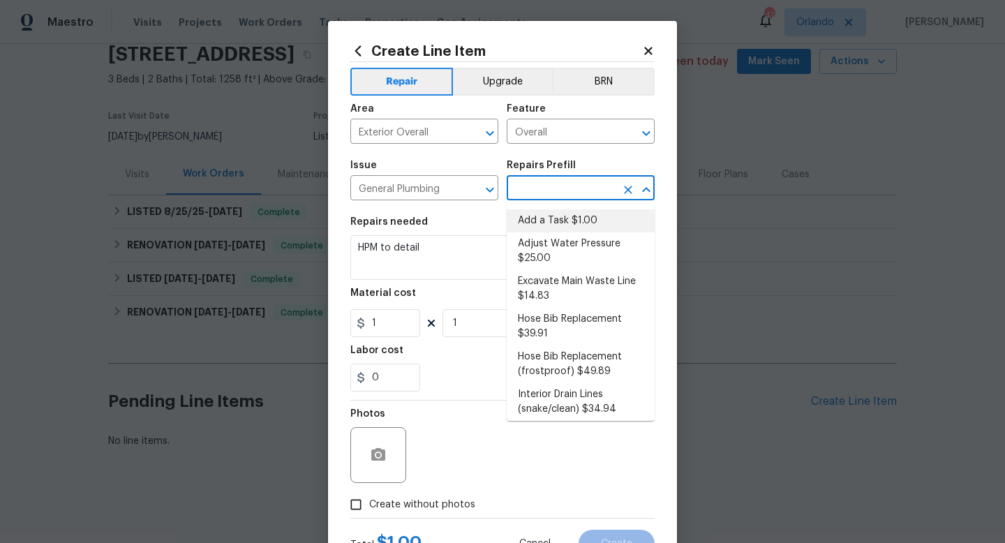
click at [546, 211] on li "Add a Task $1.00" at bounding box center [581, 220] width 148 height 23
type input "Plumbing"
type input "Add a Task $1.00"
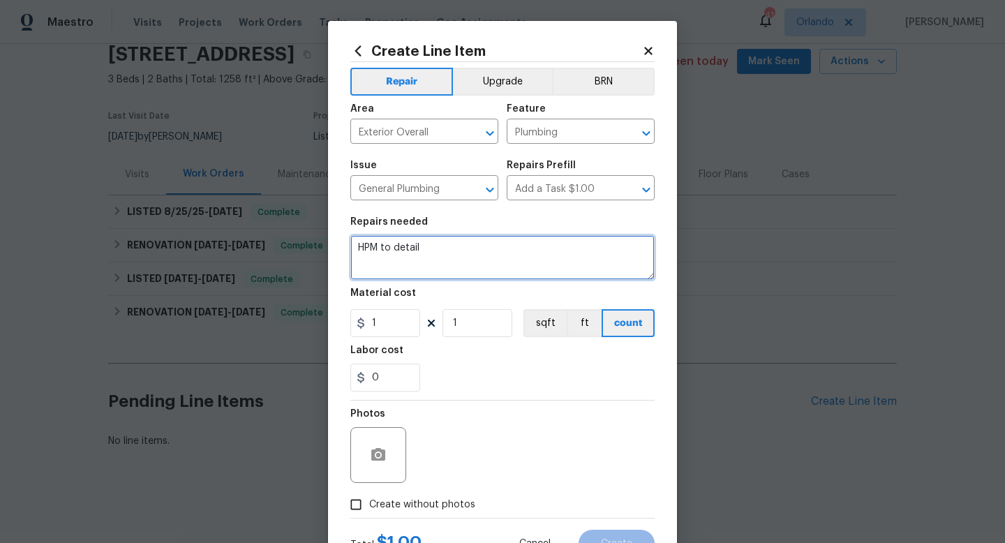
click at [414, 255] on textarea "HPM to detail" at bounding box center [502, 257] width 304 height 45
paste textarea "We noticed there was some standing water in the back yard. The patio door would…"
type textarea "We noticed there was some standing water in the back yard. The patio door would…"
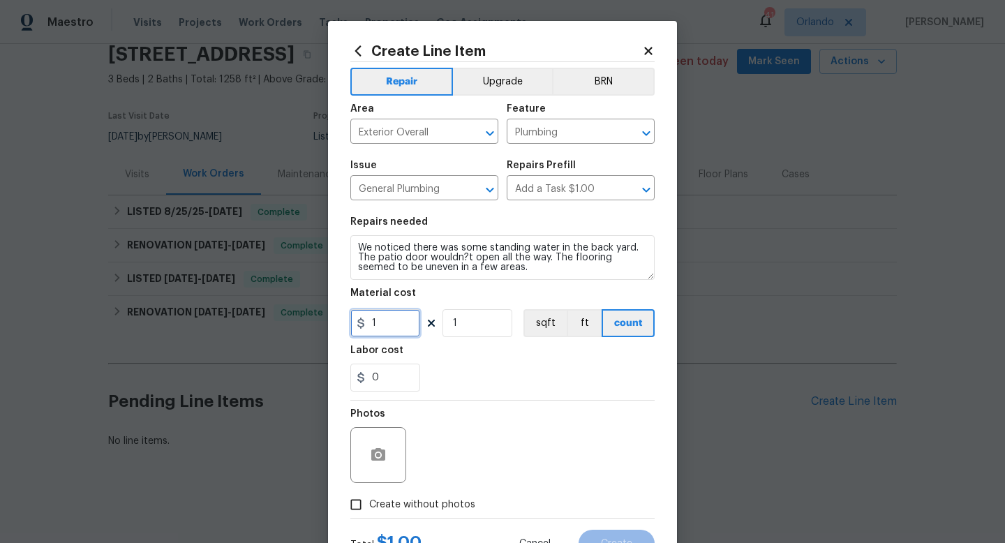
click at [381, 324] on input "1" at bounding box center [385, 323] width 70 height 28
type input "75"
click at [356, 506] on input "Create without photos" at bounding box center [356, 504] width 27 height 27
checkbox input "true"
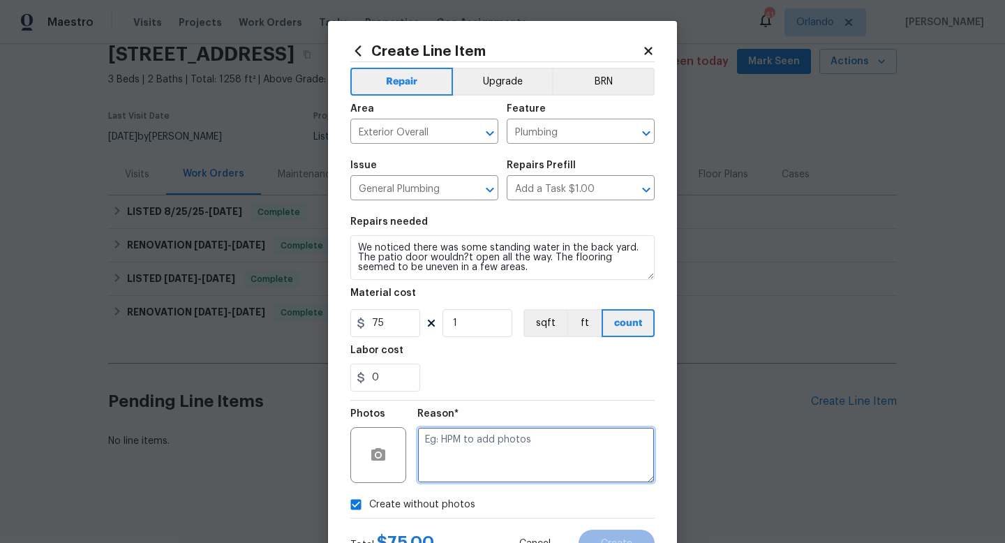
click at [443, 458] on textarea at bounding box center [535, 455] width 237 height 56
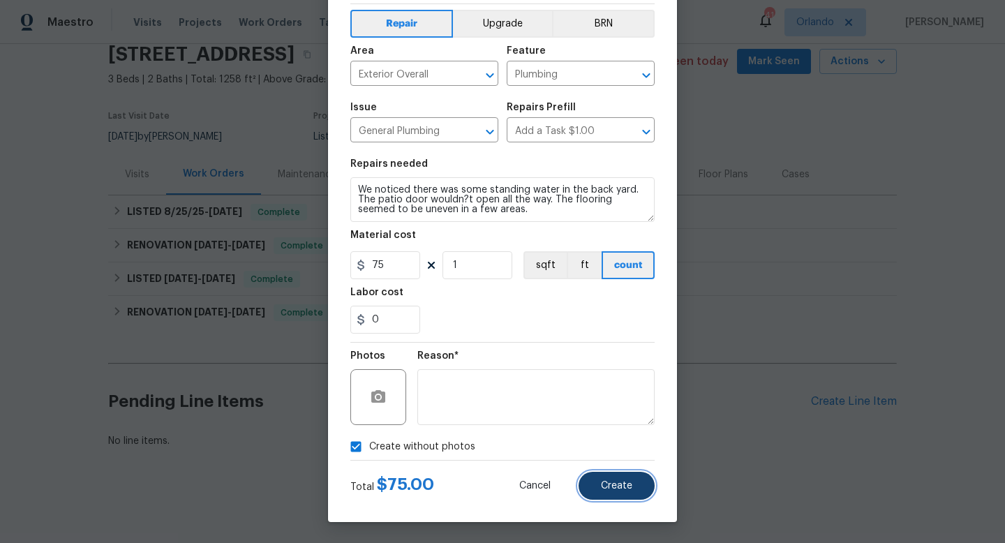
click at [614, 491] on button "Create" at bounding box center [617, 486] width 76 height 28
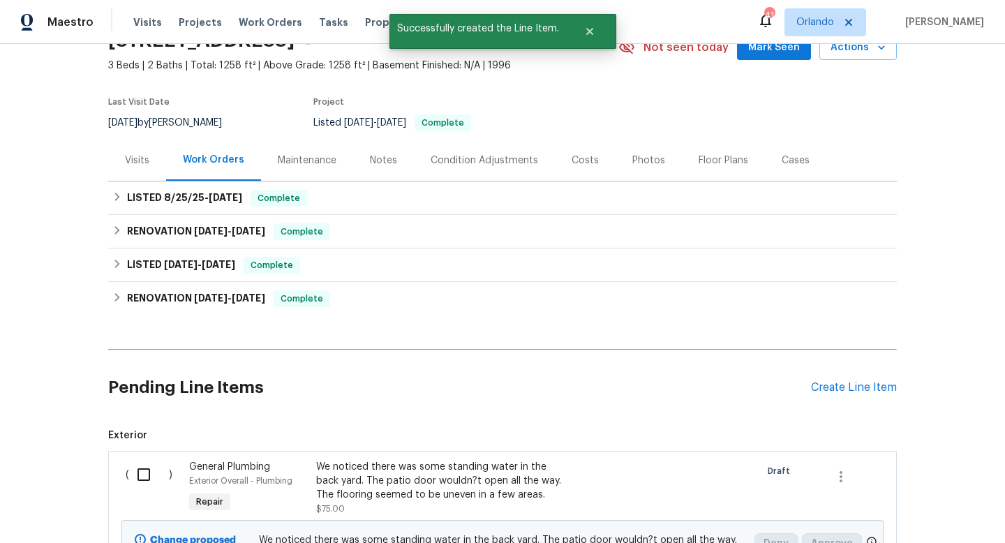
scroll to position [245, 0]
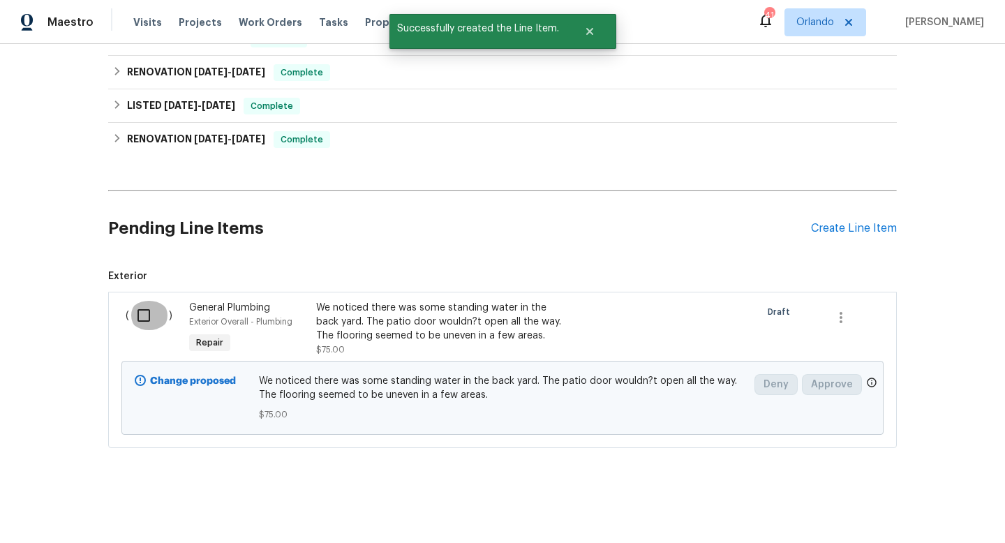
click at [150, 312] on input "checkbox" at bounding box center [149, 315] width 40 height 29
checkbox input "true"
click at [935, 507] on span "Create Work Order" at bounding box center [925, 508] width 93 height 17
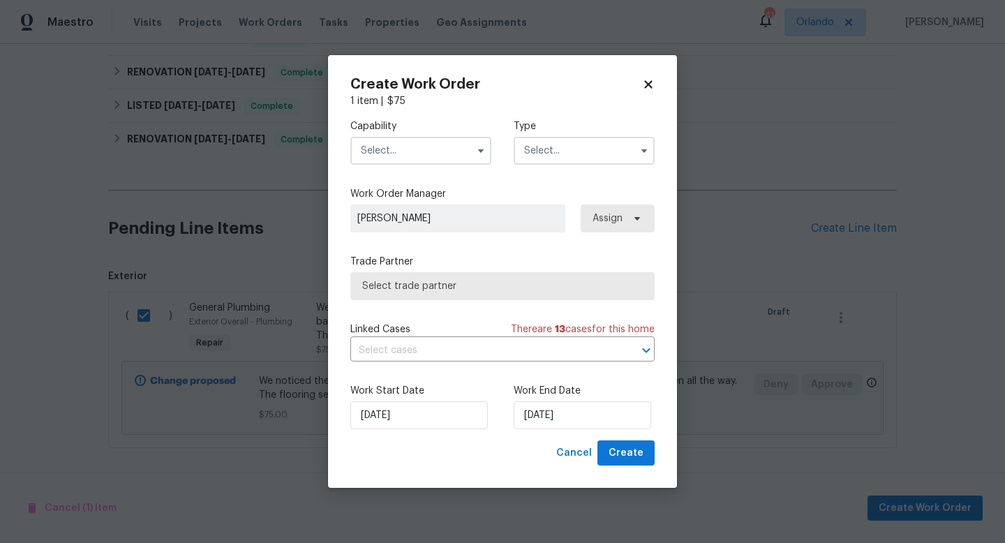
click at [416, 143] on input "text" at bounding box center [420, 151] width 141 height 28
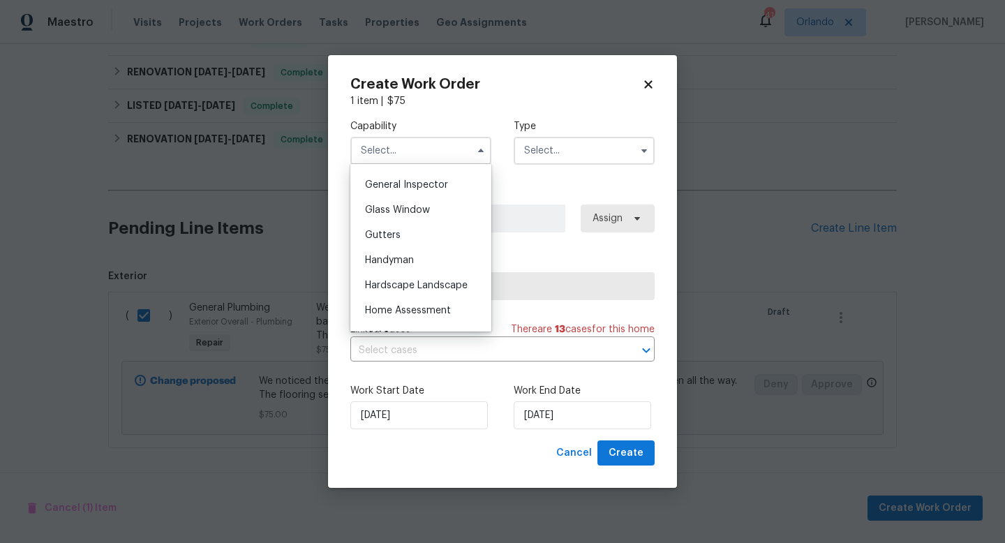
scroll to position [695, 0]
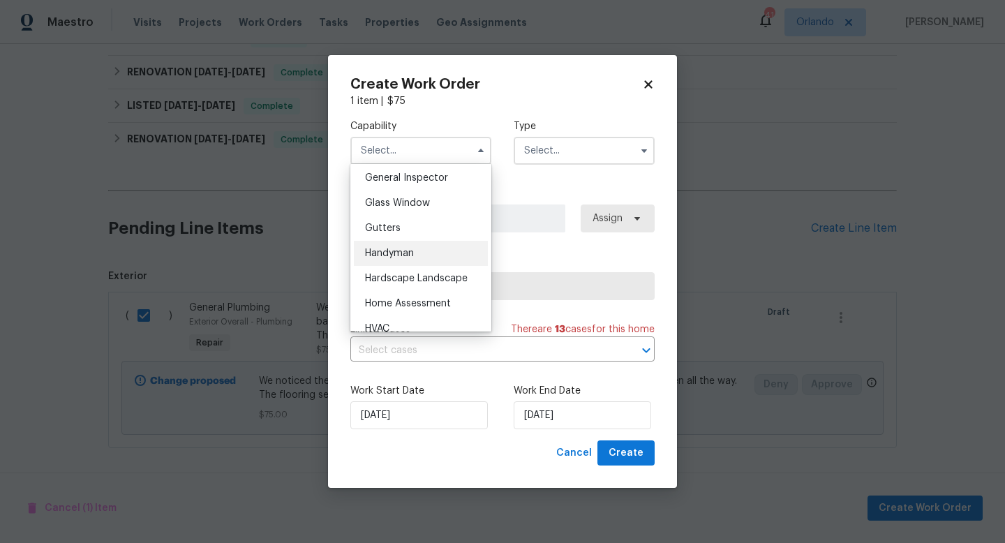
click at [426, 257] on div "Handyman" at bounding box center [421, 253] width 134 height 25
type input "Handyman"
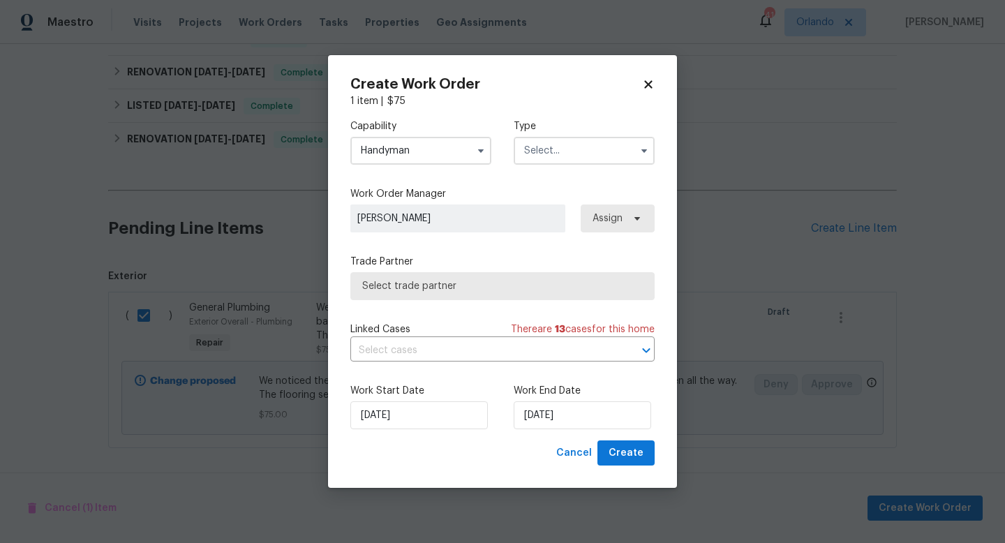
click at [542, 148] on input "text" at bounding box center [584, 151] width 141 height 28
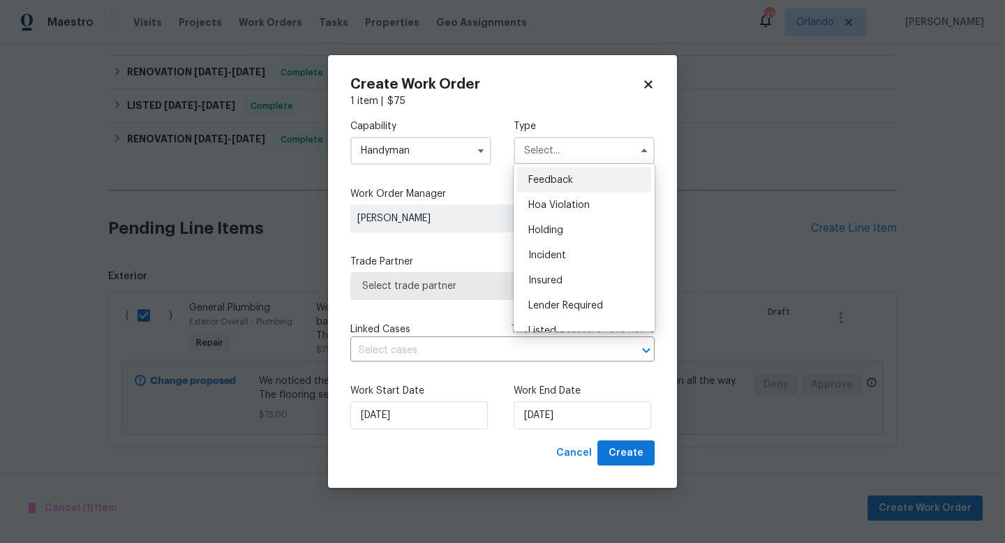
click at [551, 182] on span "Feedback" at bounding box center [550, 180] width 45 height 10
type input "Feedback"
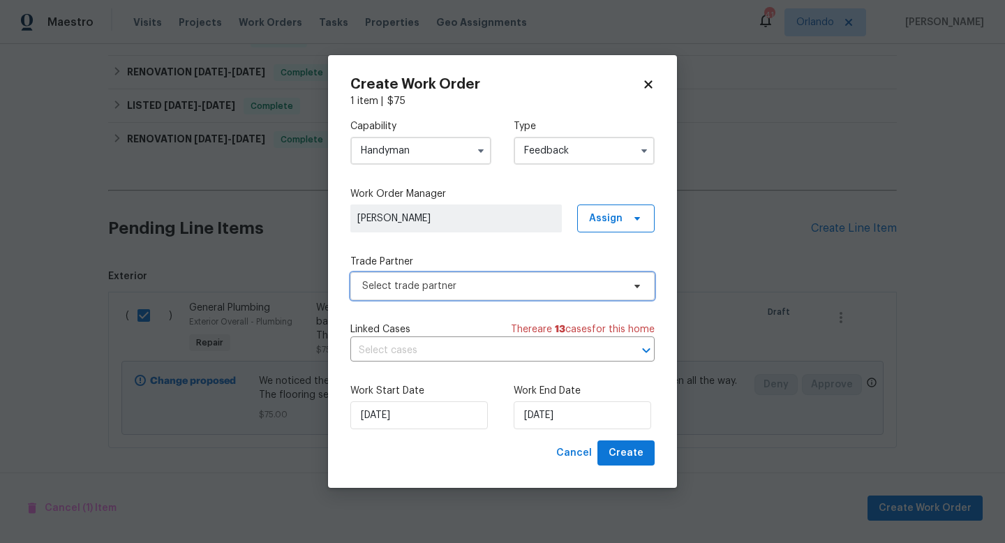
click at [431, 291] on span "Select trade partner" at bounding box center [492, 286] width 260 height 14
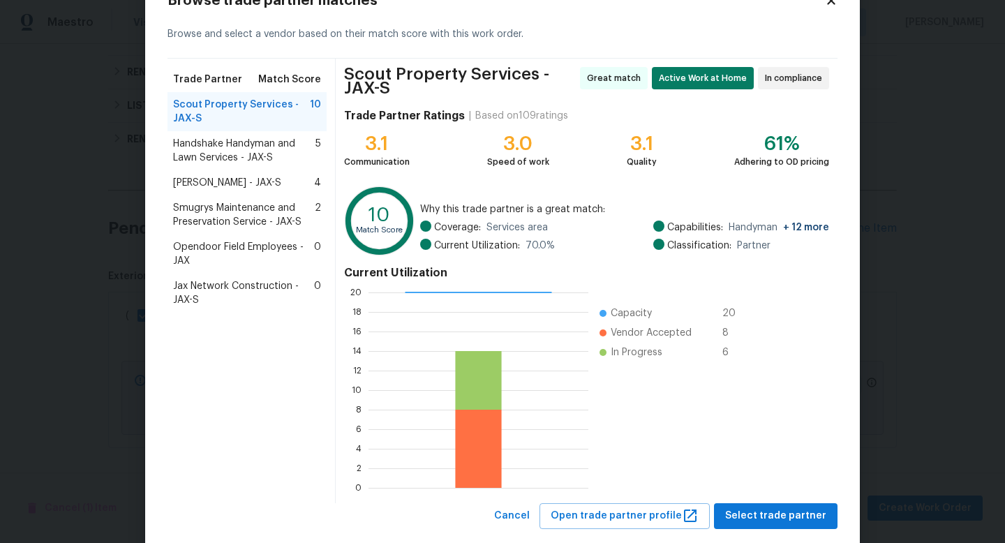
scroll to position [50, 0]
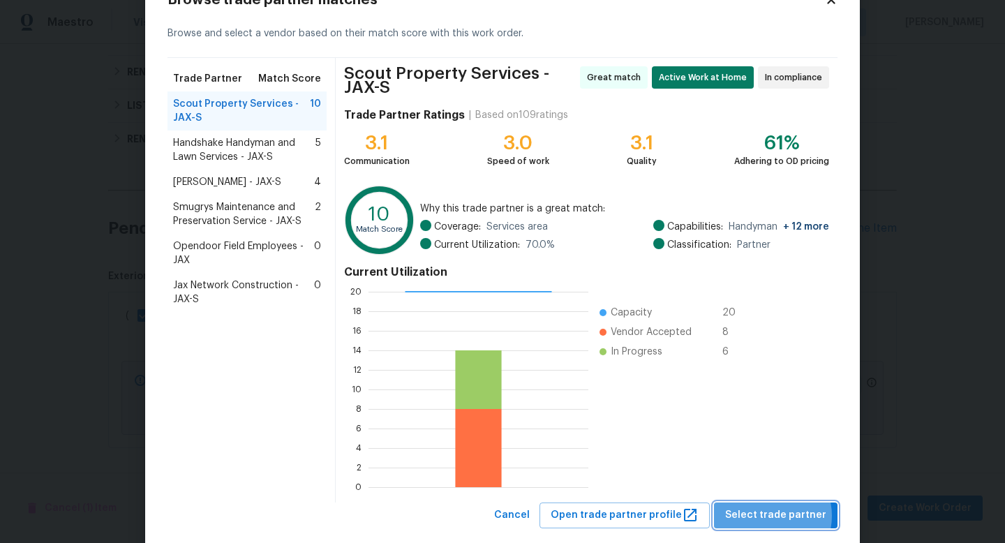
click at [773, 516] on span "Select trade partner" at bounding box center [775, 515] width 101 height 17
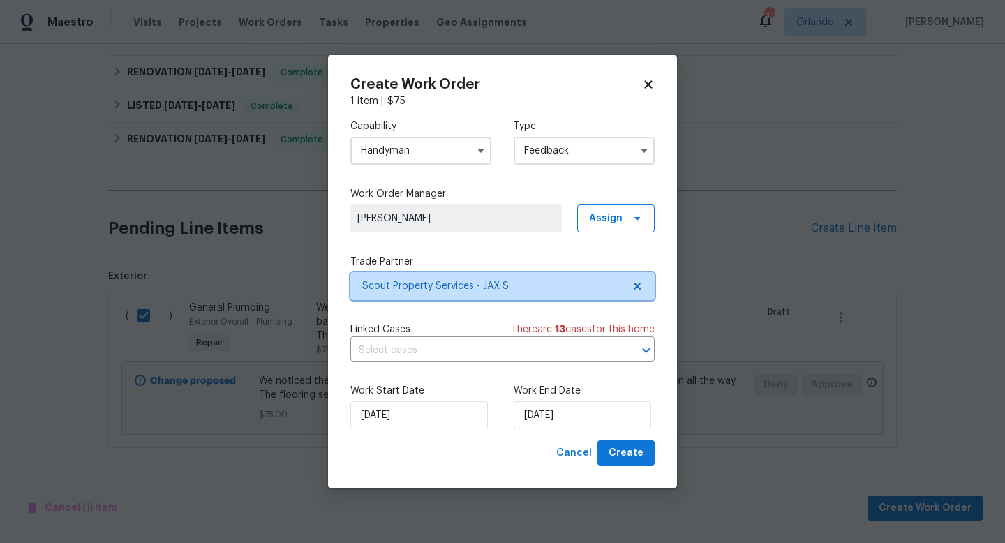
scroll to position [0, 0]
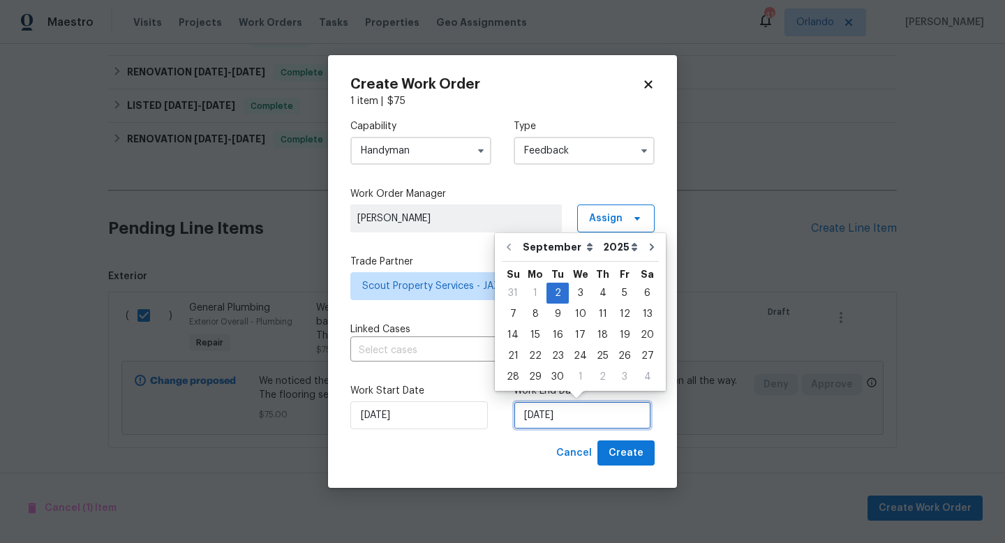
click at [591, 417] on input "[DATE]" at bounding box center [583, 415] width 138 height 28
click at [592, 295] on div "4" at bounding box center [603, 293] width 22 height 20
type input "[DATE]"
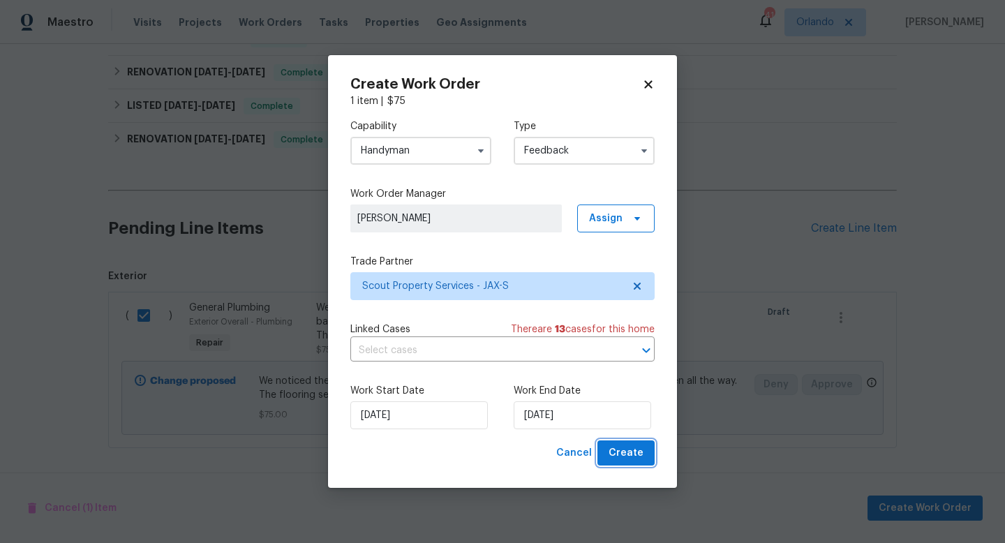
click at [634, 454] on span "Create" at bounding box center [626, 453] width 35 height 17
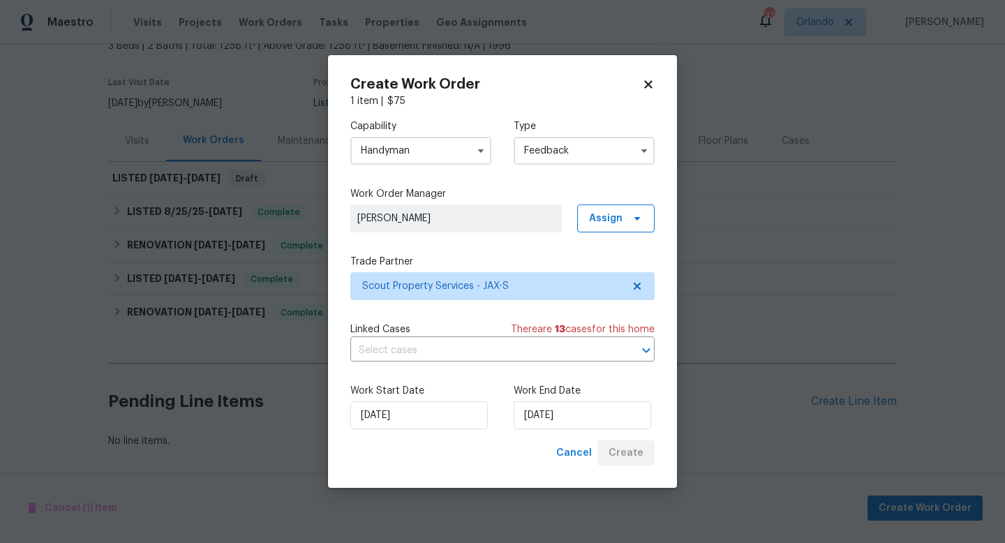
scroll to position [105, 0]
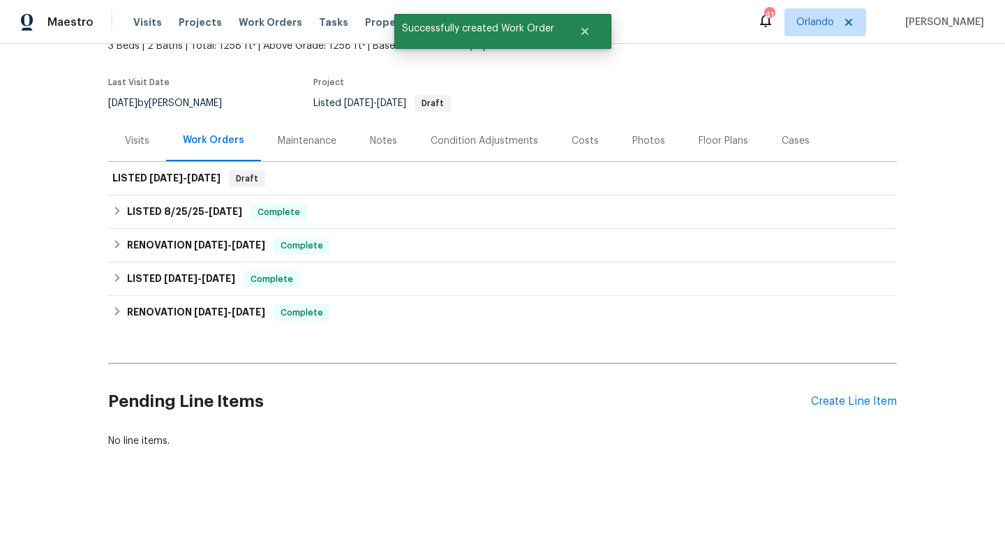
click at [141, 140] on div "Visits" at bounding box center [137, 141] width 24 height 14
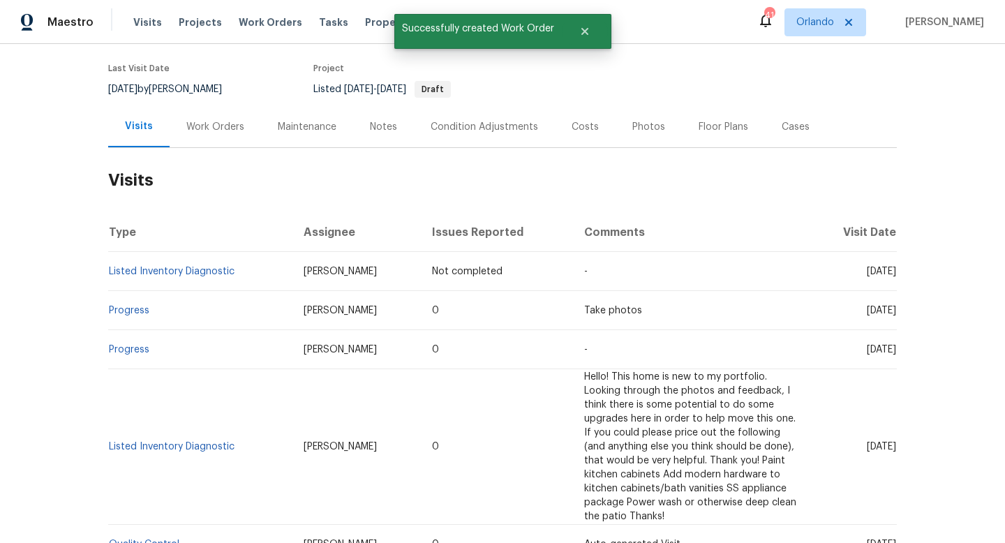
click at [202, 134] on div "Work Orders" at bounding box center [215, 127] width 58 height 14
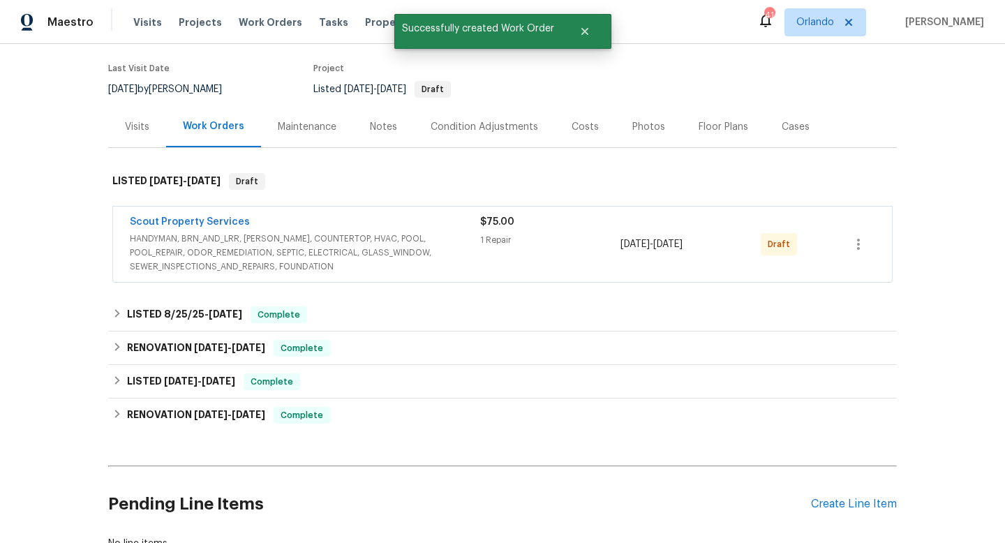
scroll to position [222, 0]
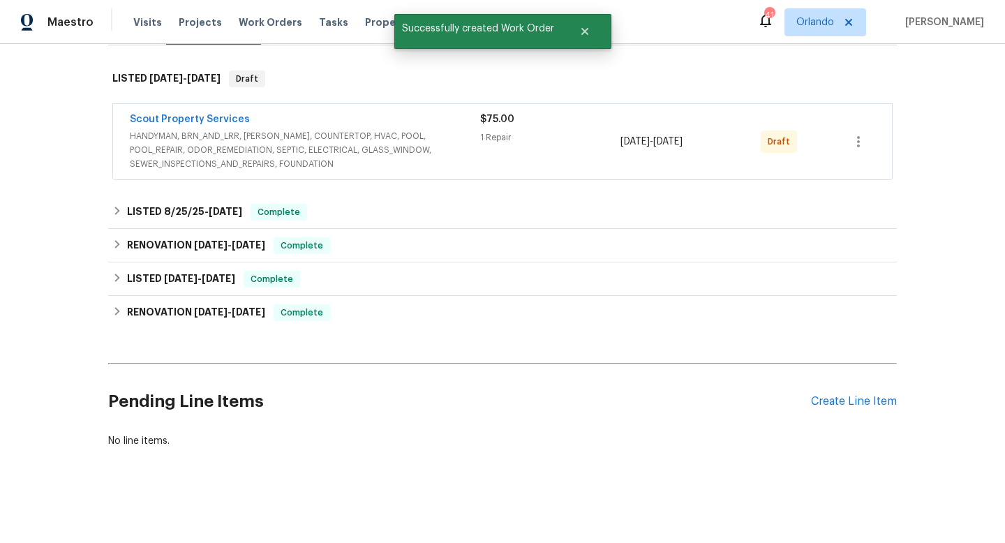
click at [526, 160] on div "$75.00 1 Repair" at bounding box center [550, 141] width 140 height 59
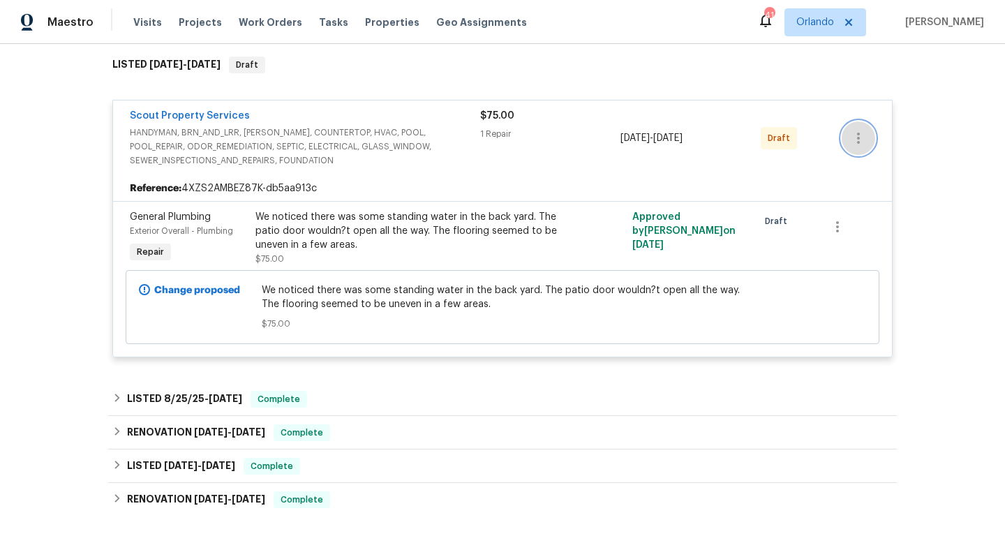
click at [856, 147] on icon "button" at bounding box center [858, 138] width 17 height 17
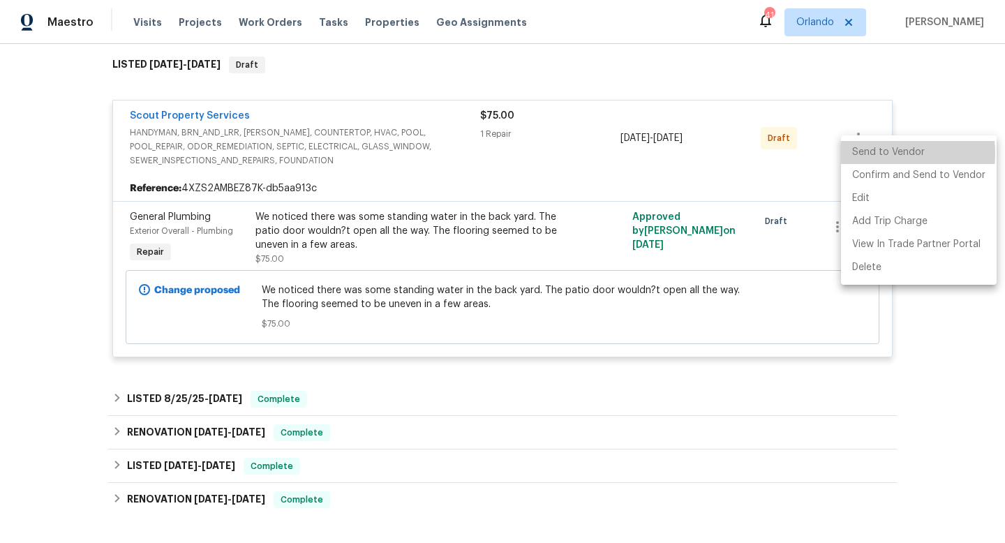
click at [857, 154] on li "Send to Vendor" at bounding box center [919, 152] width 156 height 23
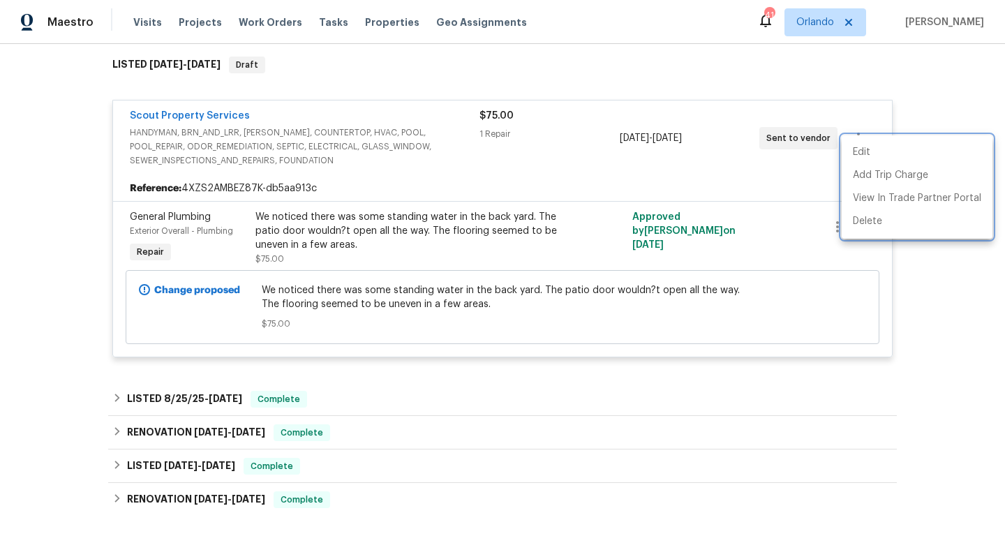
click at [826, 80] on div at bounding box center [502, 271] width 1005 height 543
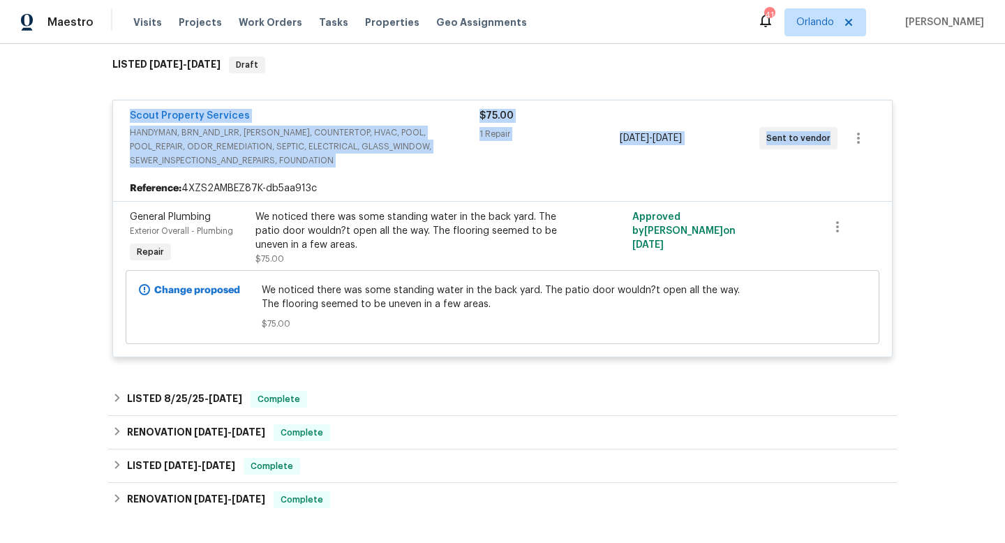
drag, startPoint x: 121, startPoint y: 125, endPoint x: 799, endPoint y: 181, distance: 679.4
click at [801, 176] on div "Scout Property Services HANDYMAN, BRN_AND_LRR, [PERSON_NAME], COUNTERTOP, HVAC,…" at bounding box center [502, 138] width 779 height 75
copy div "Scout Property Services HANDYMAN, BRN_AND_LRR, [PERSON_NAME], COUNTERTOP, HVAC,…"
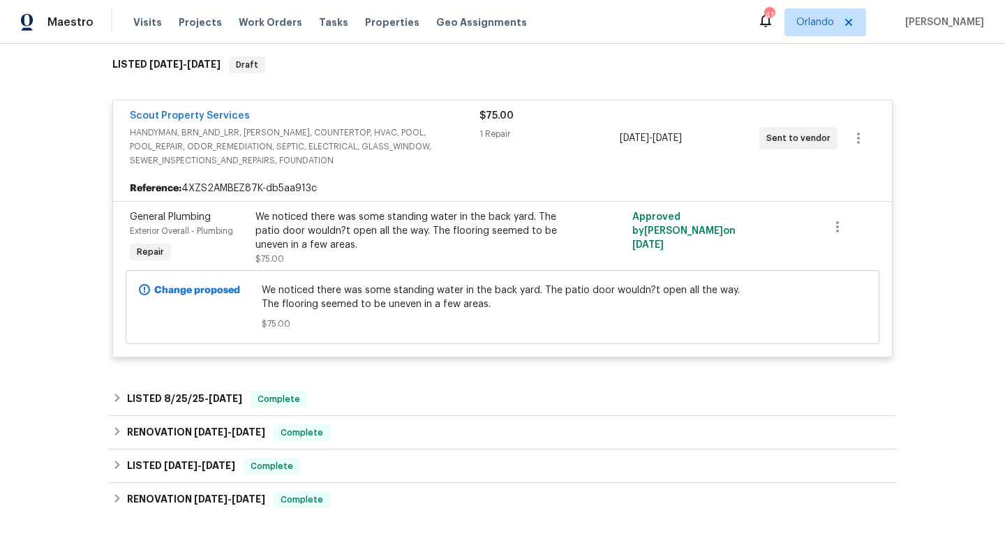
click at [57, 257] on div "Back to all projects [STREET_ADDRESS] 3 Beds | 2 Baths | Total: 1258 ft² | Abov…" at bounding box center [502, 293] width 1005 height 499
click at [359, 393] on div "Back to all projects [STREET_ADDRESS] 3 Beds | 2 Baths | Total: 1258 ft² | Abov…" at bounding box center [502, 243] width 789 height 808
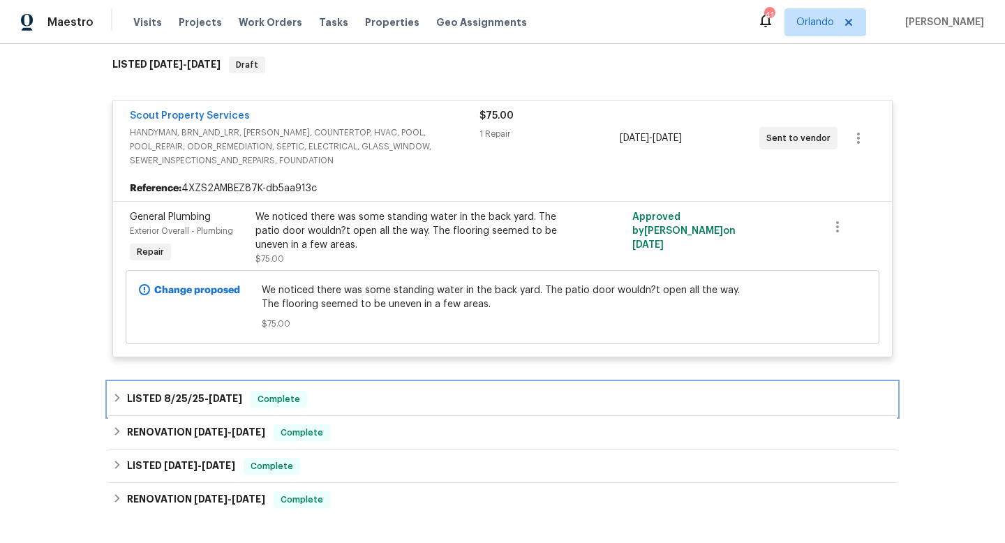
click at [361, 408] on div "LISTED [DATE] - [DATE] Complete" at bounding box center [502, 399] width 780 height 17
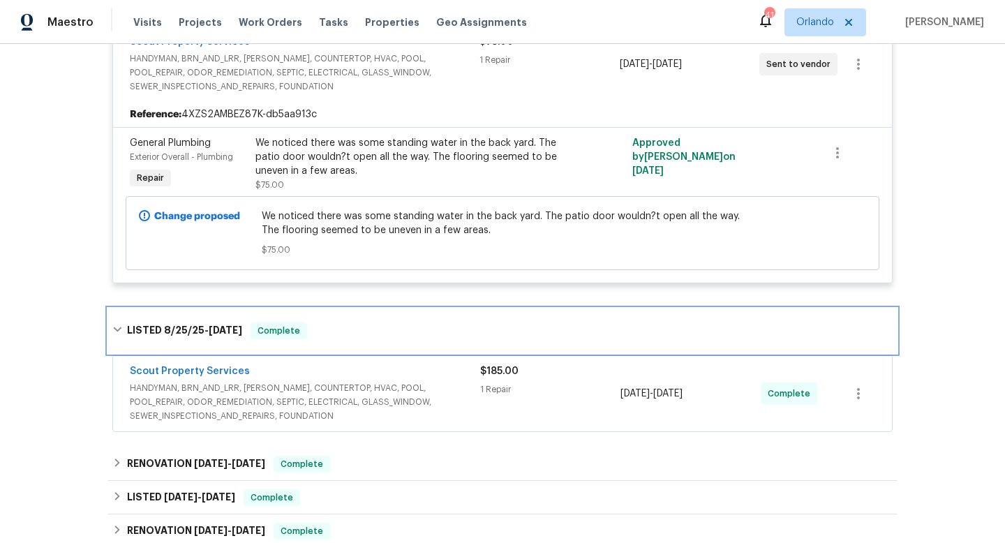
scroll to position [423, 0]
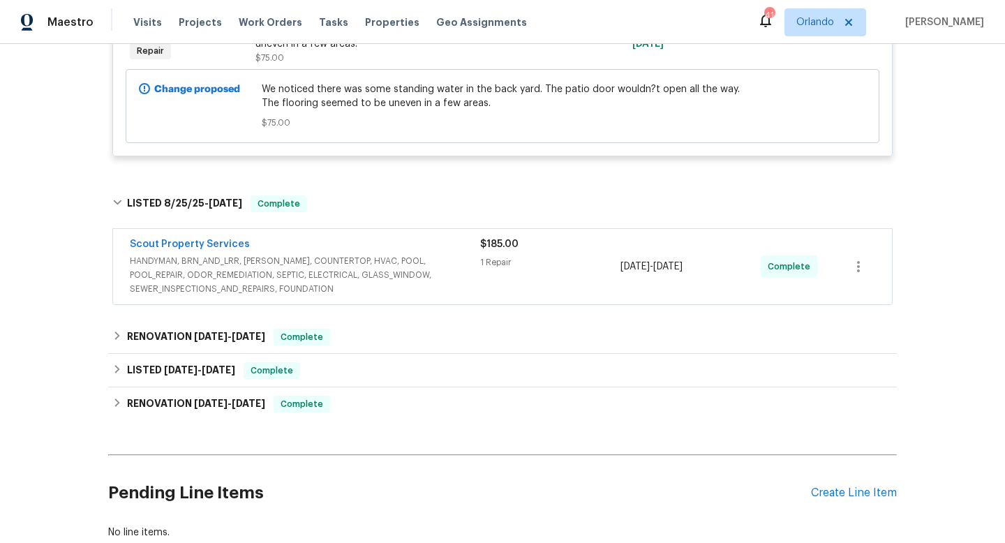
click at [448, 296] on span "HANDYMAN, BRN_AND_LRR, [PERSON_NAME], COUNTERTOP, HVAC, POOL, POOL_REPAIR, ODOR…" at bounding box center [305, 275] width 350 height 42
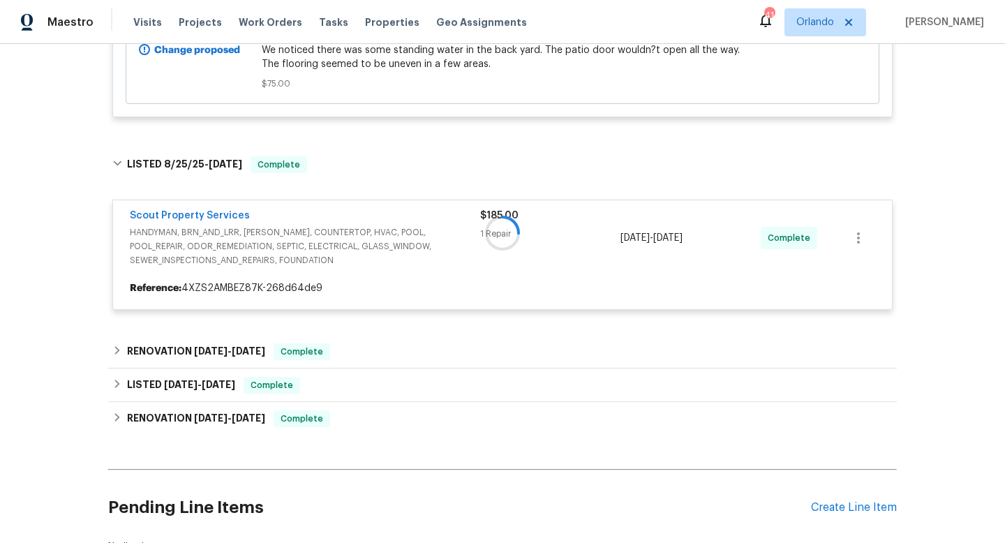
scroll to position [555, 0]
